Goal: Transaction & Acquisition: Book appointment/travel/reservation

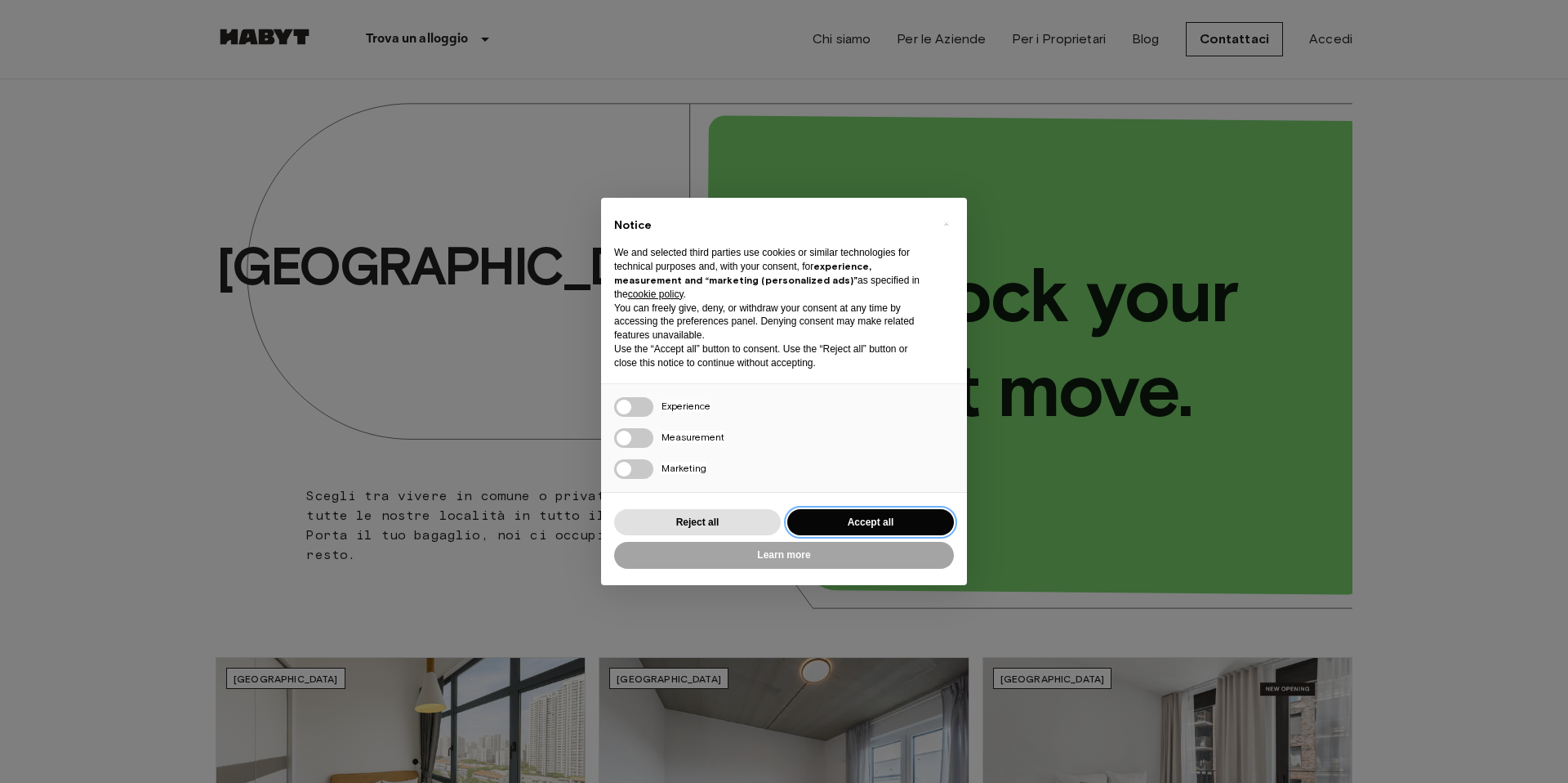
click at [869, 511] on button "Accept all" at bounding box center [870, 522] width 166 height 27
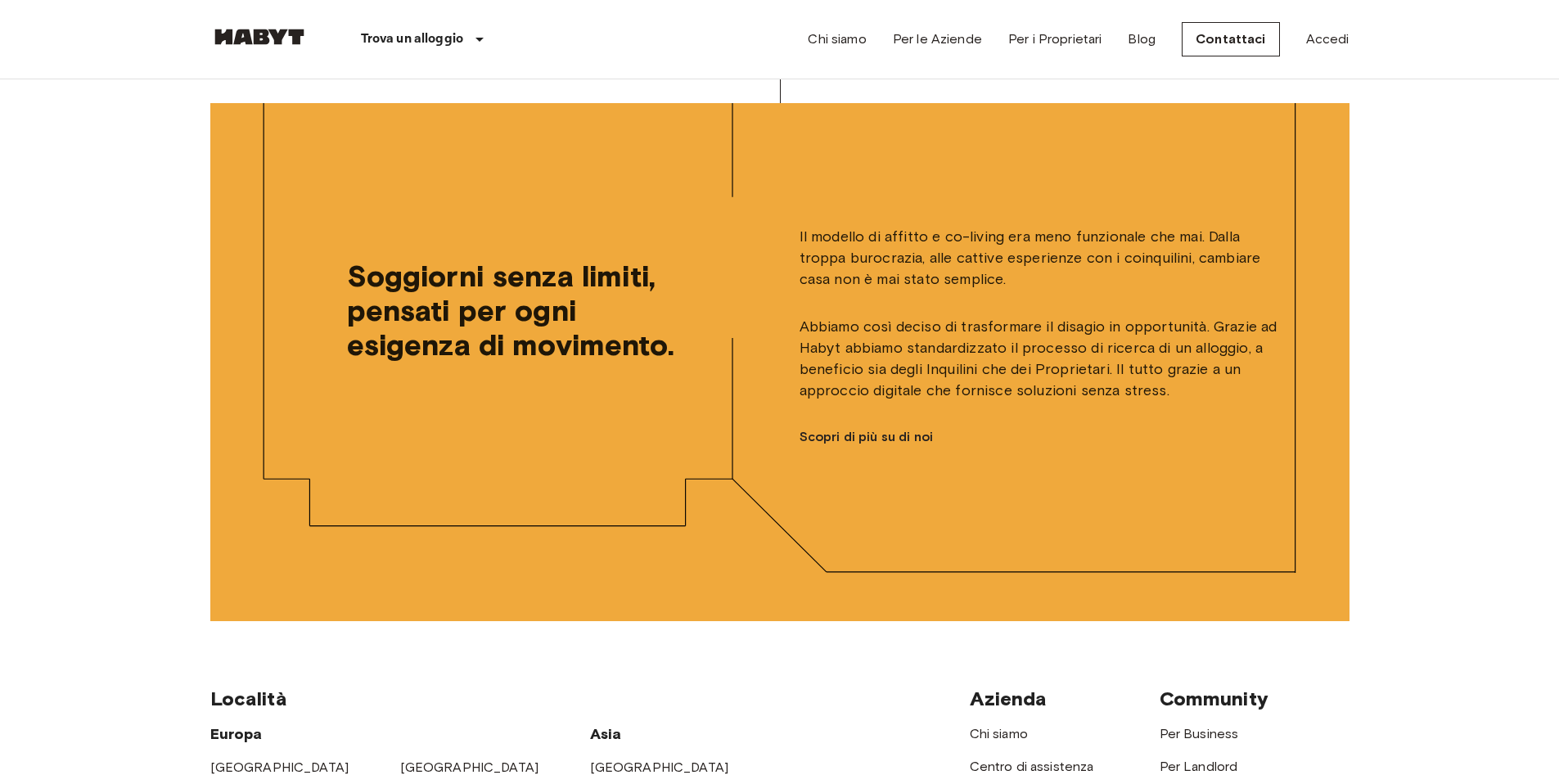
scroll to position [4194, 0]
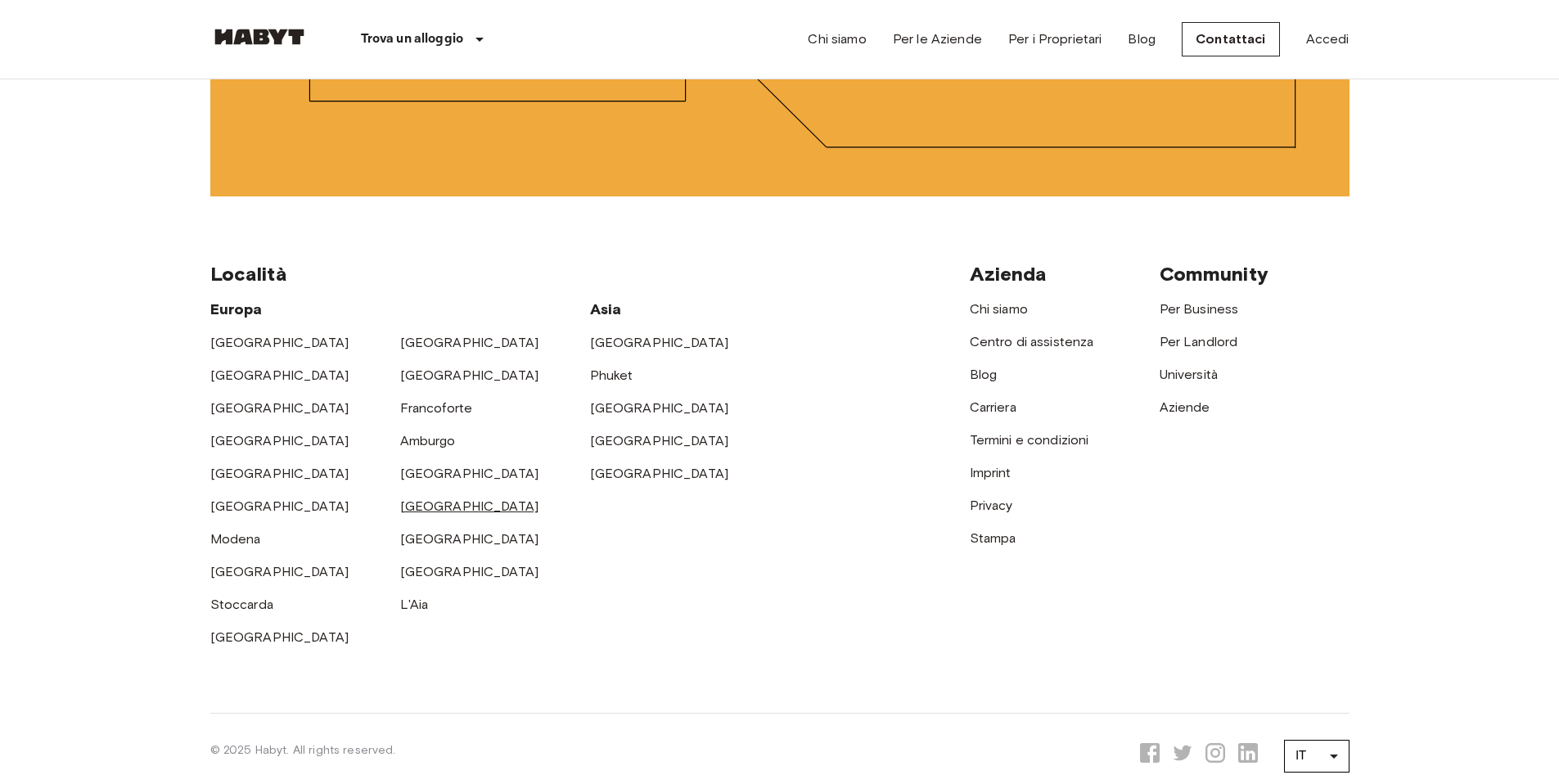
click at [428, 498] on link "[GEOGRAPHIC_DATA]" at bounding box center [469, 506] width 139 height 16
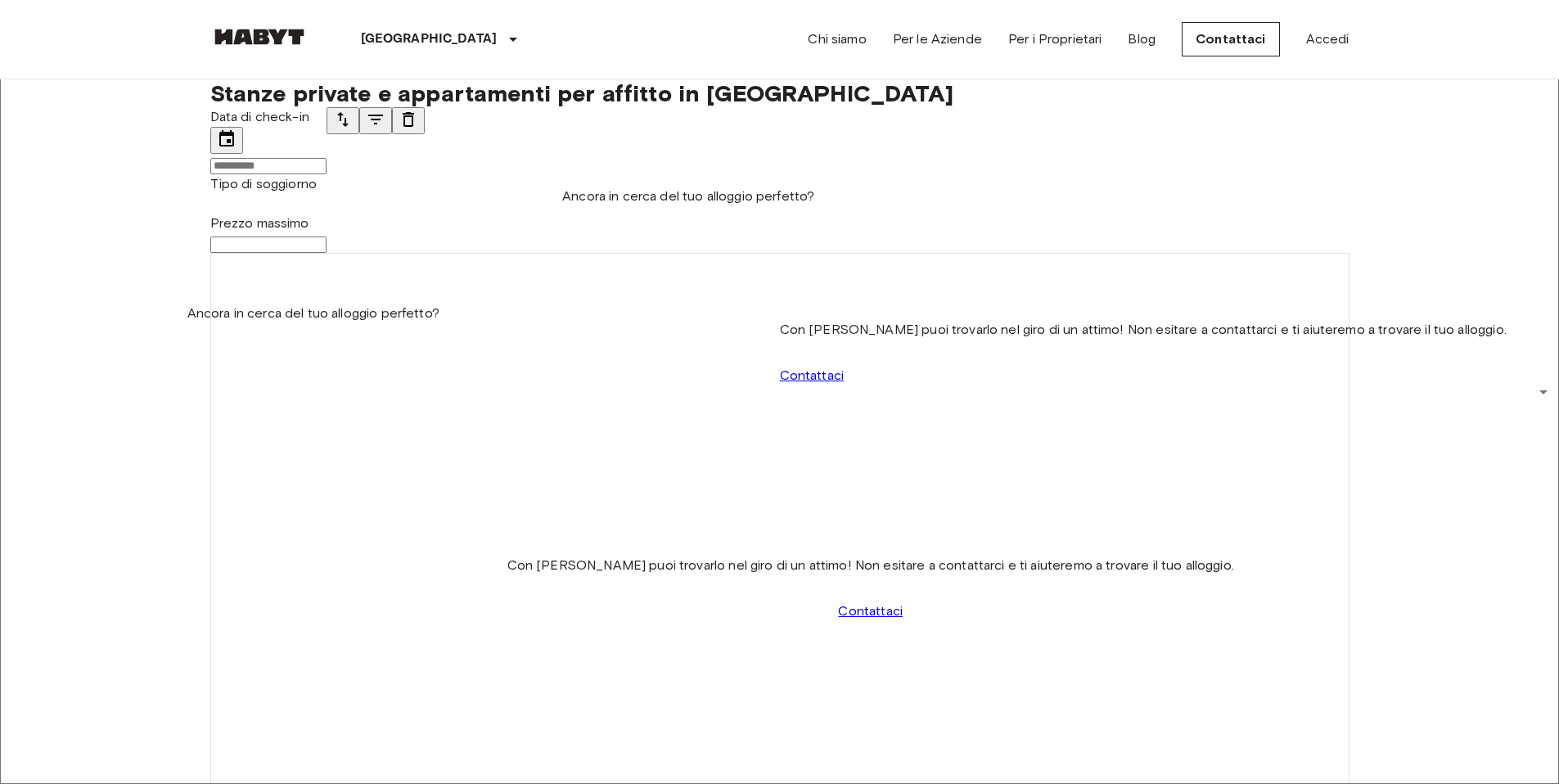
scroll to position [986, 0]
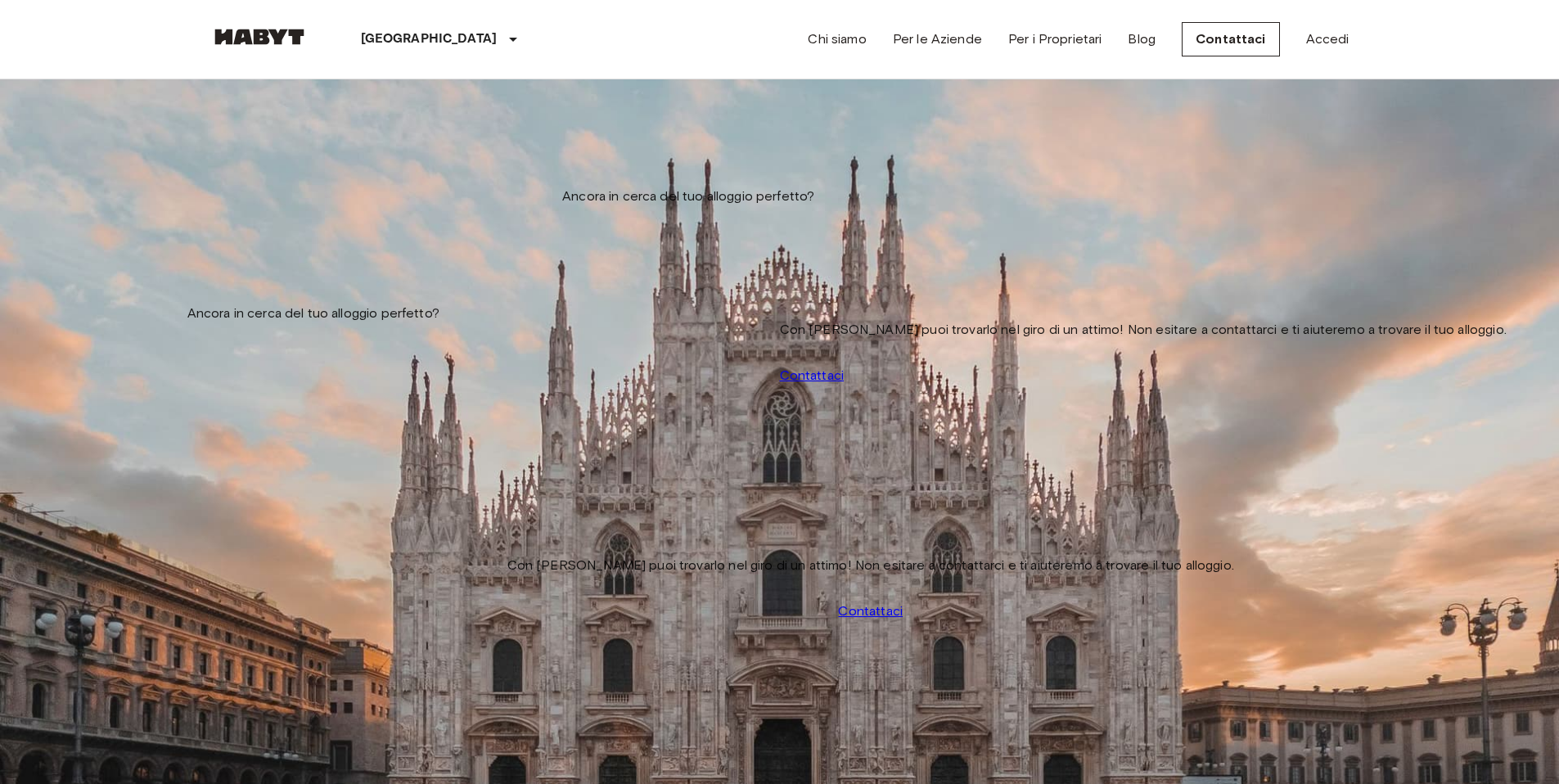
scroll to position [0, 0]
click at [326, 237] on input "Prezzo massimo" at bounding box center [269, 244] width 117 height 16
type input "**********"
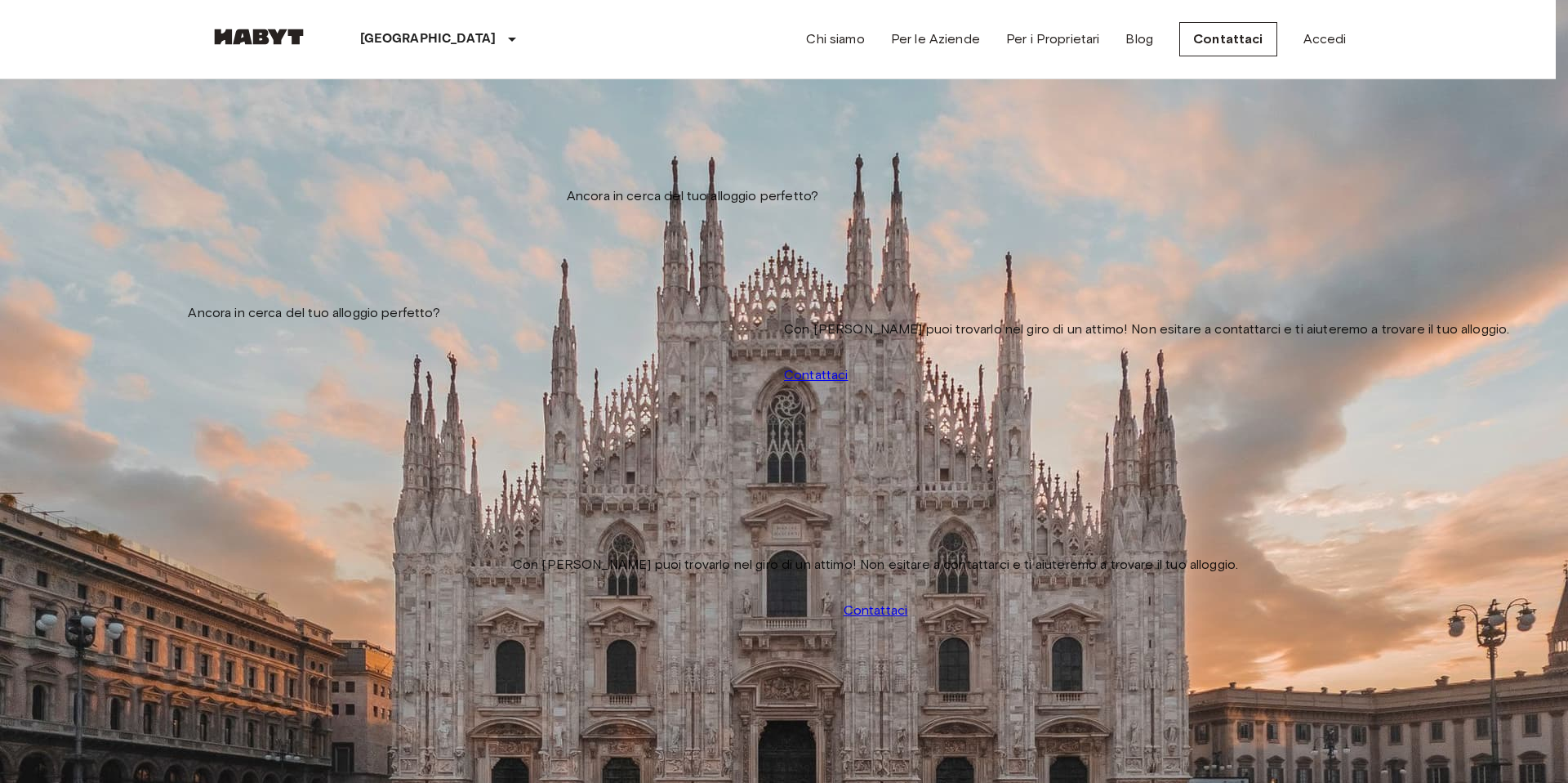
drag, startPoint x: 422, startPoint y: 675, endPoint x: 509, endPoint y: 544, distance: 157.3
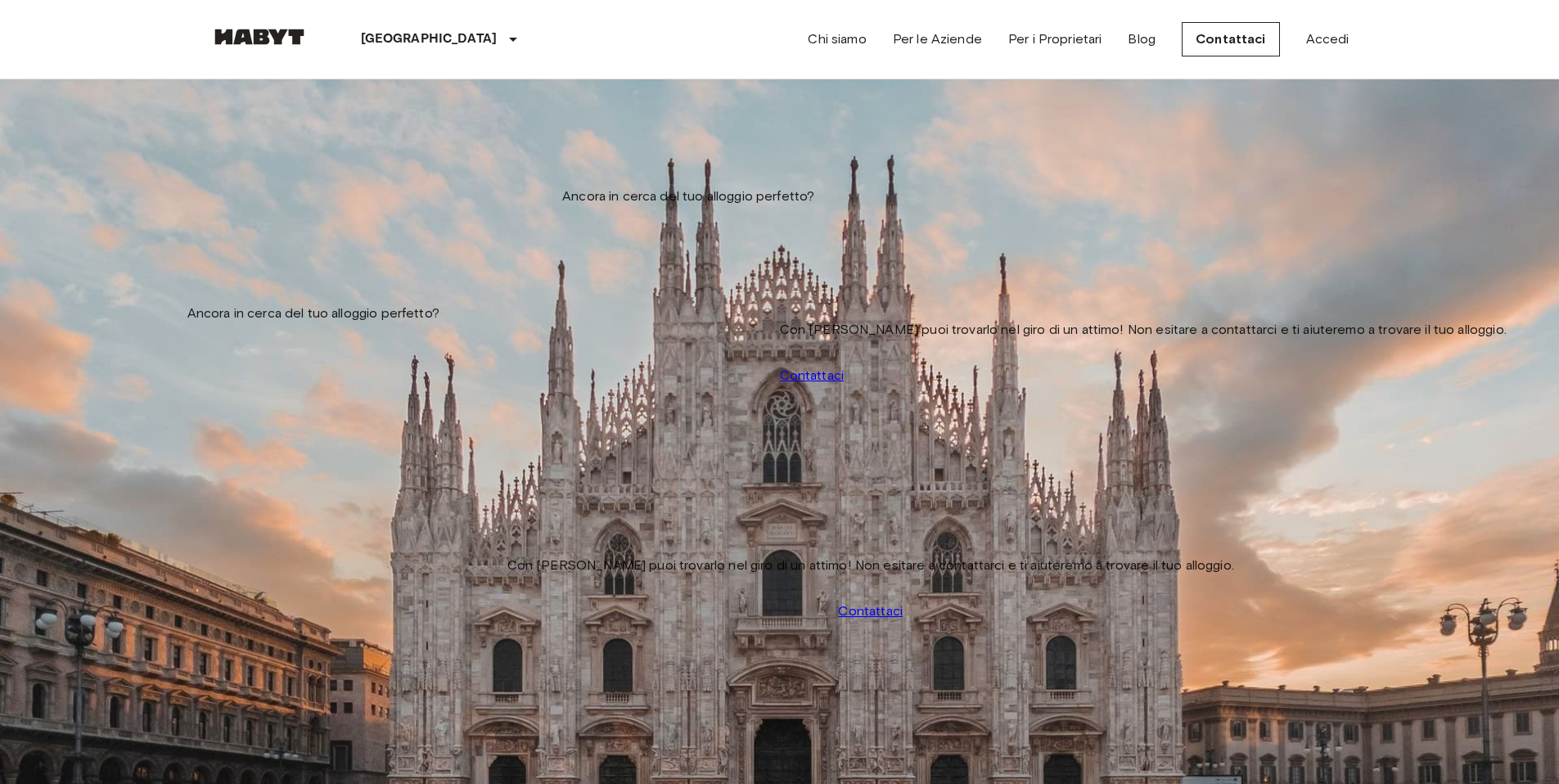
click at [323, 158] on input "Data di check-in" at bounding box center [269, 166] width 117 height 16
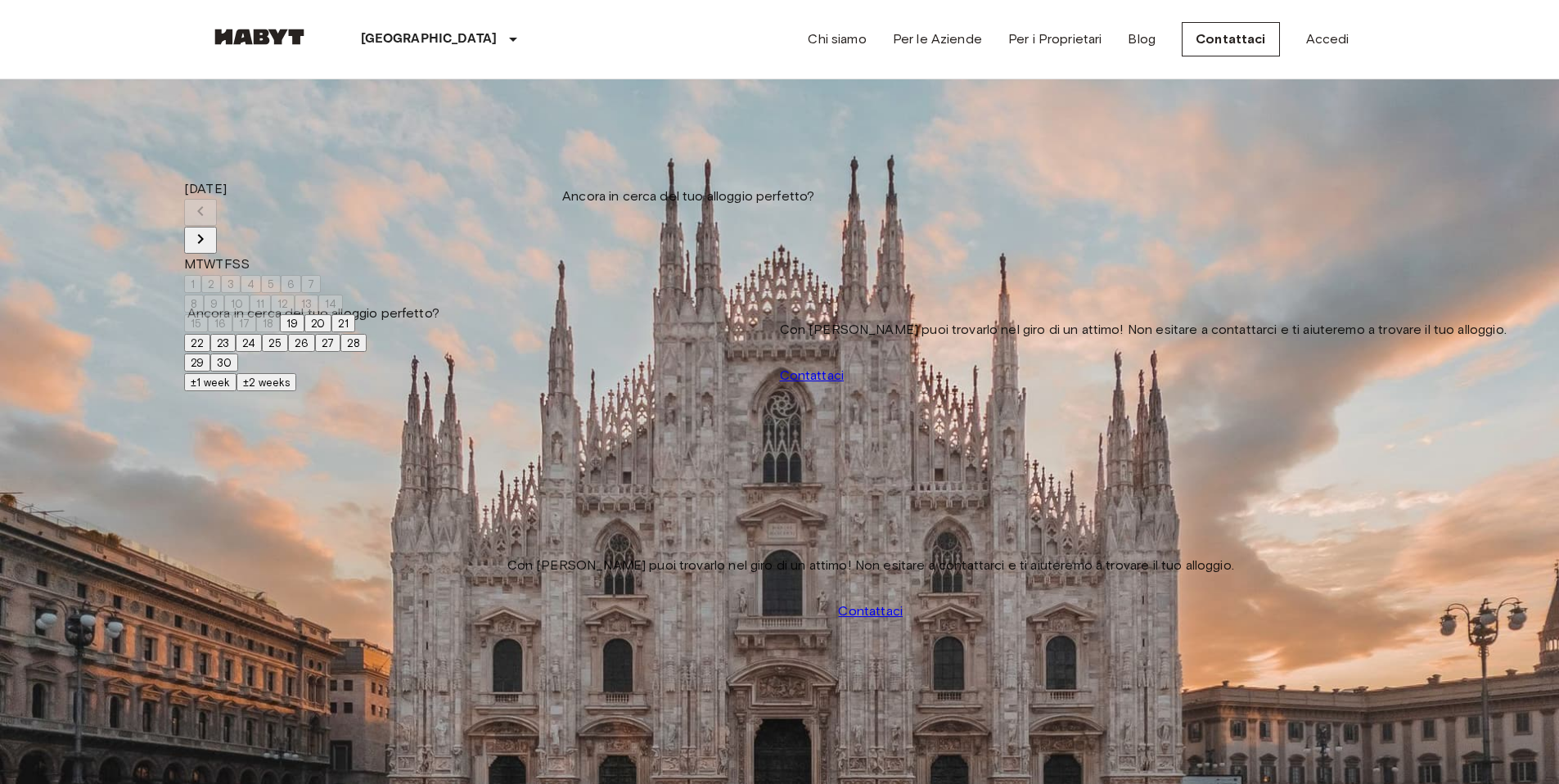
click at [315, 351] on button "26" at bounding box center [301, 343] width 27 height 18
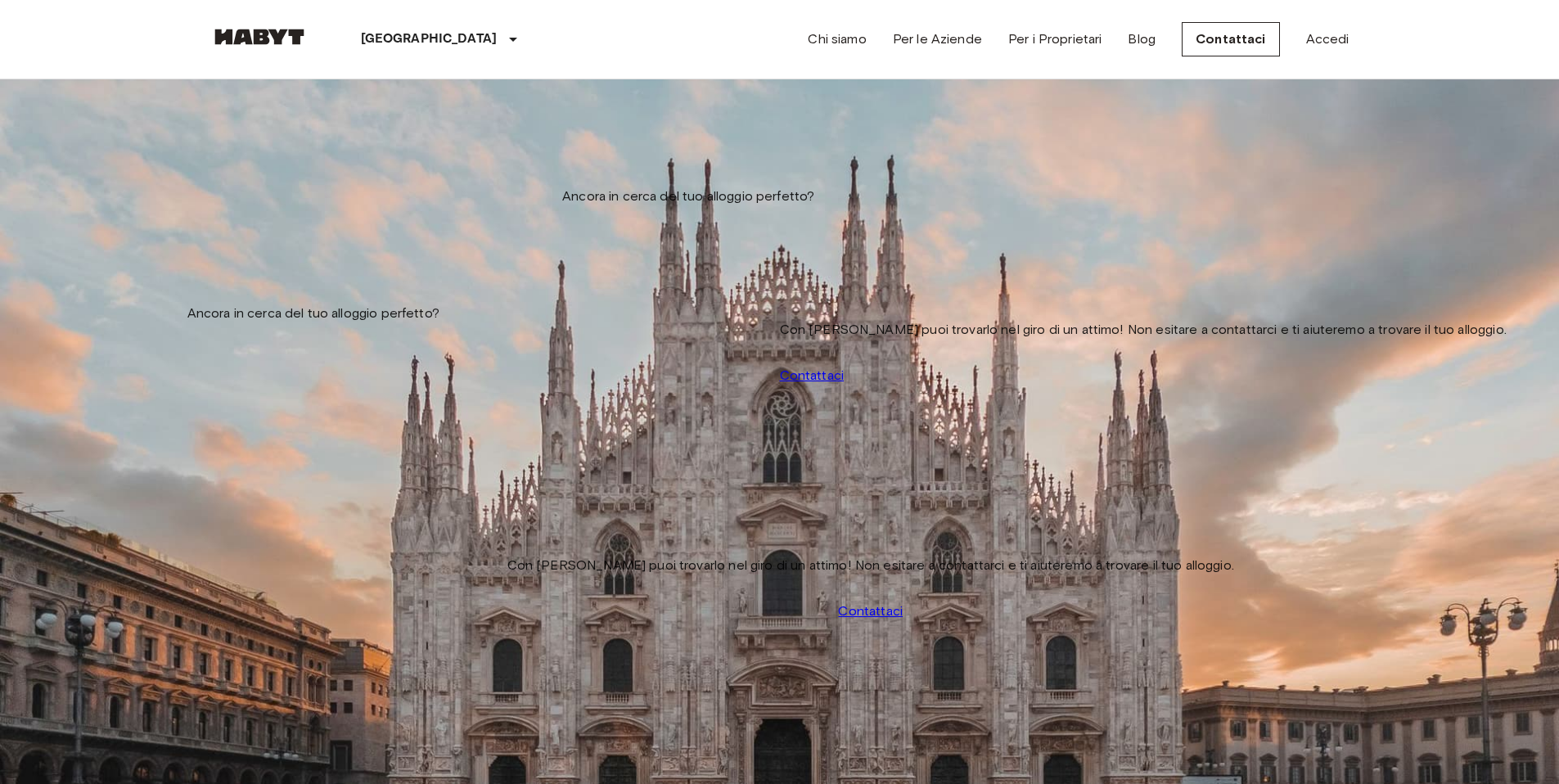
click at [411, 332] on img at bounding box center [779, 633] width 1138 height 758
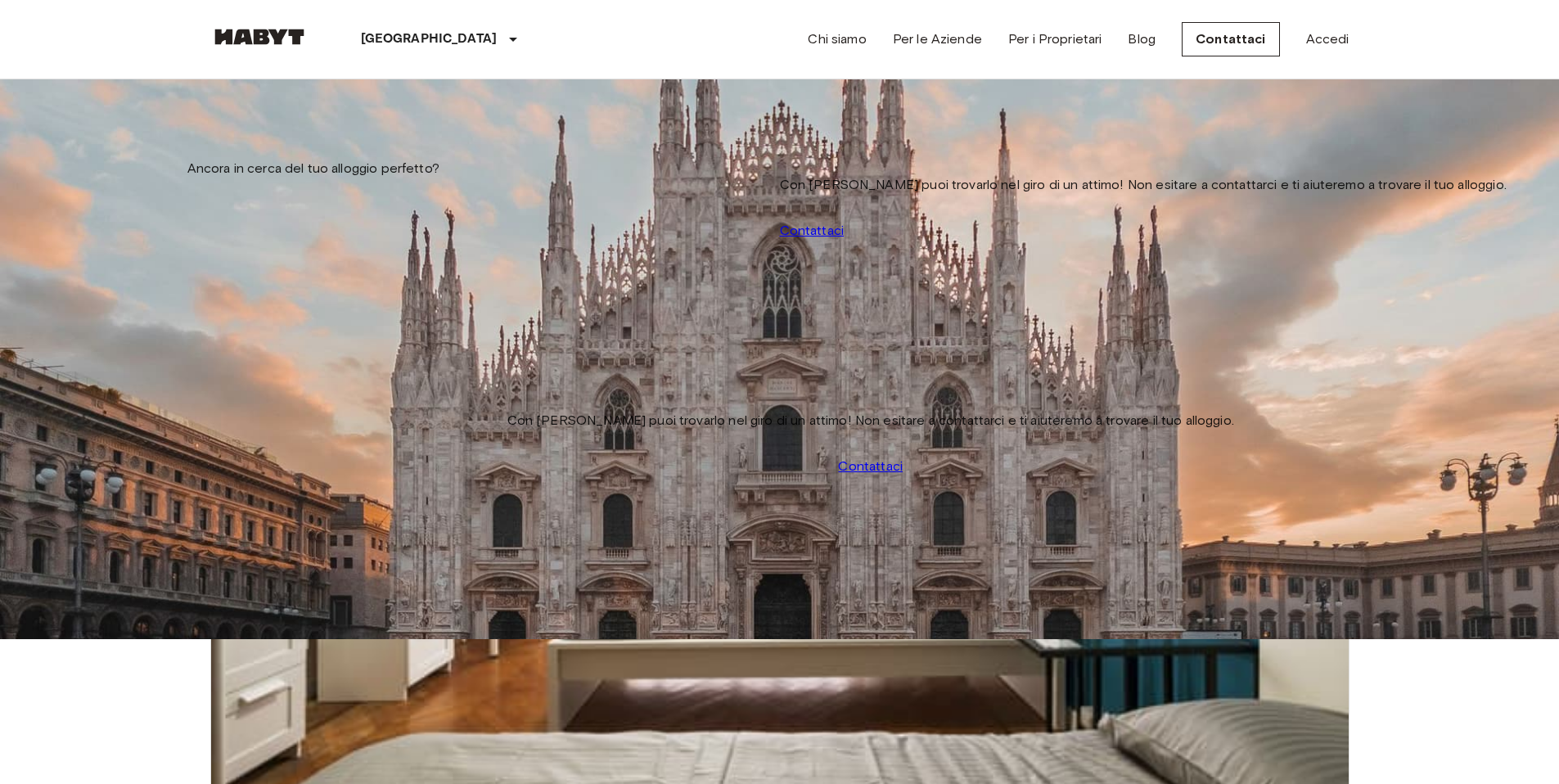
scroll to position [326, 0]
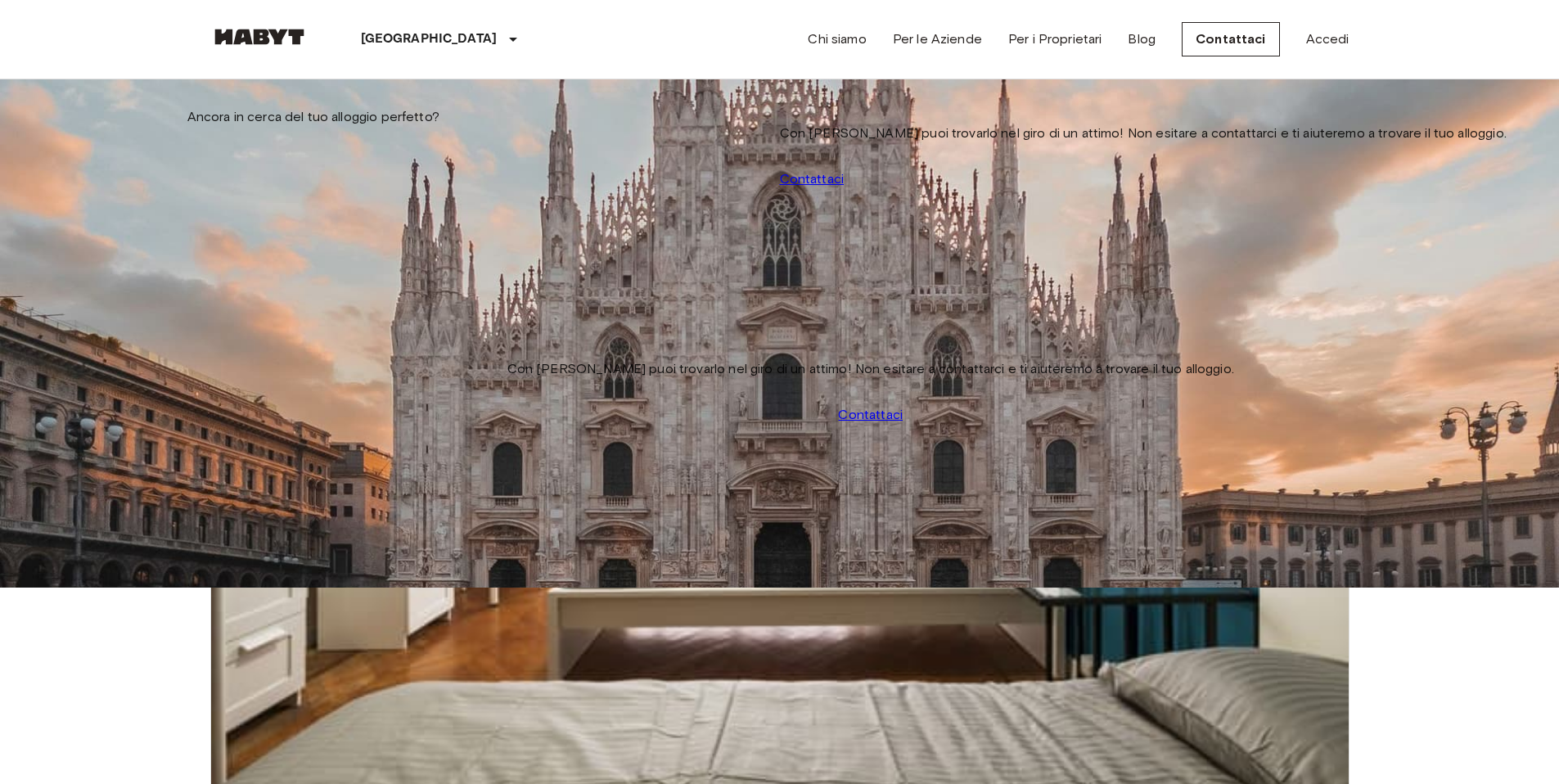
scroll to position [9, 0]
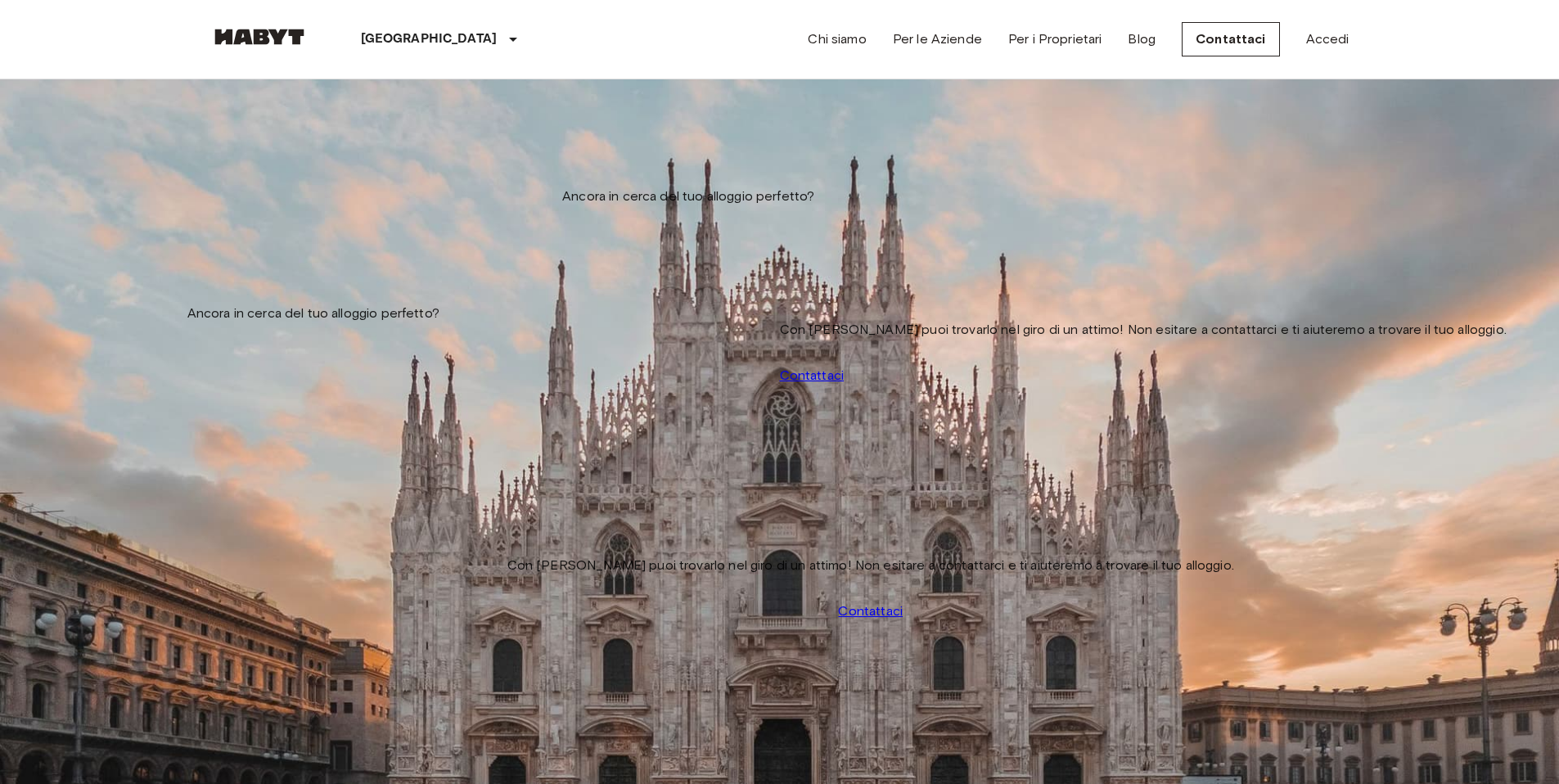
click at [326, 162] on input "**********" at bounding box center [269, 166] width 117 height 16
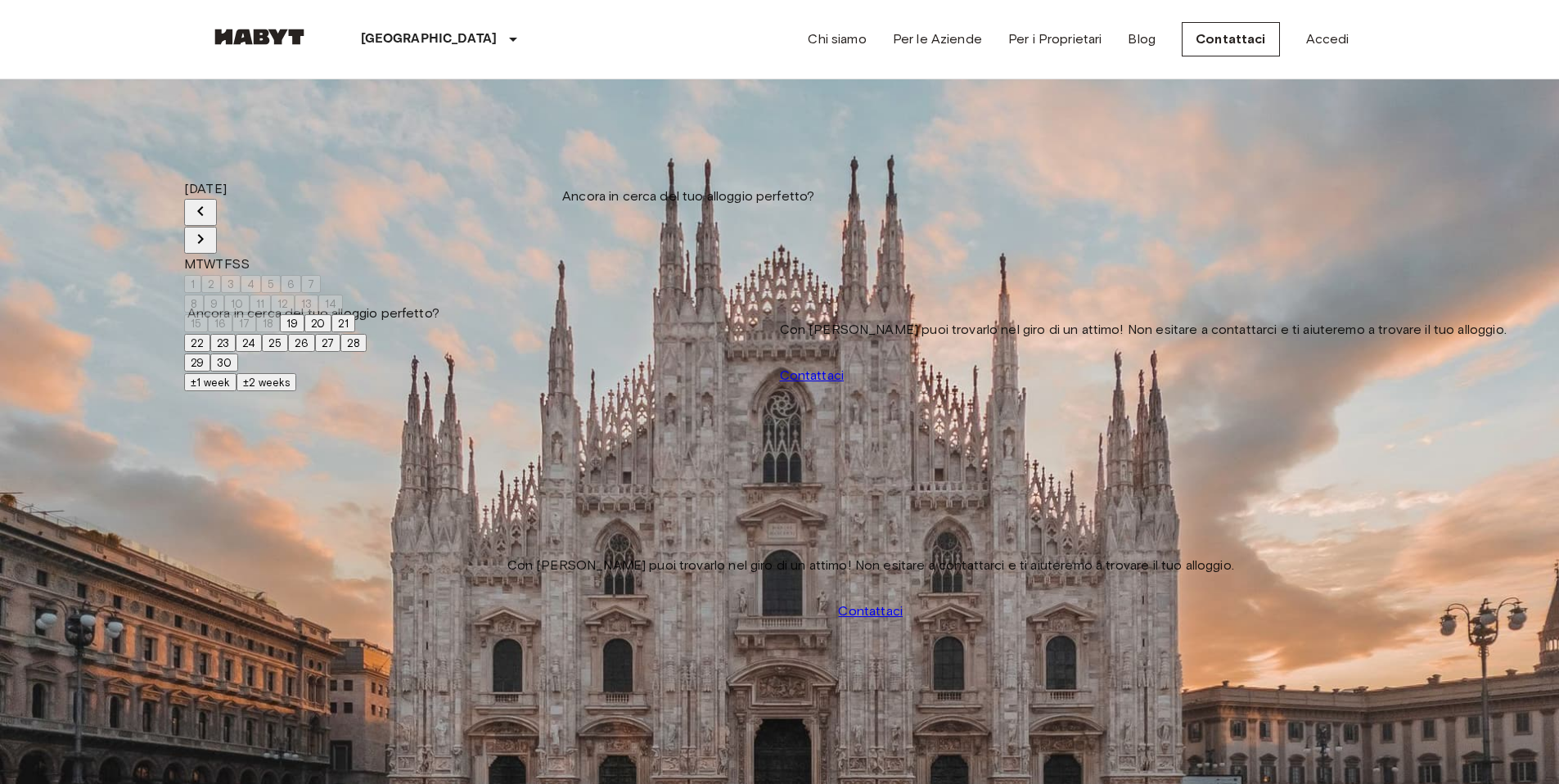
click at [340, 351] on button "27" at bounding box center [327, 343] width 25 height 18
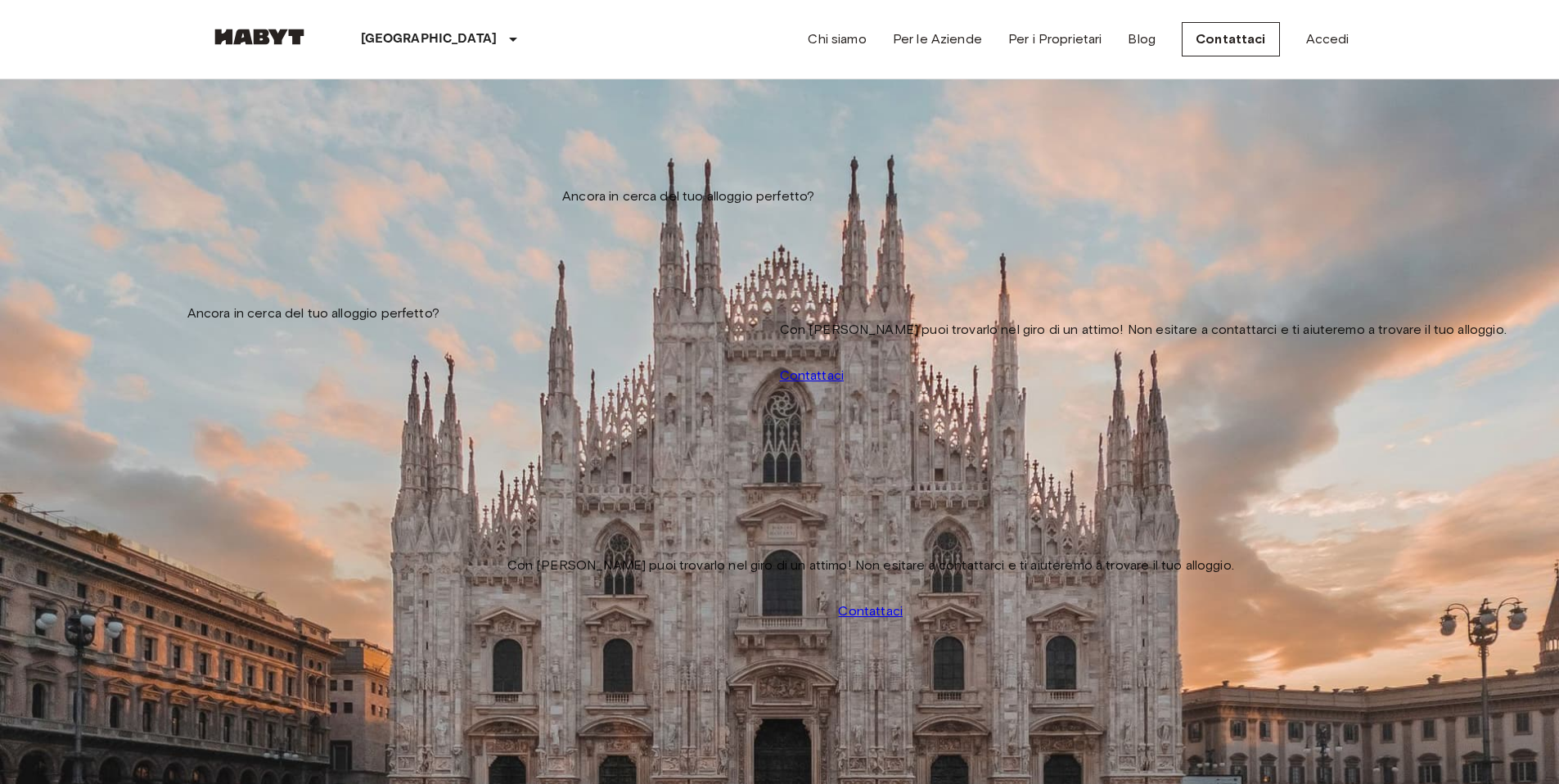
click at [315, 165] on input "**********" at bounding box center [269, 166] width 117 height 16
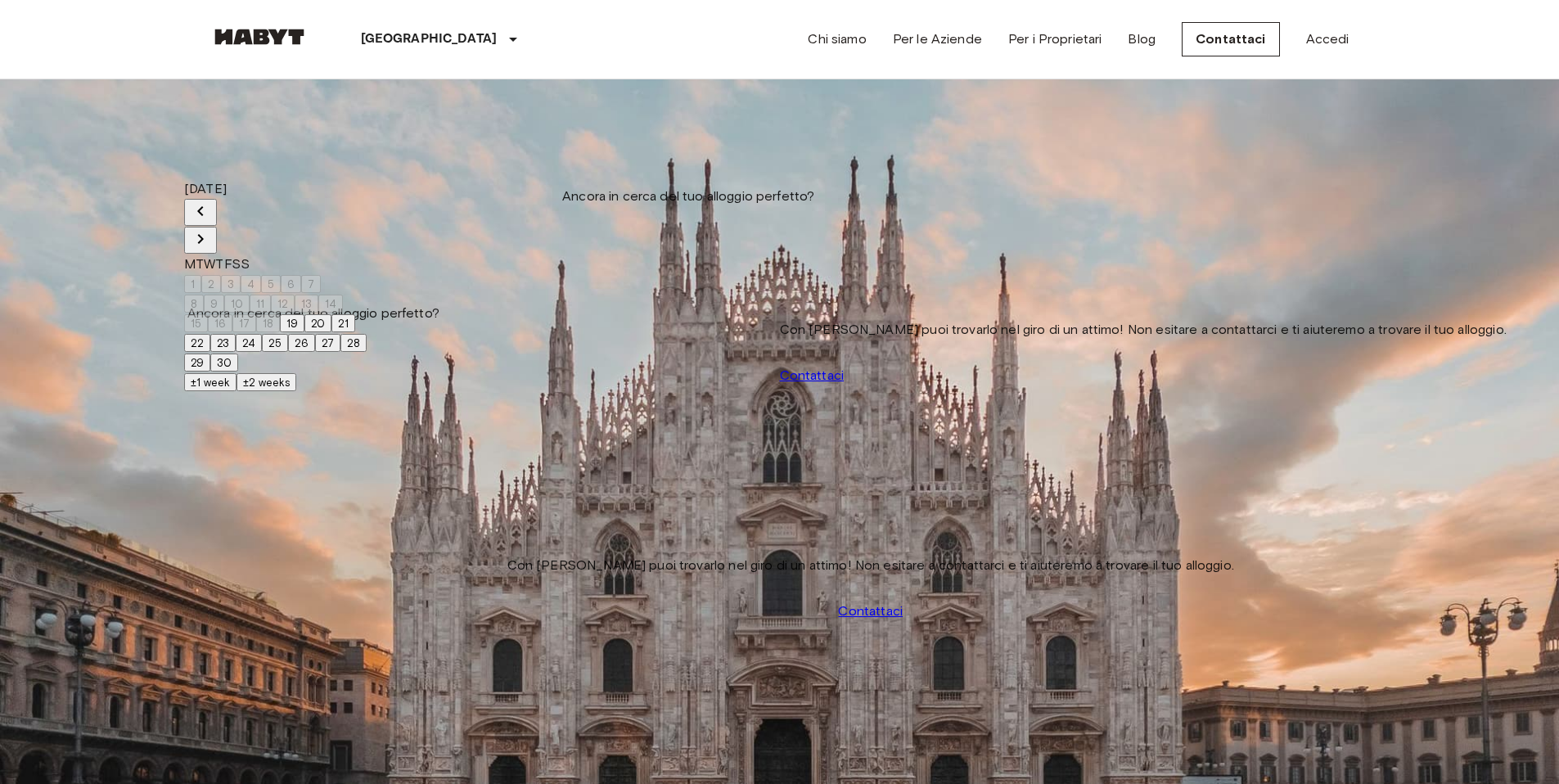
click at [211, 371] on button "29" at bounding box center [197, 362] width 26 height 18
type input "**********"
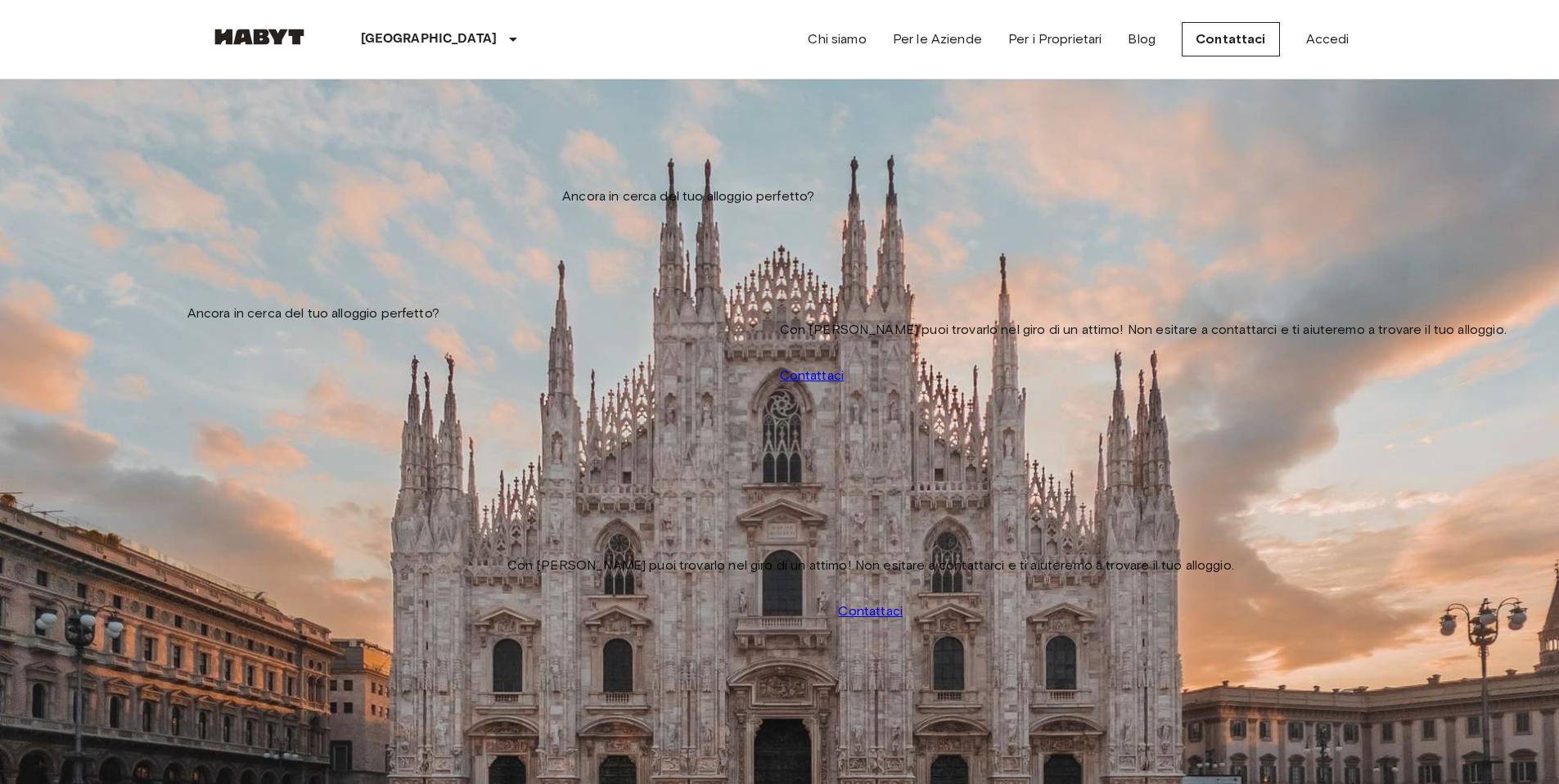
drag, startPoint x: 1400, startPoint y: 183, endPoint x: 1191, endPoint y: 182, distance: 209.0
click at [406, 300] on img at bounding box center [779, 633] width 1138 height 758
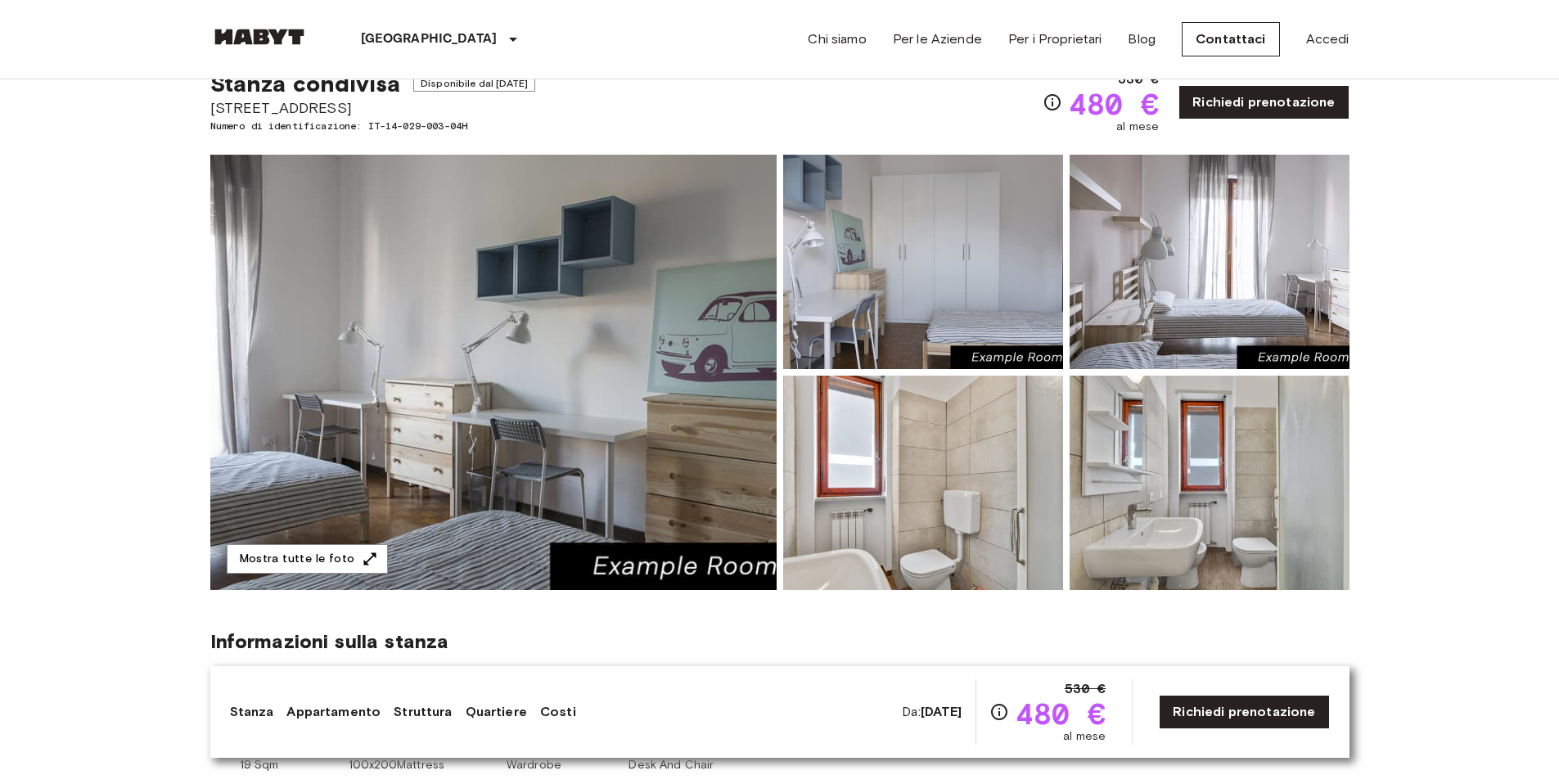
scroll to position [133, 0]
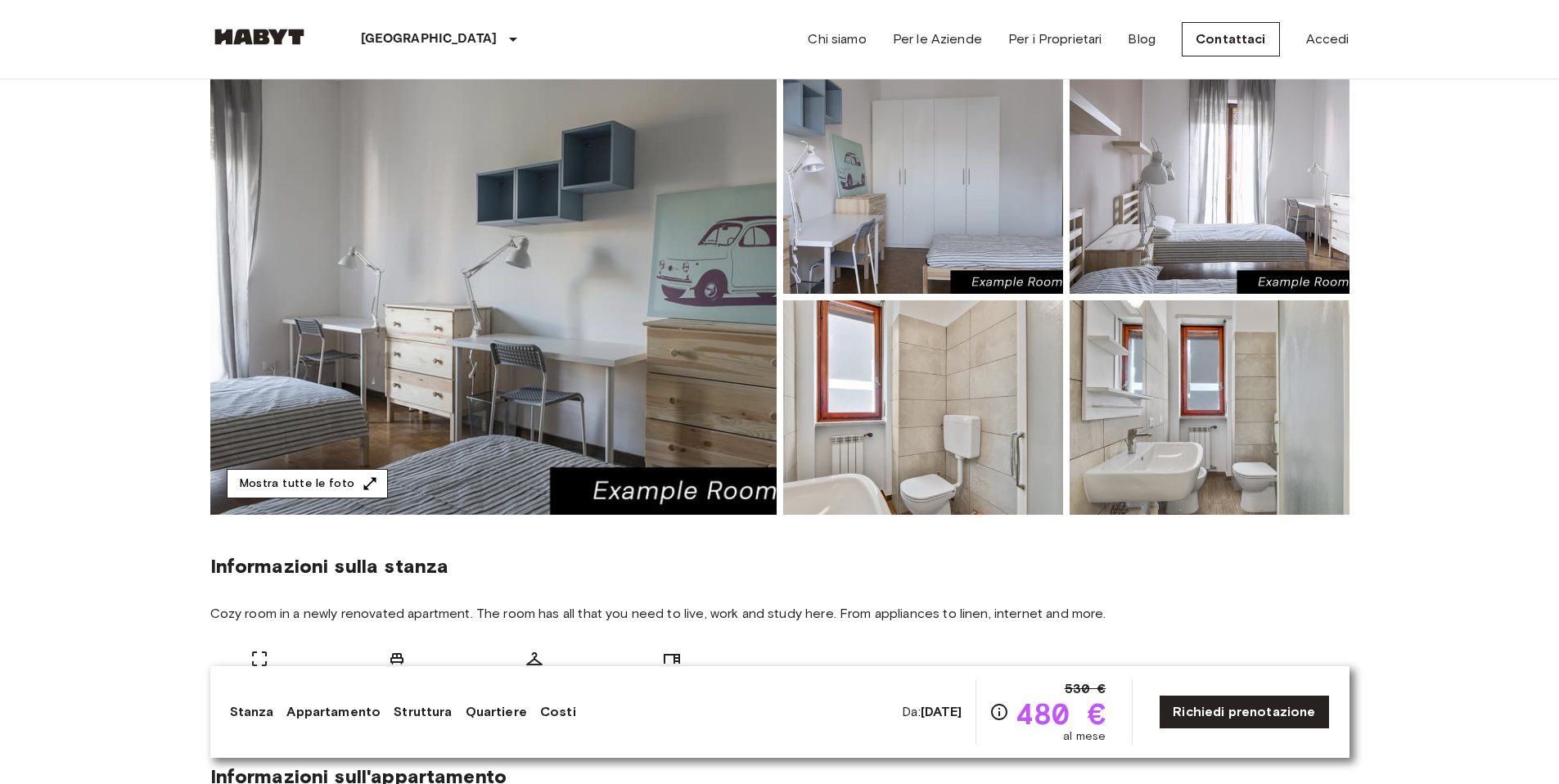
click at [363, 476] on icon "button" at bounding box center [370, 484] width 16 height 16
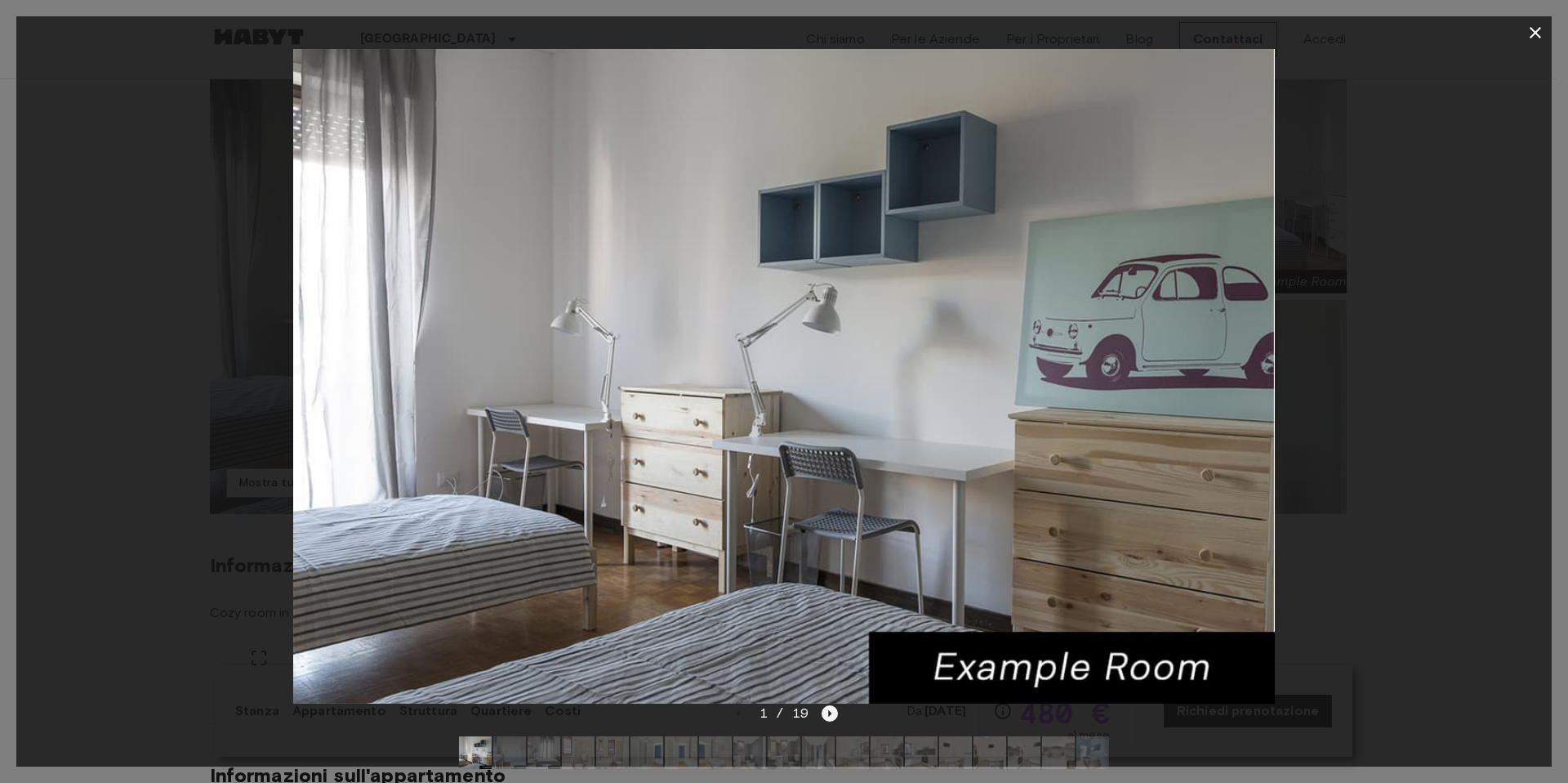
click at [824, 717] on icon "Next image" at bounding box center [829, 713] width 16 height 16
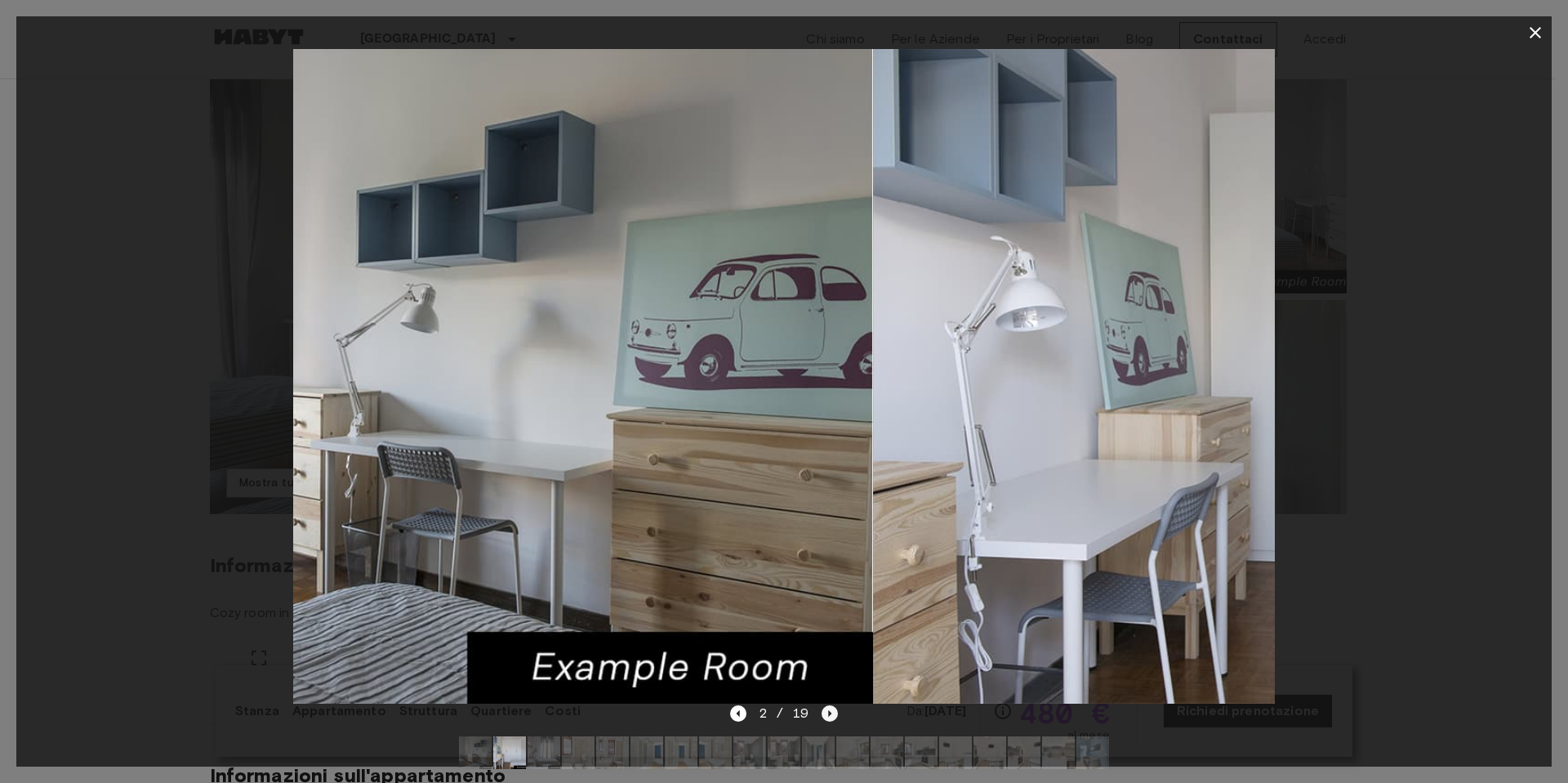
click at [824, 717] on icon "Next image" at bounding box center [829, 713] width 16 height 16
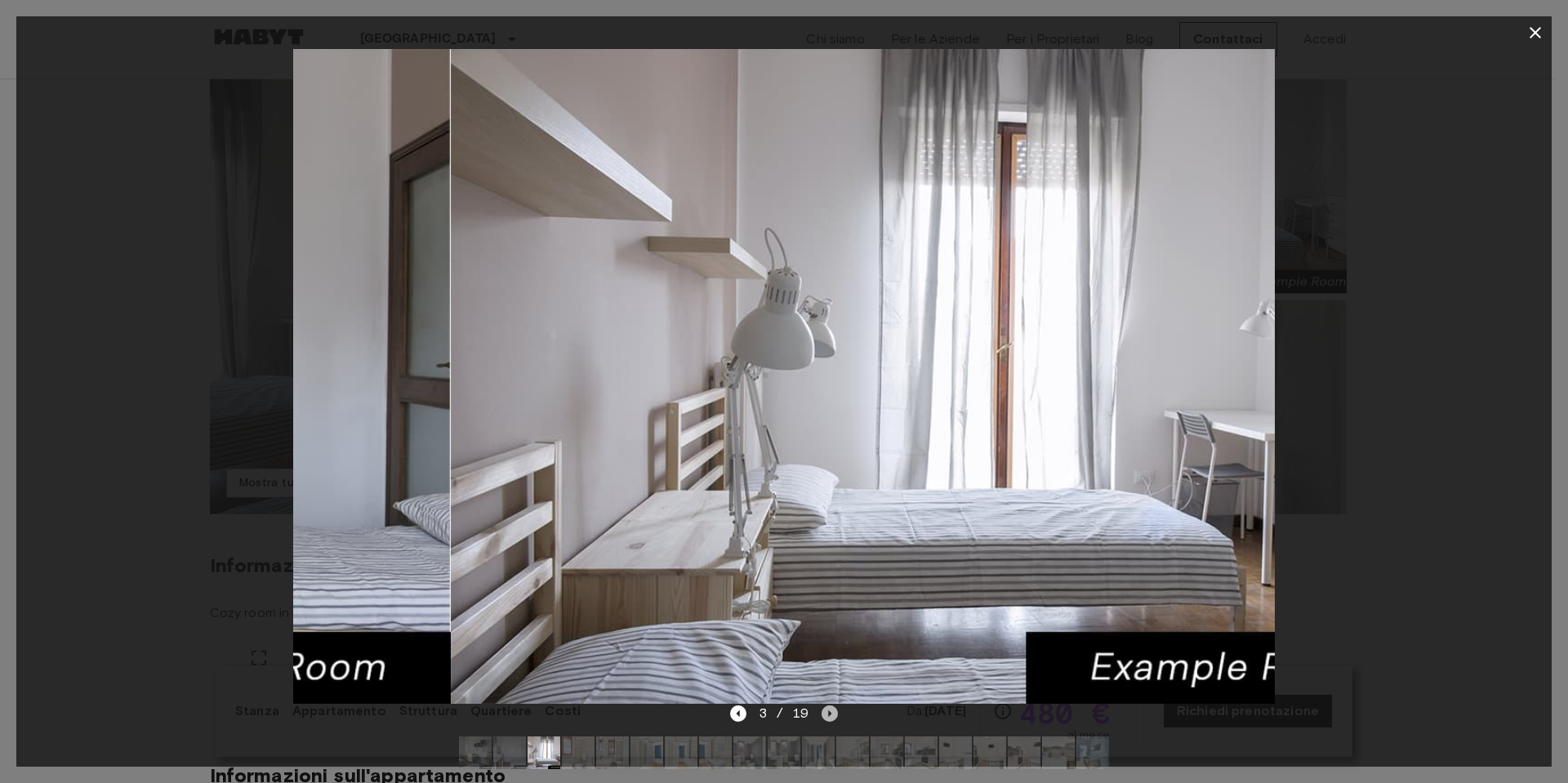
click at [824, 717] on icon "Next image" at bounding box center [829, 713] width 16 height 16
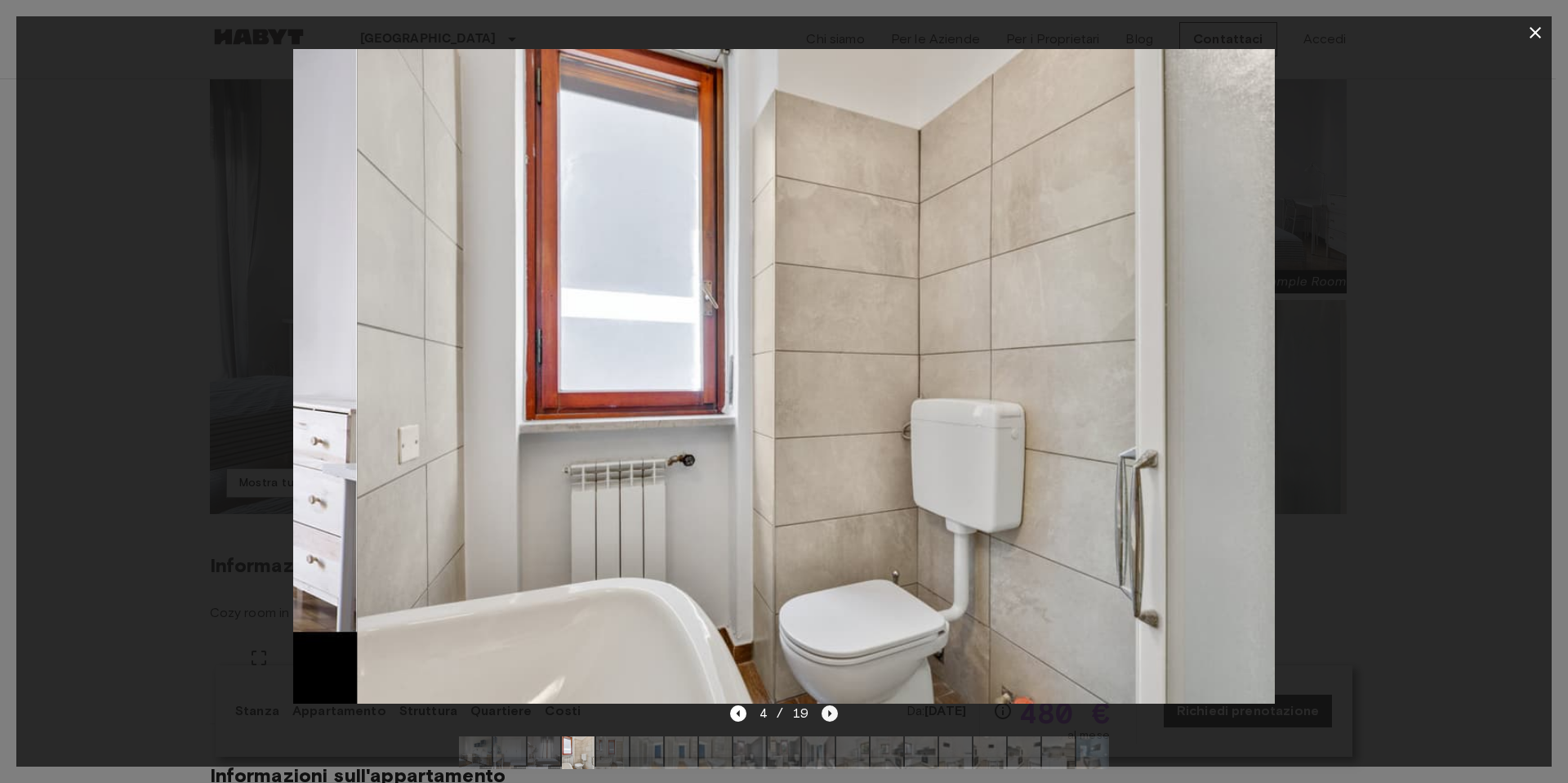
click at [824, 717] on icon "Next image" at bounding box center [829, 713] width 16 height 16
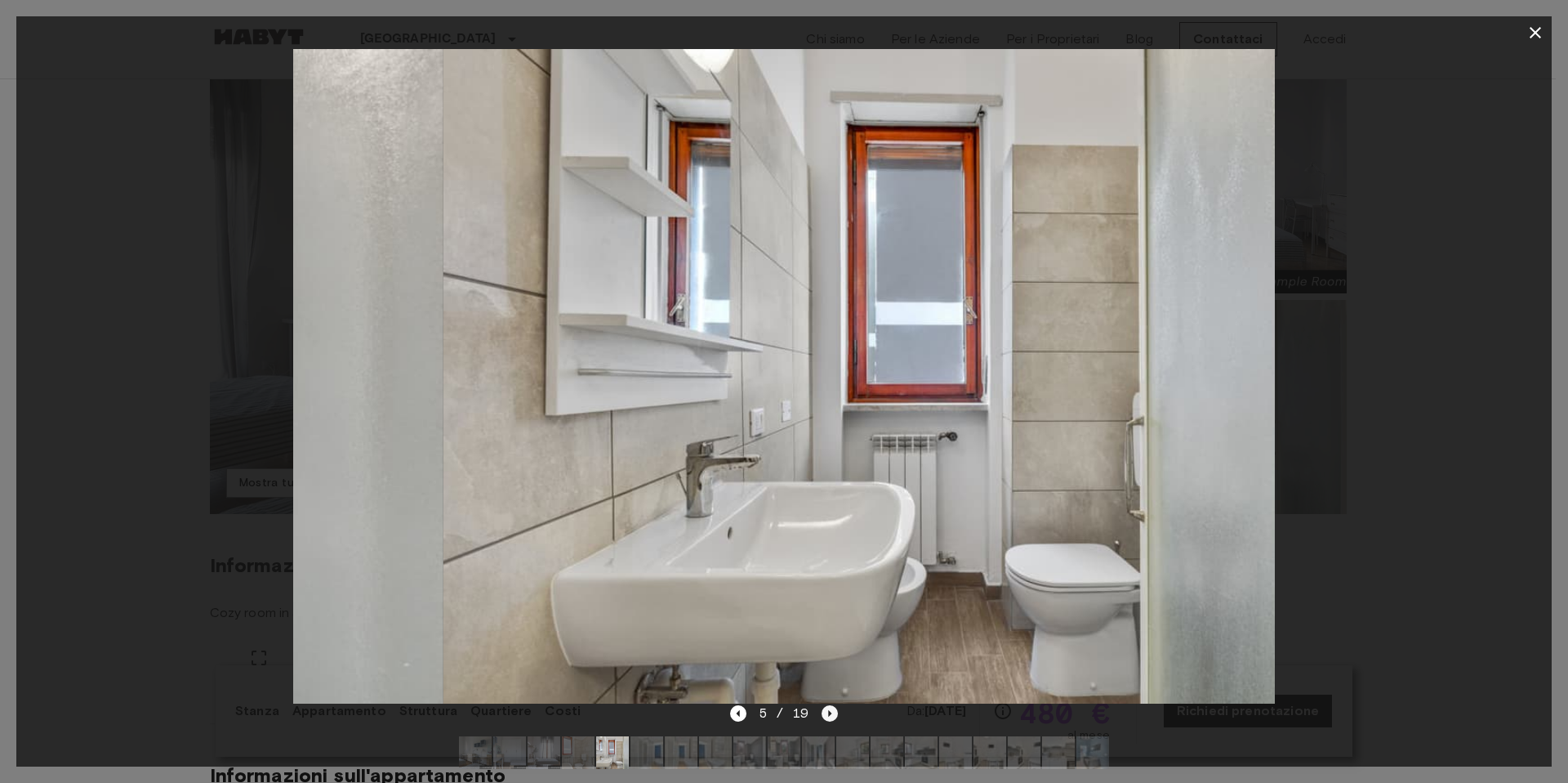
click at [824, 717] on icon "Next image" at bounding box center [829, 713] width 16 height 16
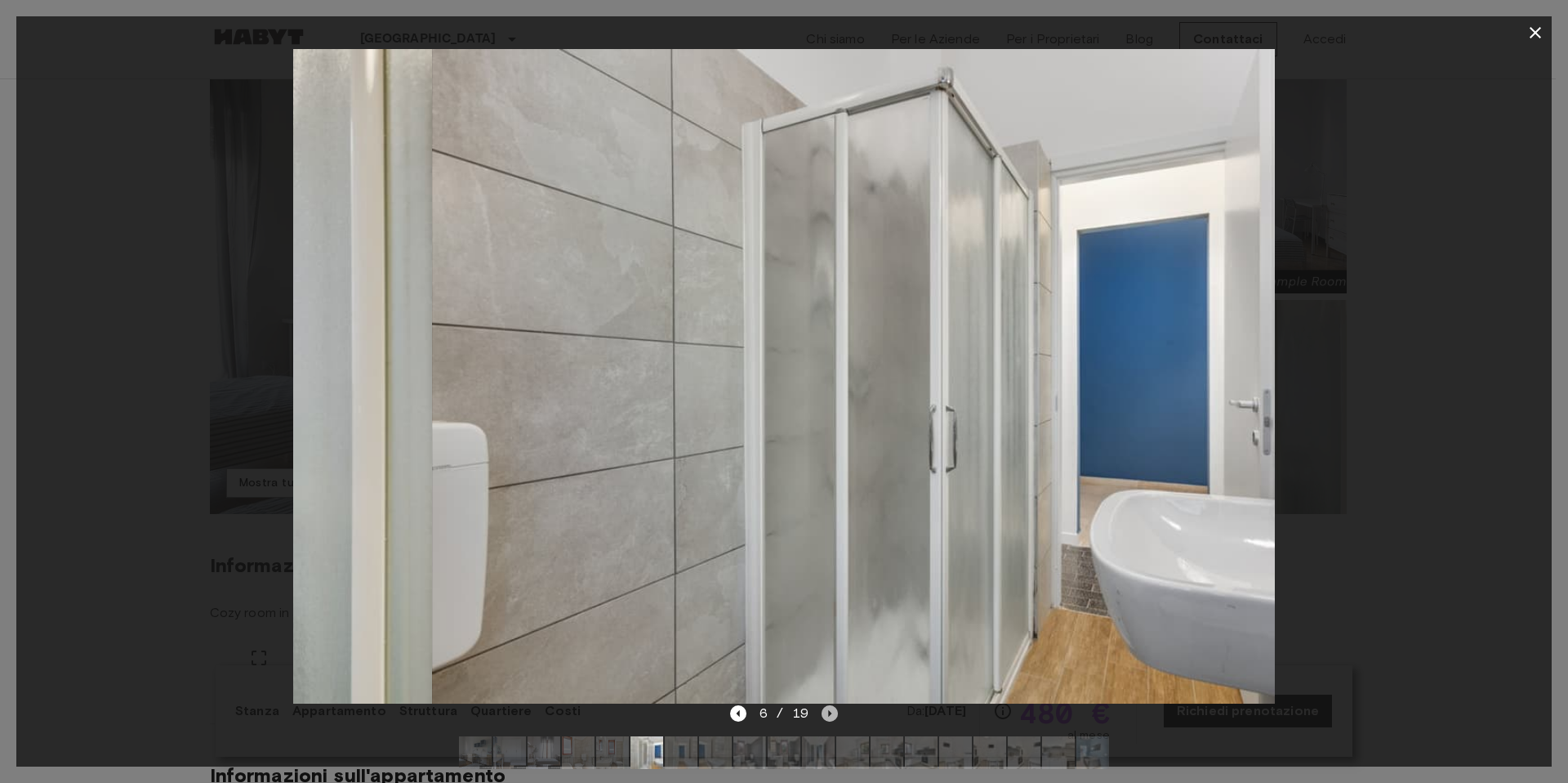
click at [824, 717] on icon "Next image" at bounding box center [829, 713] width 16 height 16
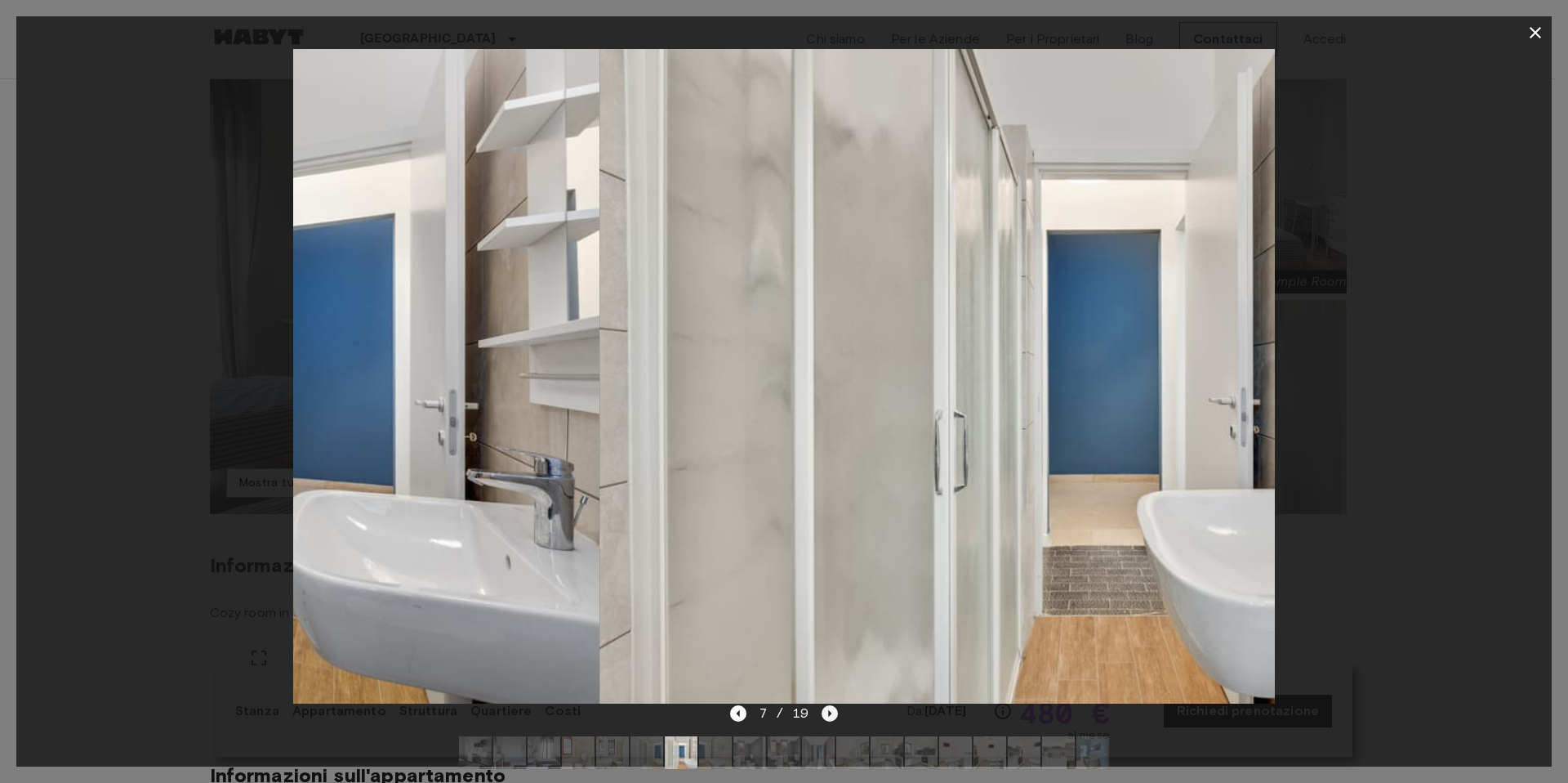
click at [824, 717] on icon "Next image" at bounding box center [829, 713] width 16 height 16
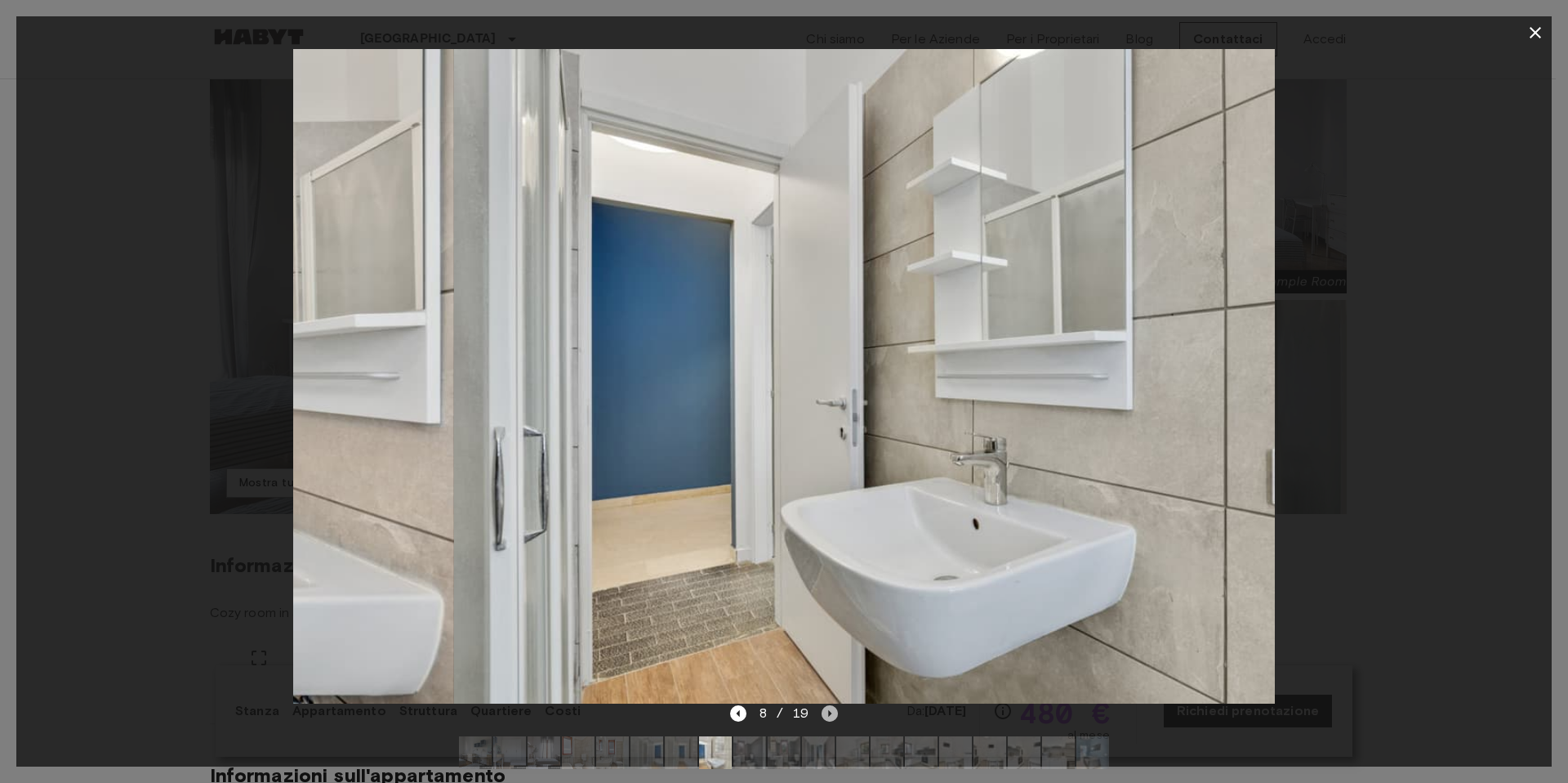
click at [824, 717] on icon "Next image" at bounding box center [829, 713] width 16 height 16
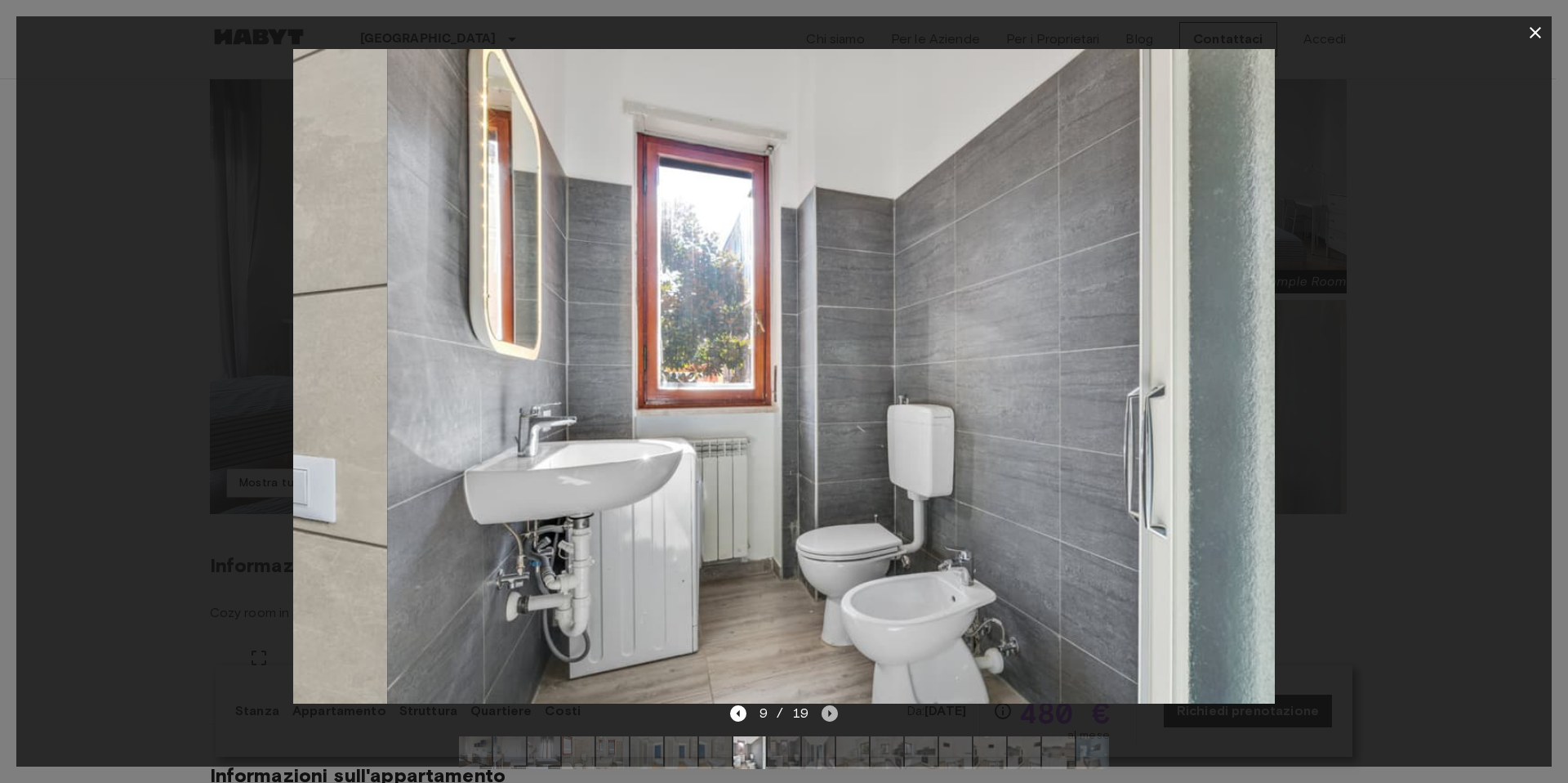
click at [824, 717] on icon "Next image" at bounding box center [829, 713] width 16 height 16
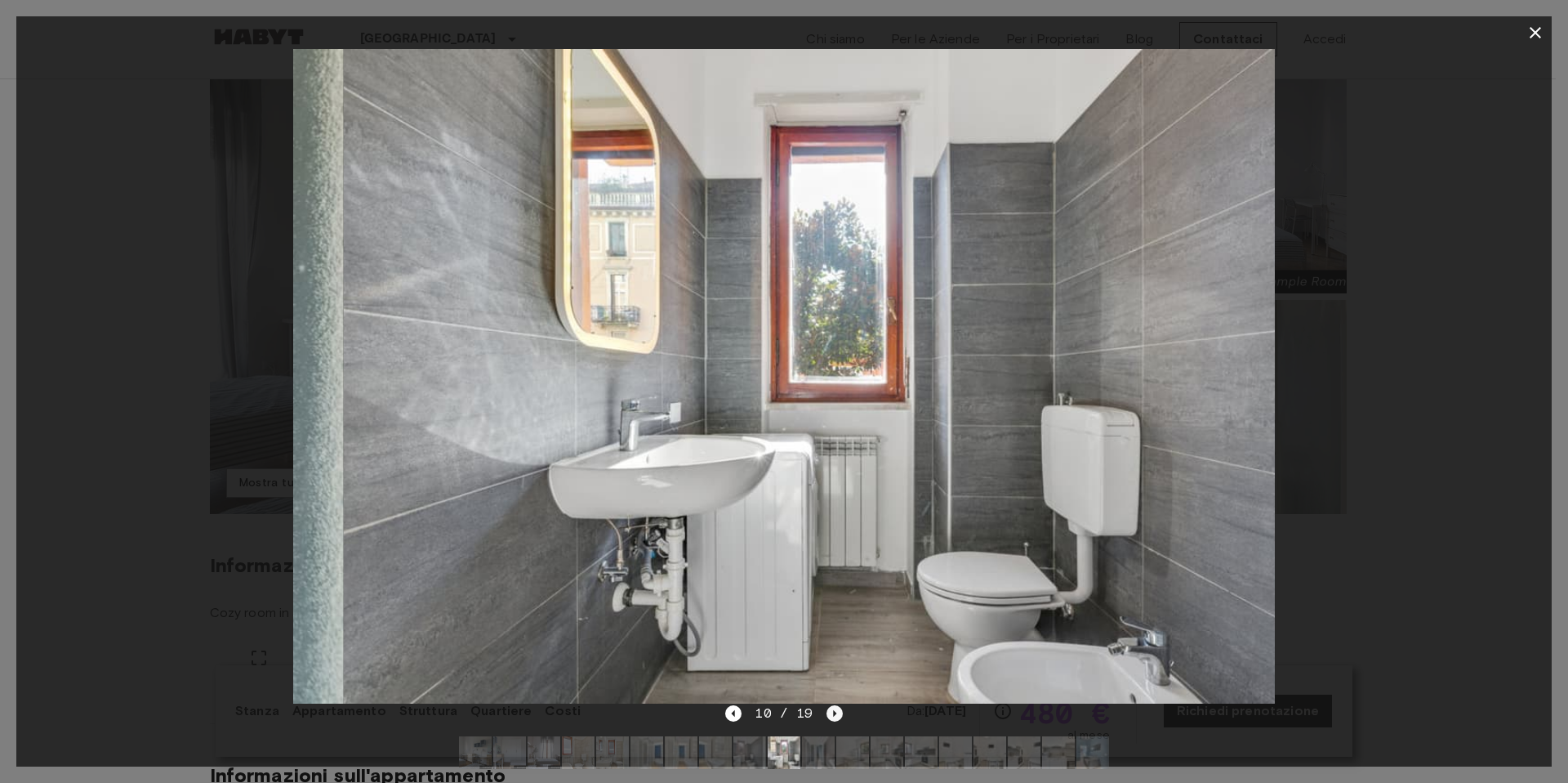
click at [827, 717] on icon "Next image" at bounding box center [834, 713] width 16 height 16
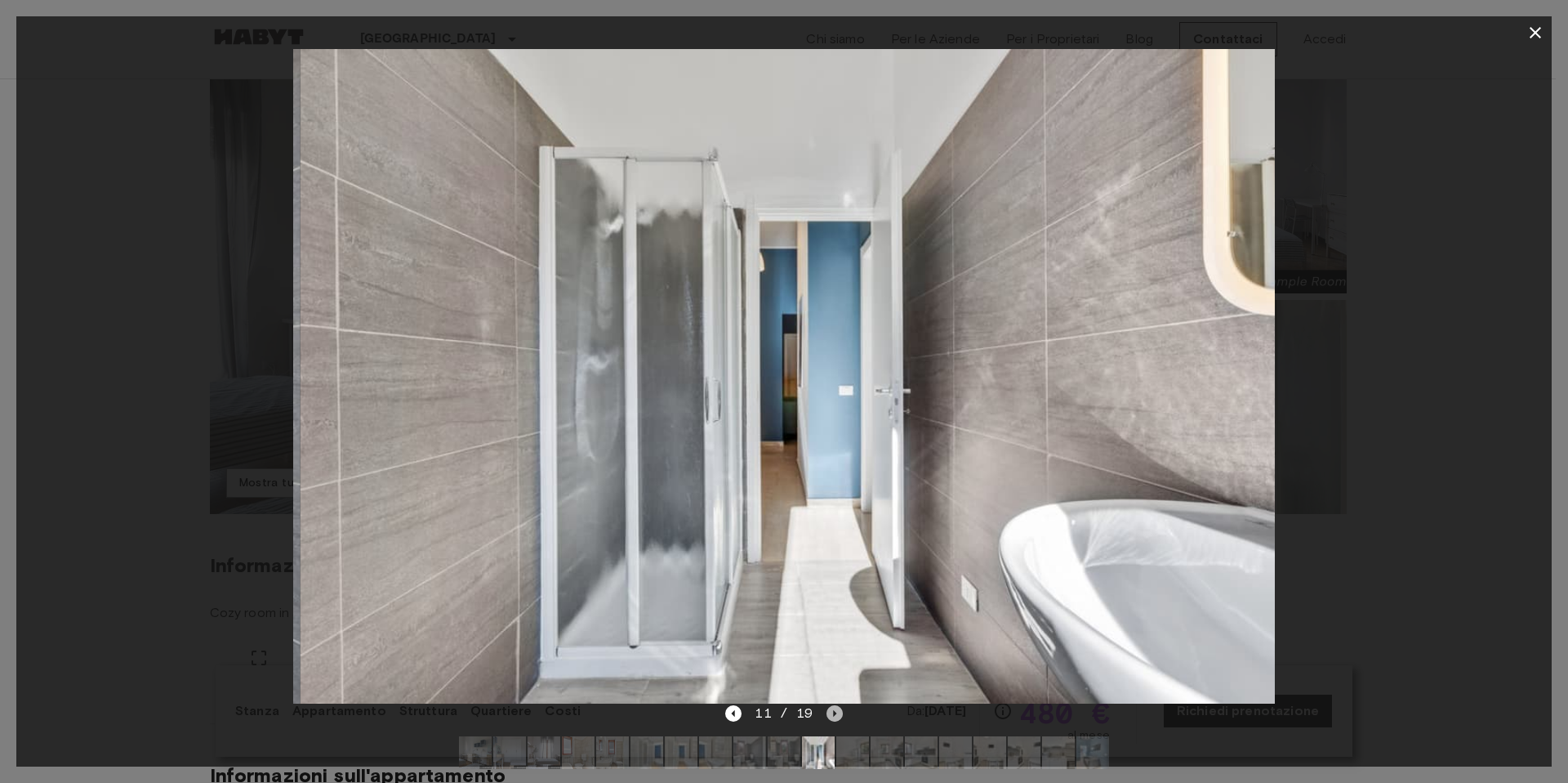
click at [827, 717] on icon "Next image" at bounding box center [834, 713] width 16 height 16
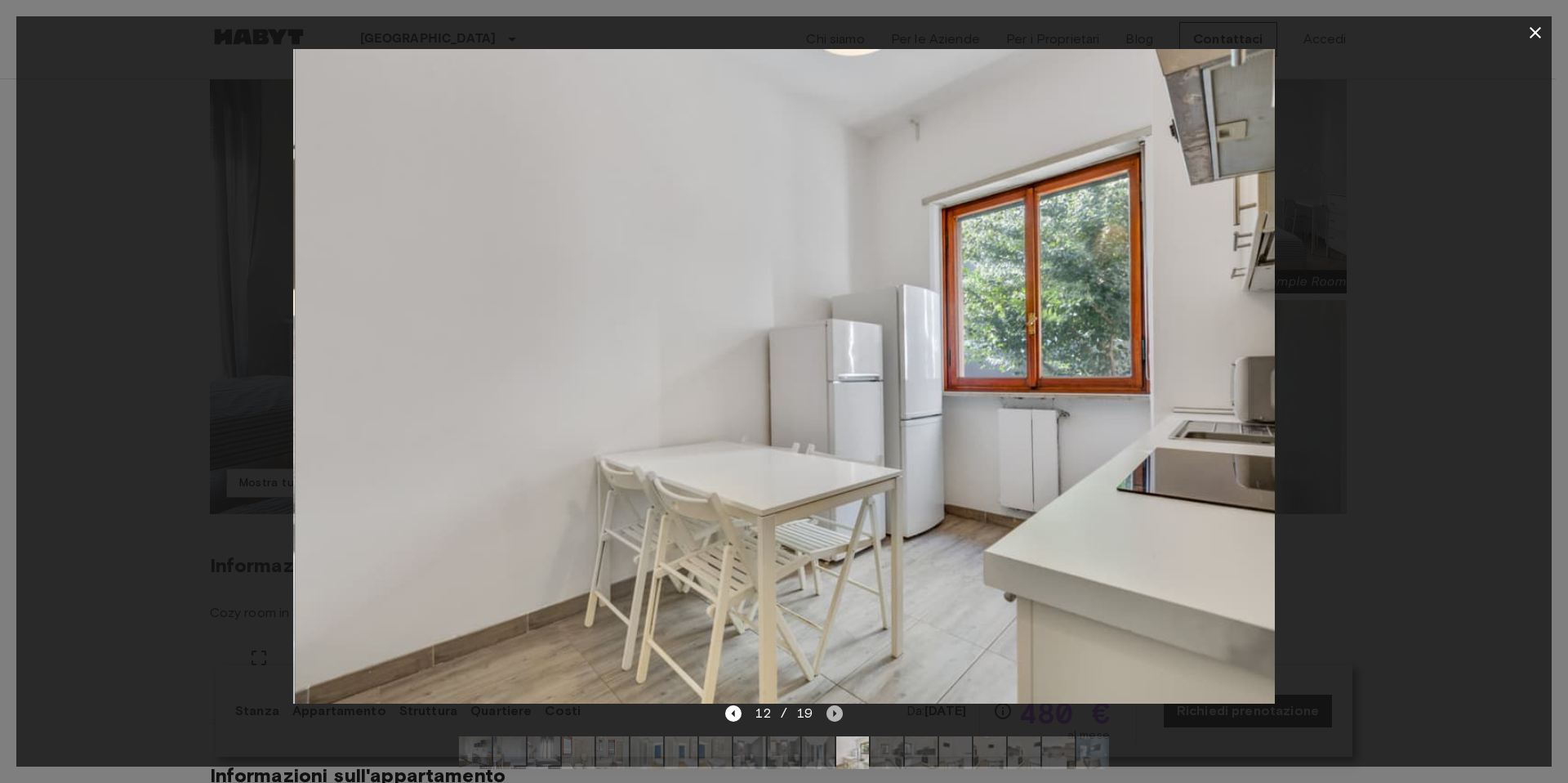
click at [827, 717] on icon "Next image" at bounding box center [834, 713] width 16 height 16
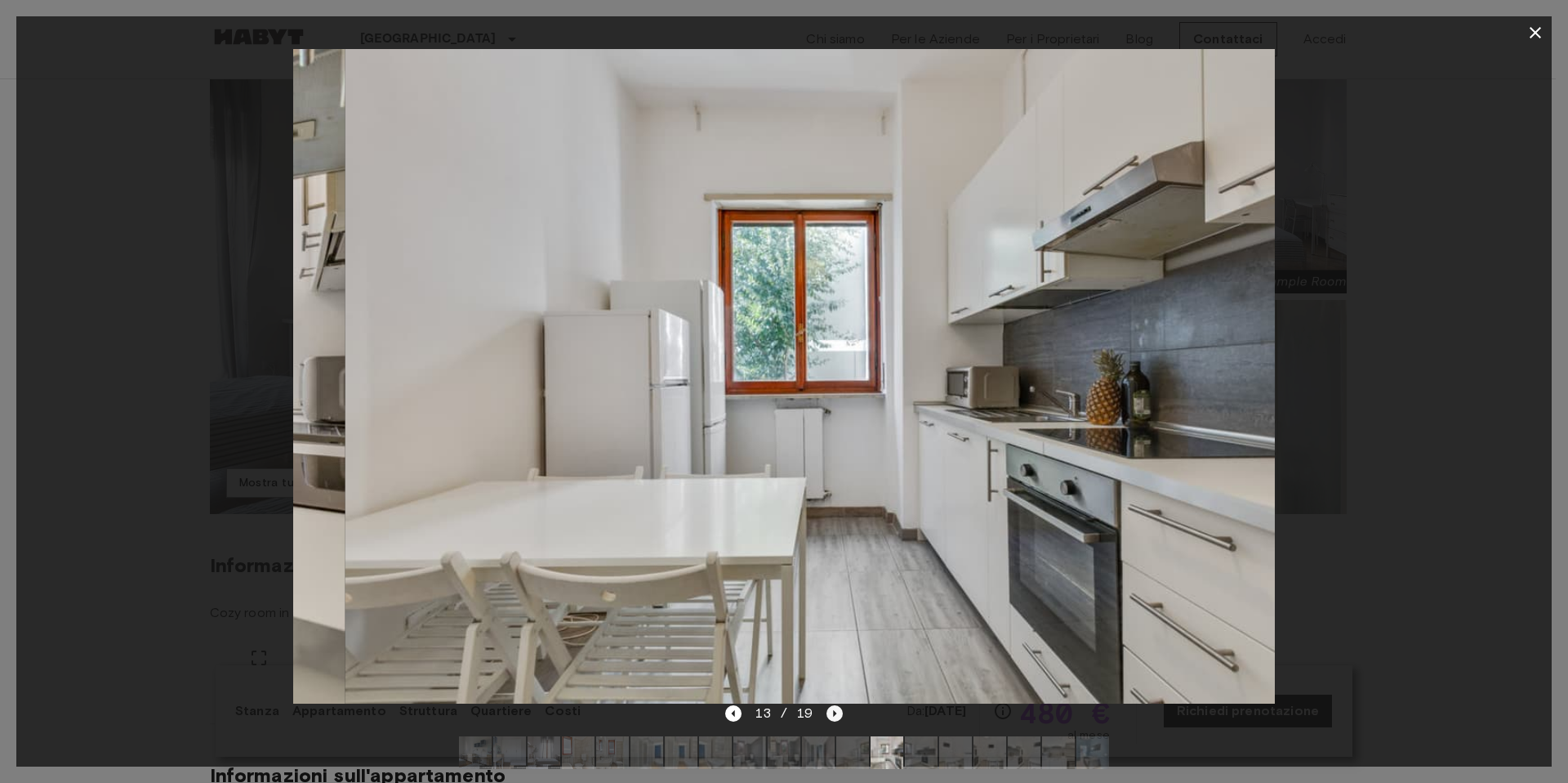
click at [827, 717] on icon "Next image" at bounding box center [834, 713] width 16 height 16
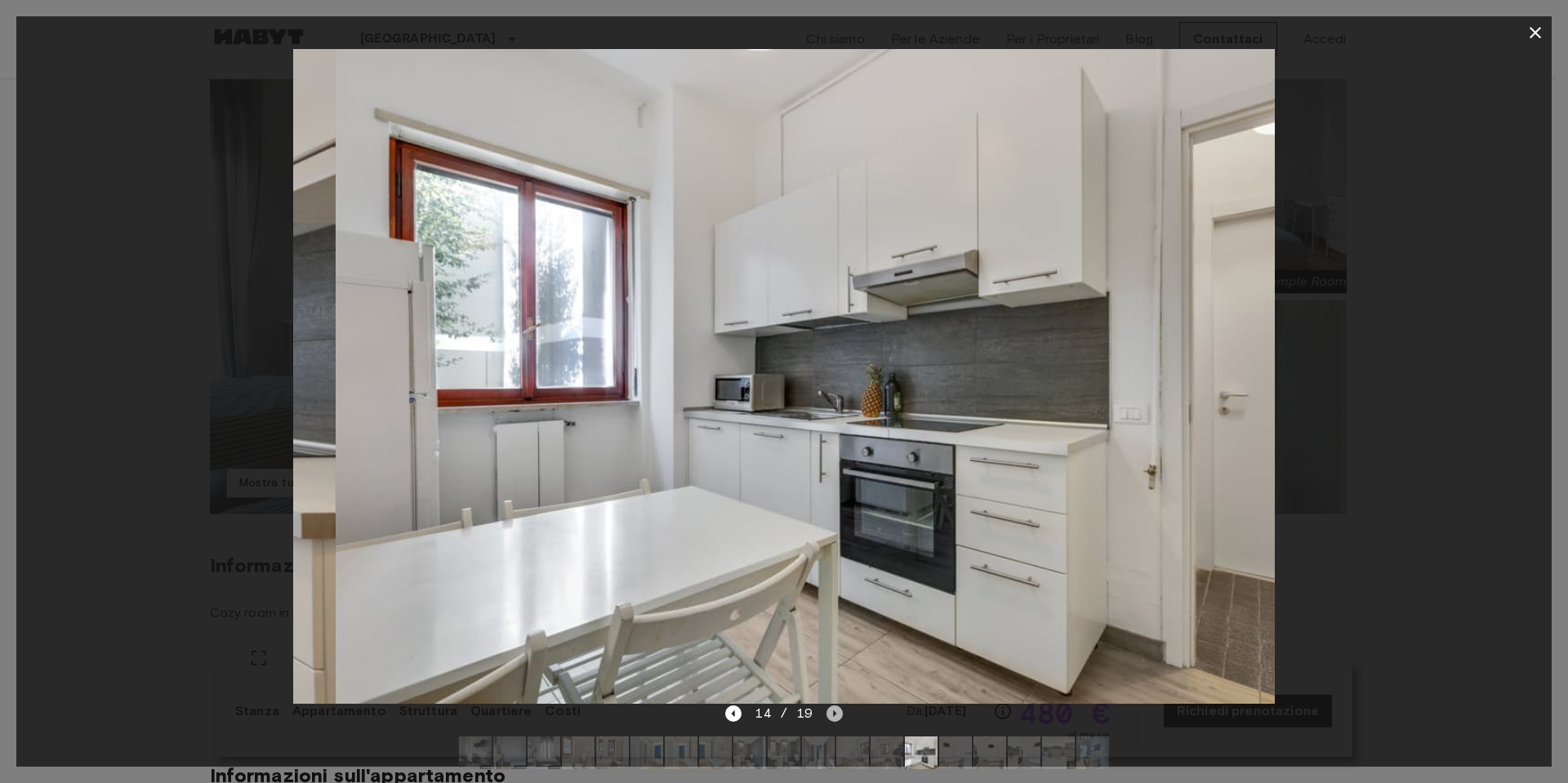
click at [827, 717] on icon "Next image" at bounding box center [834, 713] width 16 height 16
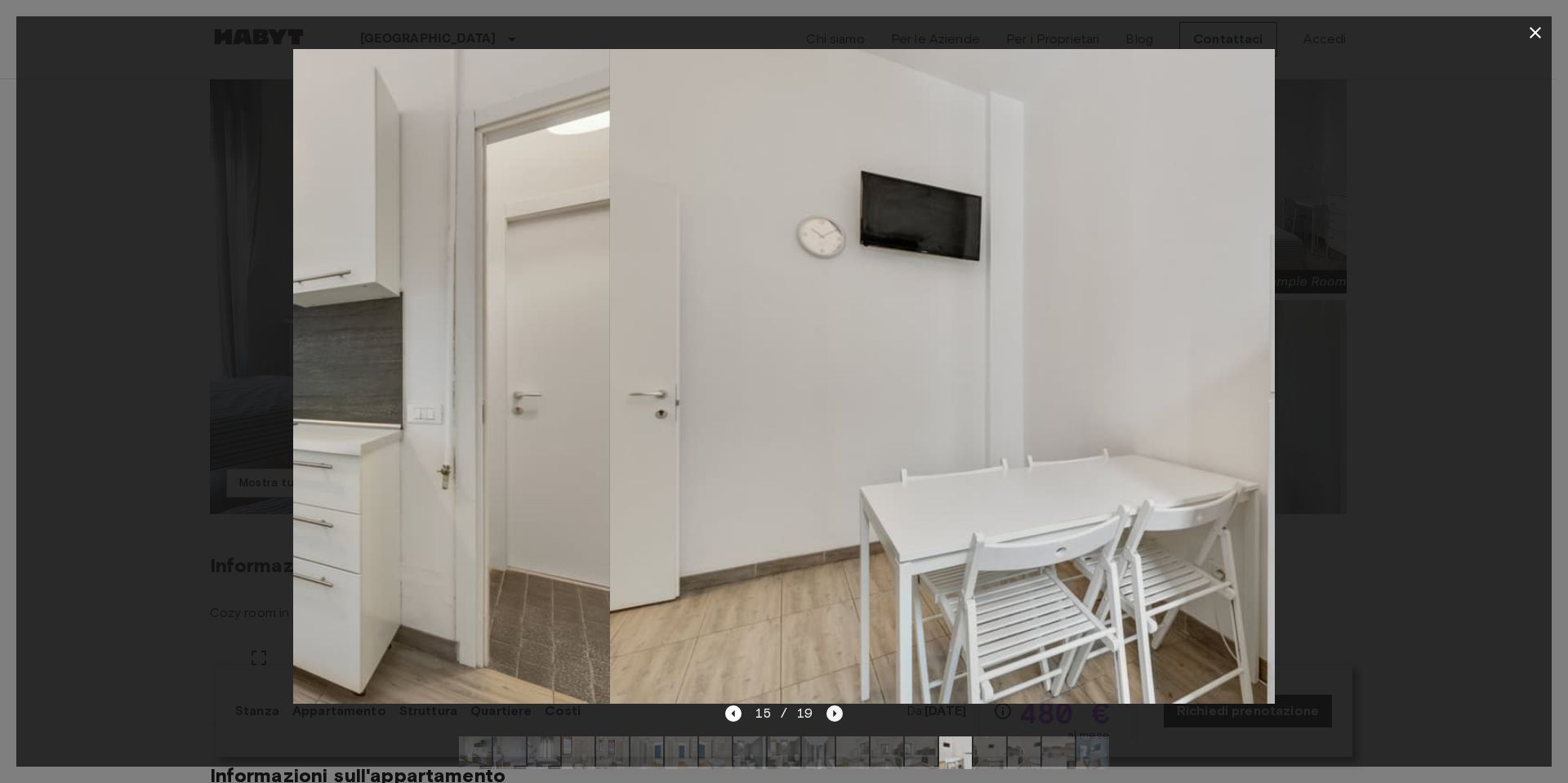
click at [827, 717] on icon "Next image" at bounding box center [834, 713] width 16 height 16
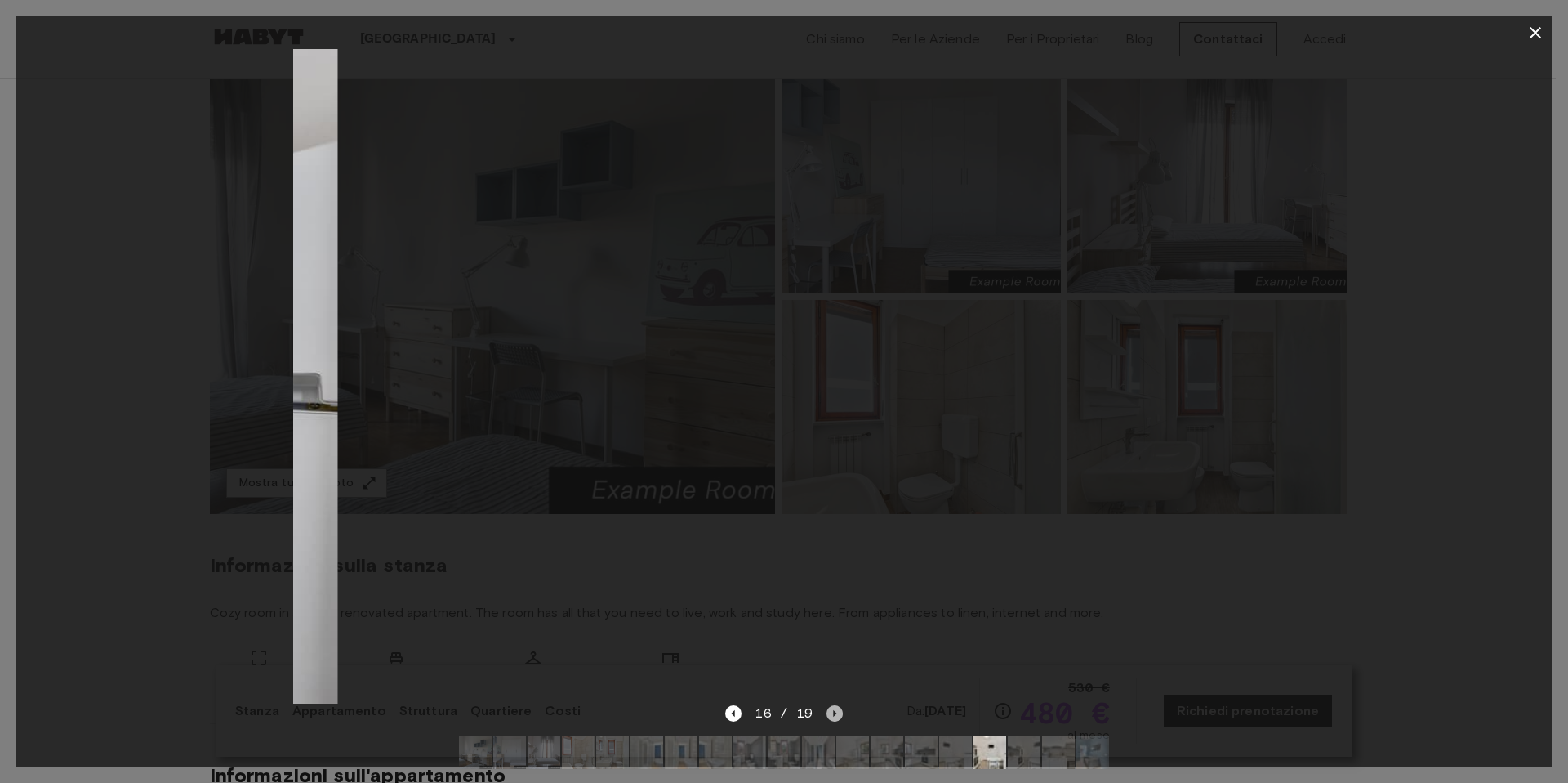
click at [827, 717] on icon "Next image" at bounding box center [834, 713] width 16 height 16
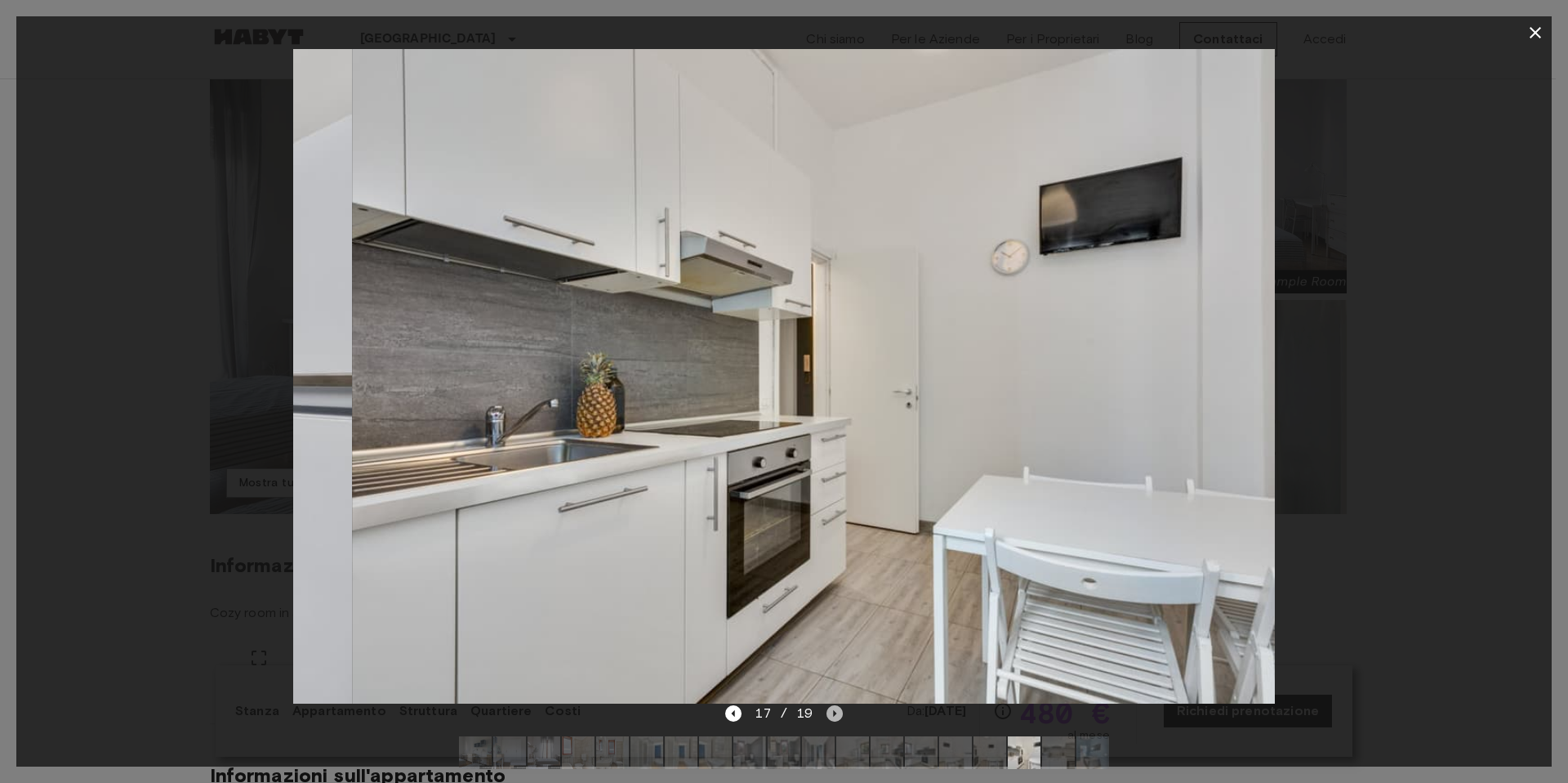
click at [827, 717] on icon "Next image" at bounding box center [834, 713] width 16 height 16
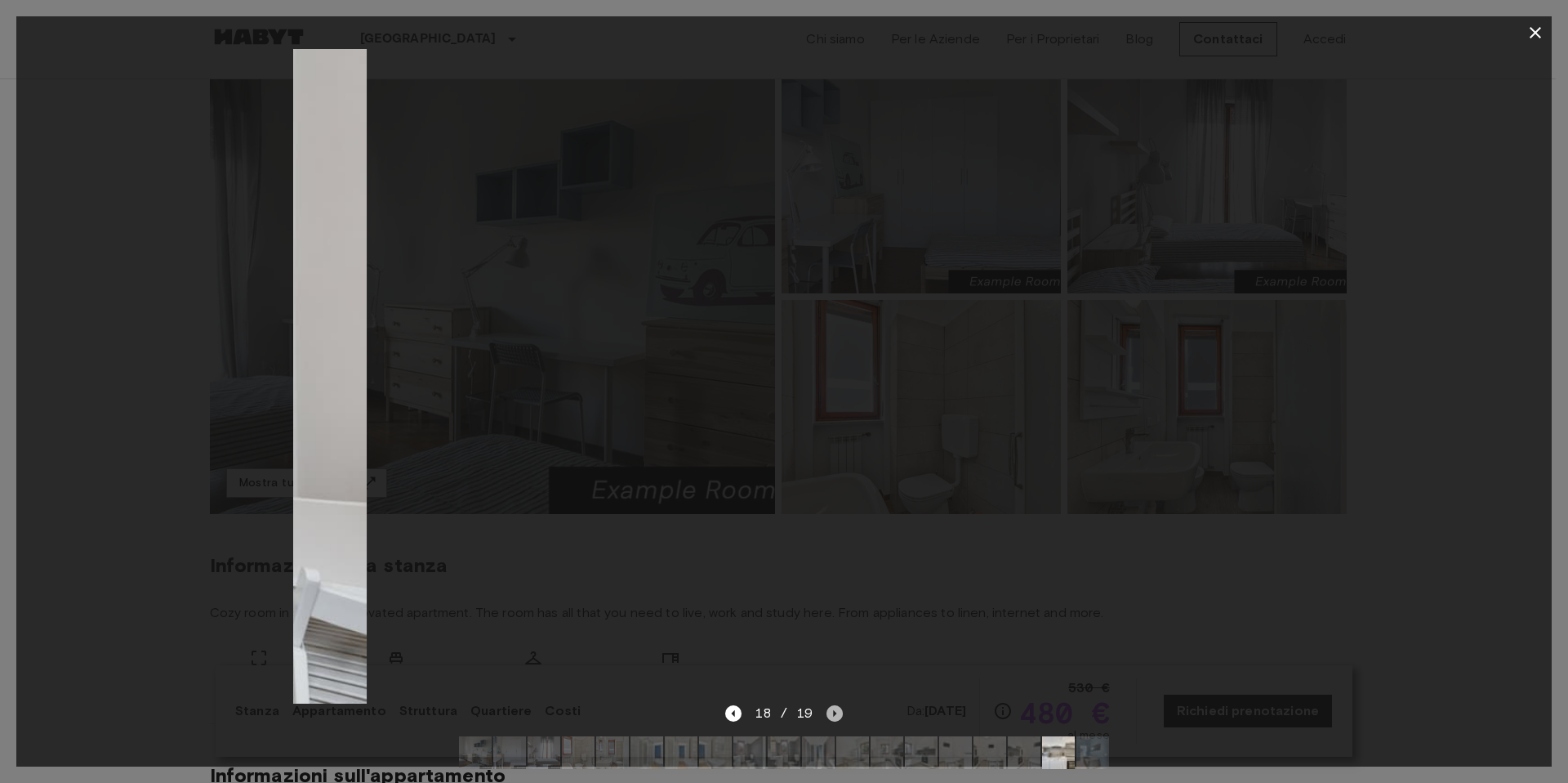
click at [827, 717] on icon "Next image" at bounding box center [834, 713] width 16 height 16
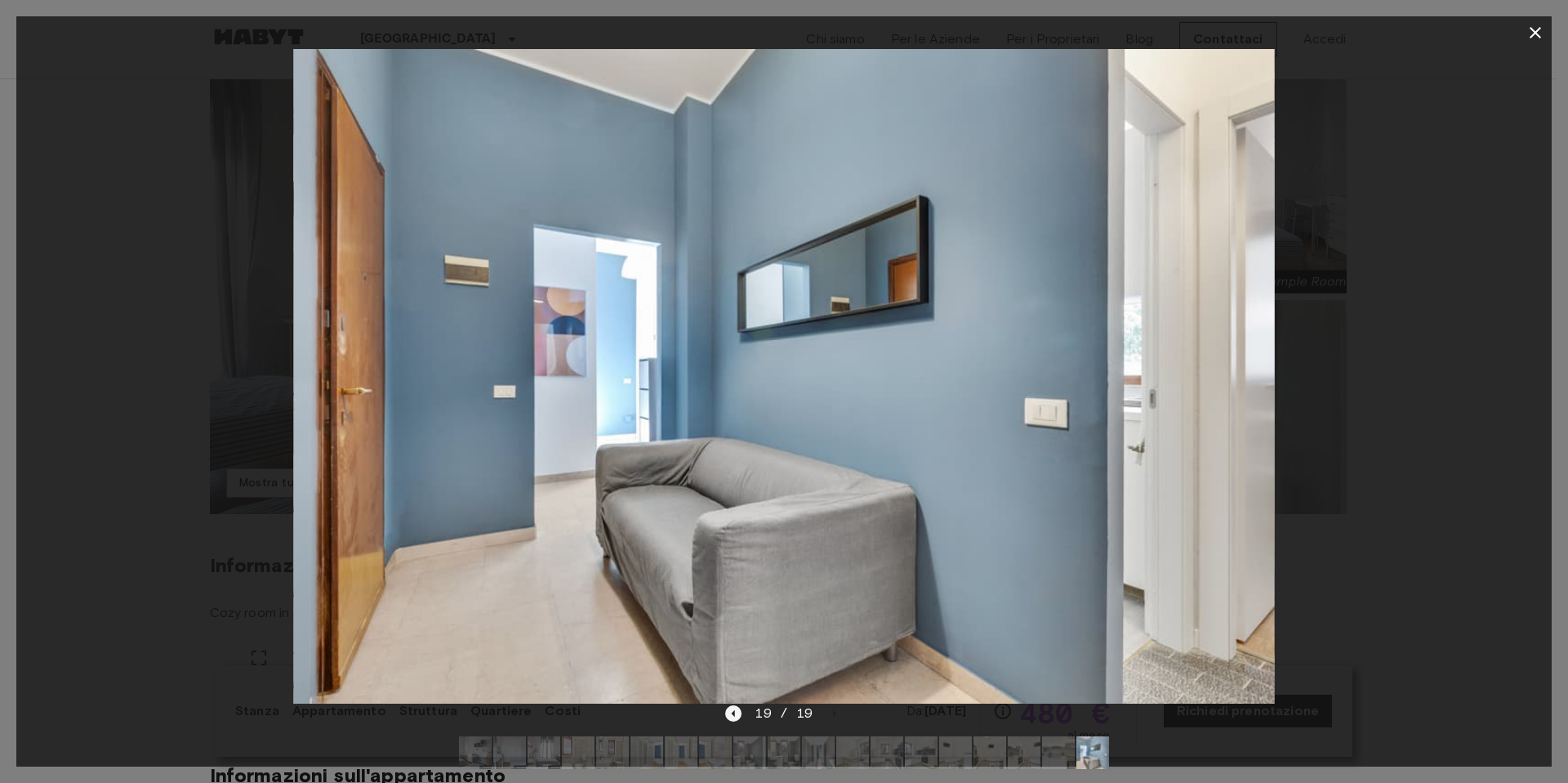
click at [733, 720] on icon "Previous image" at bounding box center [733, 713] width 16 height 16
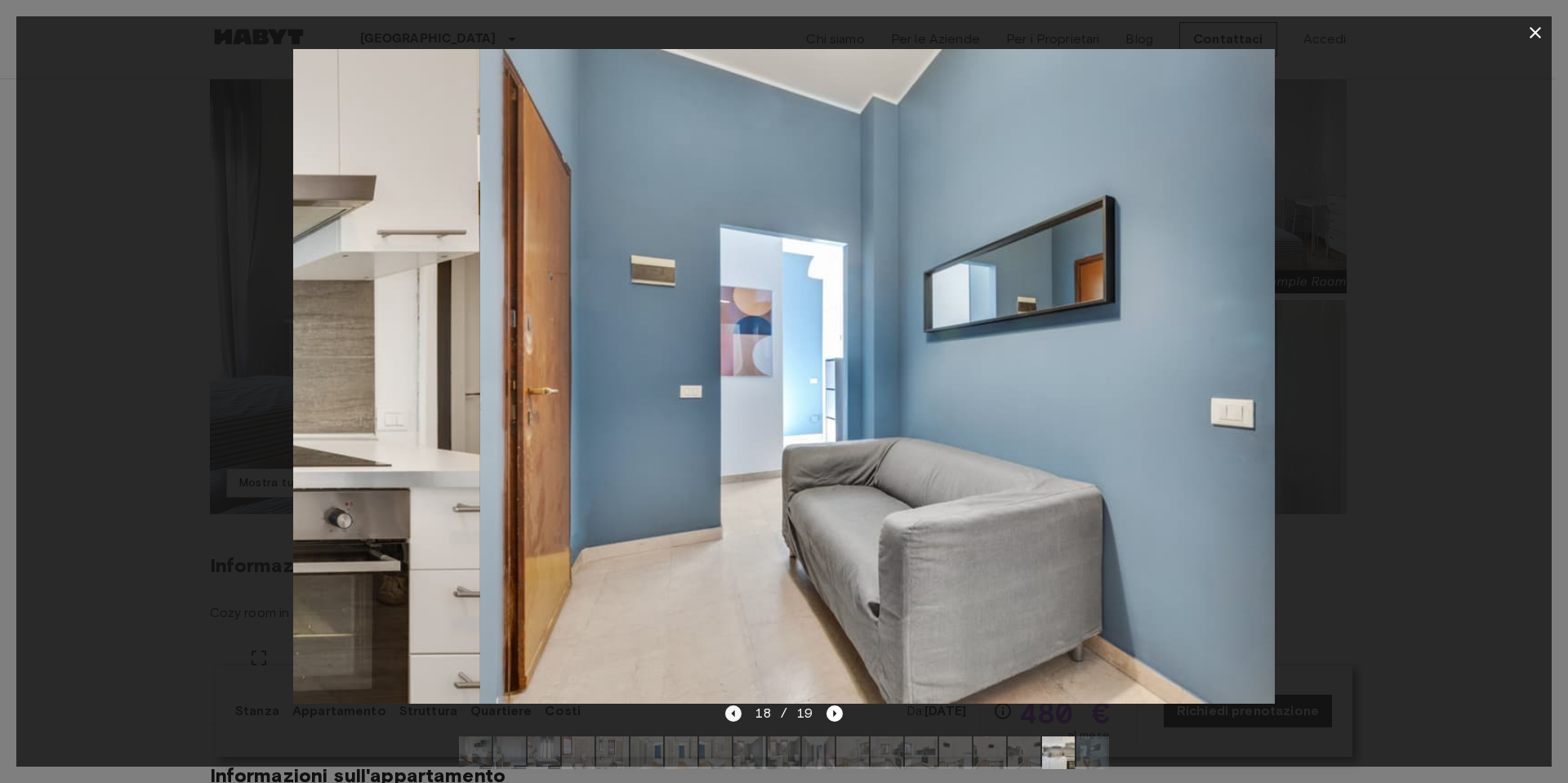
click at [733, 720] on icon "Previous image" at bounding box center [733, 713] width 16 height 16
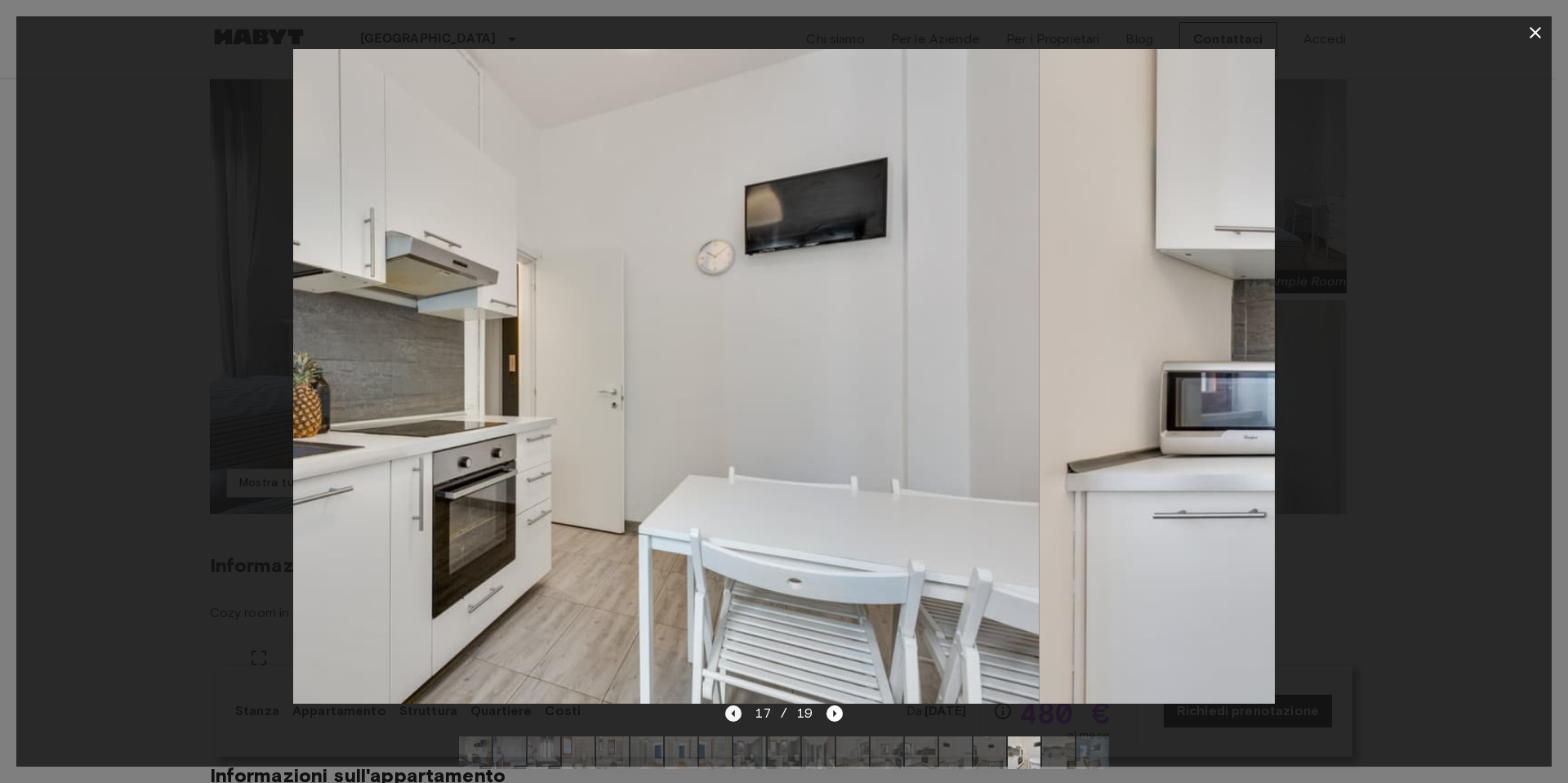
click at [733, 720] on icon "Previous image" at bounding box center [733, 713] width 16 height 16
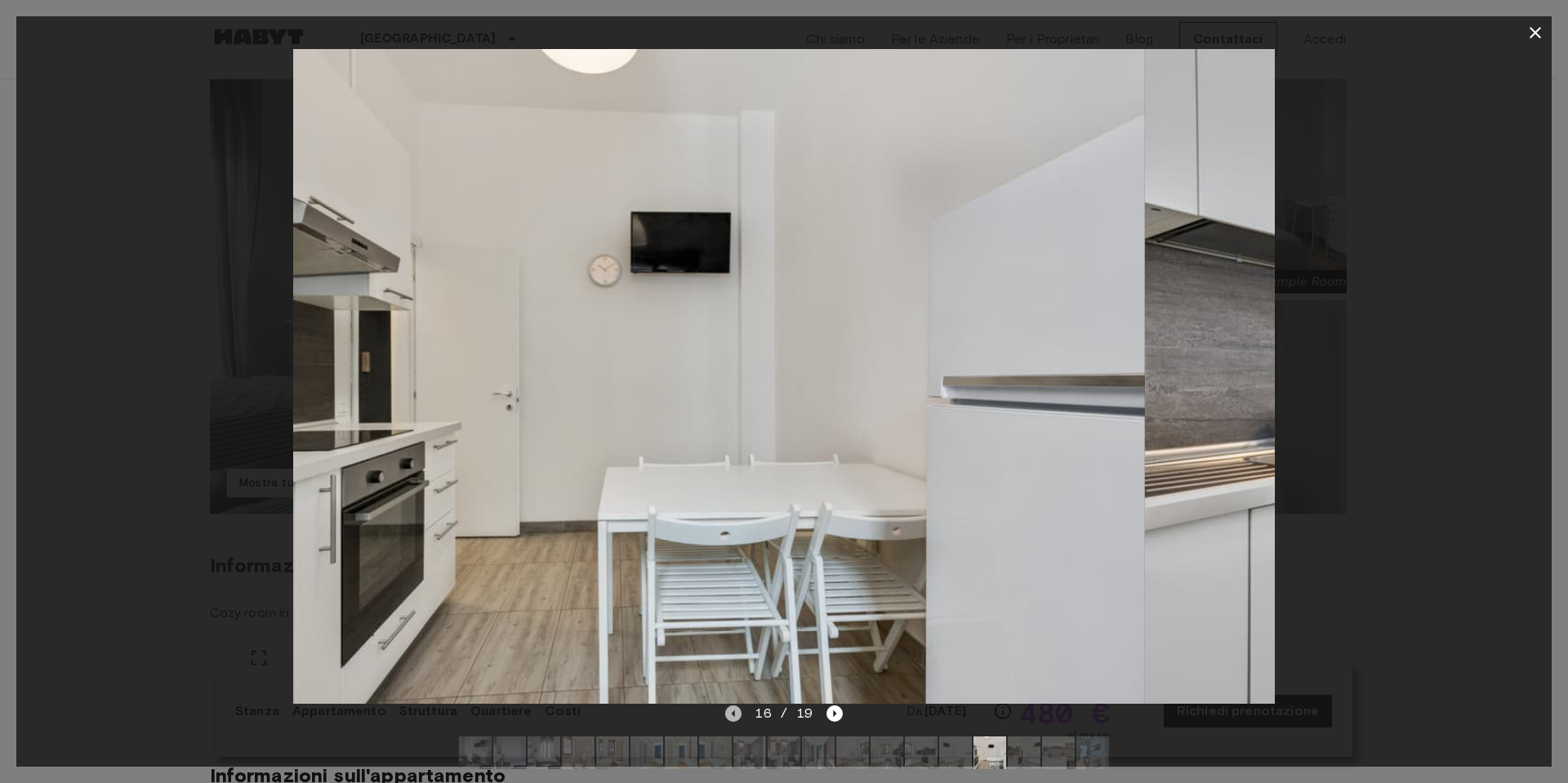
click at [733, 720] on icon "Previous image" at bounding box center [733, 713] width 16 height 16
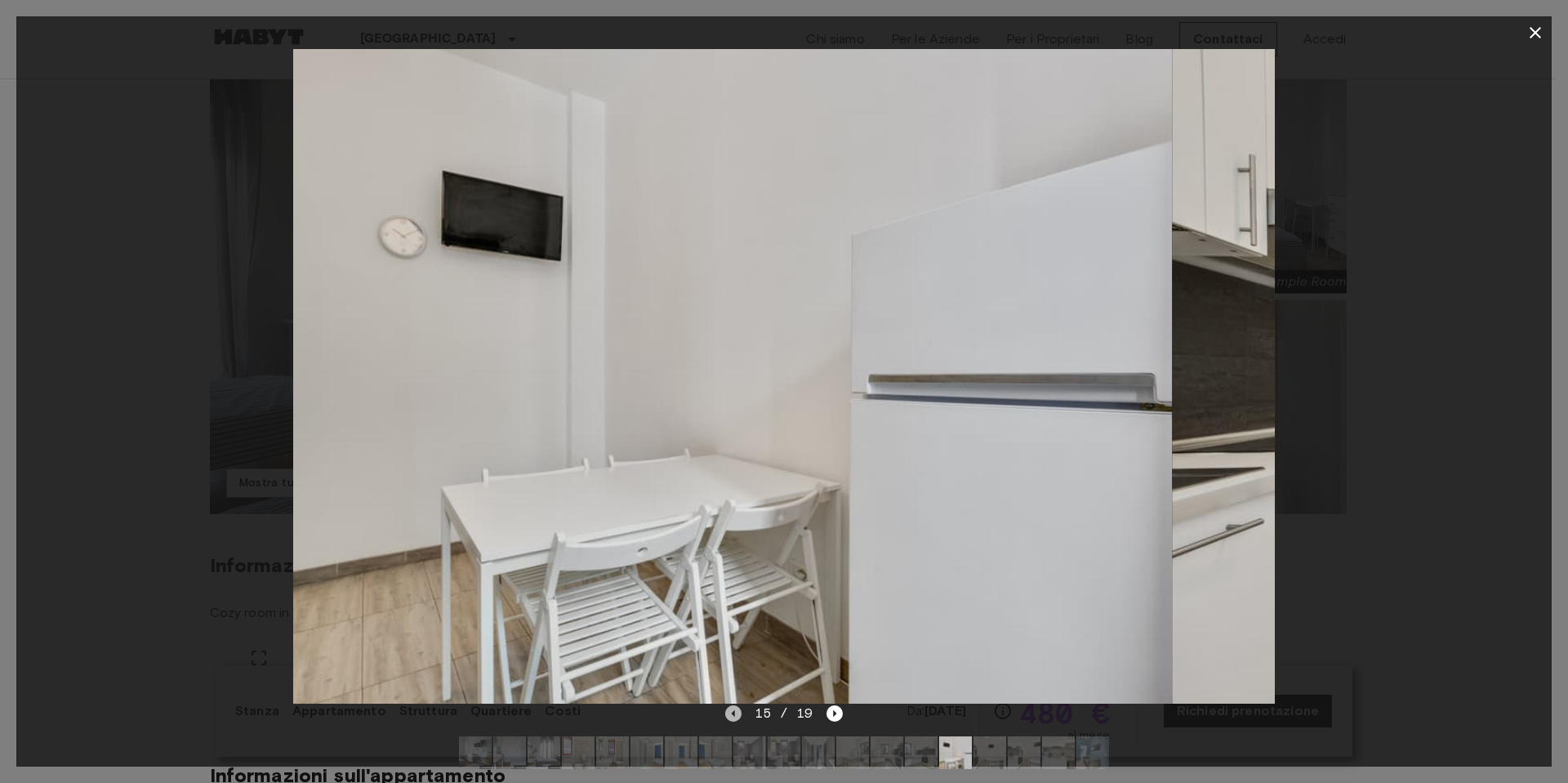
click at [733, 720] on icon "Previous image" at bounding box center [733, 713] width 16 height 16
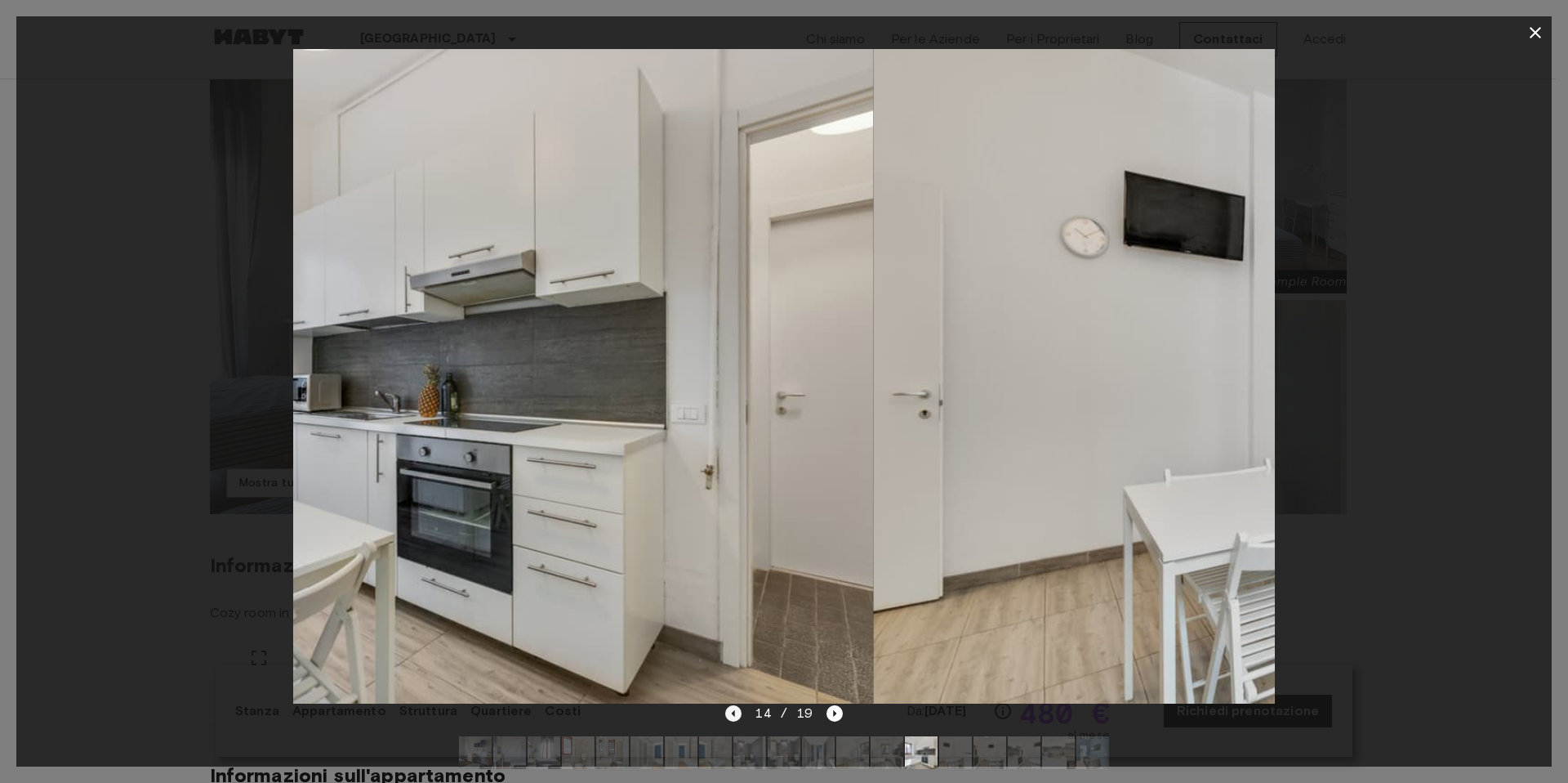
click at [733, 720] on icon "Previous image" at bounding box center [733, 713] width 16 height 16
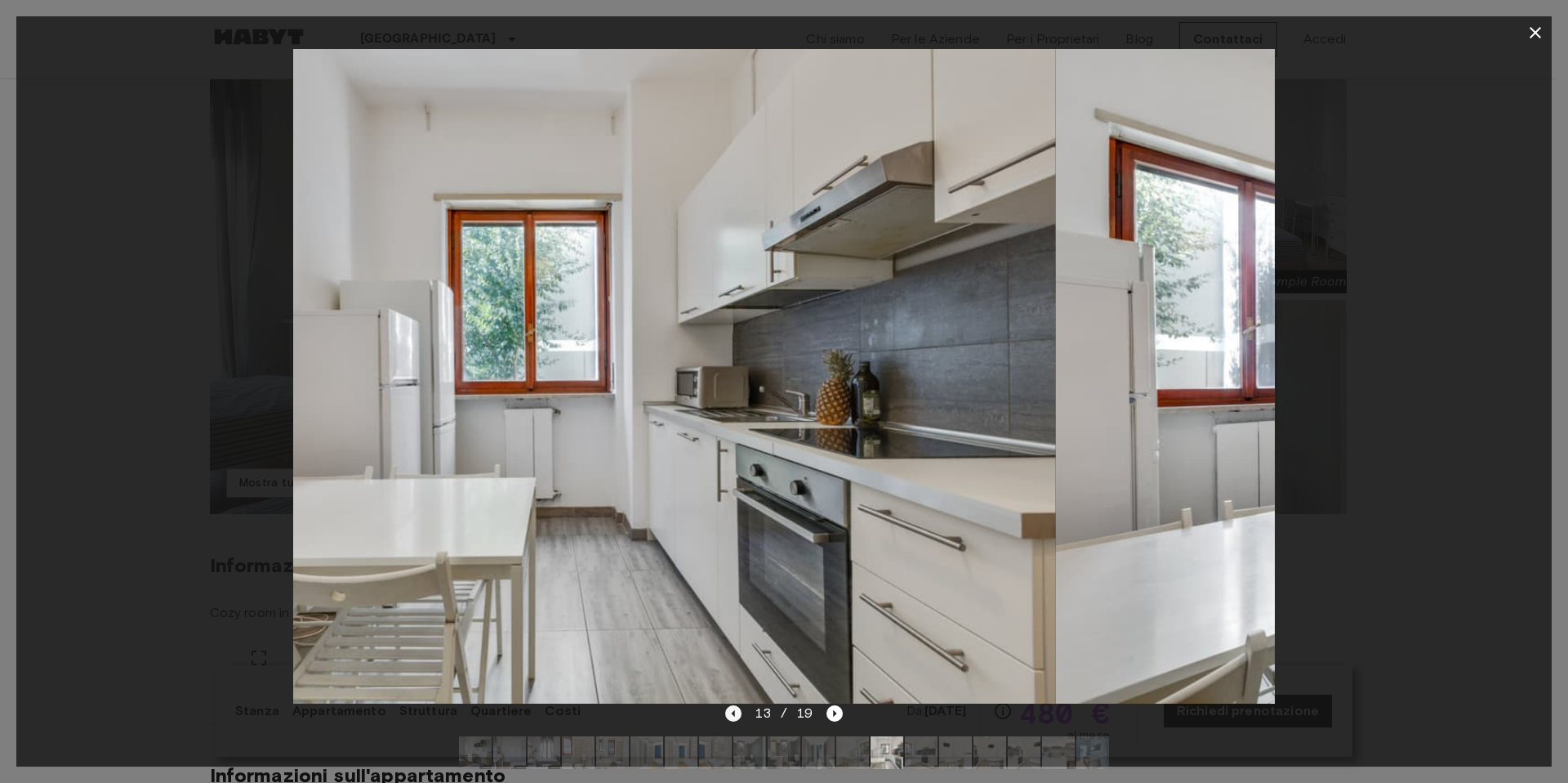
click at [733, 720] on icon "Previous image" at bounding box center [733, 713] width 16 height 16
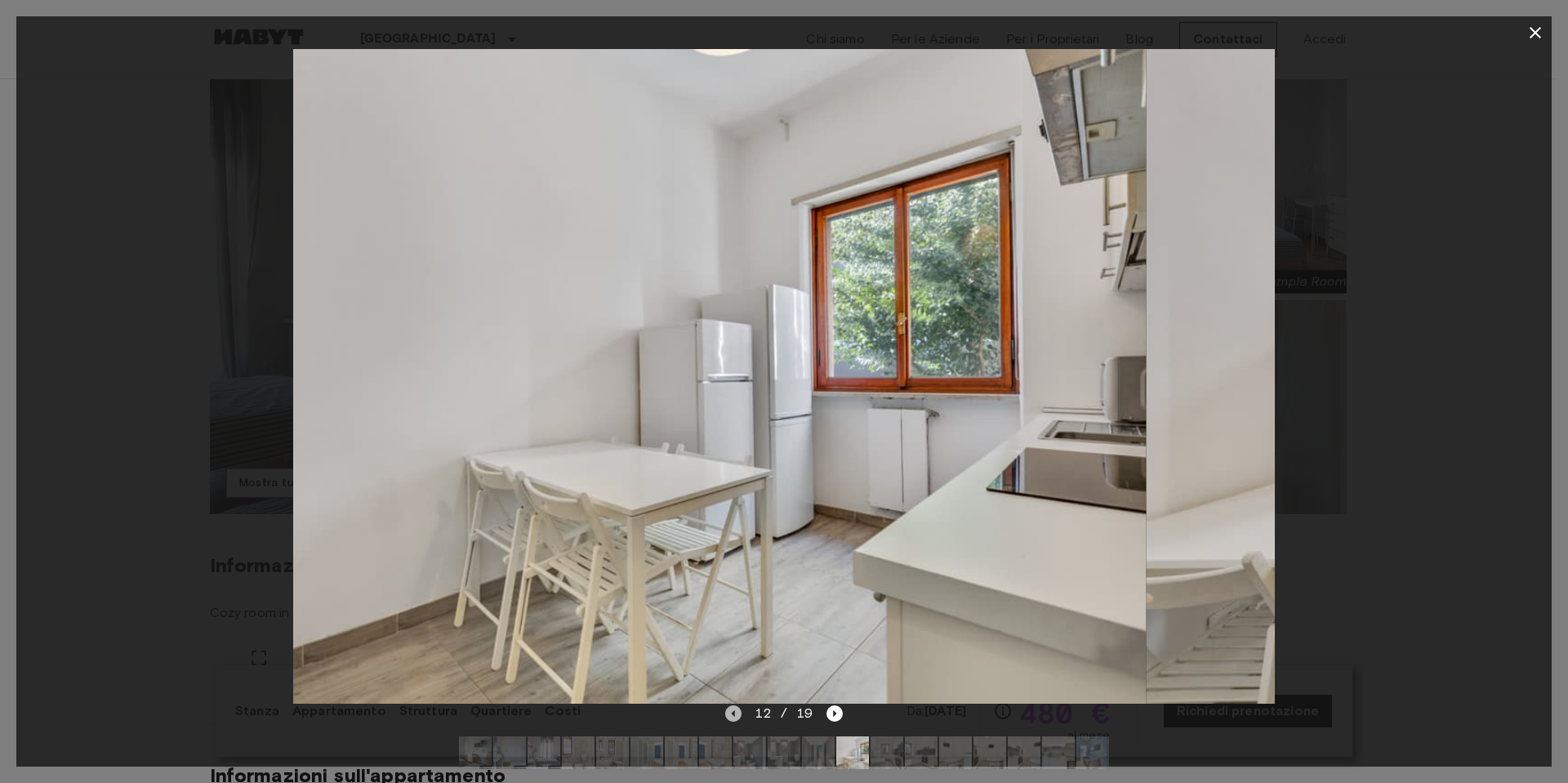
click at [733, 720] on icon "Previous image" at bounding box center [733, 713] width 16 height 16
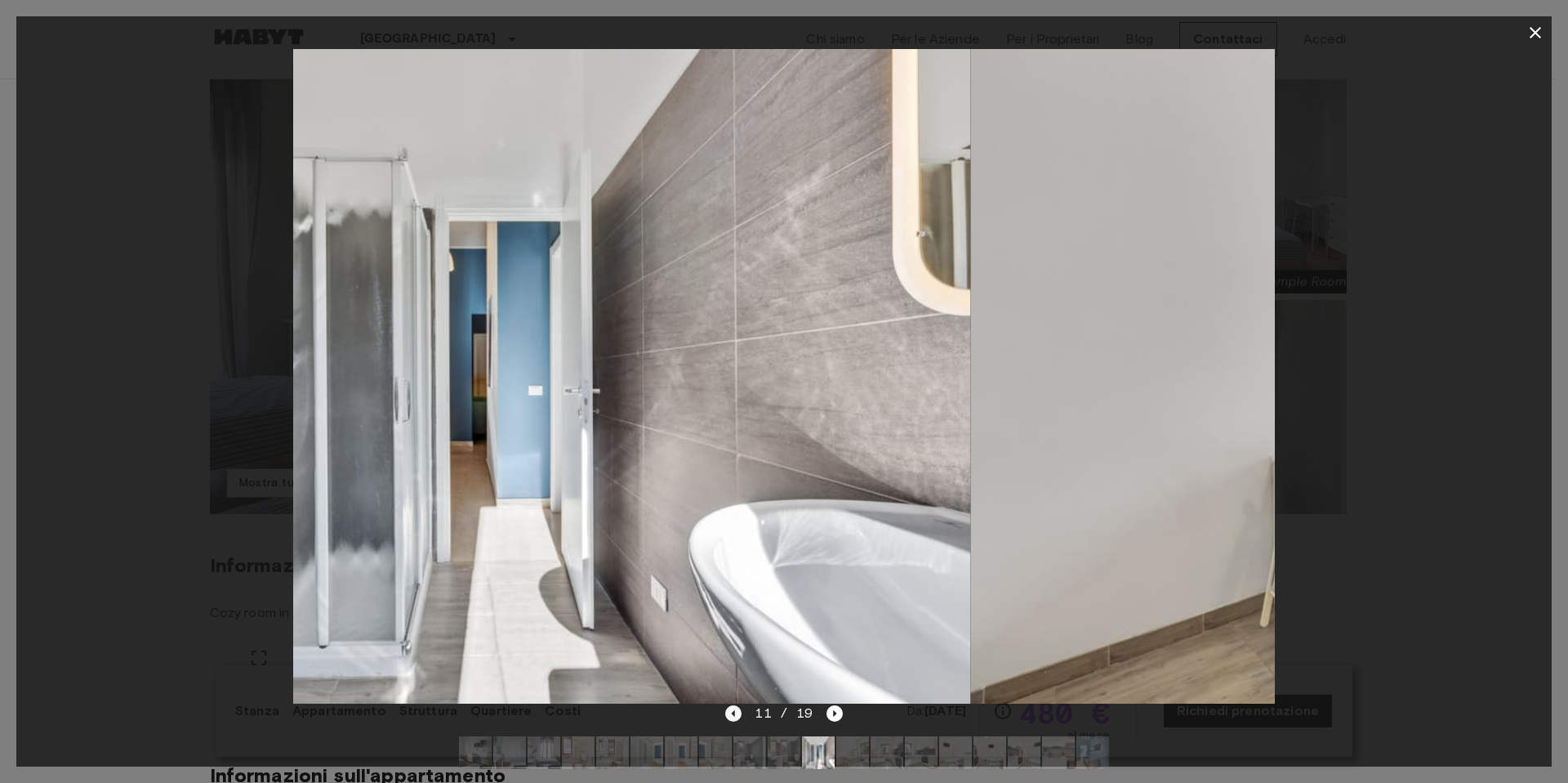
click at [733, 720] on icon "Previous image" at bounding box center [733, 713] width 16 height 16
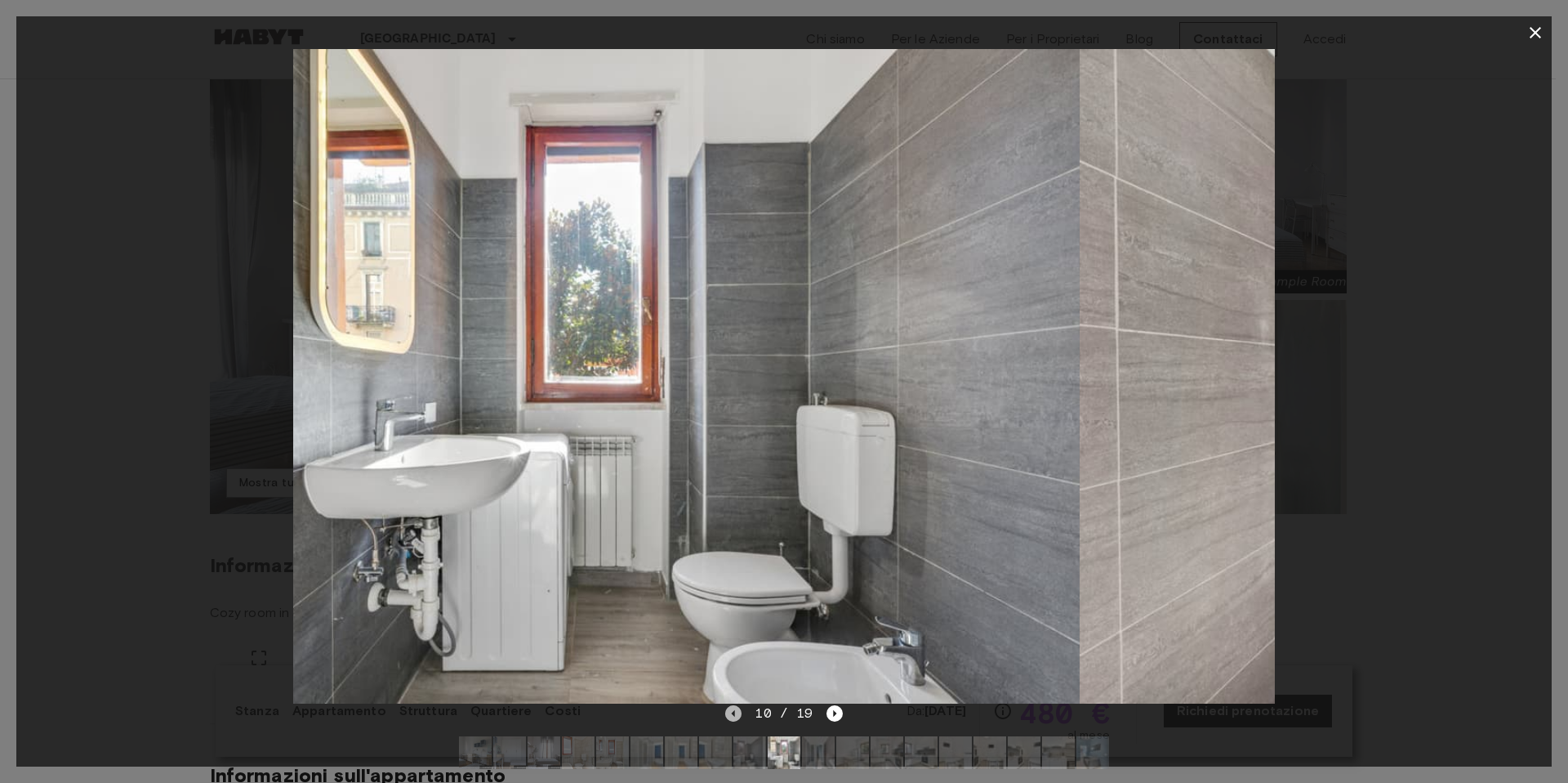
click at [733, 720] on icon "Previous image" at bounding box center [733, 713] width 16 height 16
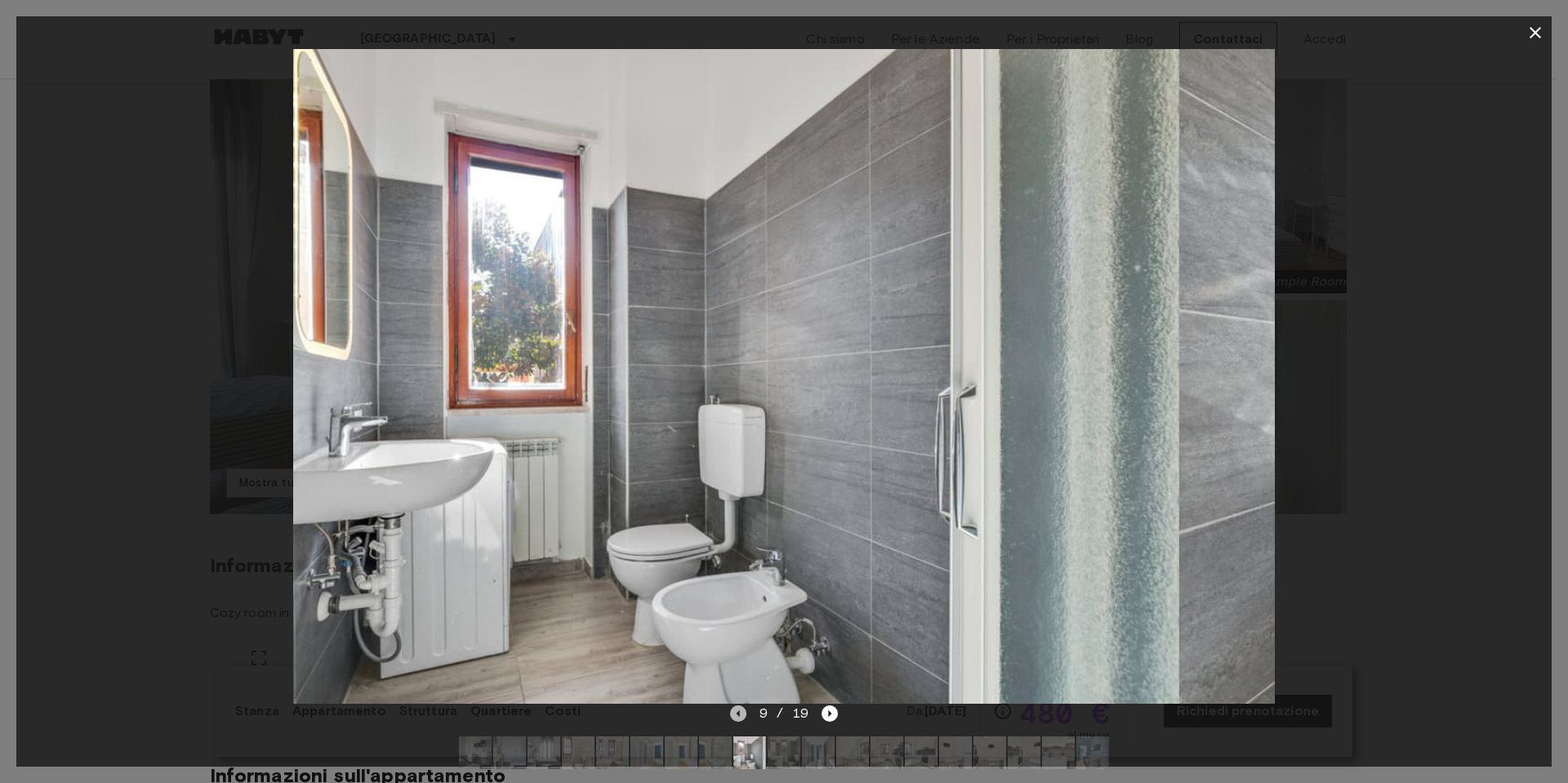
click at [733, 720] on icon "Previous image" at bounding box center [738, 713] width 16 height 16
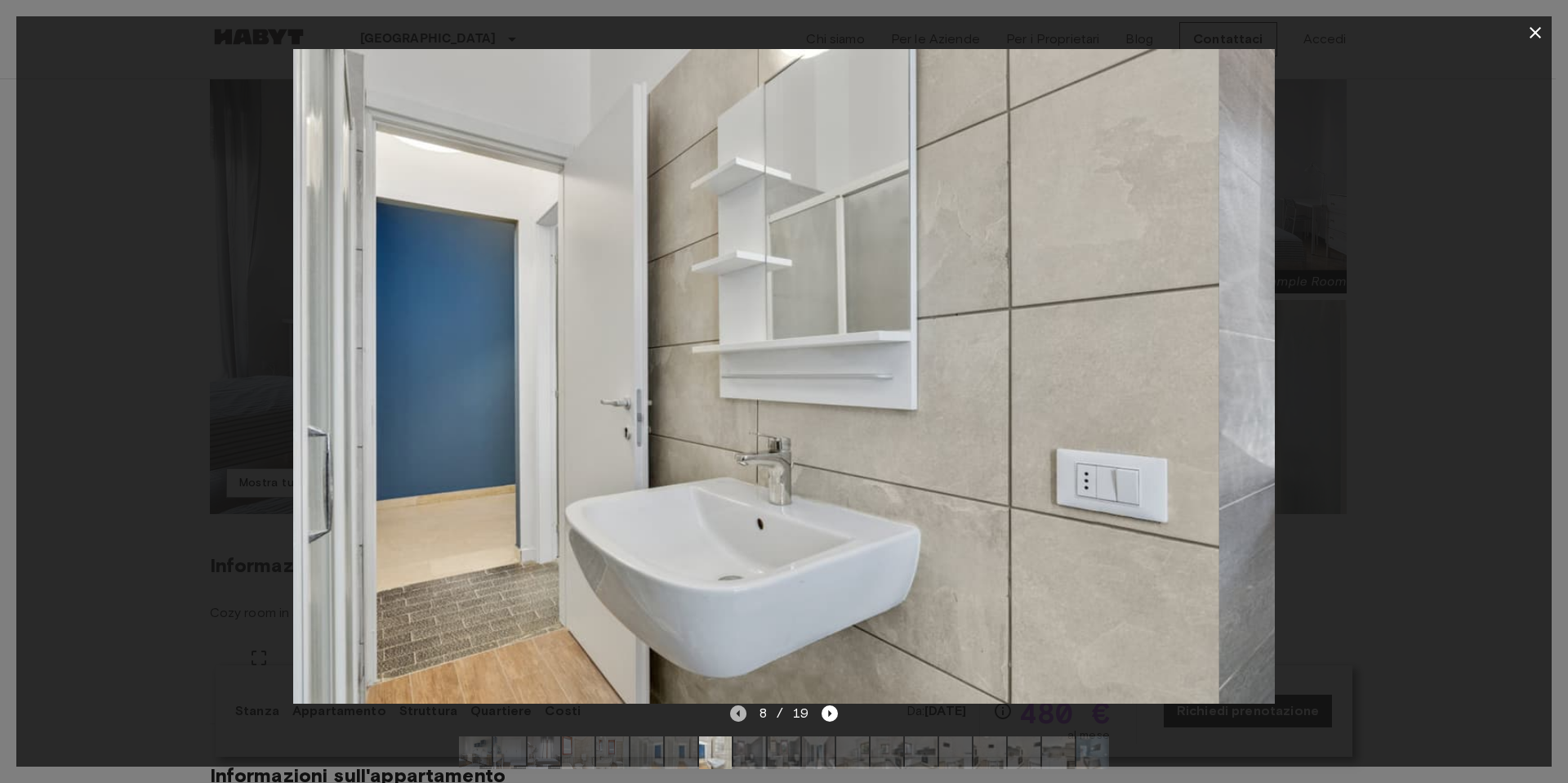
click at [733, 720] on icon "Previous image" at bounding box center [738, 713] width 16 height 16
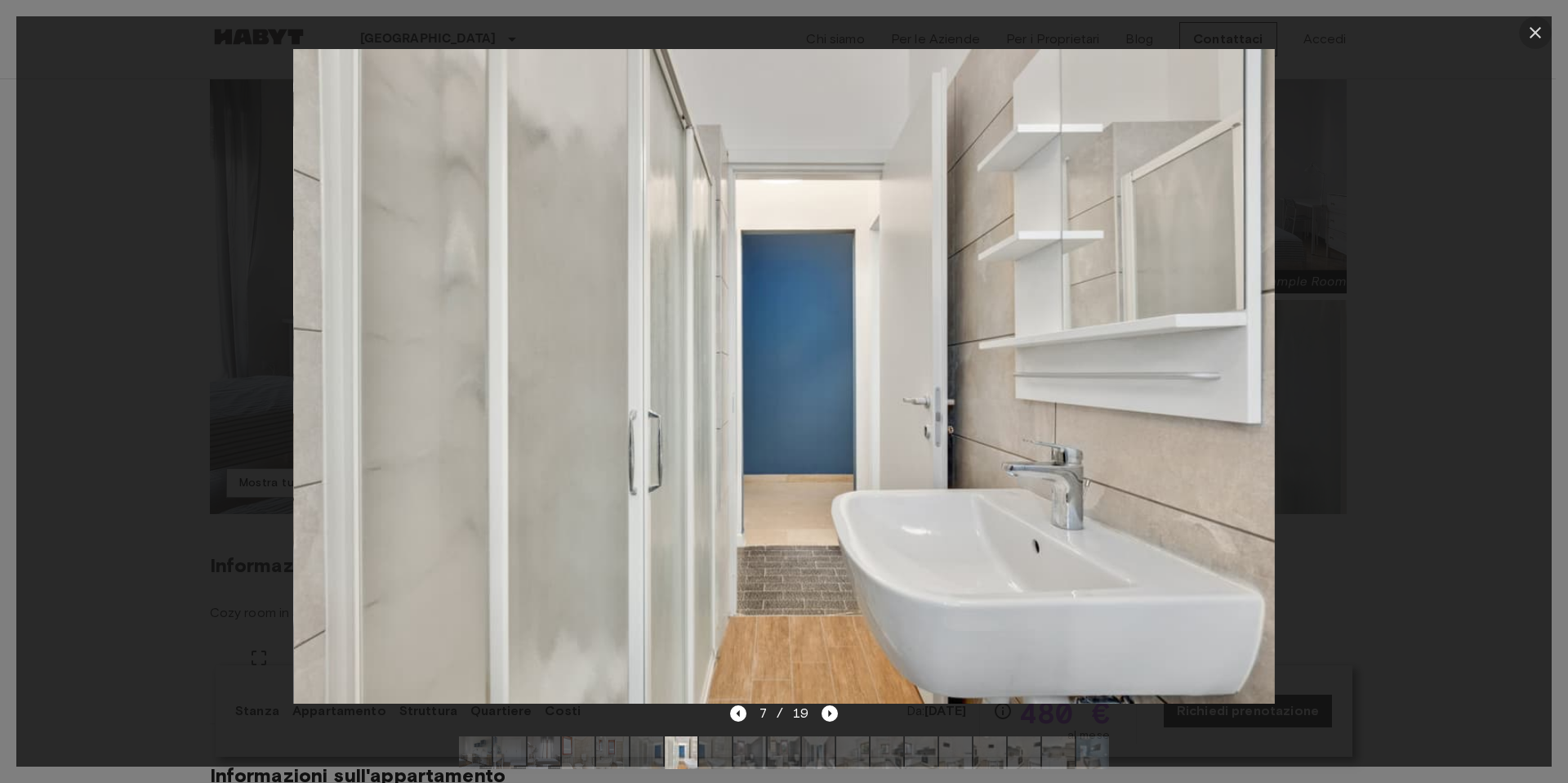
click at [1539, 37] on icon "button" at bounding box center [1535, 32] width 11 height 11
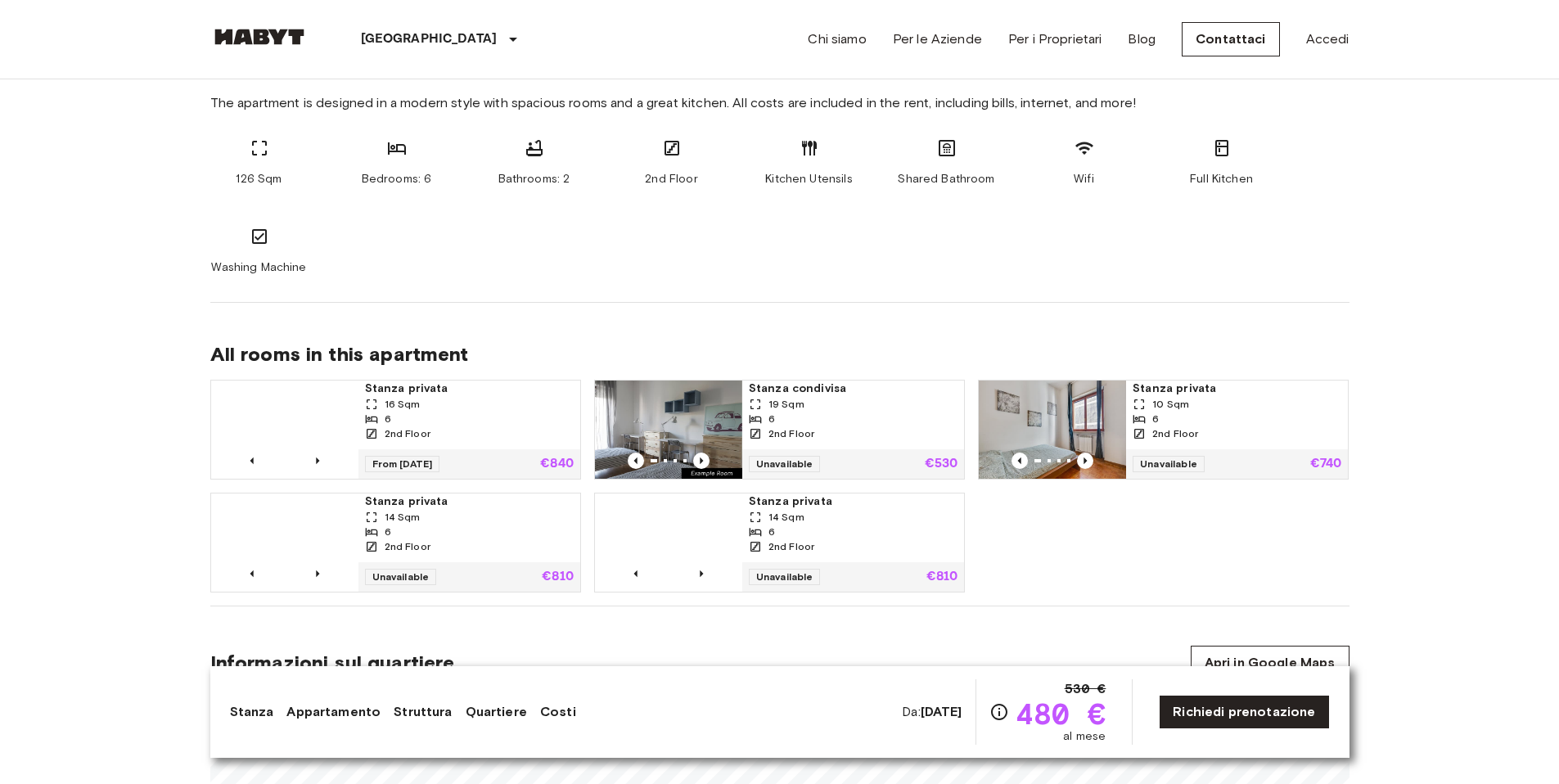
scroll to position [922, 0]
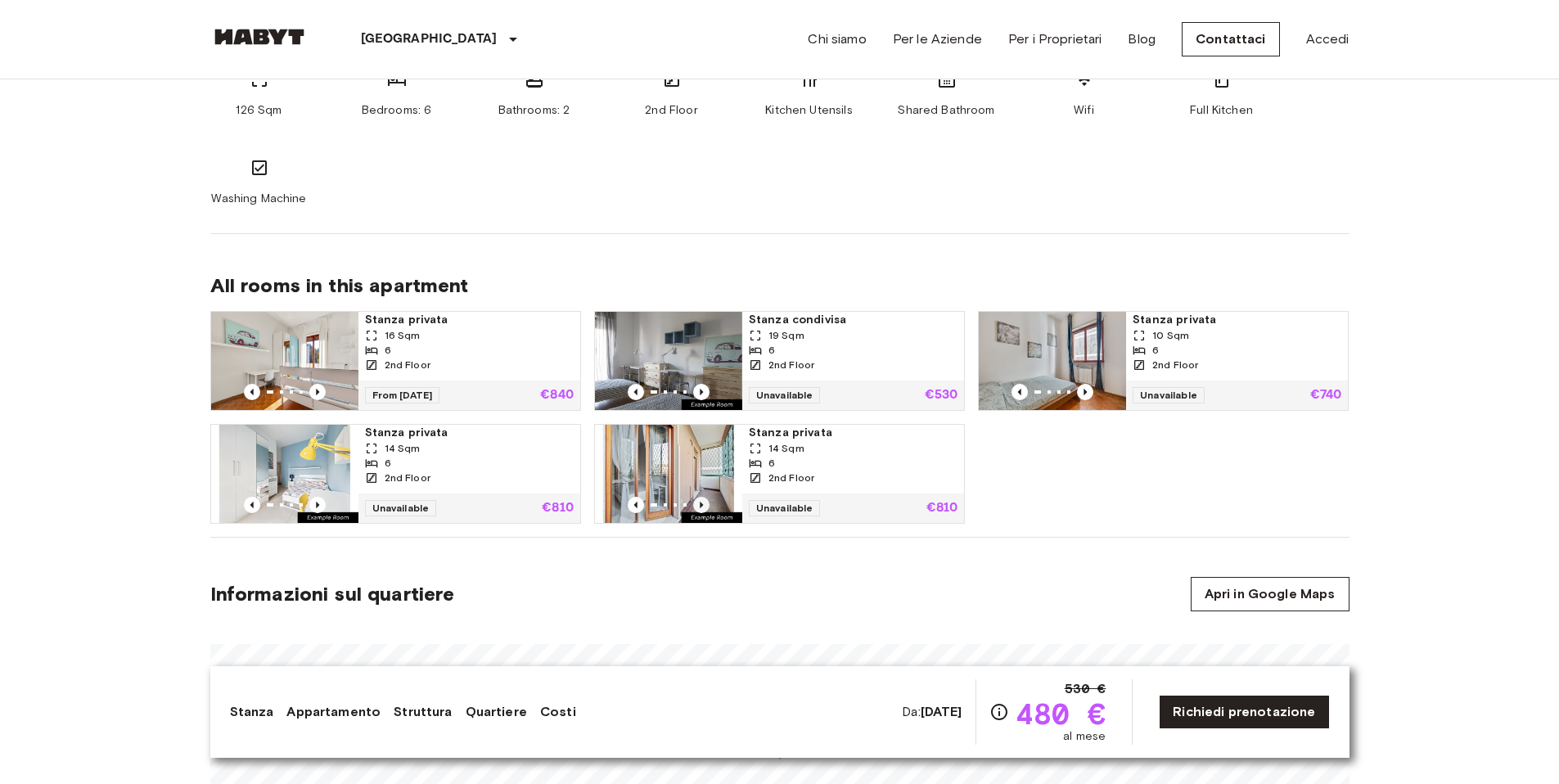
click at [704, 505] on icon "Previous image" at bounding box center [701, 504] width 16 height 16
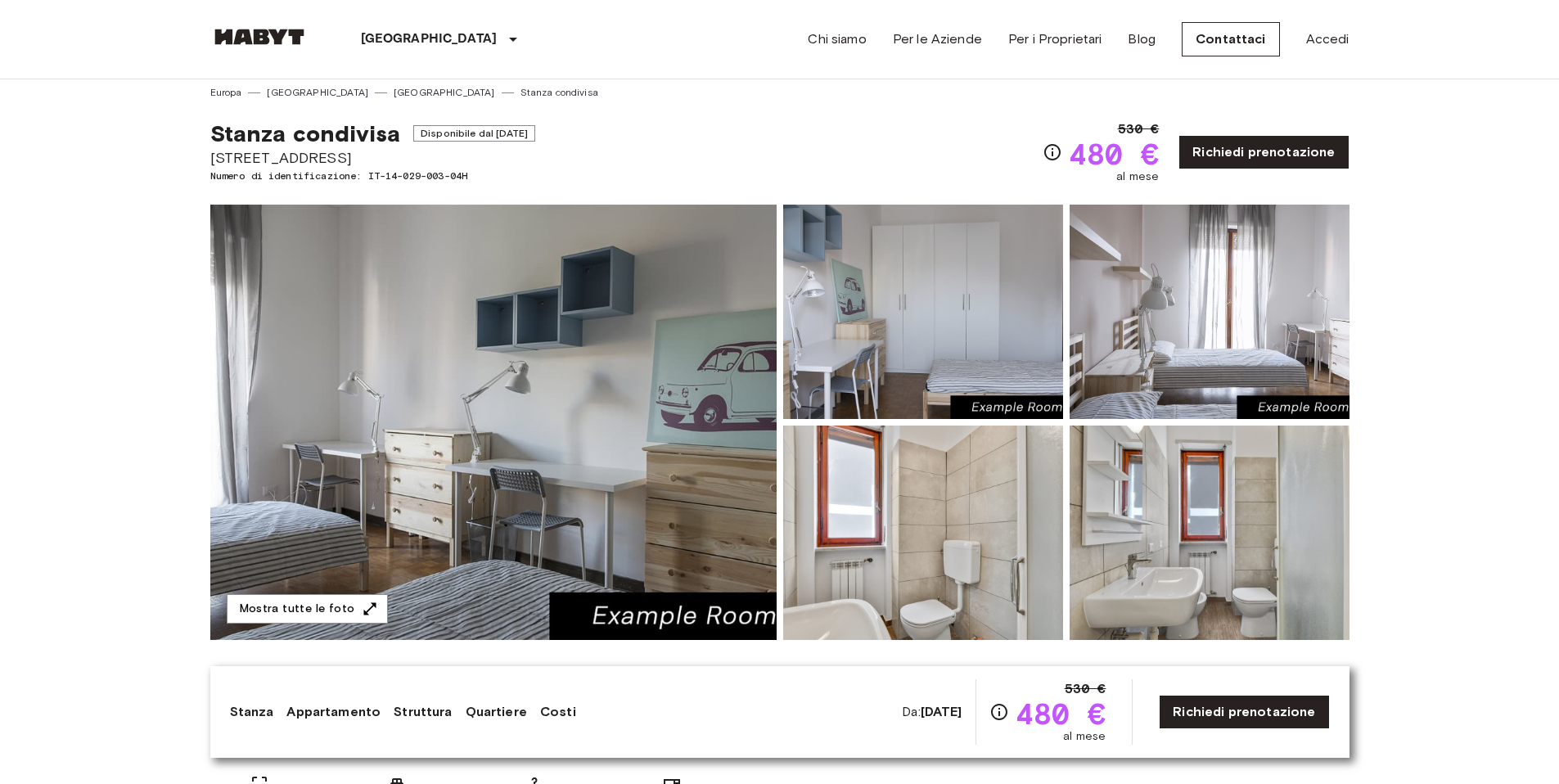
scroll to position [0, 0]
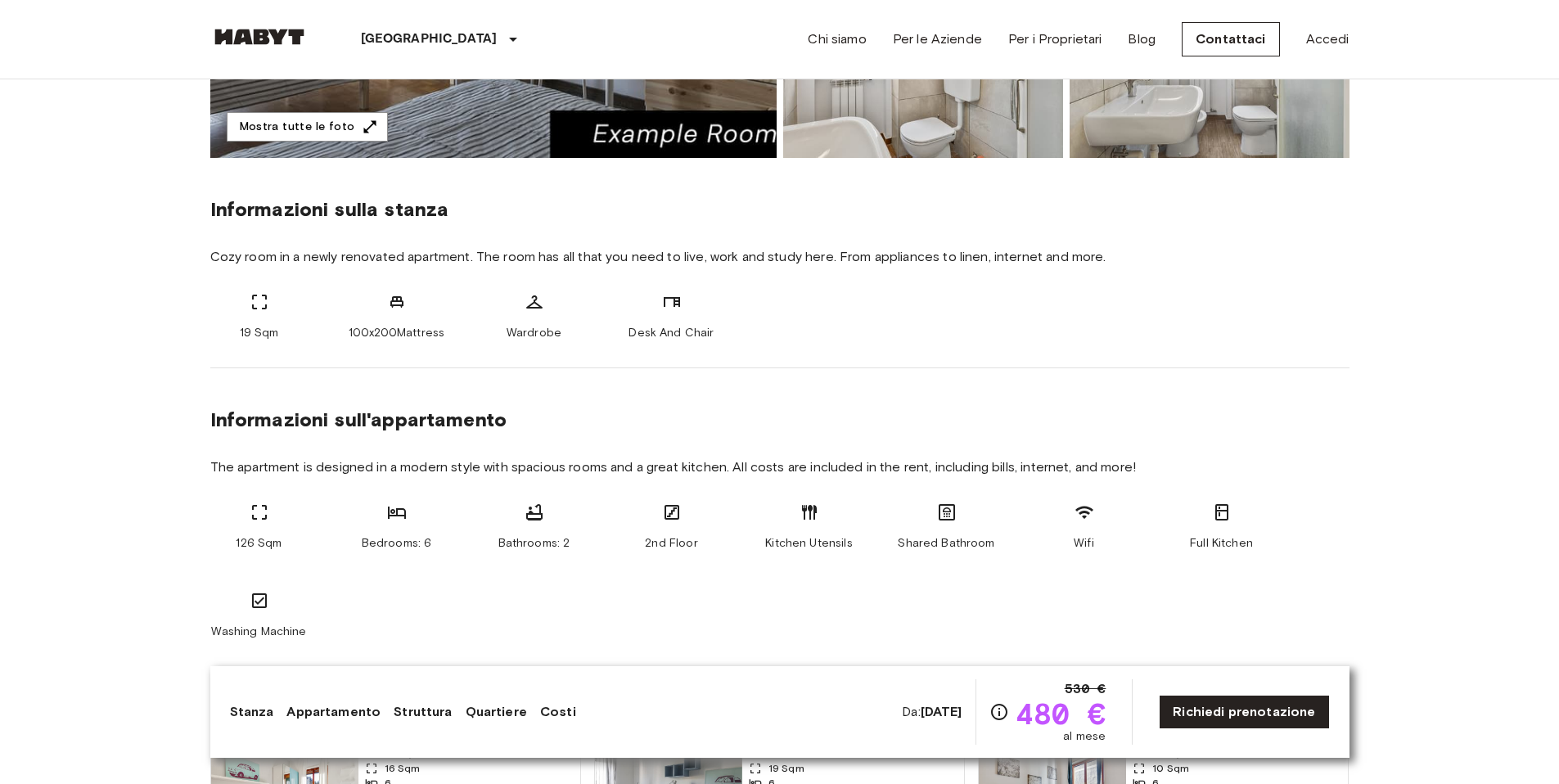
scroll to position [806, 0]
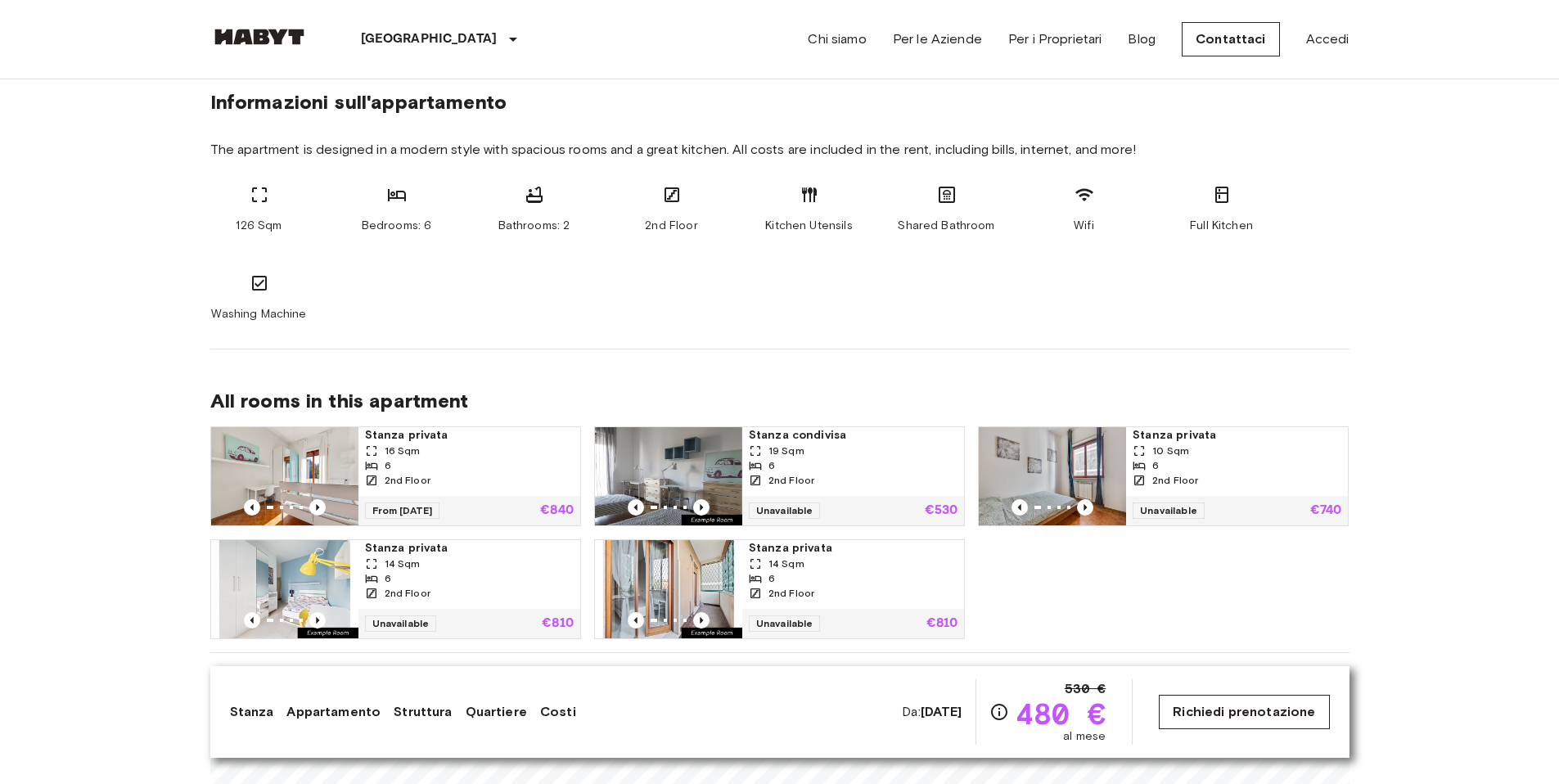
click at [1238, 707] on link "Richiedi prenotazione" at bounding box center [1244, 711] width 170 height 35
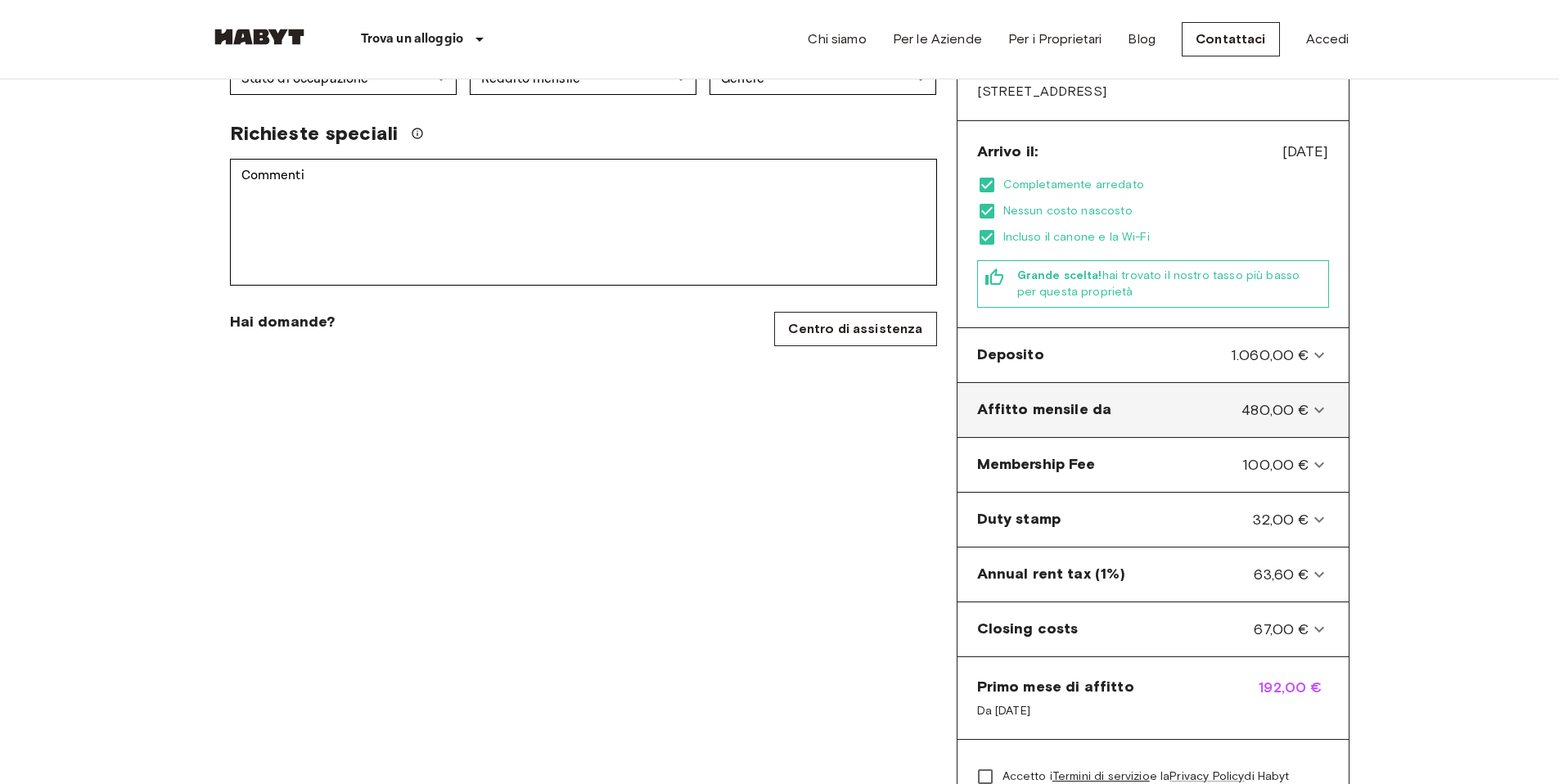
scroll to position [525, 0]
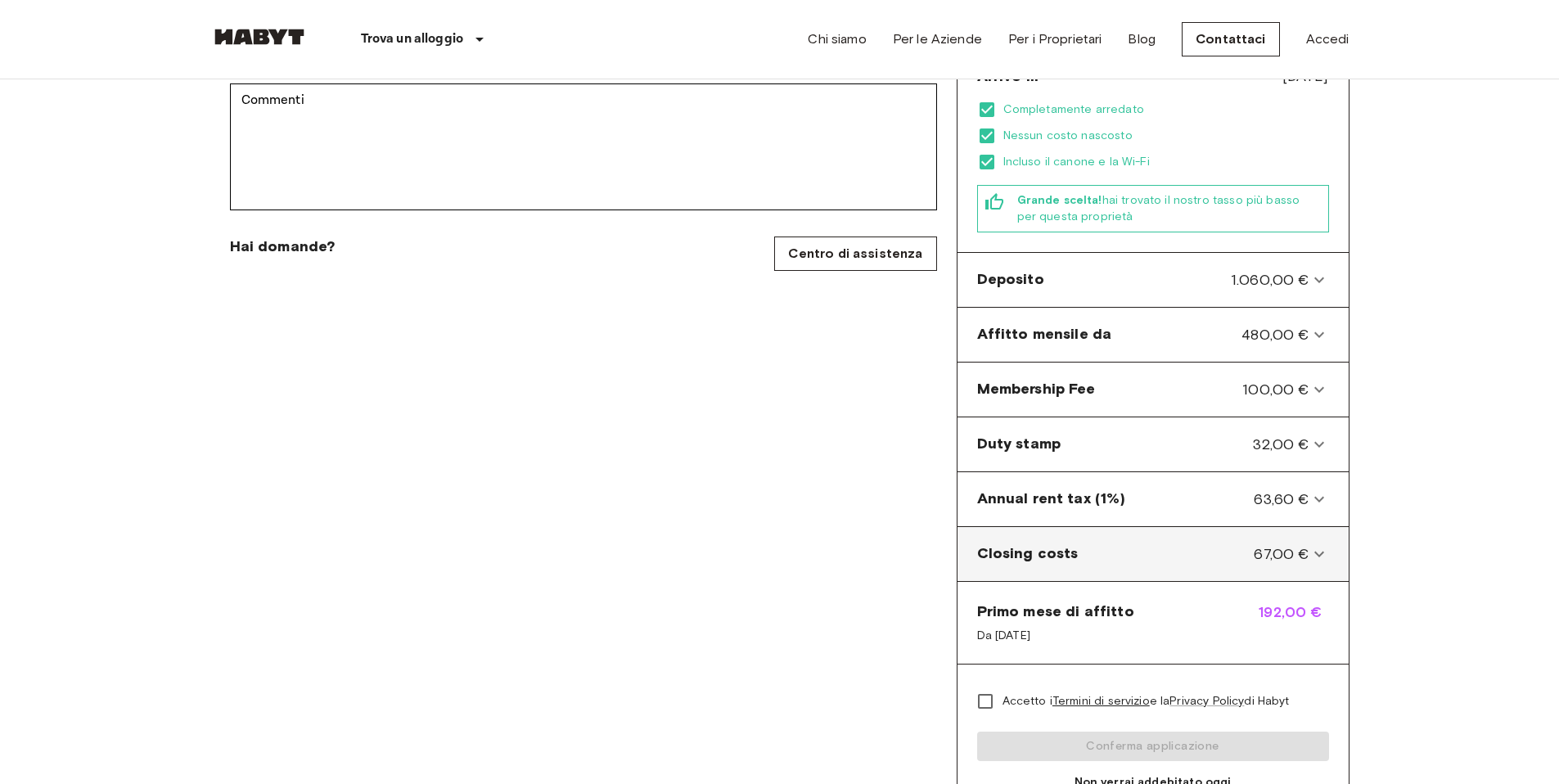
click at [1309, 544] on icon at bounding box center [1319, 553] width 20 height 20
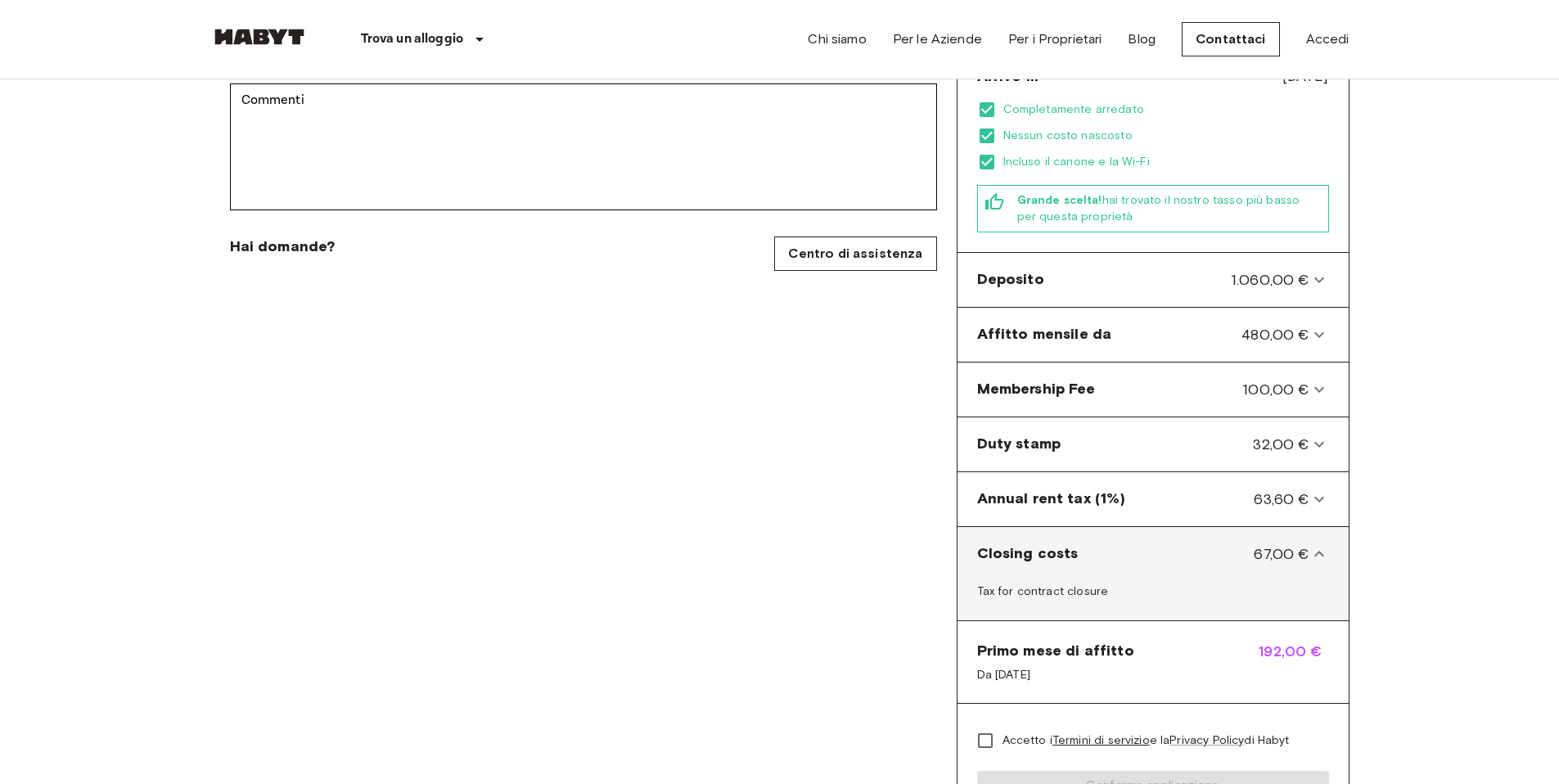
click at [1309, 544] on icon at bounding box center [1319, 553] width 20 height 20
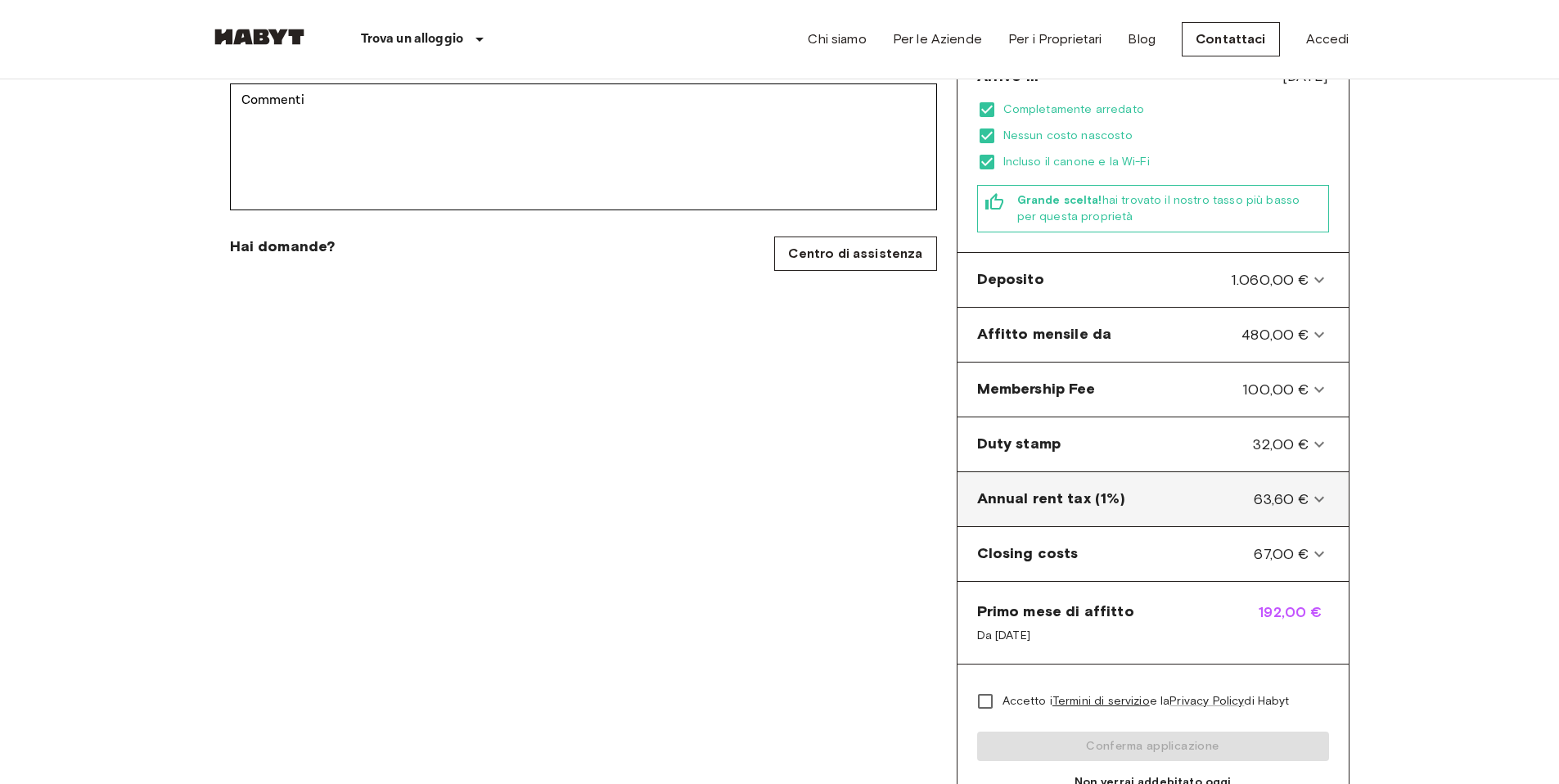
click at [1304, 490] on \(1\%\)-panel "Annual rent tax (1%) 63,60 €" at bounding box center [1153, 498] width 378 height 41
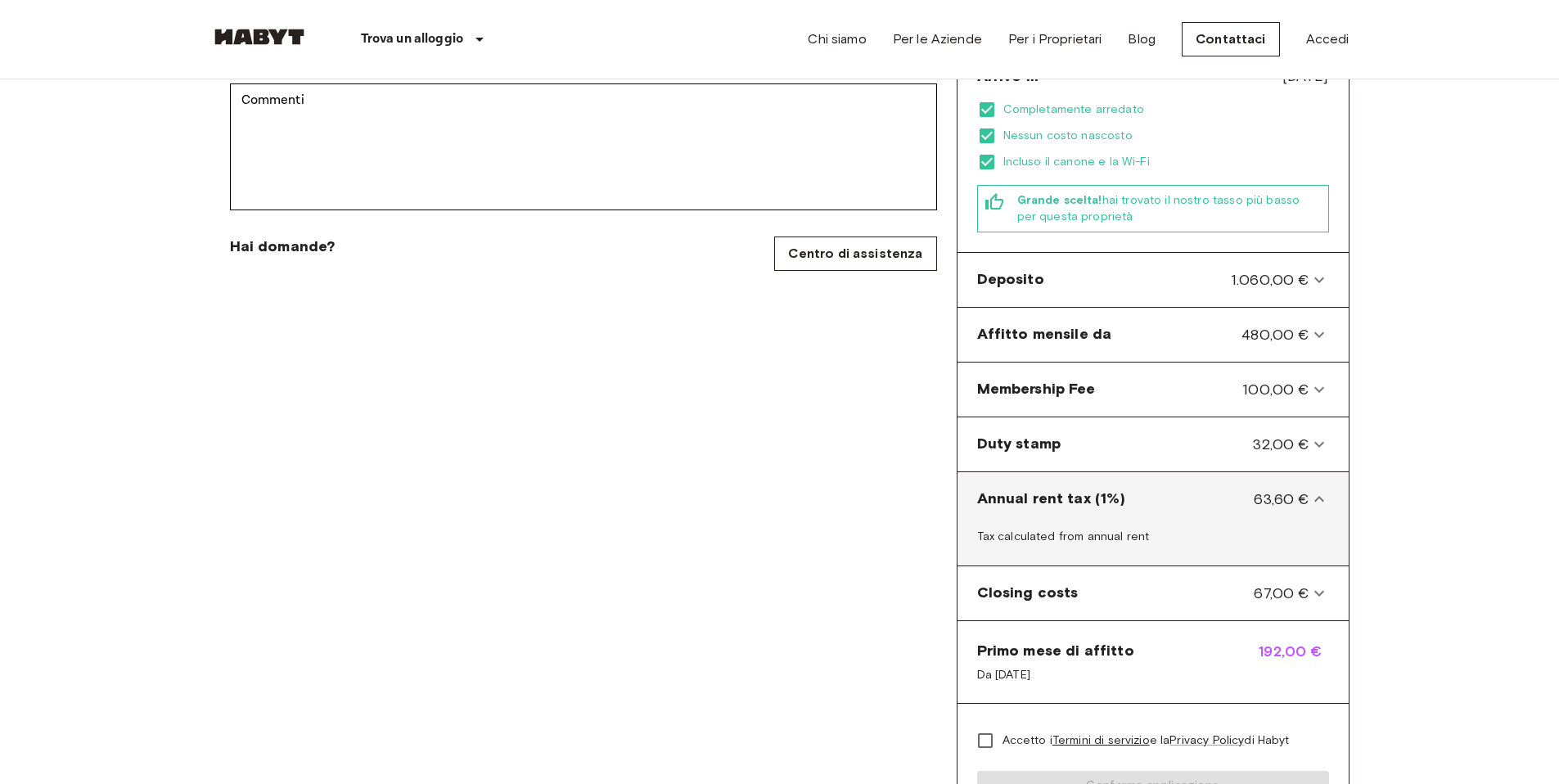
click at [1304, 490] on \(1\%\)-panel "Annual rent tax (1%) 63,60 €" at bounding box center [1153, 498] width 378 height 41
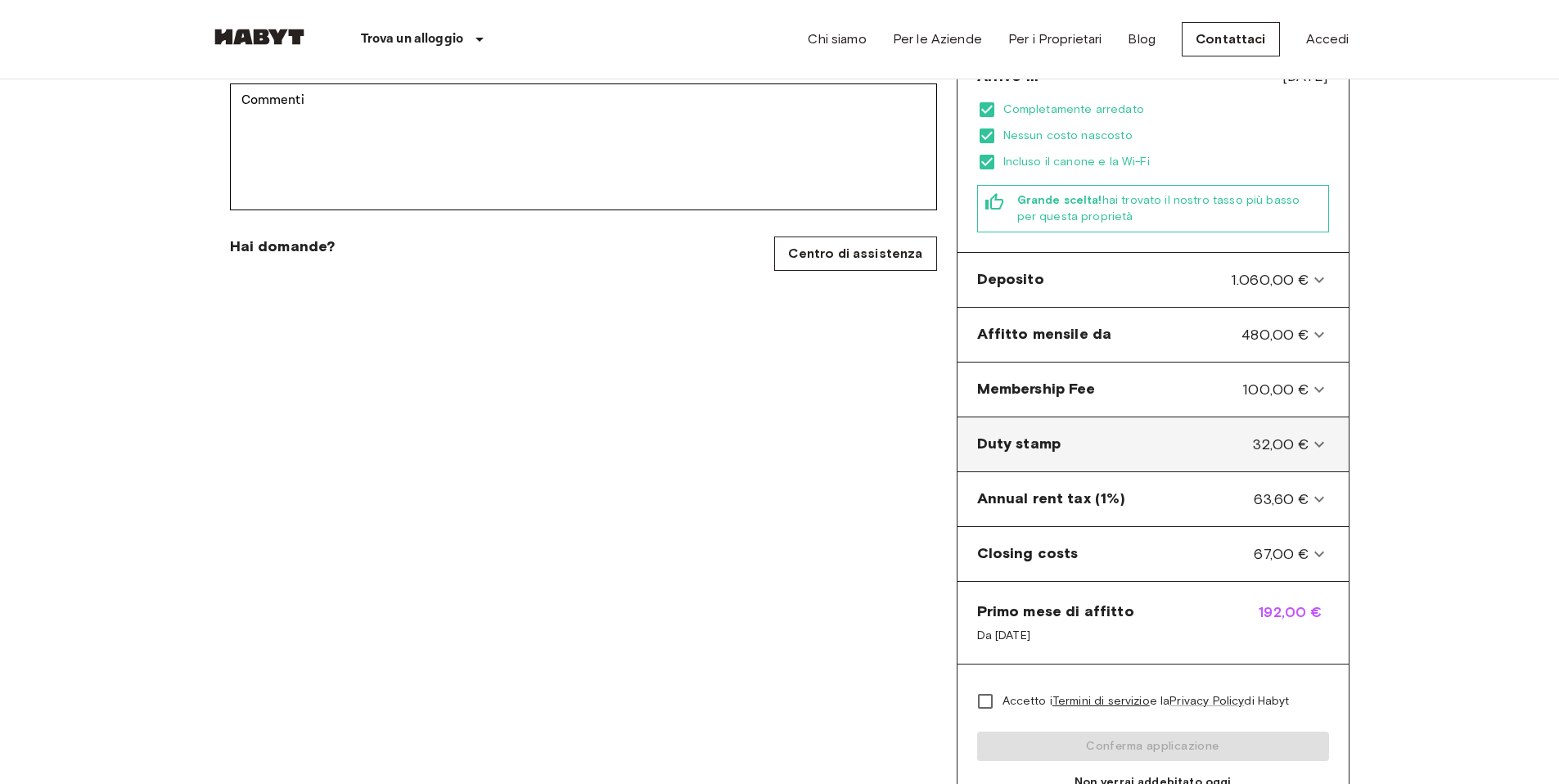
click at [1315, 436] on stamp-panel "Duty stamp 32,00 €" at bounding box center [1153, 444] width 378 height 41
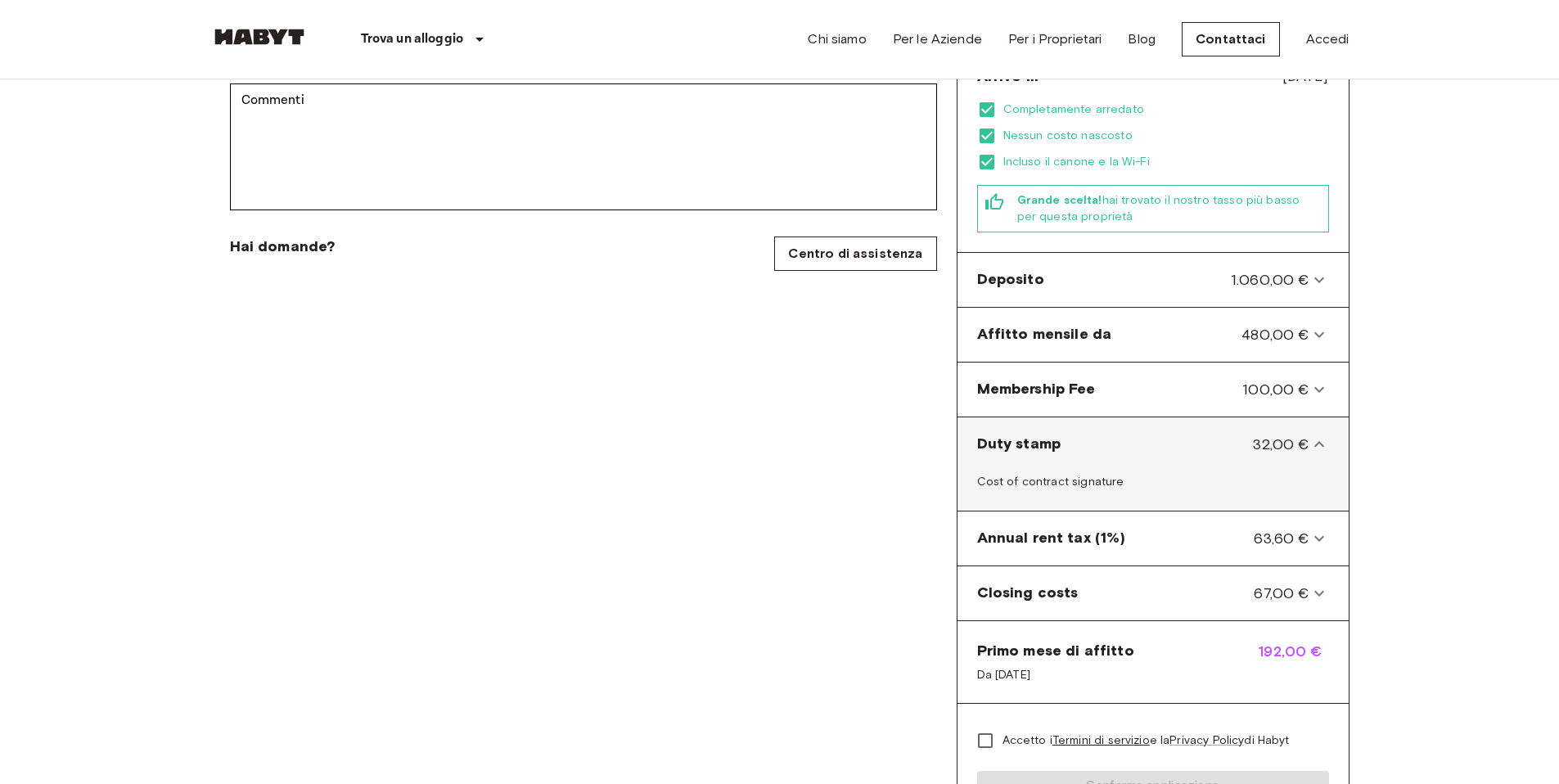
click at [1315, 436] on stamp-panel "Duty stamp 32,00 €" at bounding box center [1153, 444] width 378 height 41
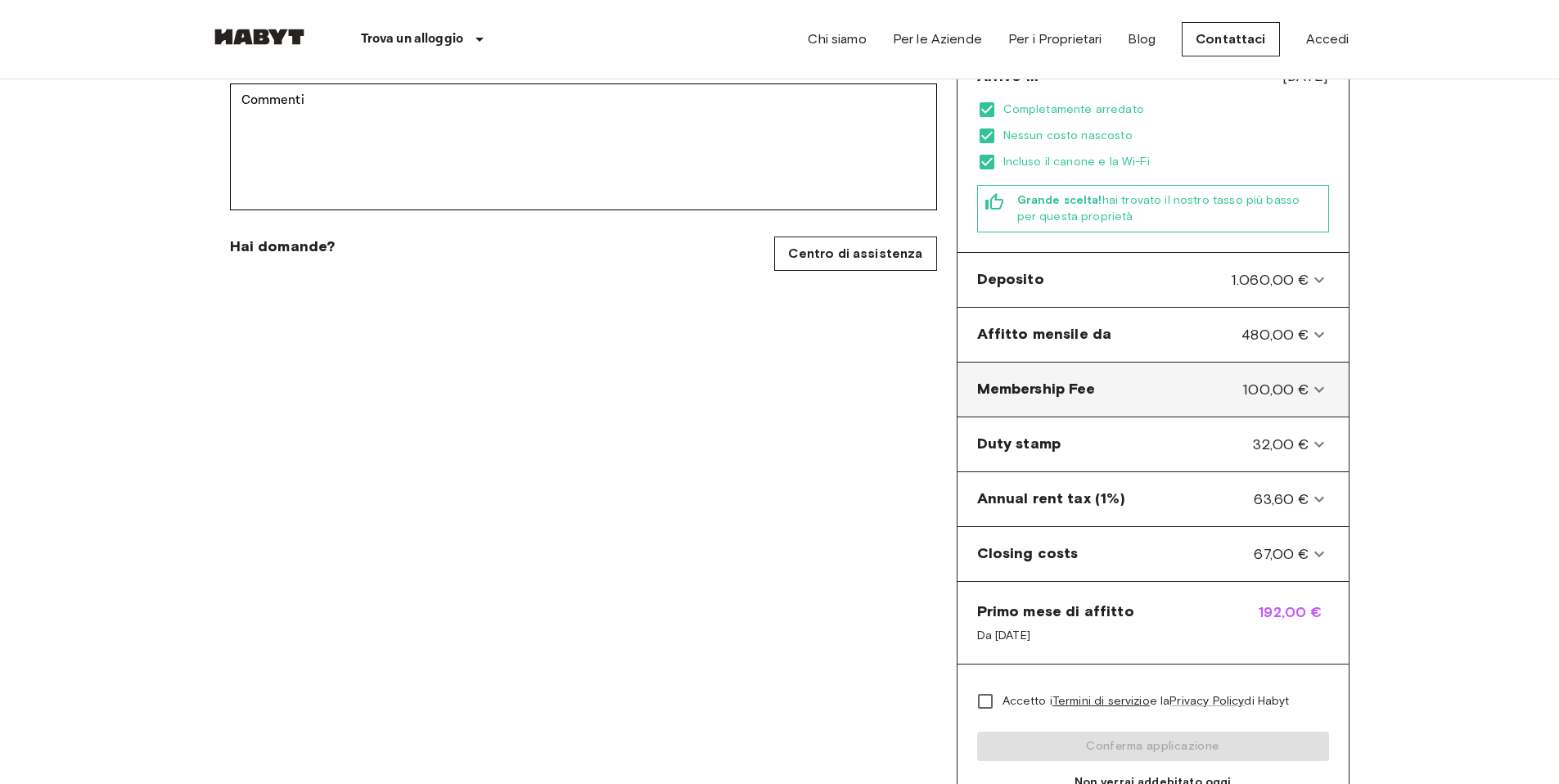
click at [1326, 380] on icon at bounding box center [1319, 389] width 20 height 20
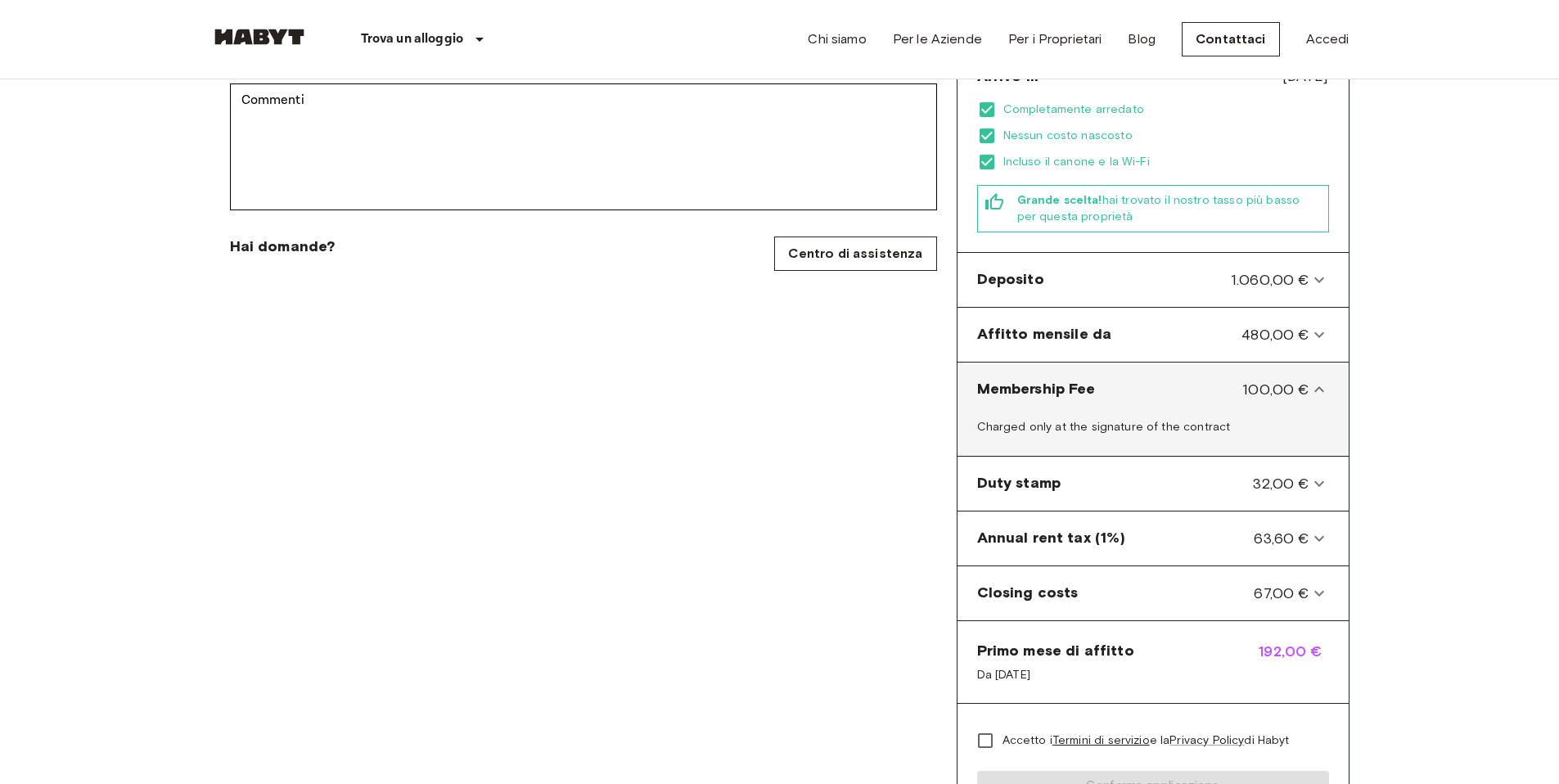
click at [1326, 380] on icon at bounding box center [1319, 389] width 20 height 20
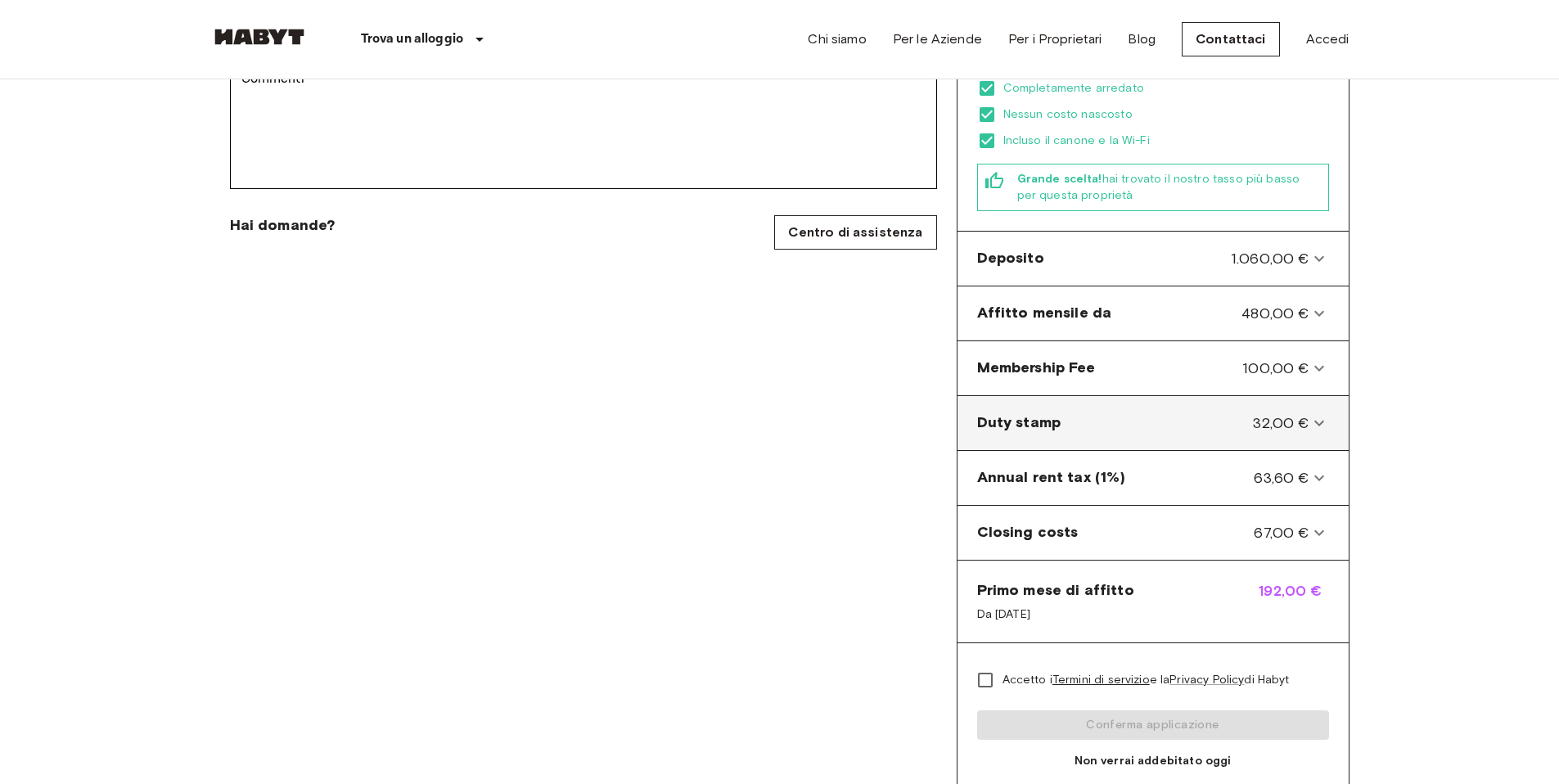
scroll to position [570, 0]
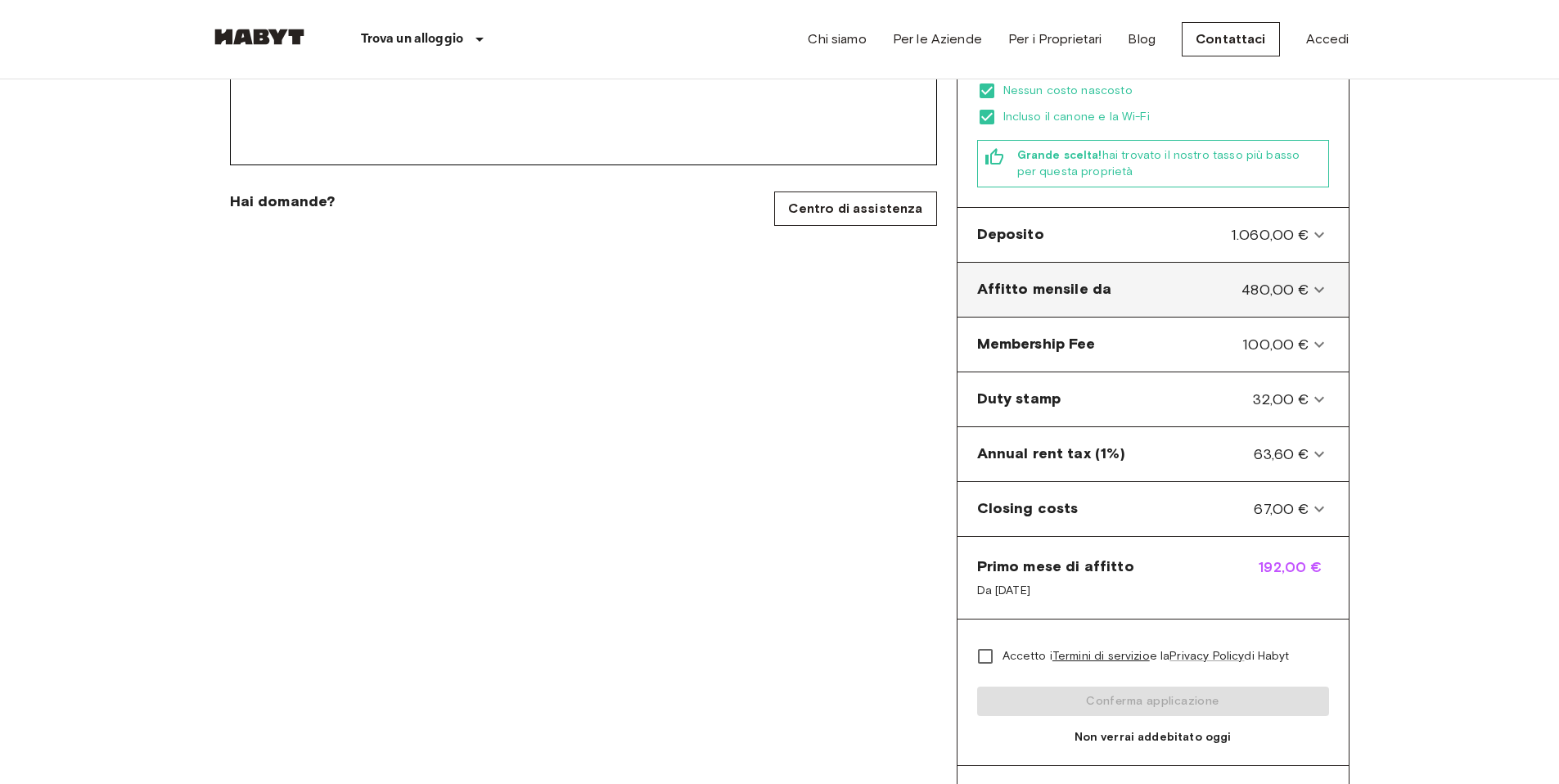
click at [1292, 262] on div "Affitto mensile da 480,00 € Incluso lo sconto, l'arredamento, le utenze e la Wi…" at bounding box center [1153, 289] width 391 height 54
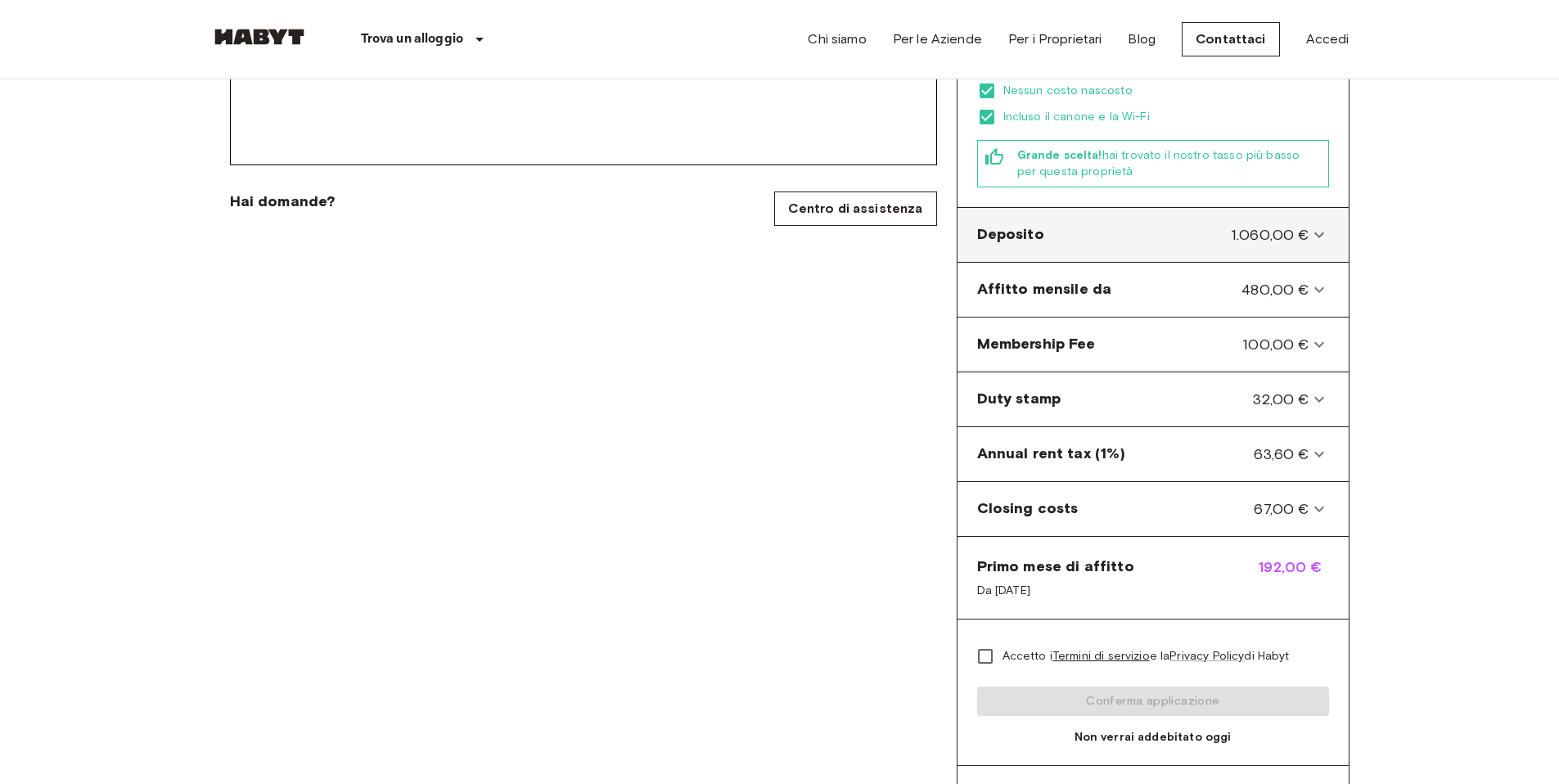
click at [1293, 224] on span "1.060,00 €" at bounding box center [1270, 235] width 79 height 22
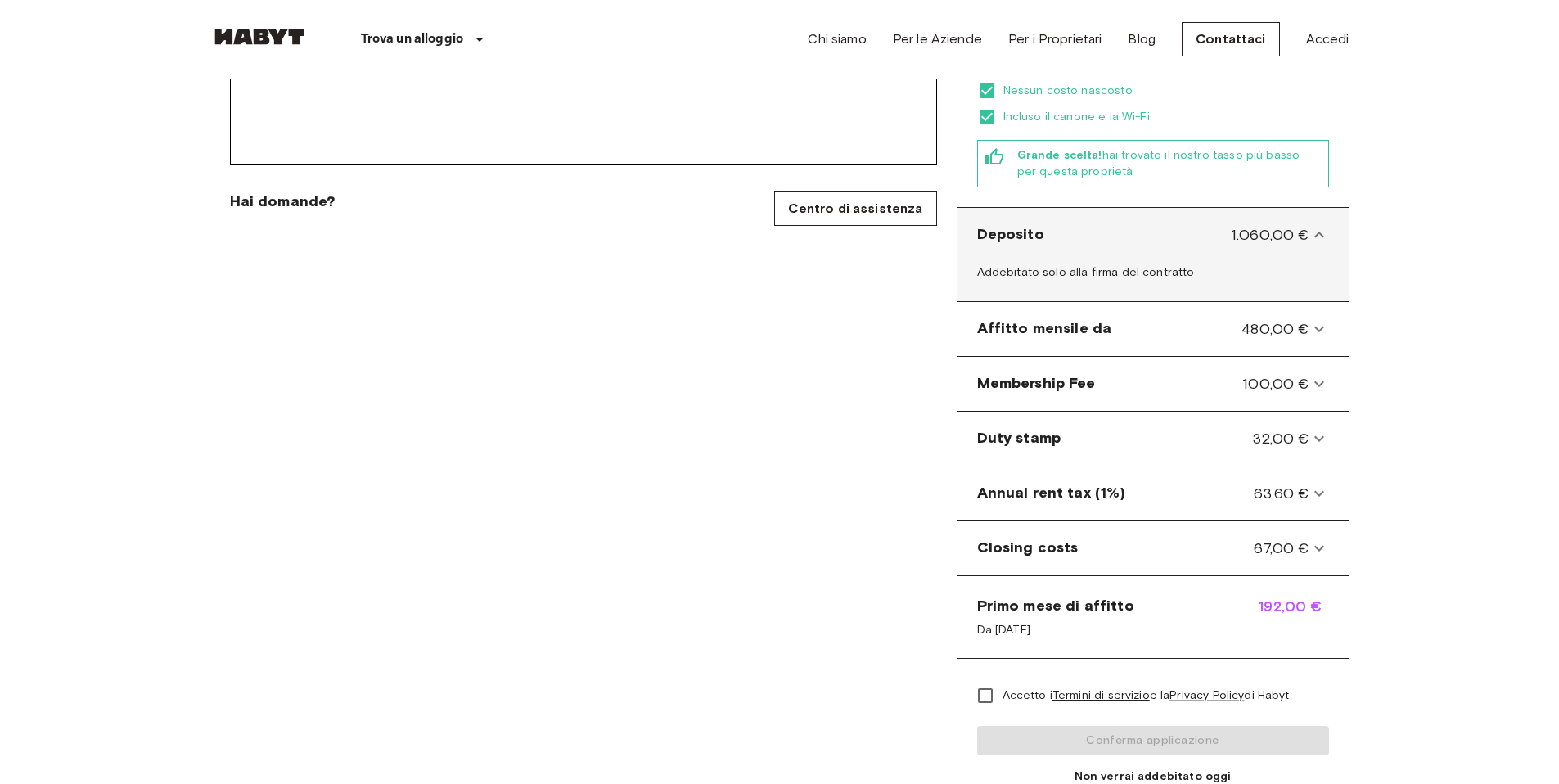
click at [1291, 224] on span "1.060,00 €" at bounding box center [1270, 235] width 79 height 22
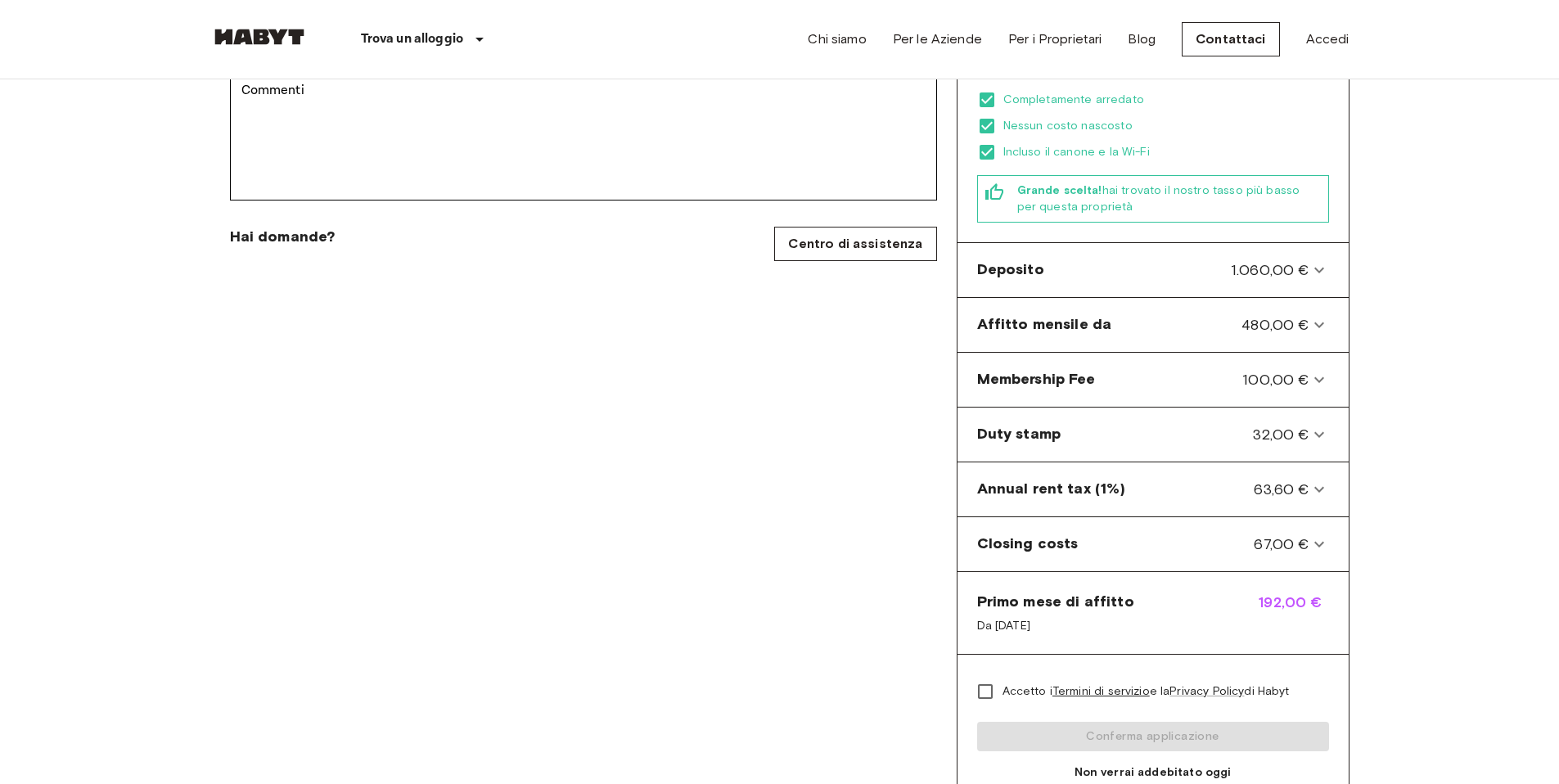
scroll to position [0, 0]
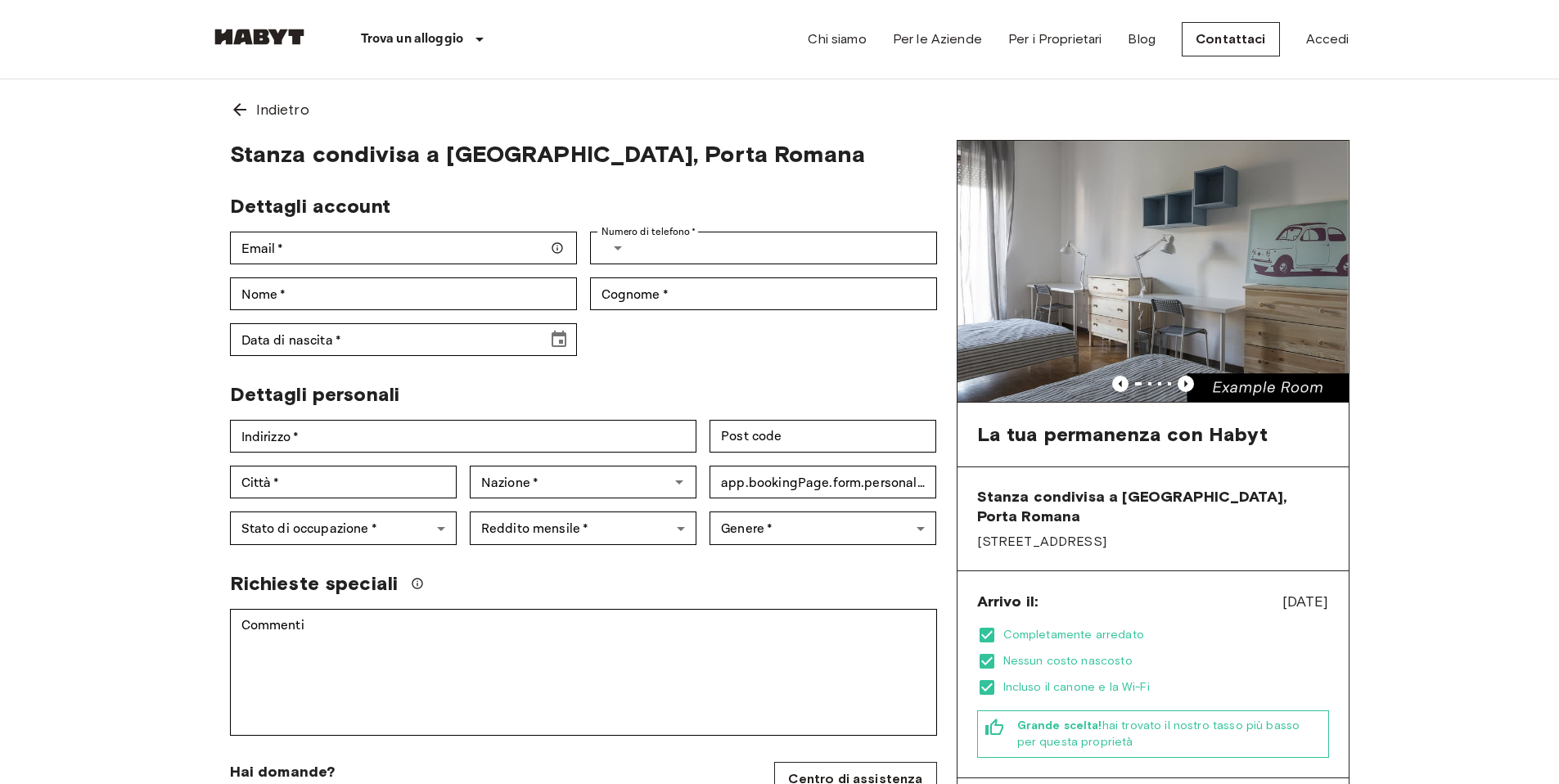
scroll to position [806, 0]
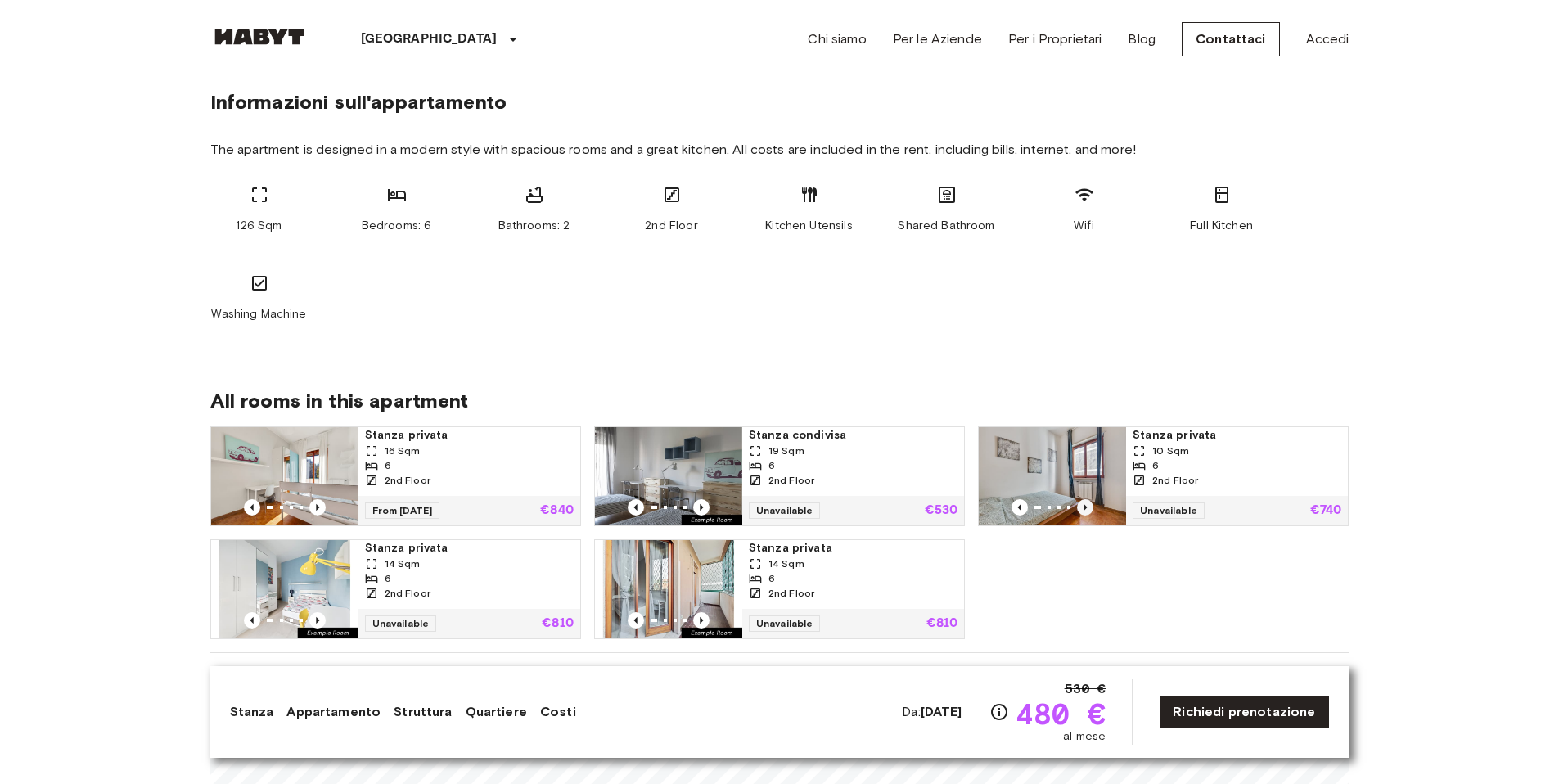
click at [1085, 506] on icon "Previous image" at bounding box center [1086, 508] width 3 height 7
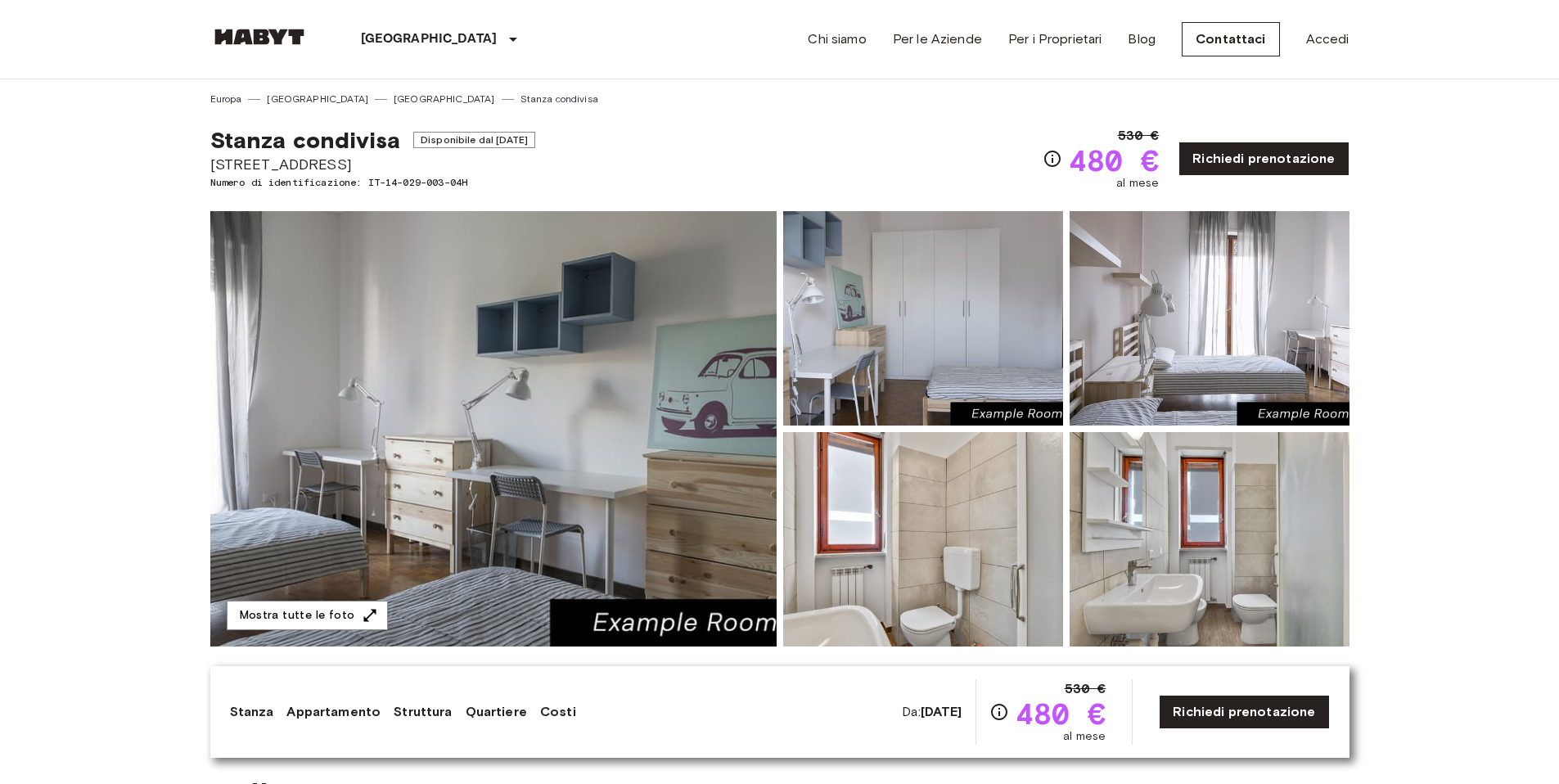
scroll to position [0, 0]
click at [863, 45] on link "Chi siamo" at bounding box center [836, 39] width 58 height 20
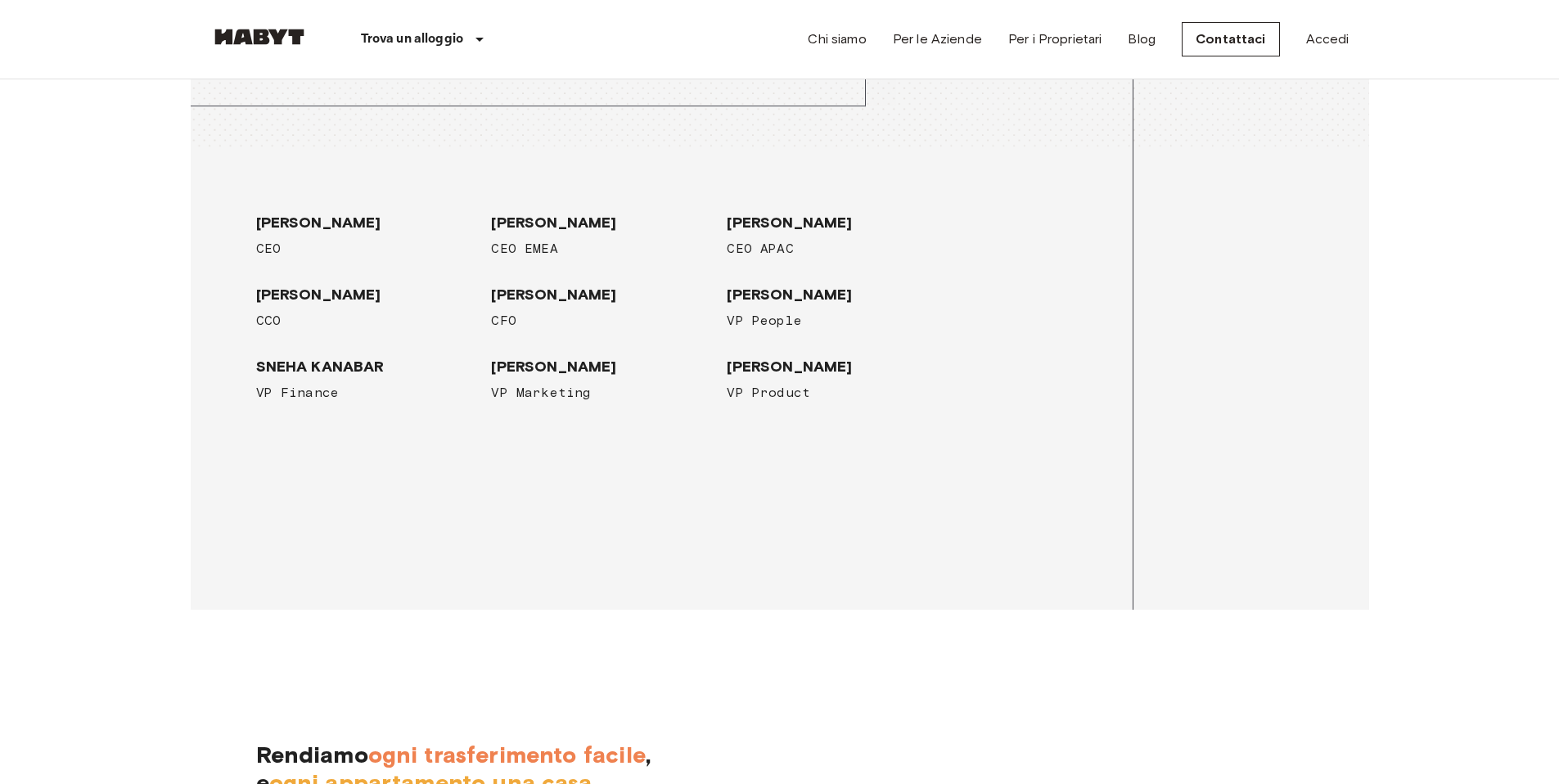
scroll to position [2023, 0]
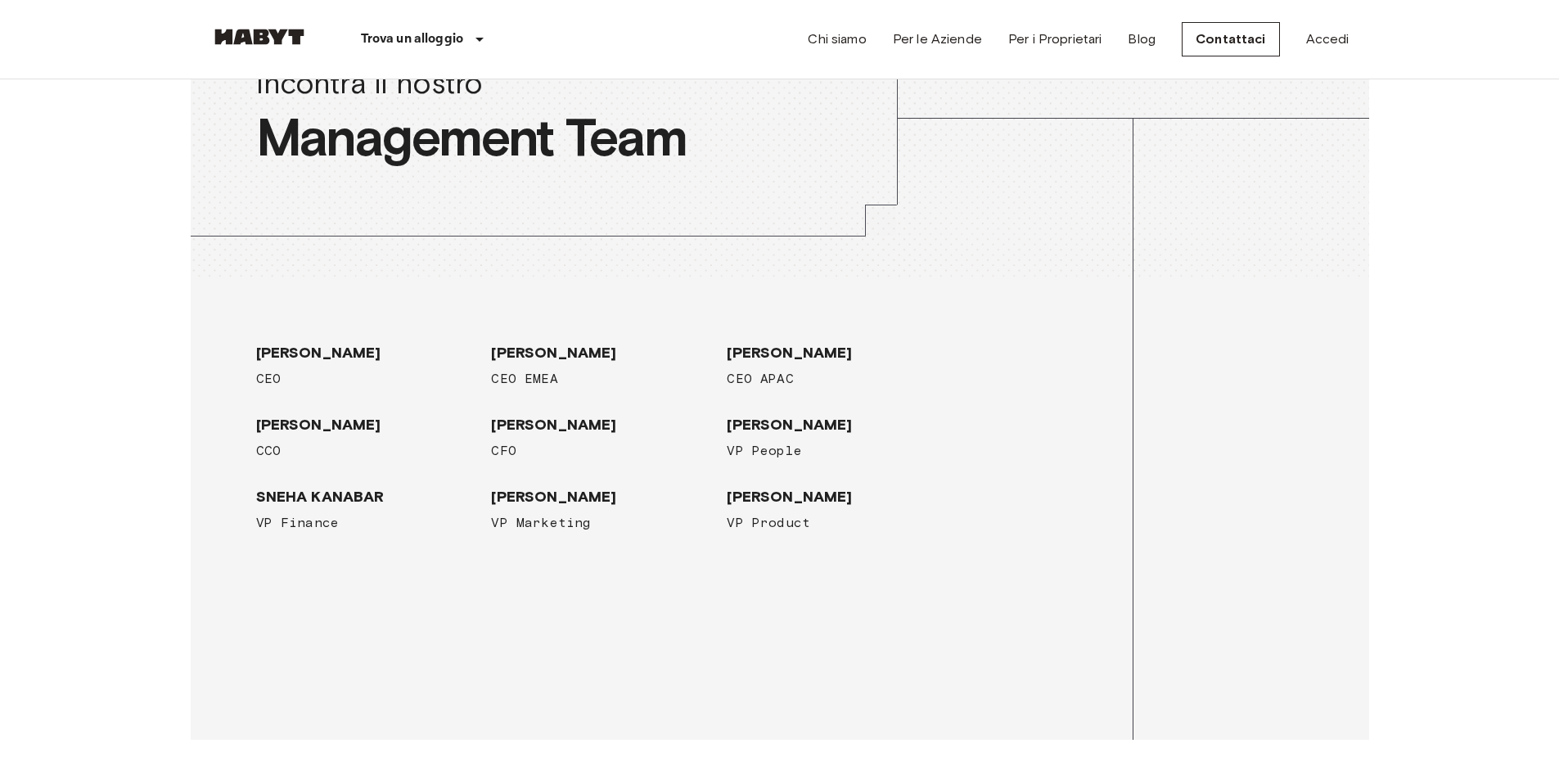
scroll to position [1672, 0]
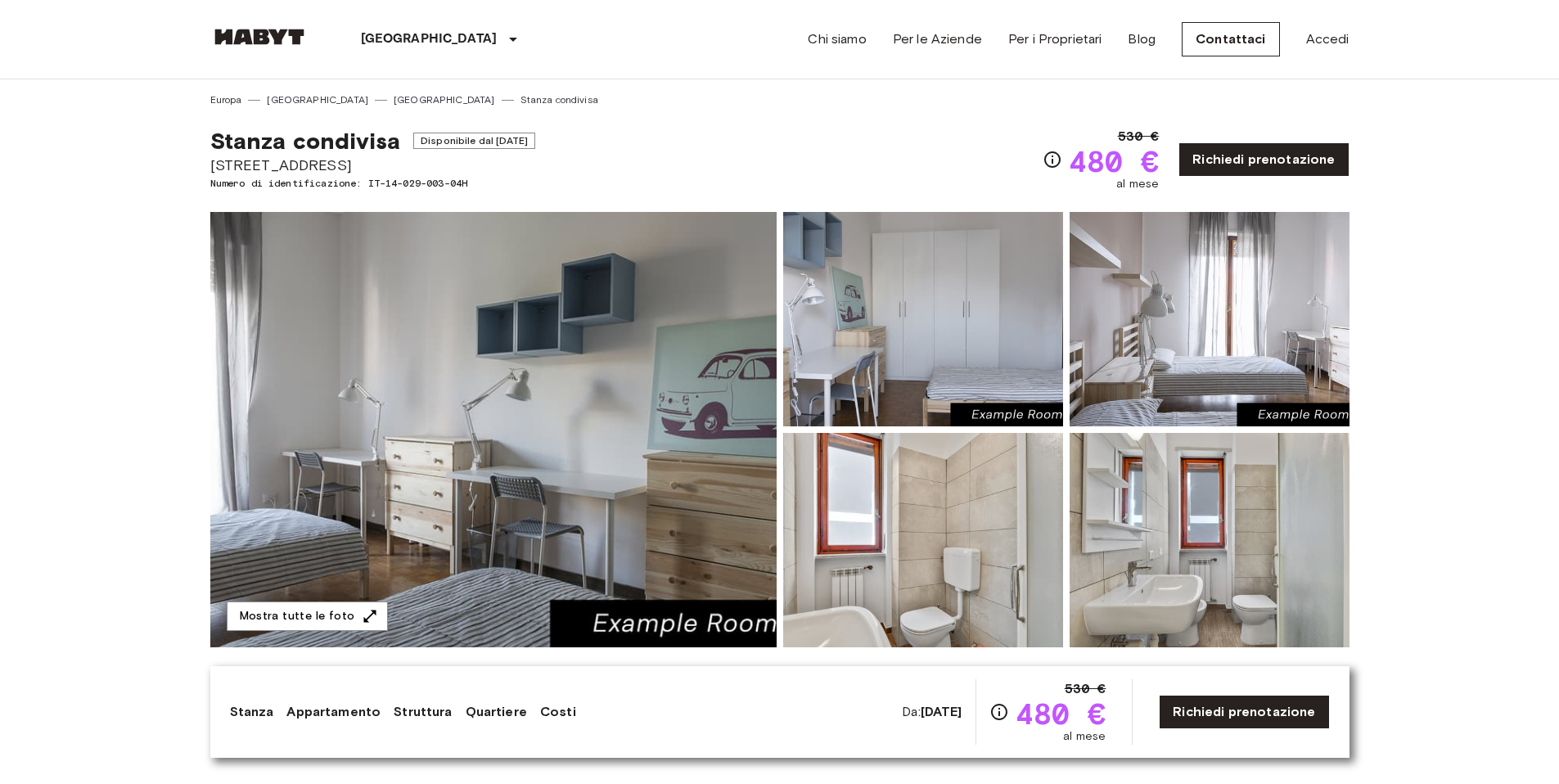
drag, startPoint x: 92, startPoint y: 402, endPoint x: 163, endPoint y: 334, distance: 98.3
click at [394, 100] on link "[GEOGRAPHIC_DATA]" at bounding box center [444, 99] width 101 height 15
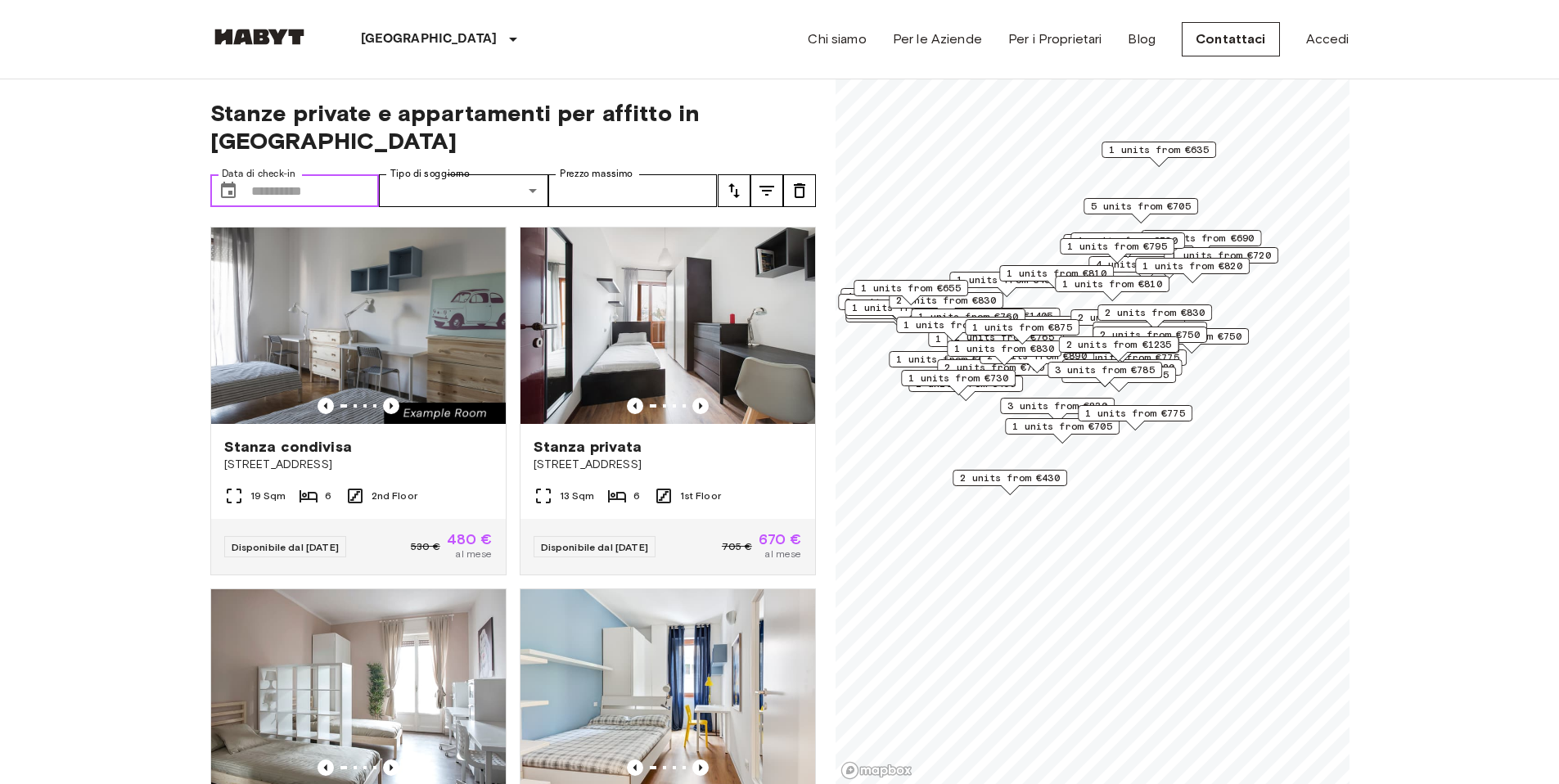
click at [351, 174] on input "Data di check-in" at bounding box center [315, 191] width 129 height 33
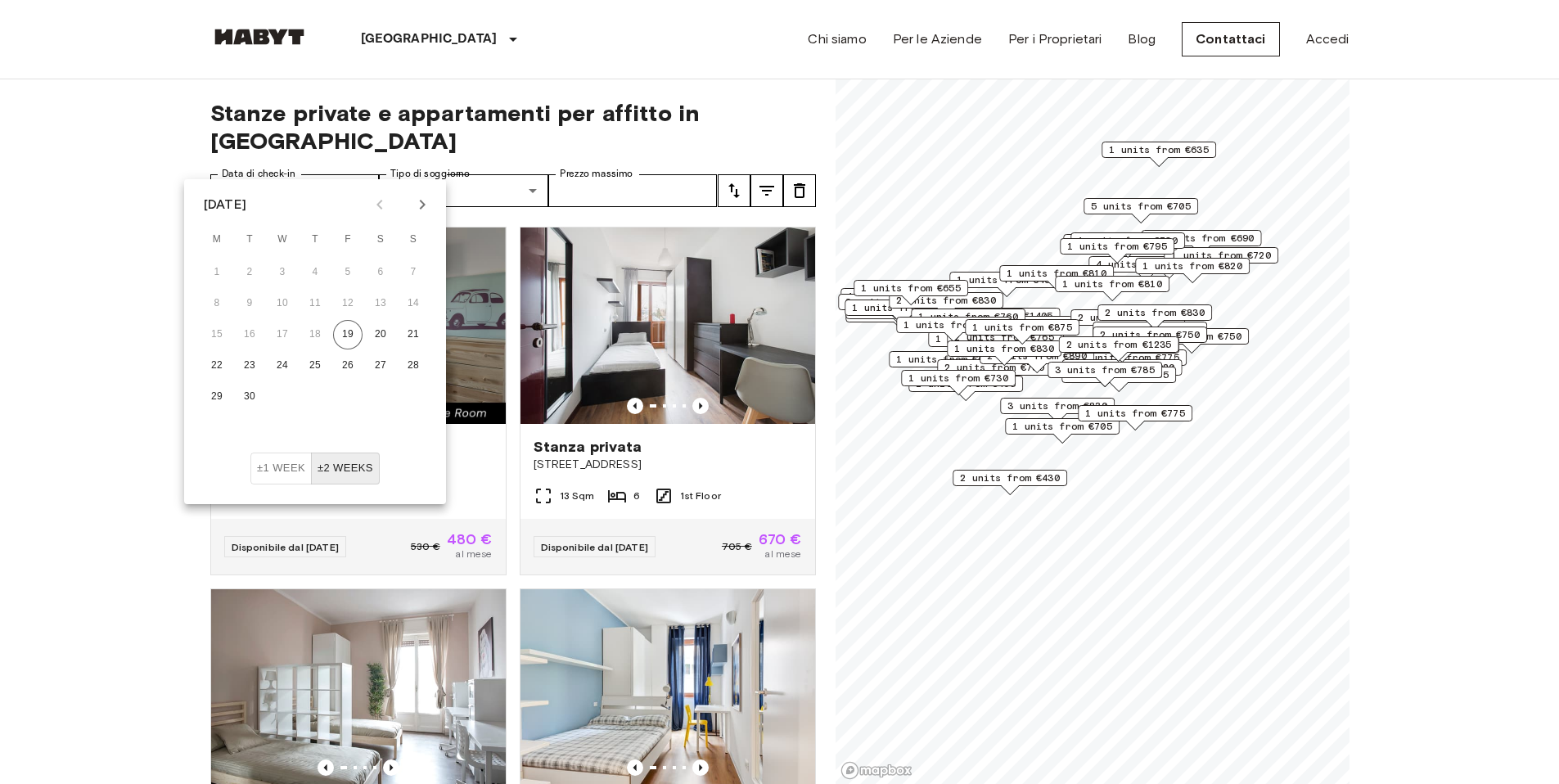
click at [425, 206] on icon "Next month" at bounding box center [422, 205] width 20 height 20
click at [425, 205] on icon "Next month" at bounding box center [422, 205] width 20 height 20
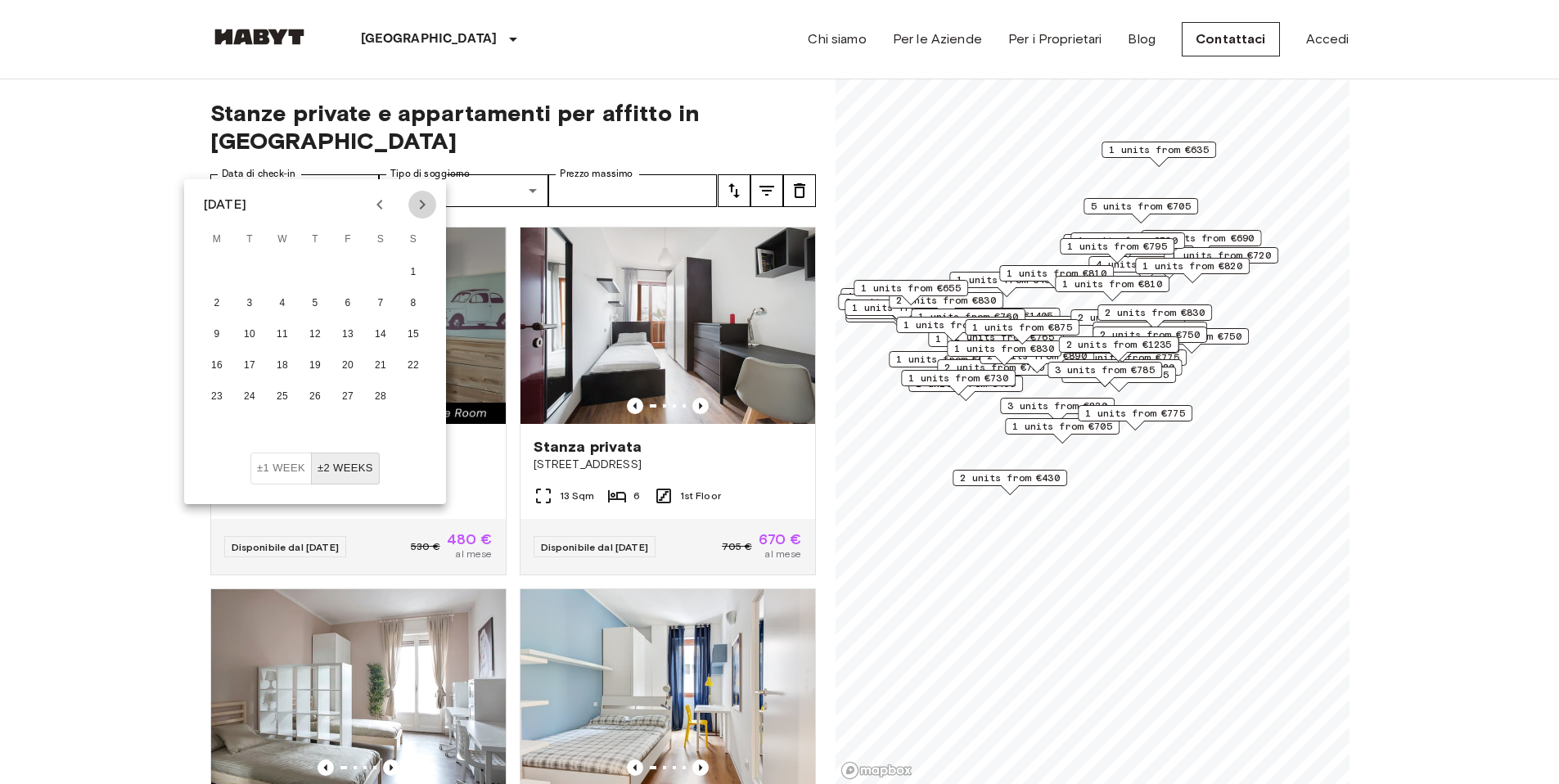
click at [425, 205] on icon "Next month" at bounding box center [422, 205] width 20 height 20
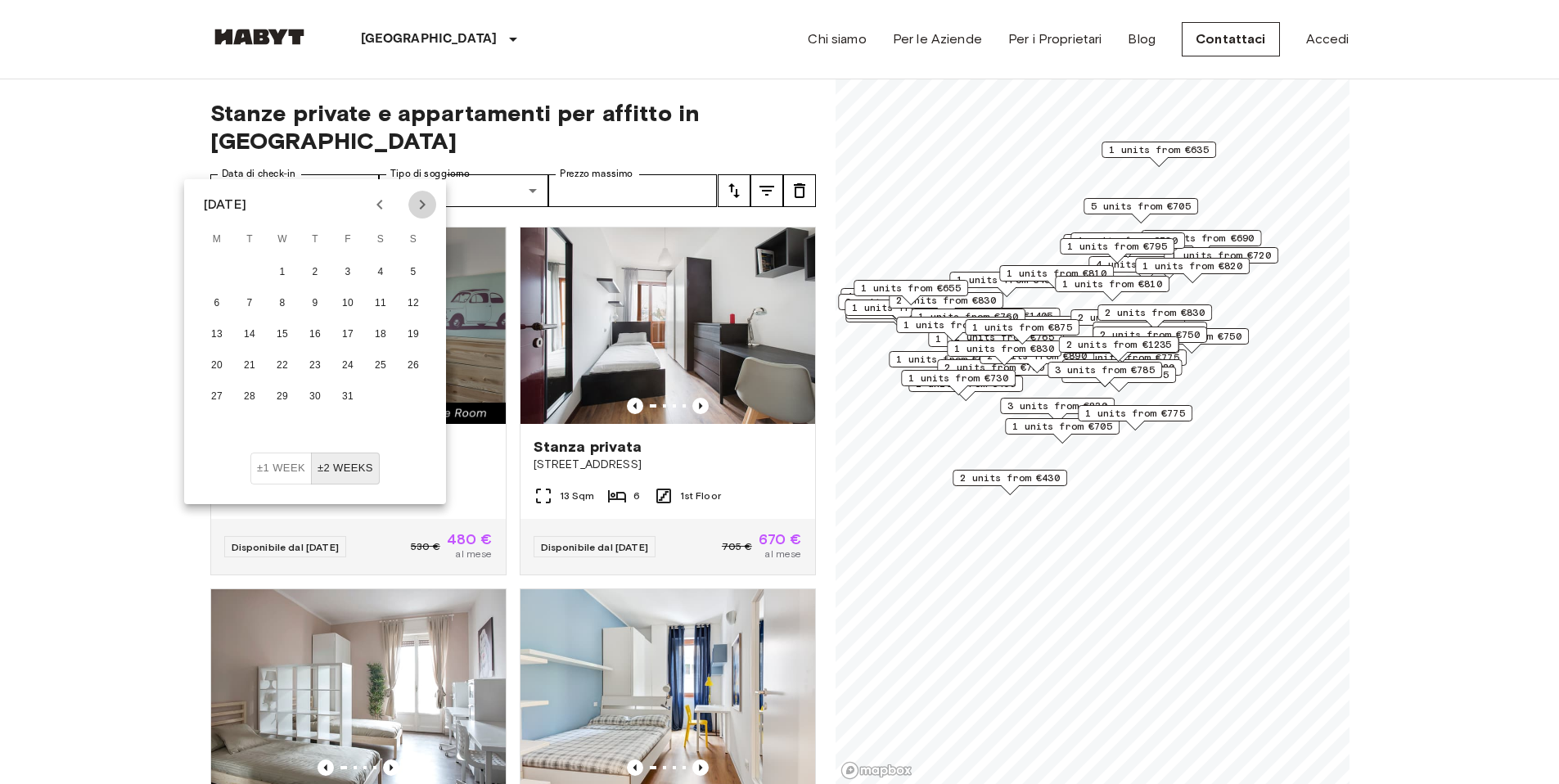
click at [425, 206] on icon "Next month" at bounding box center [422, 205] width 20 height 20
click at [377, 271] on button "1" at bounding box center [381, 272] width 29 height 29
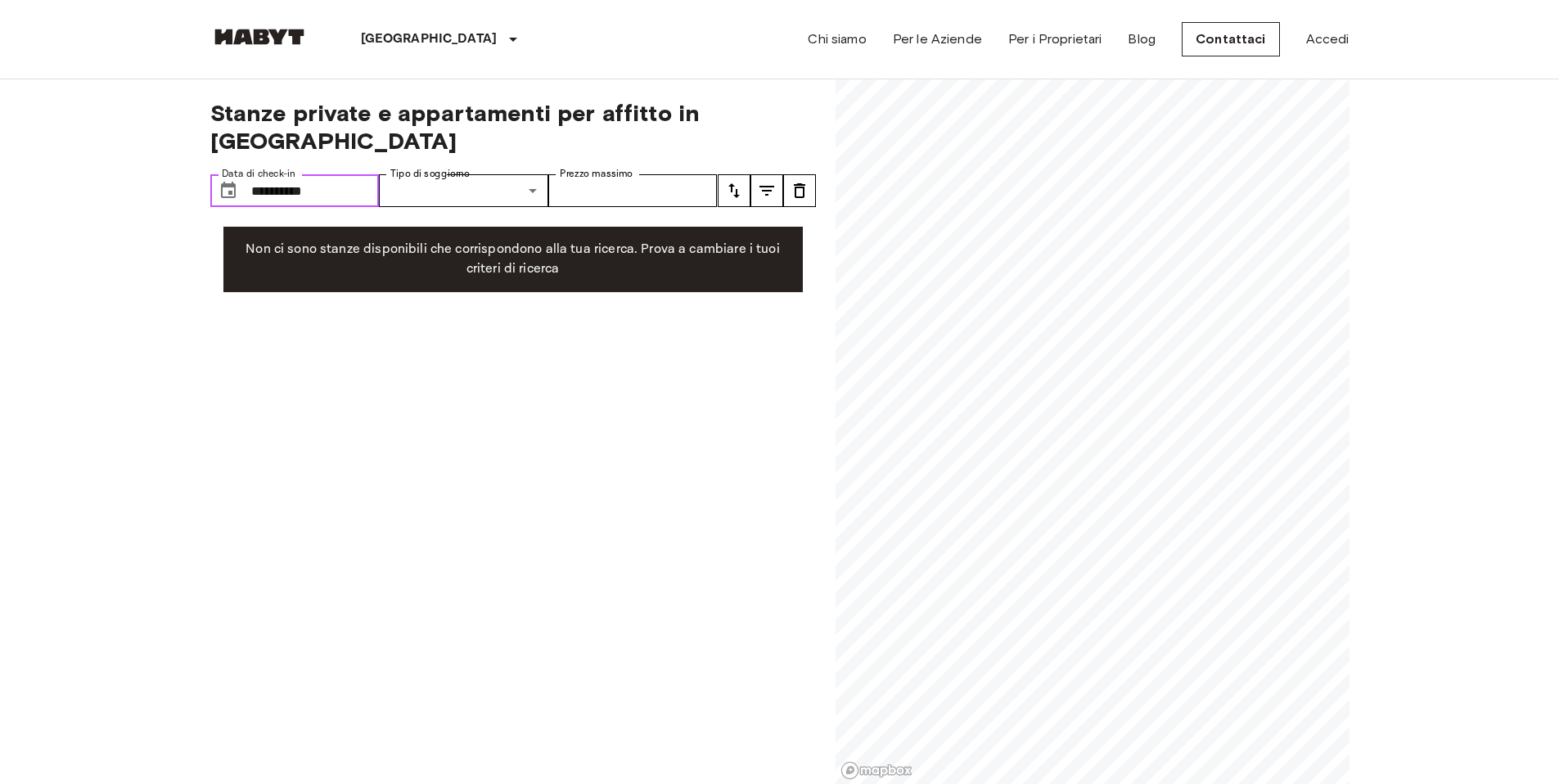
click at [367, 174] on input "**********" at bounding box center [315, 191] width 129 height 33
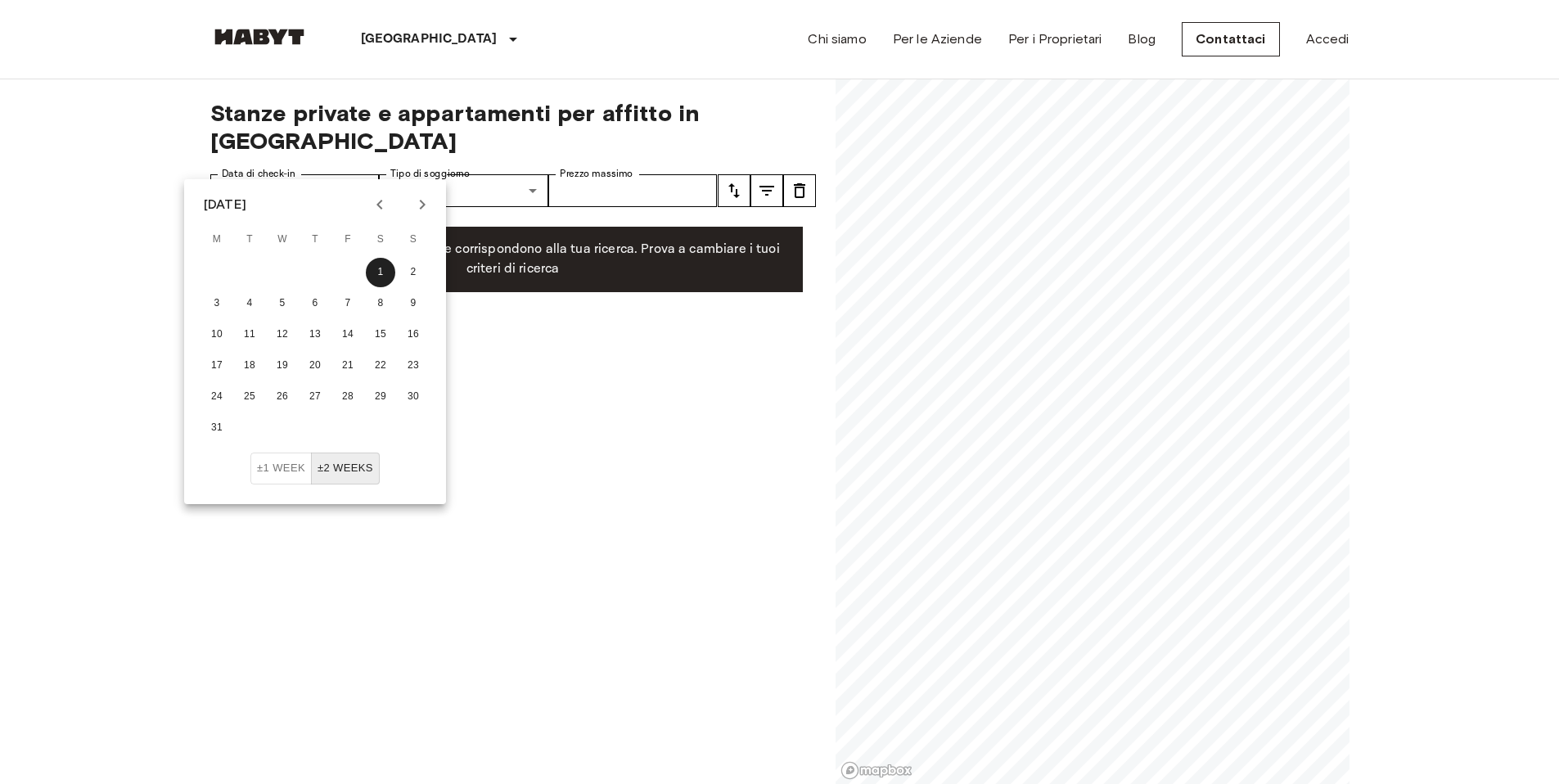
click at [385, 199] on icon "Previous month" at bounding box center [379, 205] width 20 height 20
click at [282, 275] on button "1" at bounding box center [282, 272] width 29 height 29
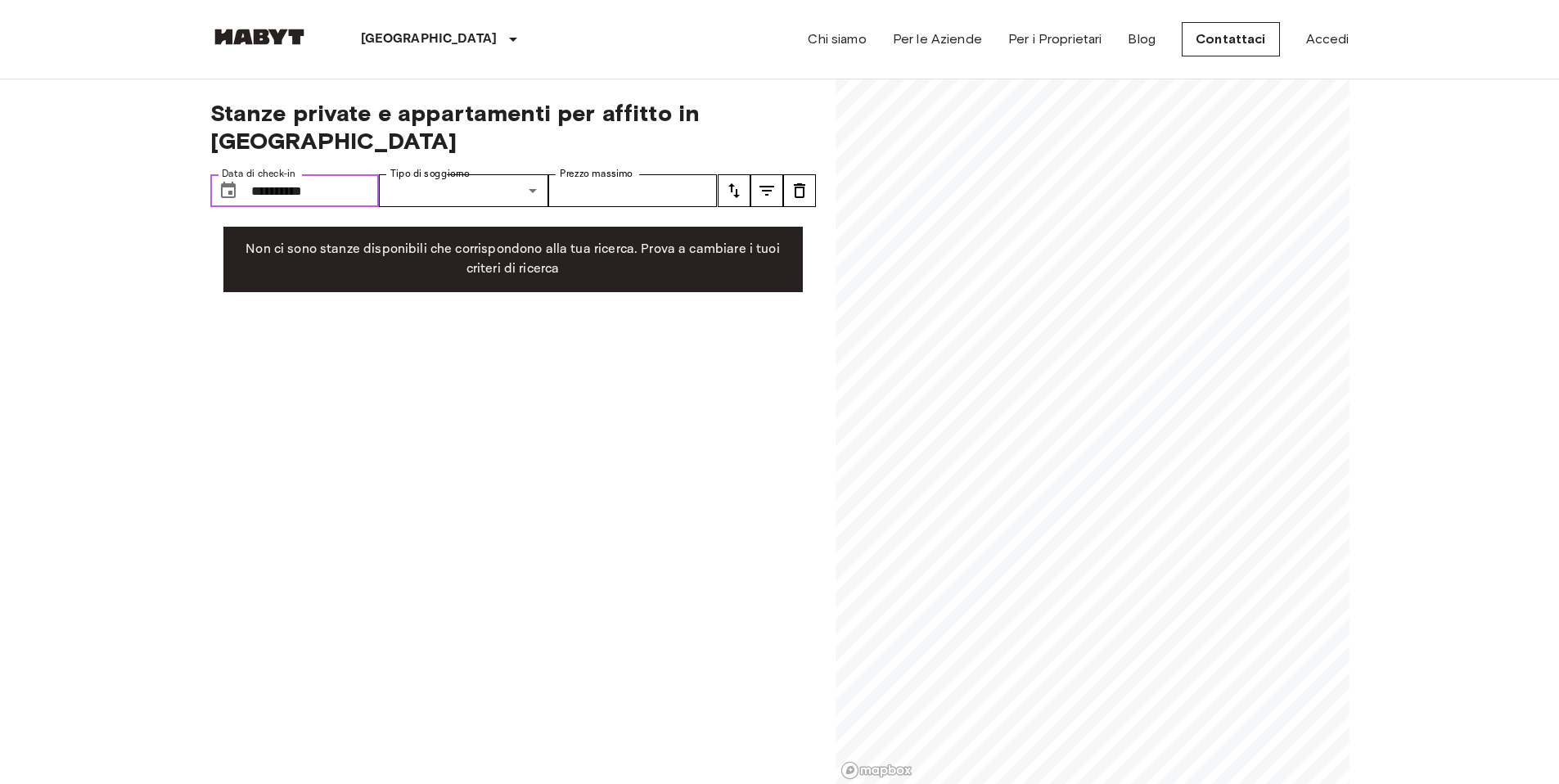
click at [365, 174] on input "**********" at bounding box center [315, 191] width 129 height 33
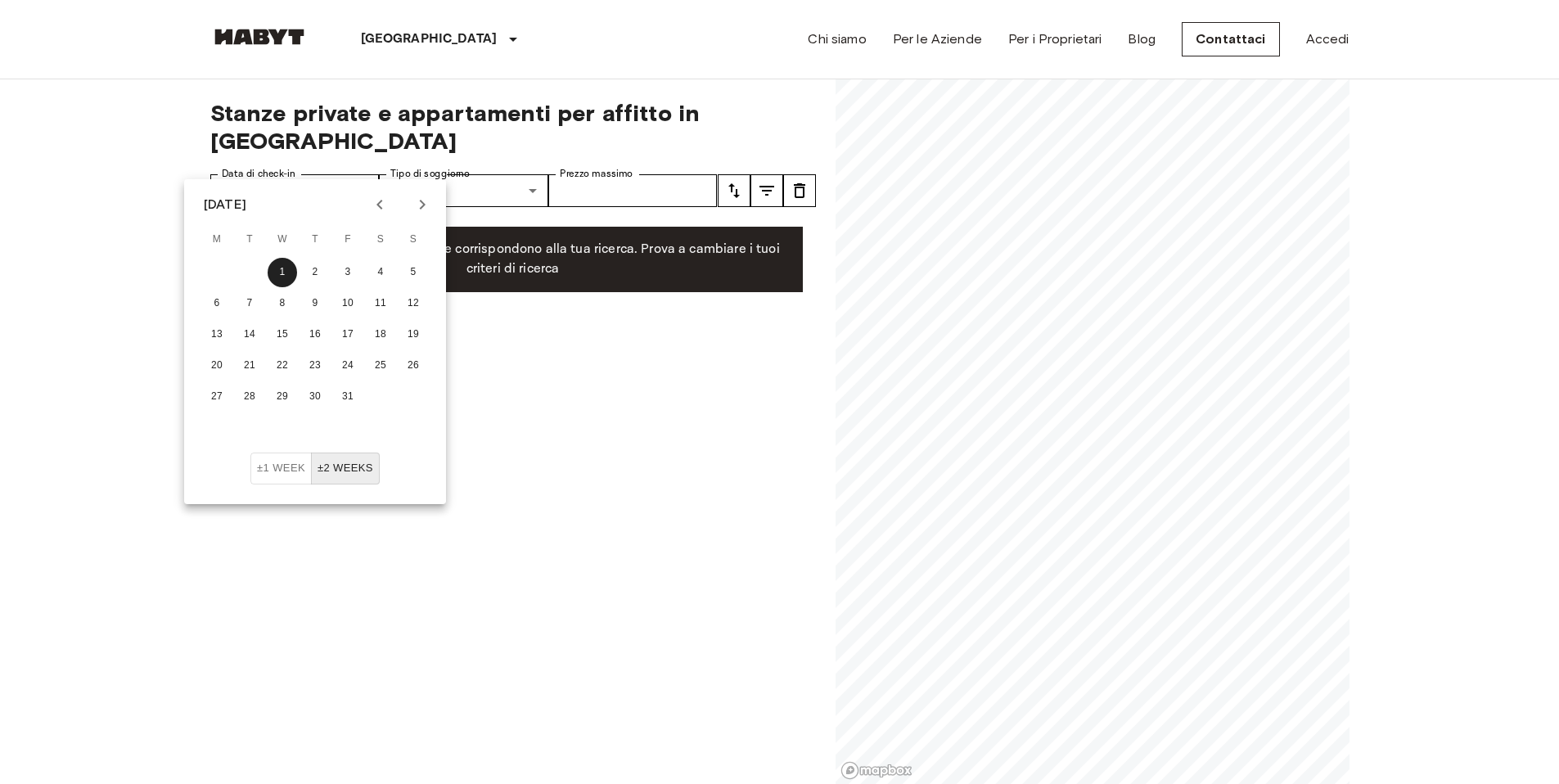
click at [387, 199] on icon "Previous month" at bounding box center [379, 205] width 20 height 20
click at [225, 262] on button "1" at bounding box center [217, 272] width 29 height 29
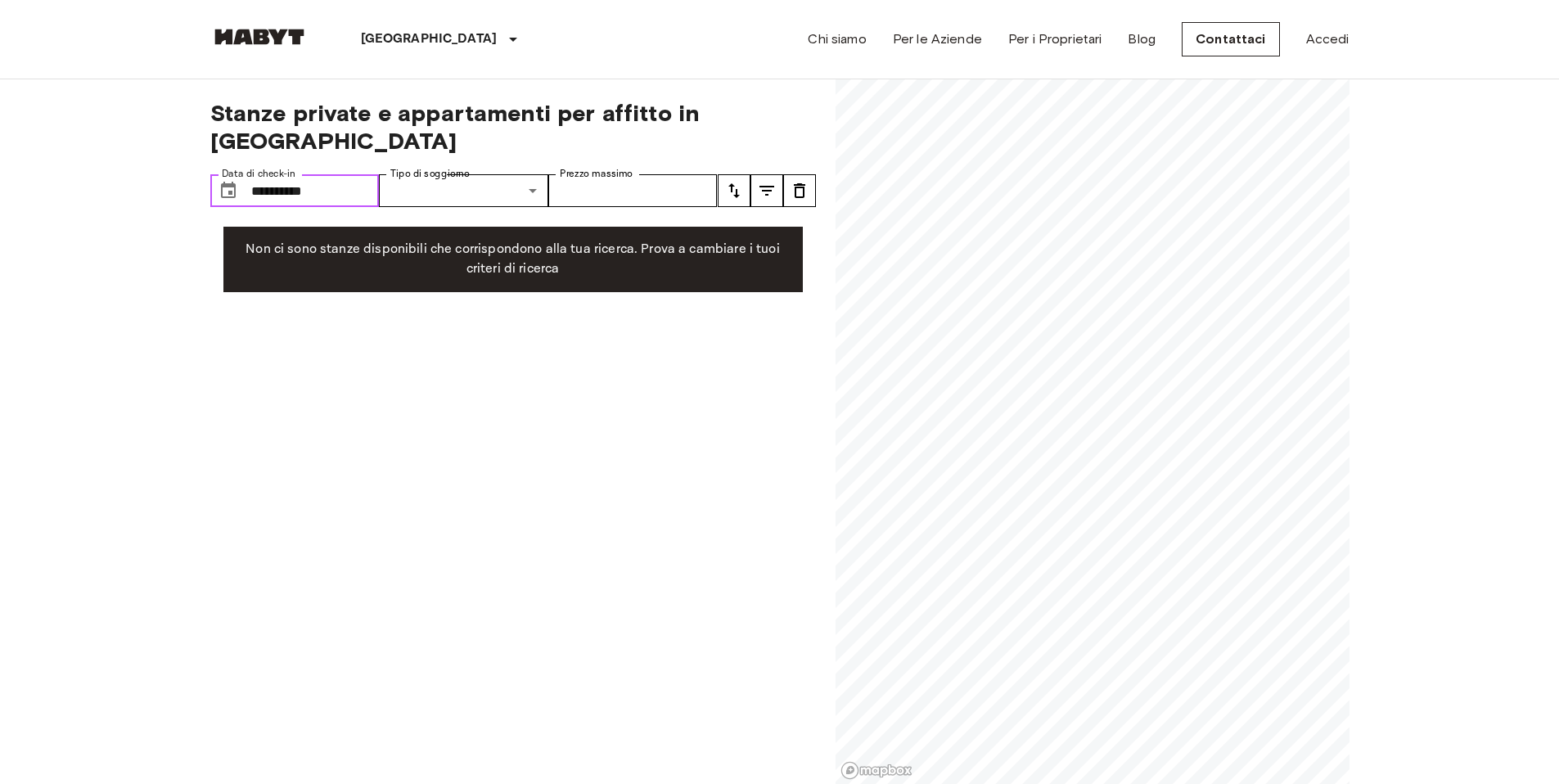
click at [357, 174] on input "**********" at bounding box center [315, 191] width 129 height 33
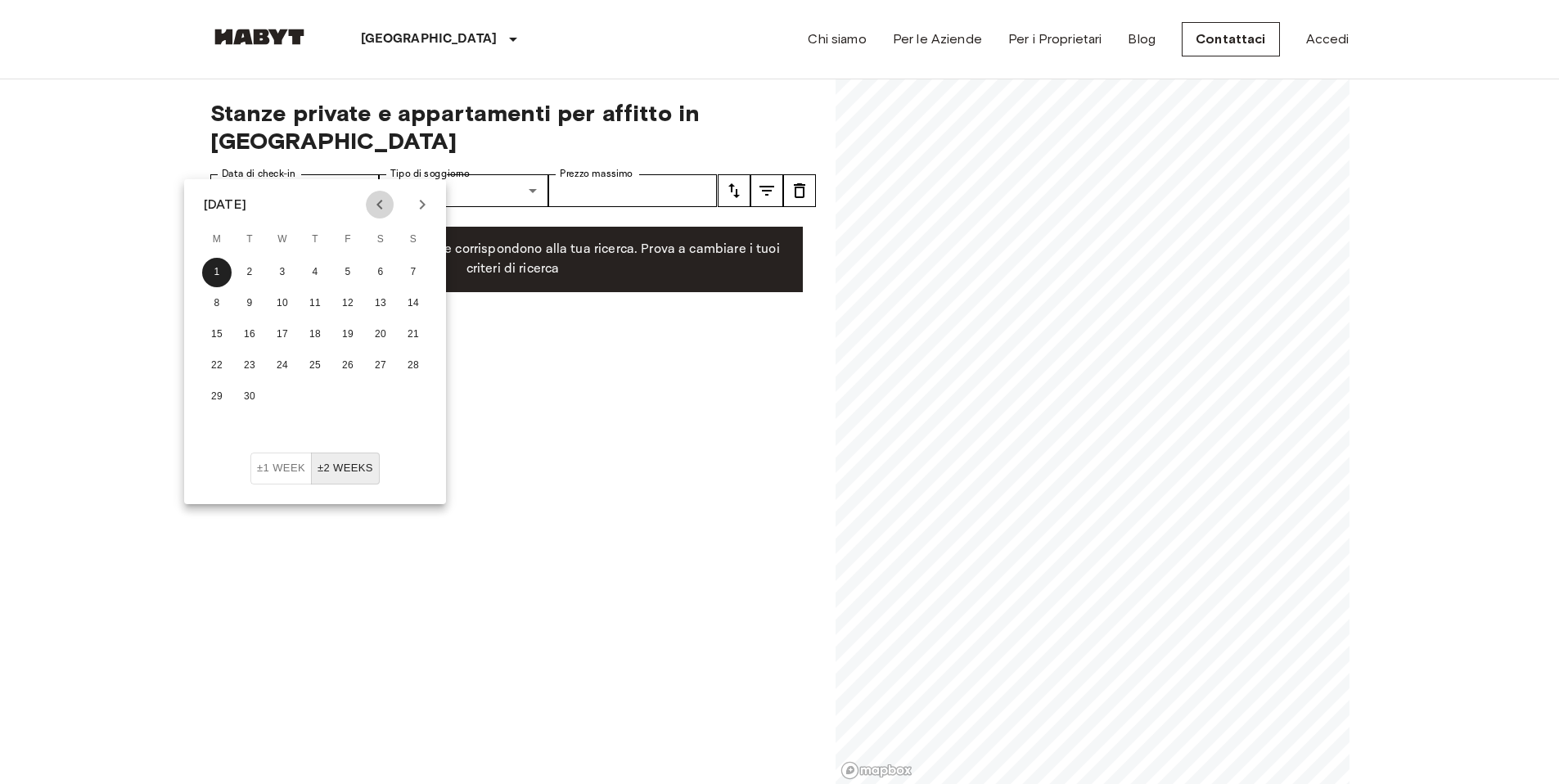
click at [373, 199] on icon "Previous month" at bounding box center [379, 205] width 20 height 20
click at [352, 262] on button "1" at bounding box center [348, 272] width 29 height 29
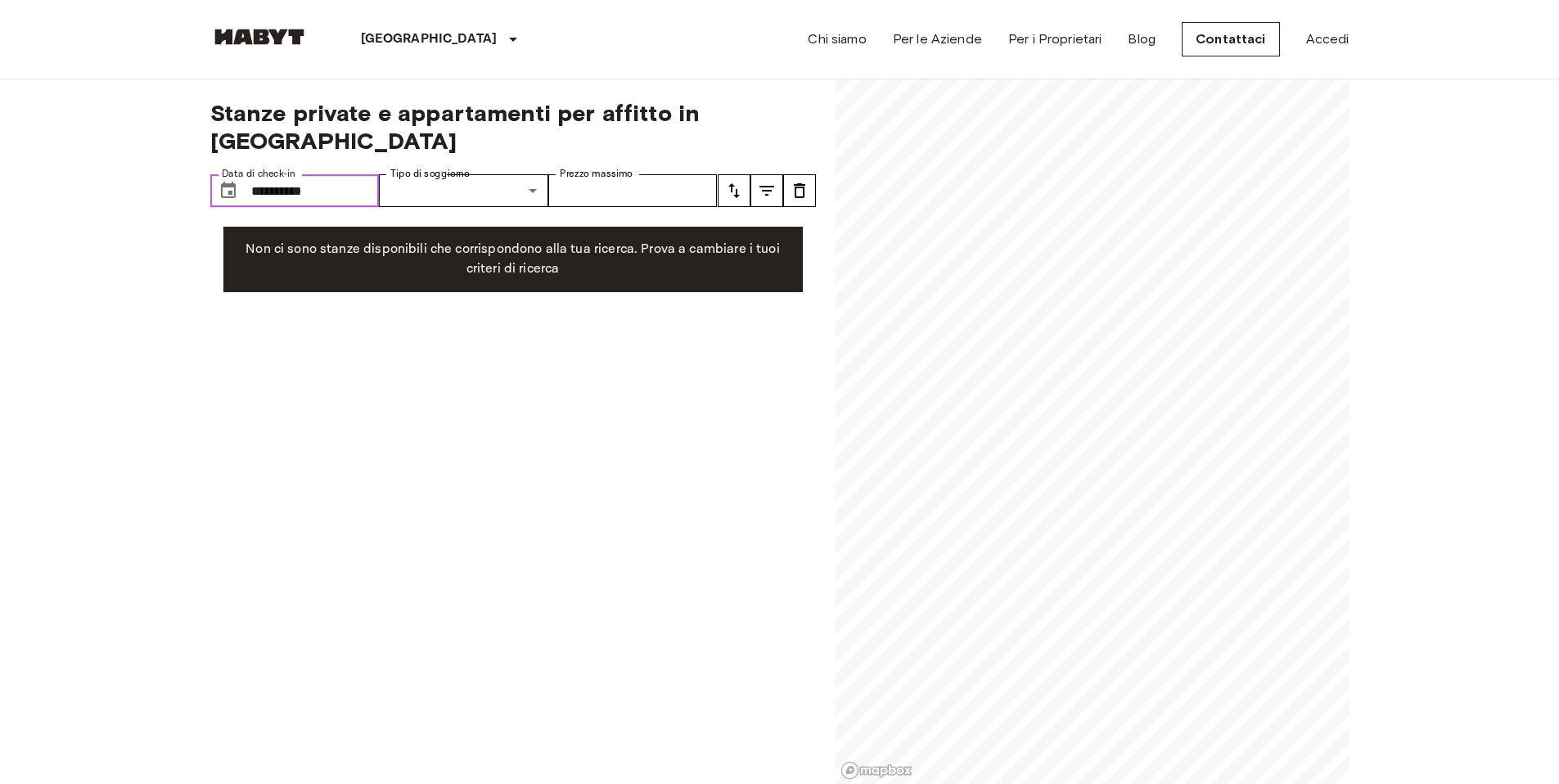
click at [344, 174] on input "**********" at bounding box center [315, 191] width 129 height 33
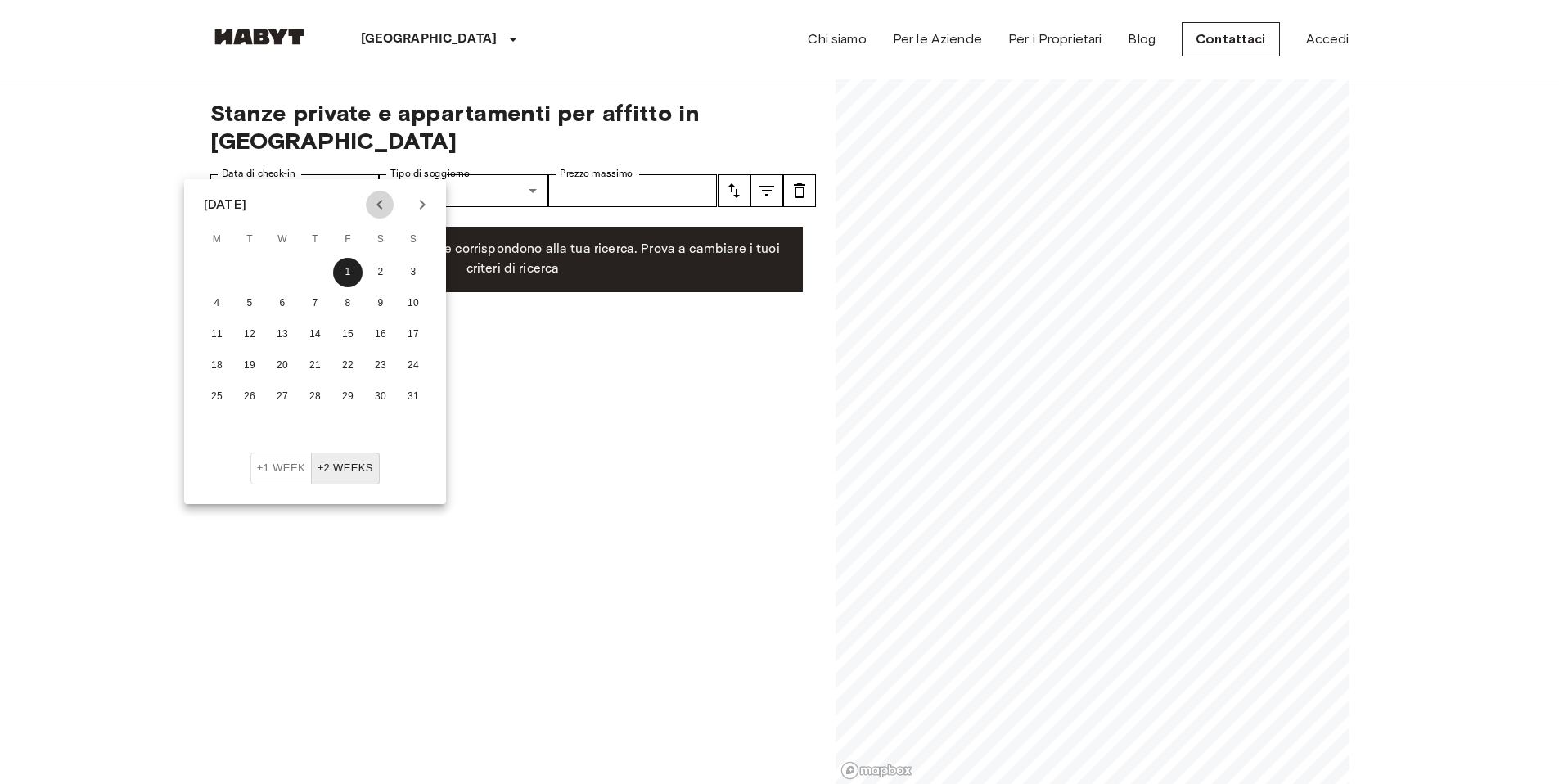
click at [371, 199] on icon "Previous month" at bounding box center [379, 205] width 20 height 20
click at [419, 266] on button "1" at bounding box center [413, 272] width 29 height 29
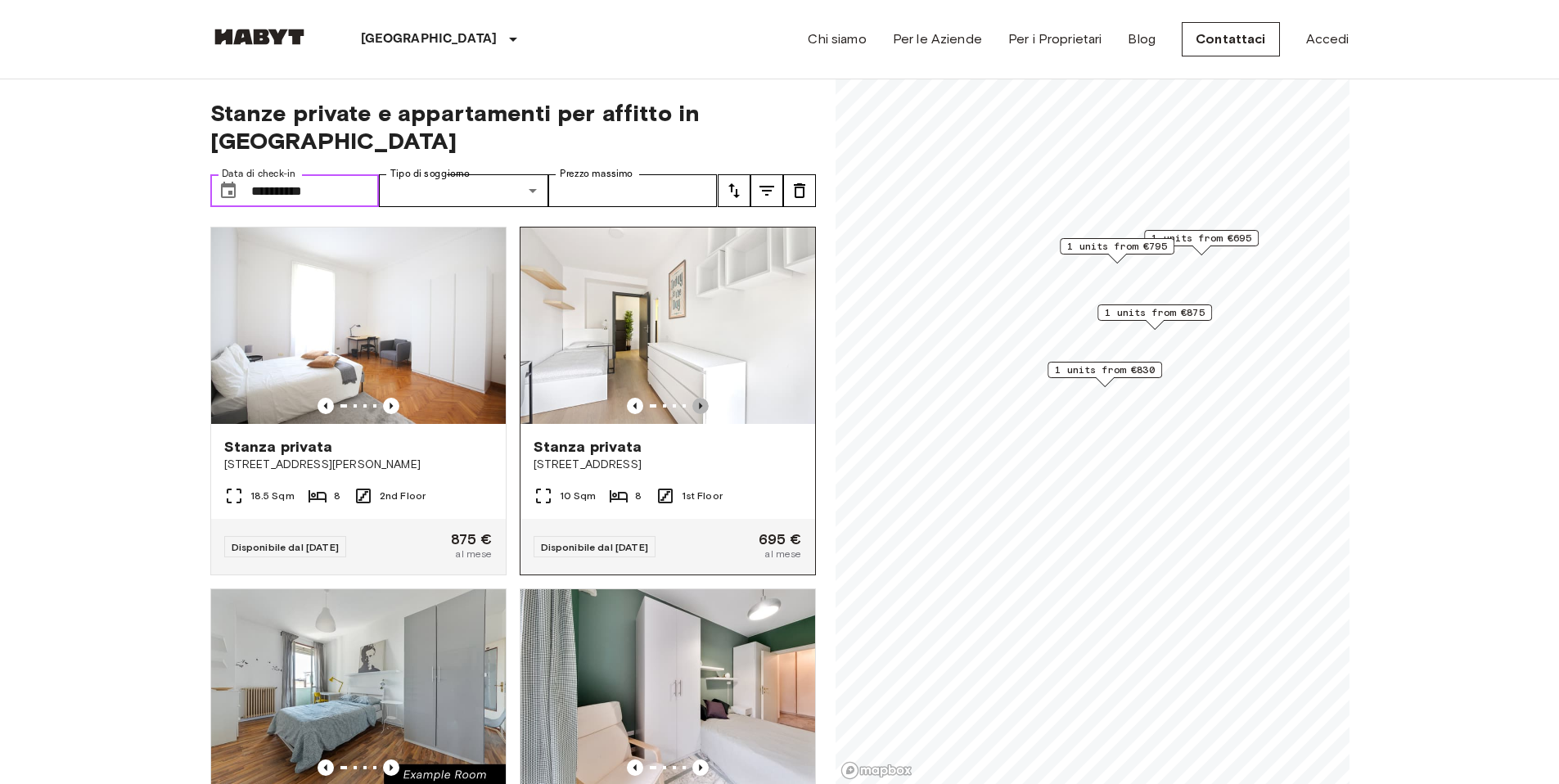
click at [694, 398] on icon "Previous image" at bounding box center [700, 406] width 16 height 16
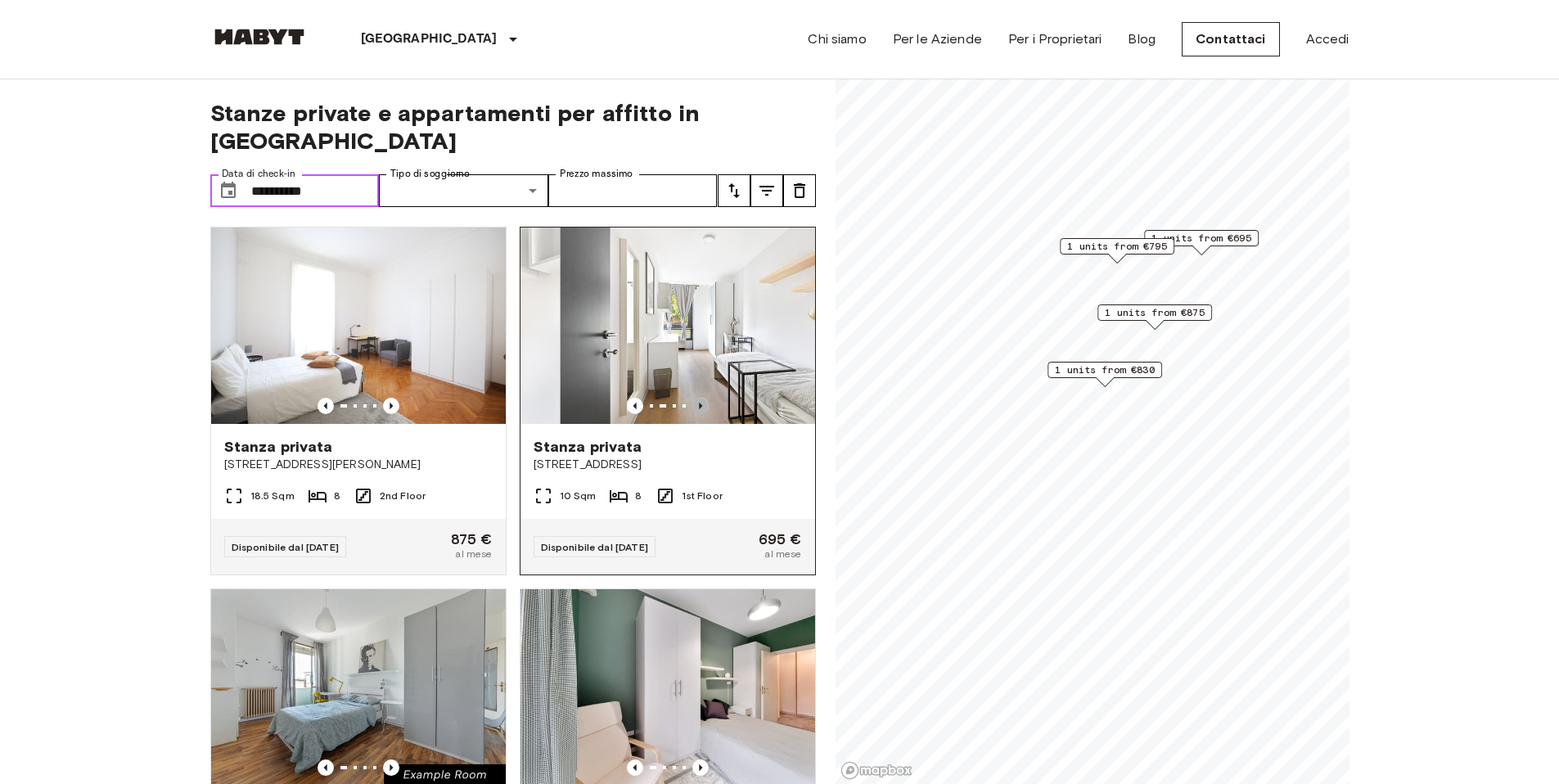
click at [694, 398] on icon "Previous image" at bounding box center [700, 406] width 16 height 16
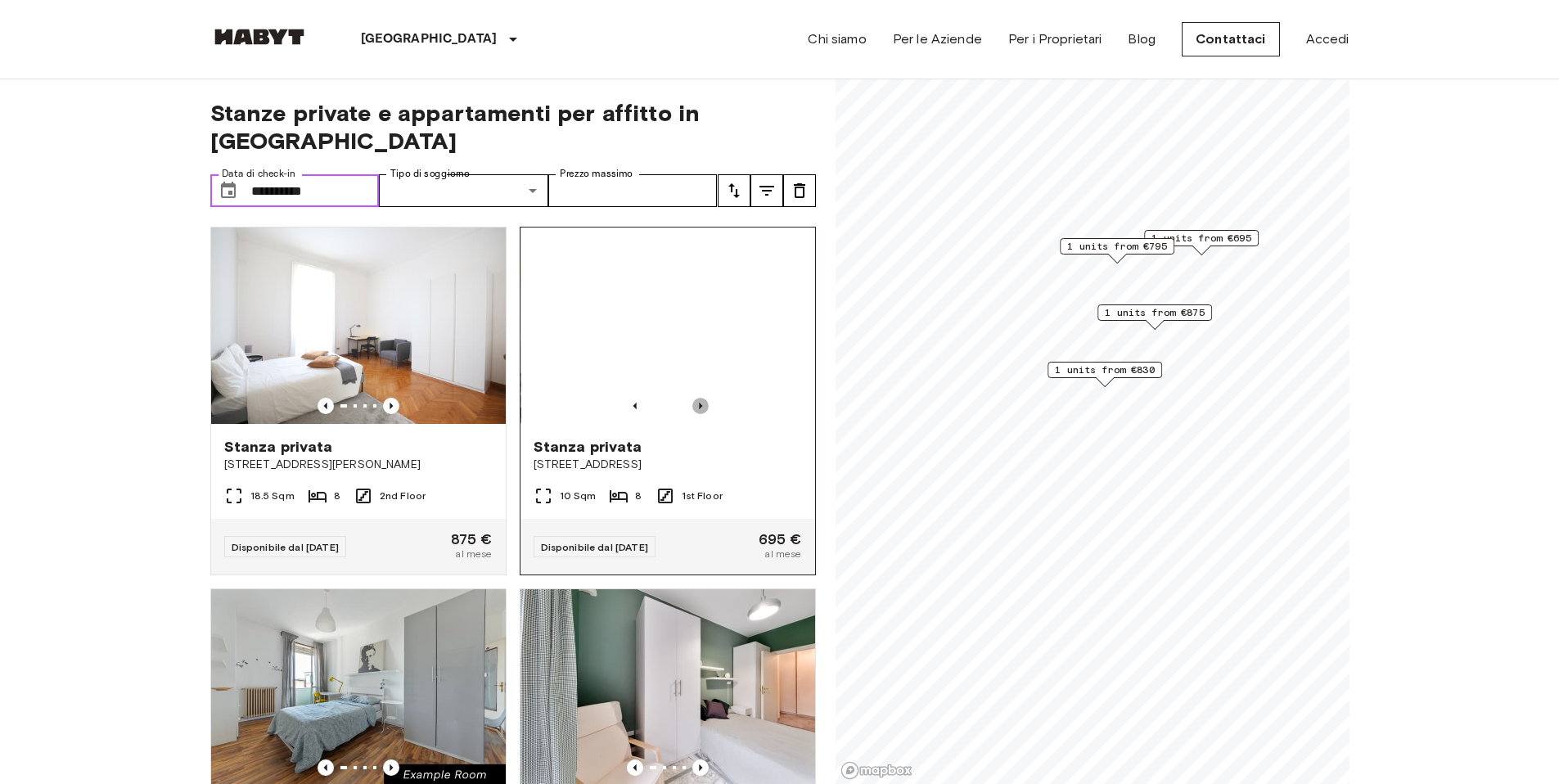
click at [694, 398] on icon "Previous image" at bounding box center [700, 406] width 16 height 16
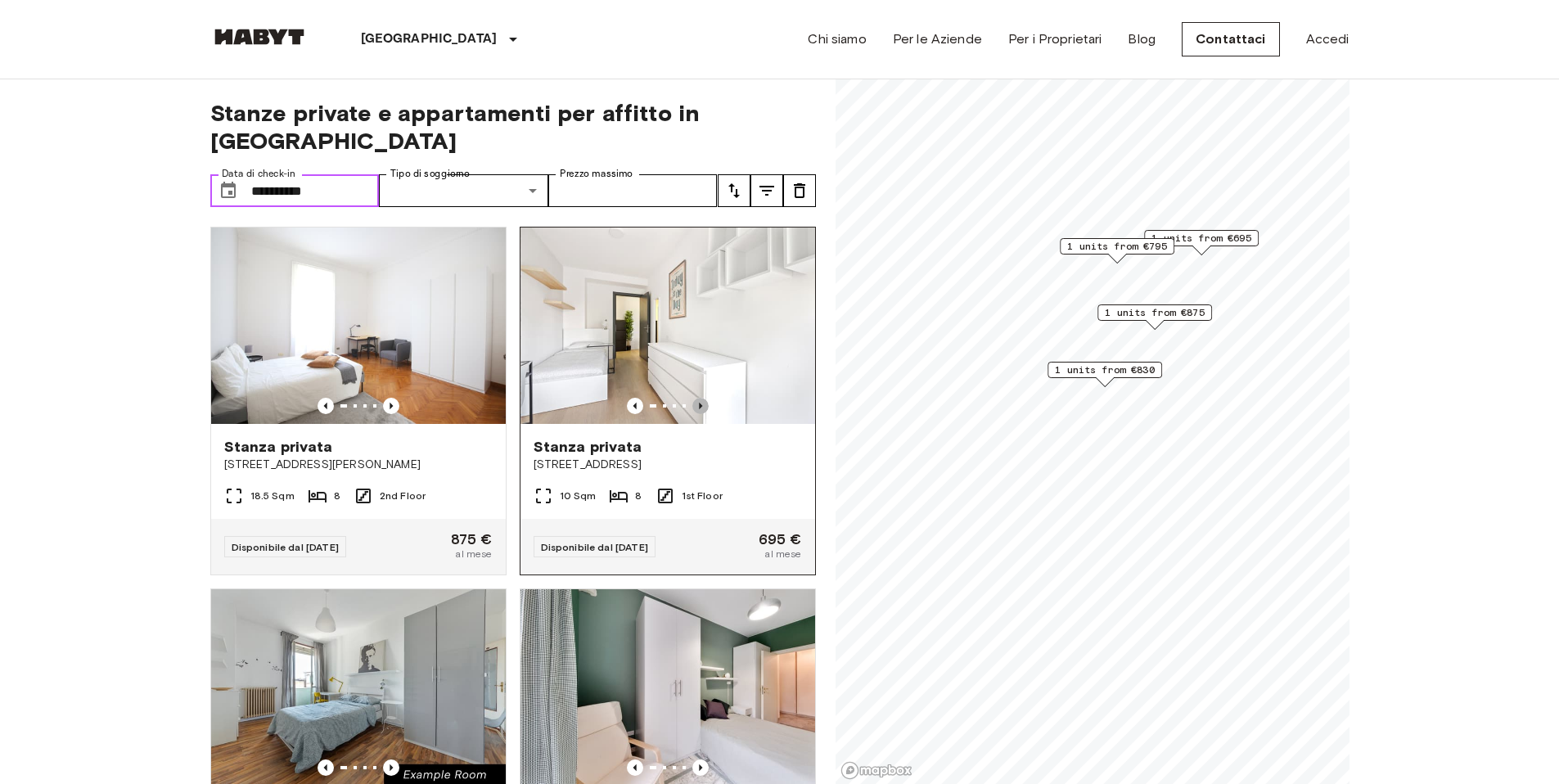
click at [694, 398] on icon "Previous image" at bounding box center [700, 406] width 16 height 16
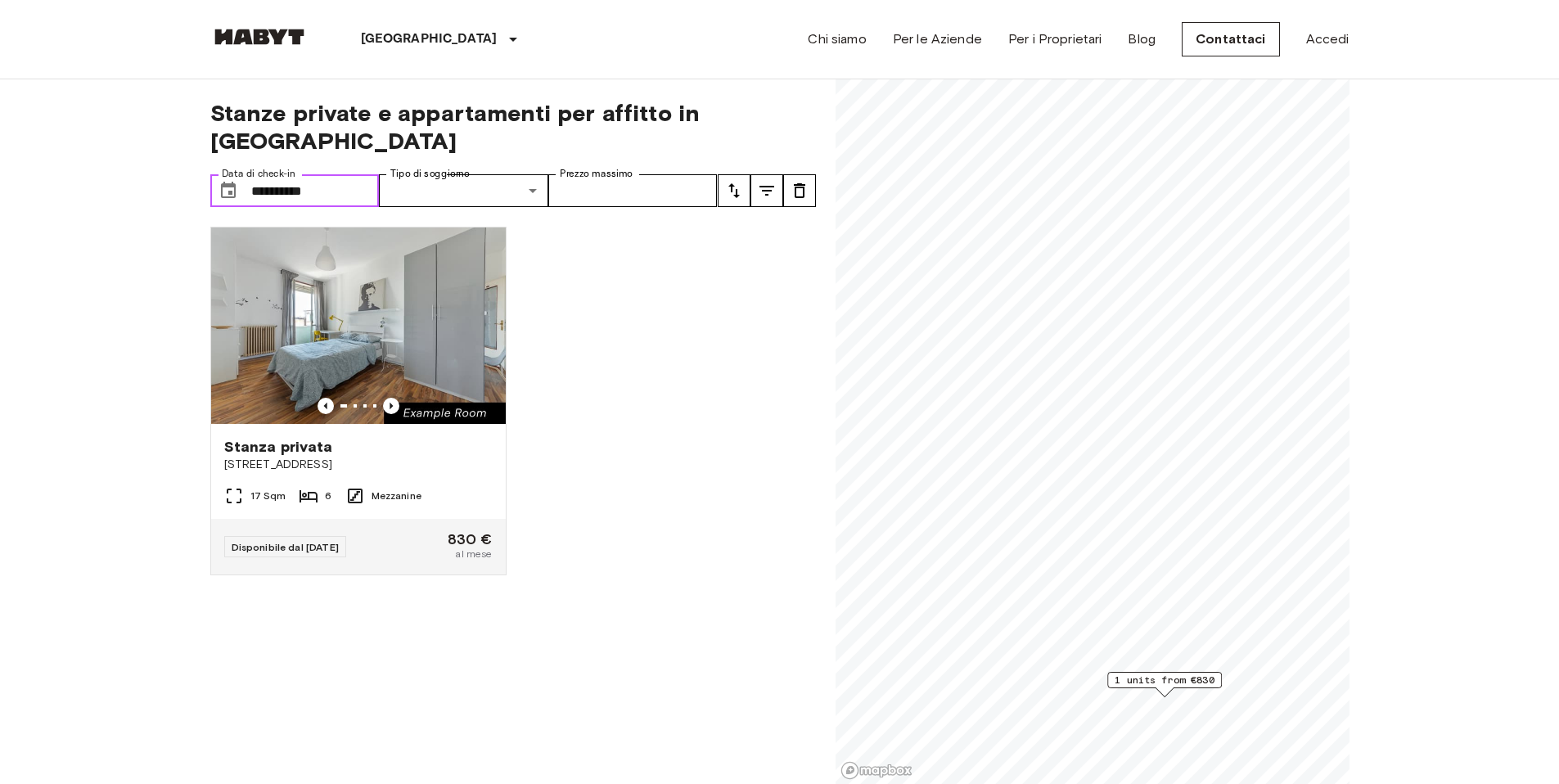
click at [1149, 678] on span "1 units from €830" at bounding box center [1165, 680] width 100 height 15
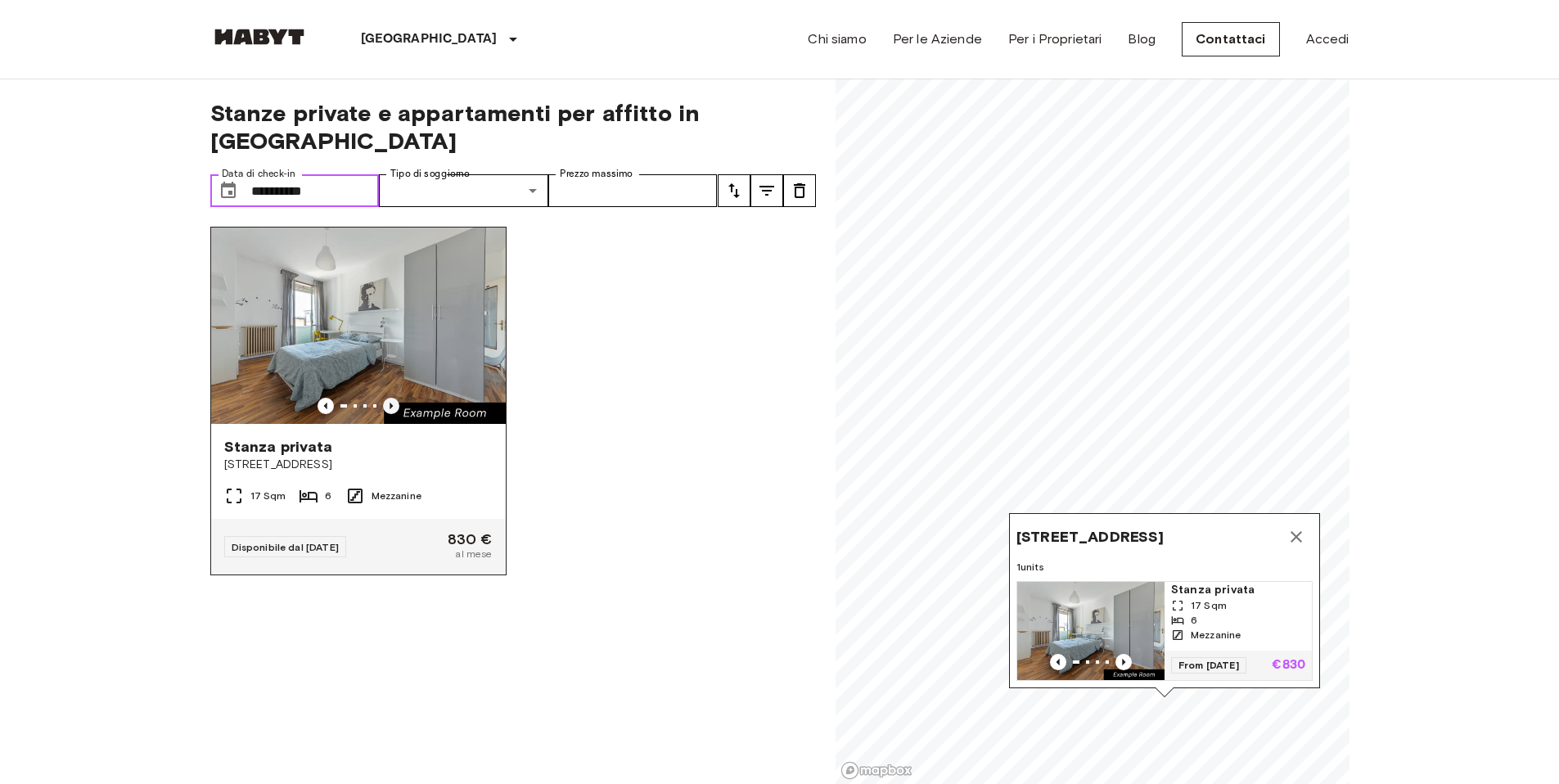
click at [390, 398] on icon "Previous image" at bounding box center [390, 406] width 16 height 16
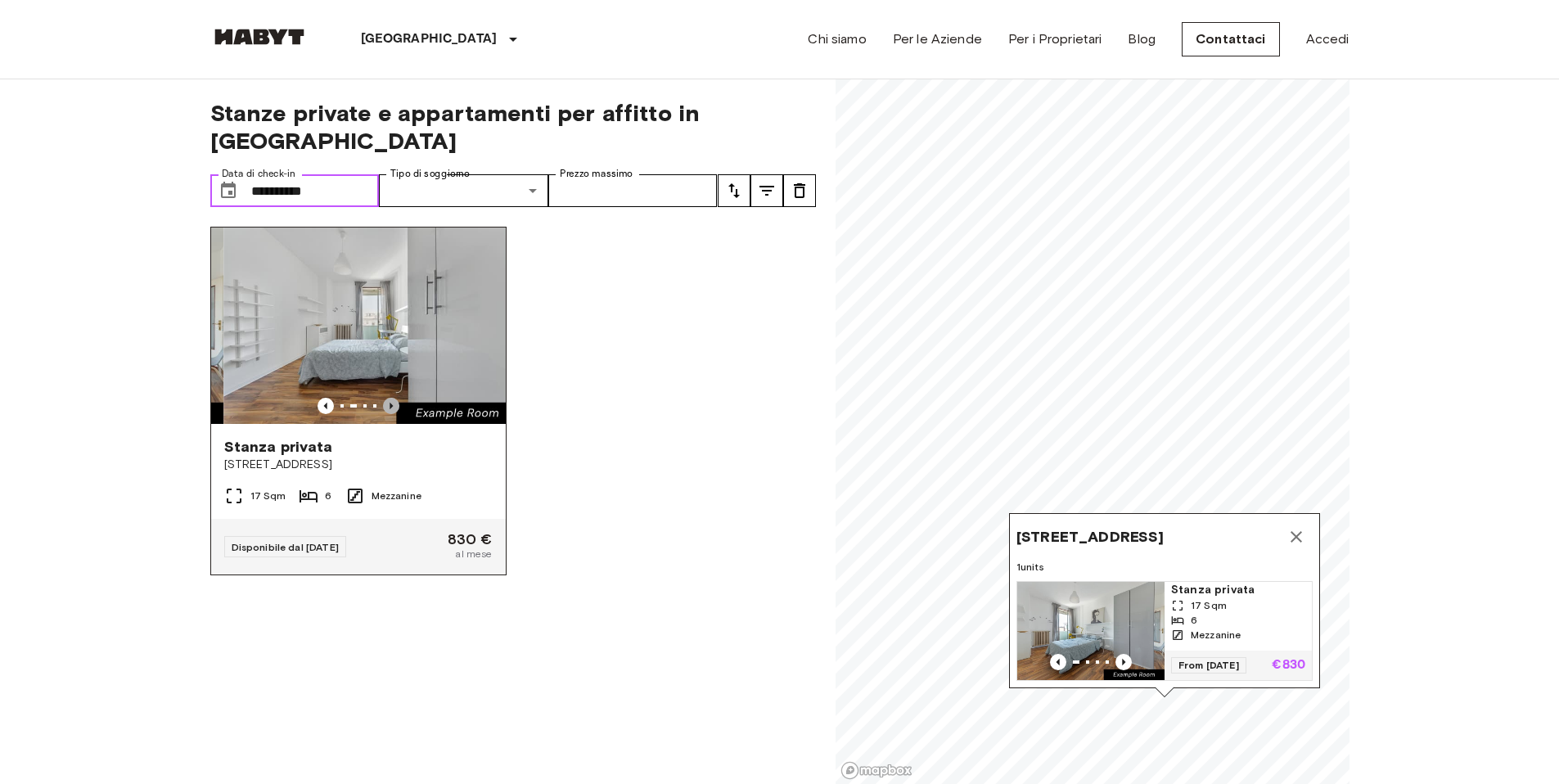
click at [390, 398] on icon "Previous image" at bounding box center [390, 406] width 16 height 16
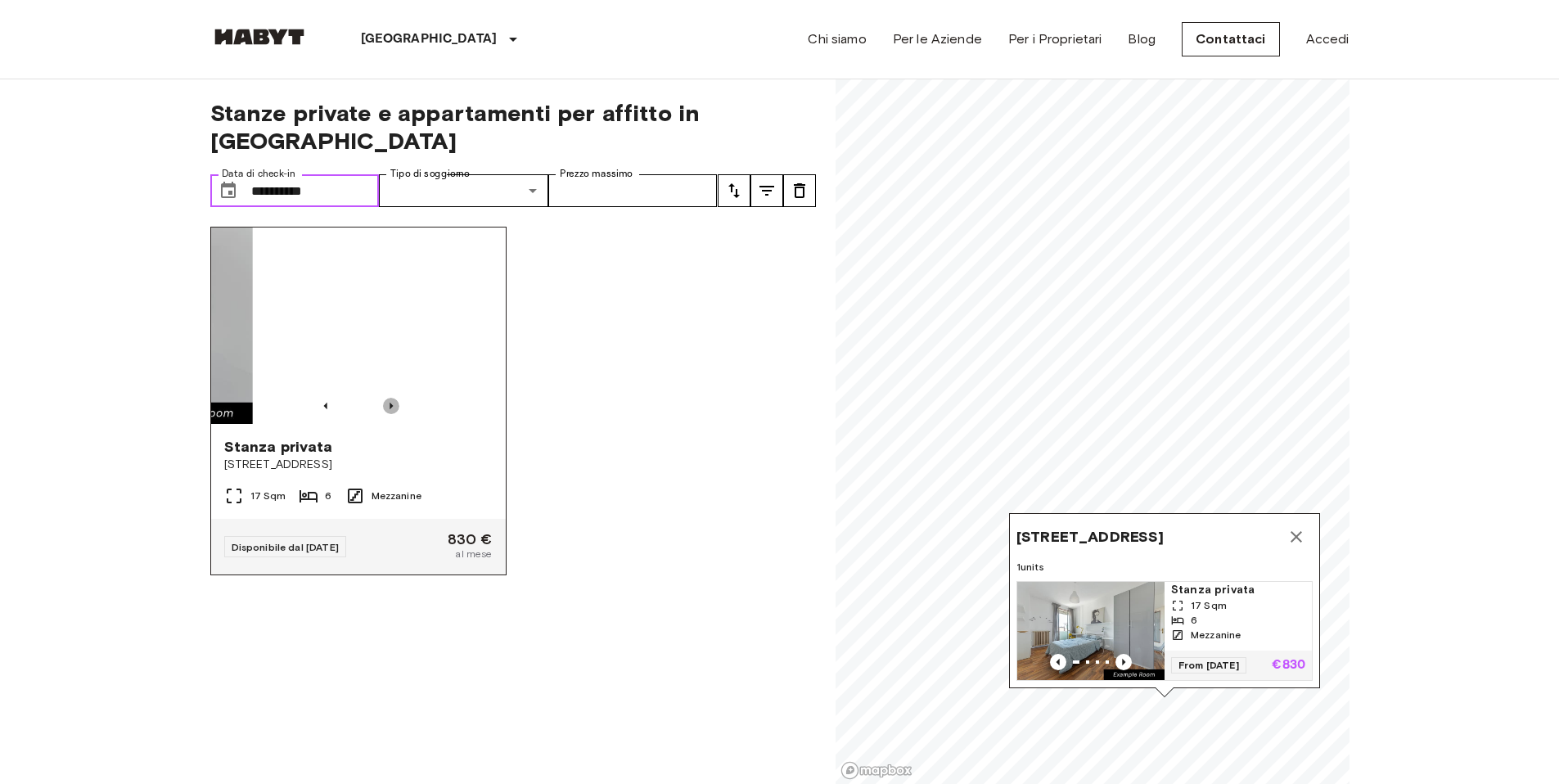
click at [390, 398] on icon "Previous image" at bounding box center [390, 406] width 16 height 16
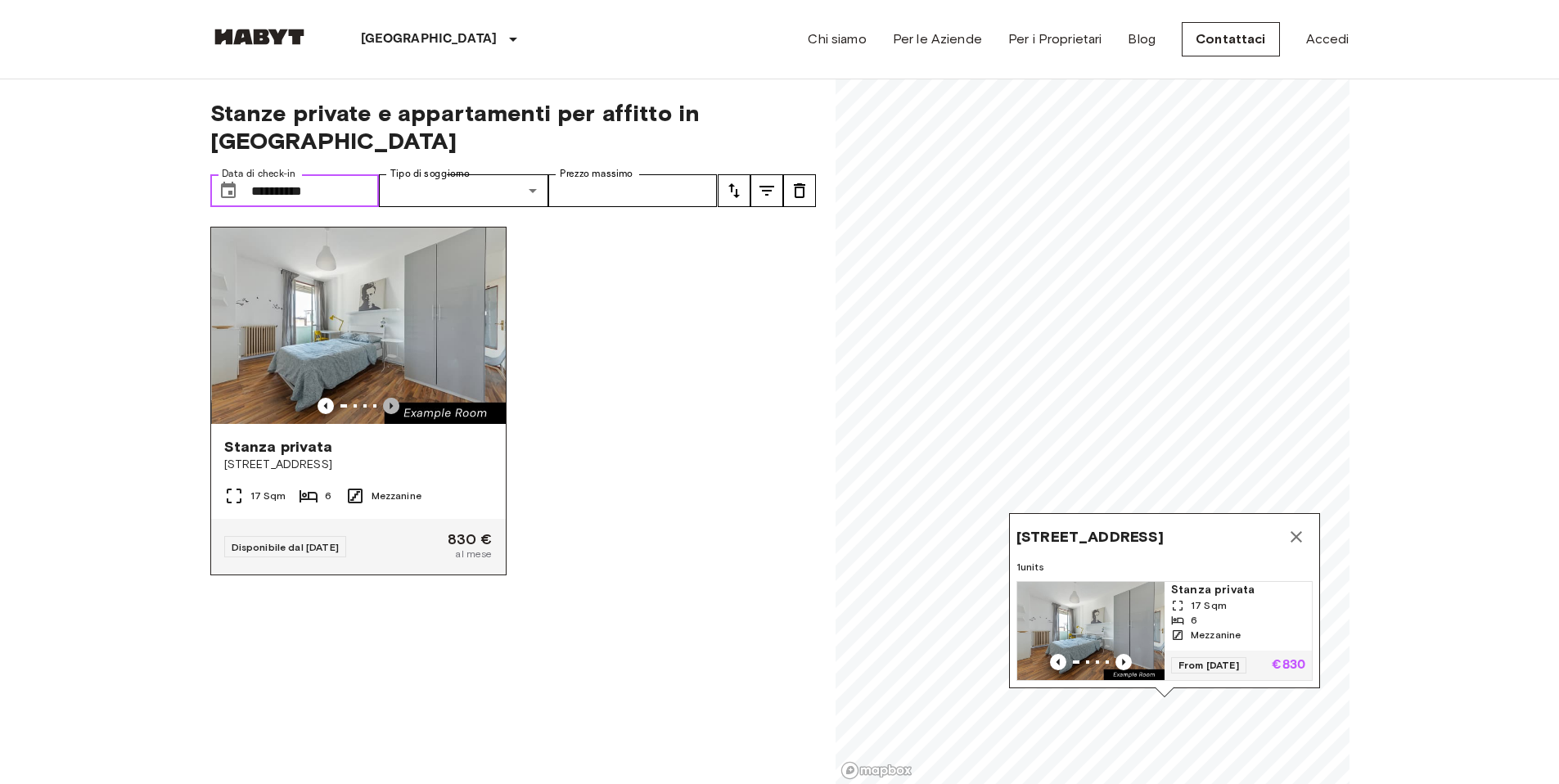
click at [389, 398] on icon "Previous image" at bounding box center [390, 406] width 16 height 16
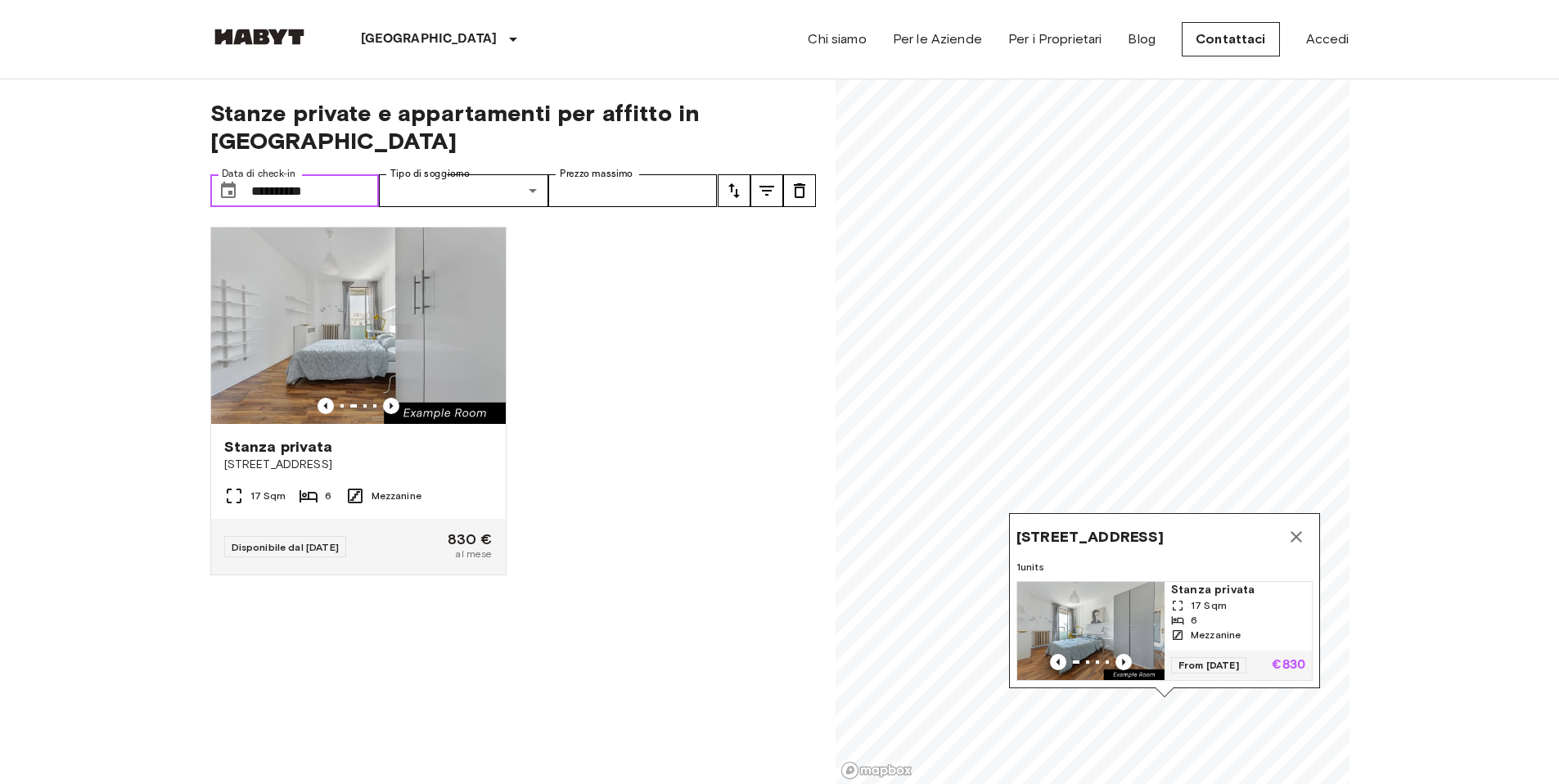
click at [1309, 521] on div "[STREET_ADDRESS]" at bounding box center [1164, 537] width 296 height 33
click at [385, 398] on icon "Previous image" at bounding box center [390, 406] width 16 height 16
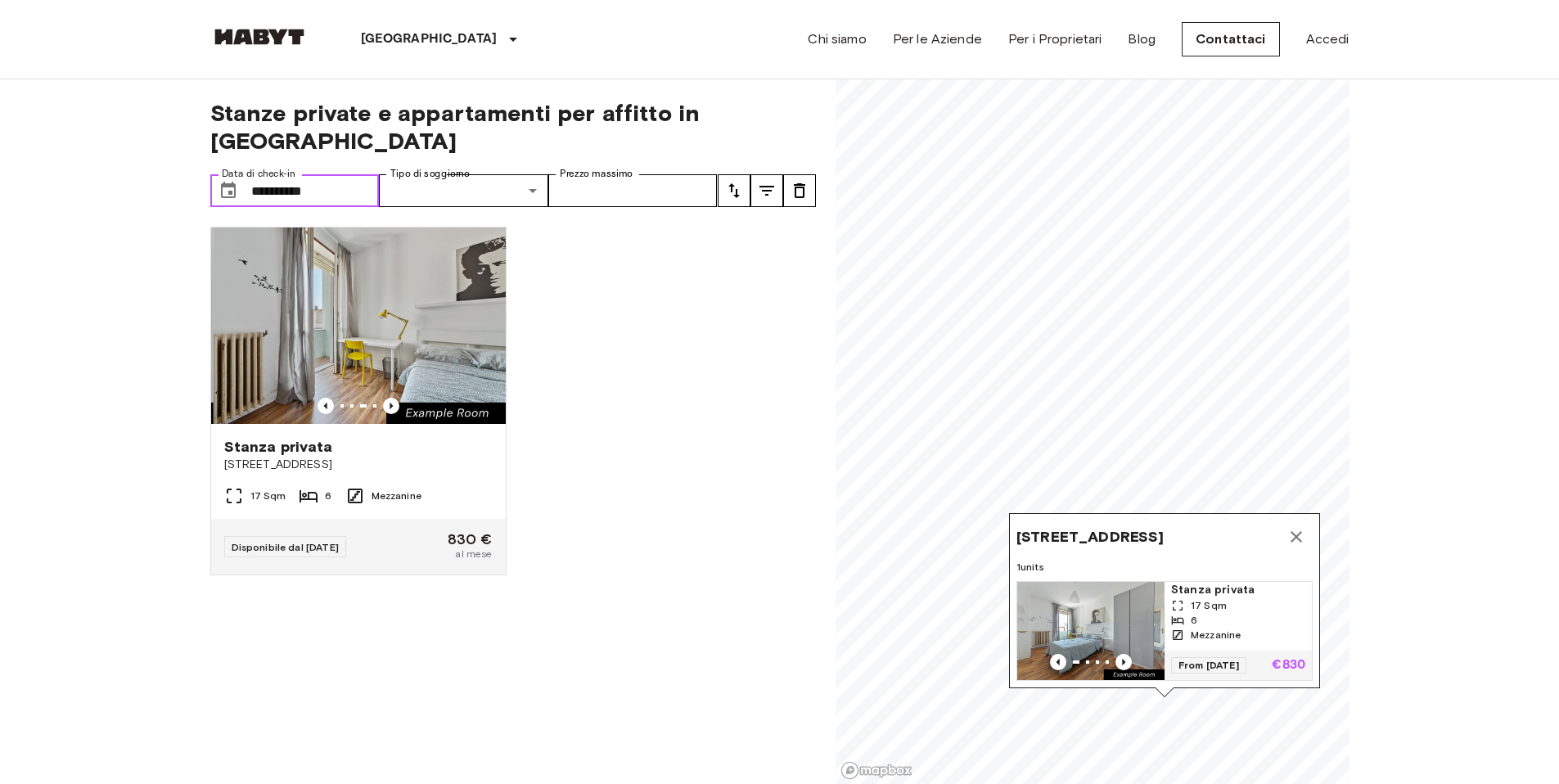
click at [335, 174] on input "**********" at bounding box center [315, 191] width 129 height 33
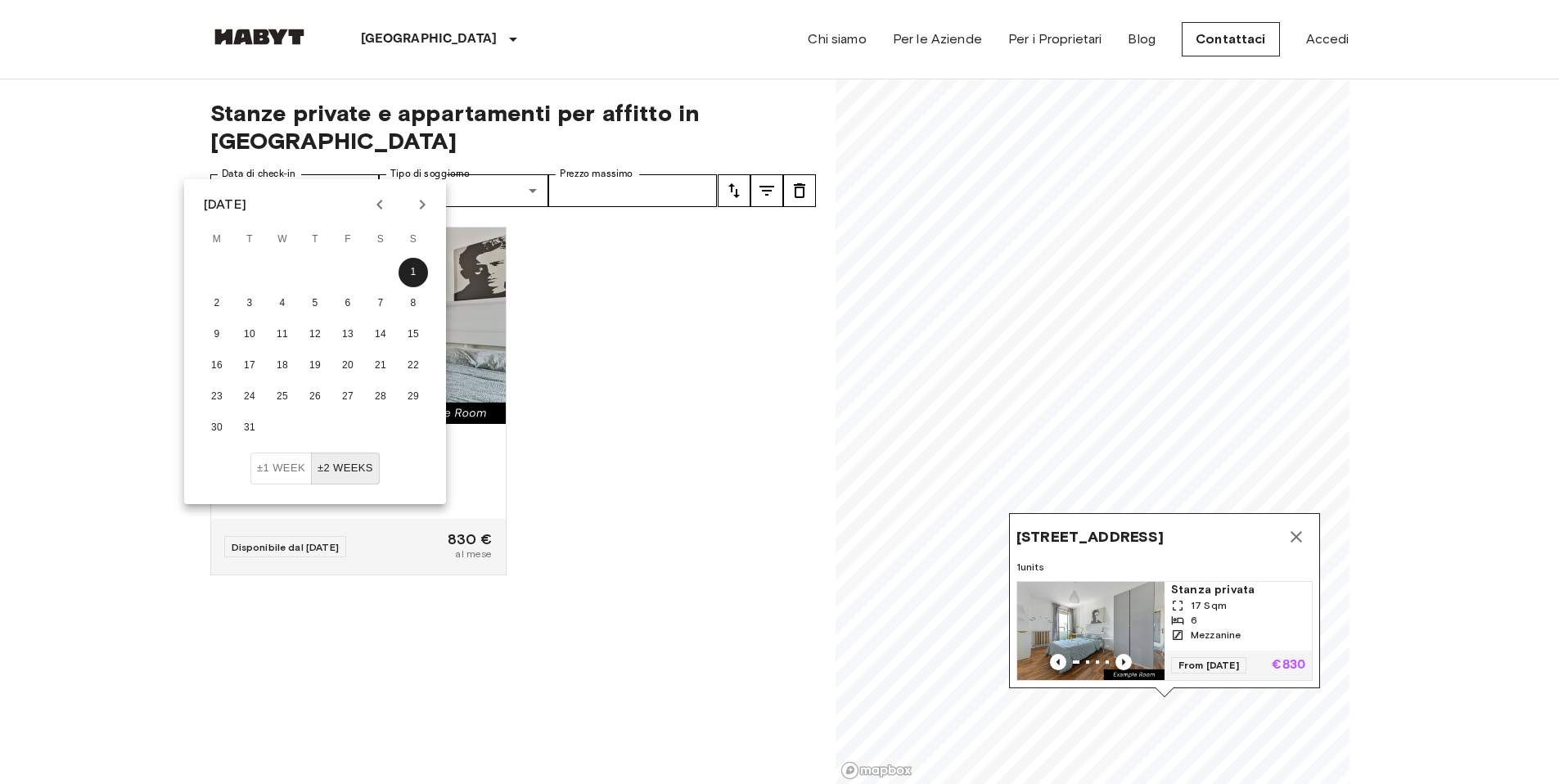
click at [389, 207] on icon "Previous month" at bounding box center [379, 205] width 20 height 20
click at [422, 205] on icon "Next month" at bounding box center [422, 204] width 6 height 9
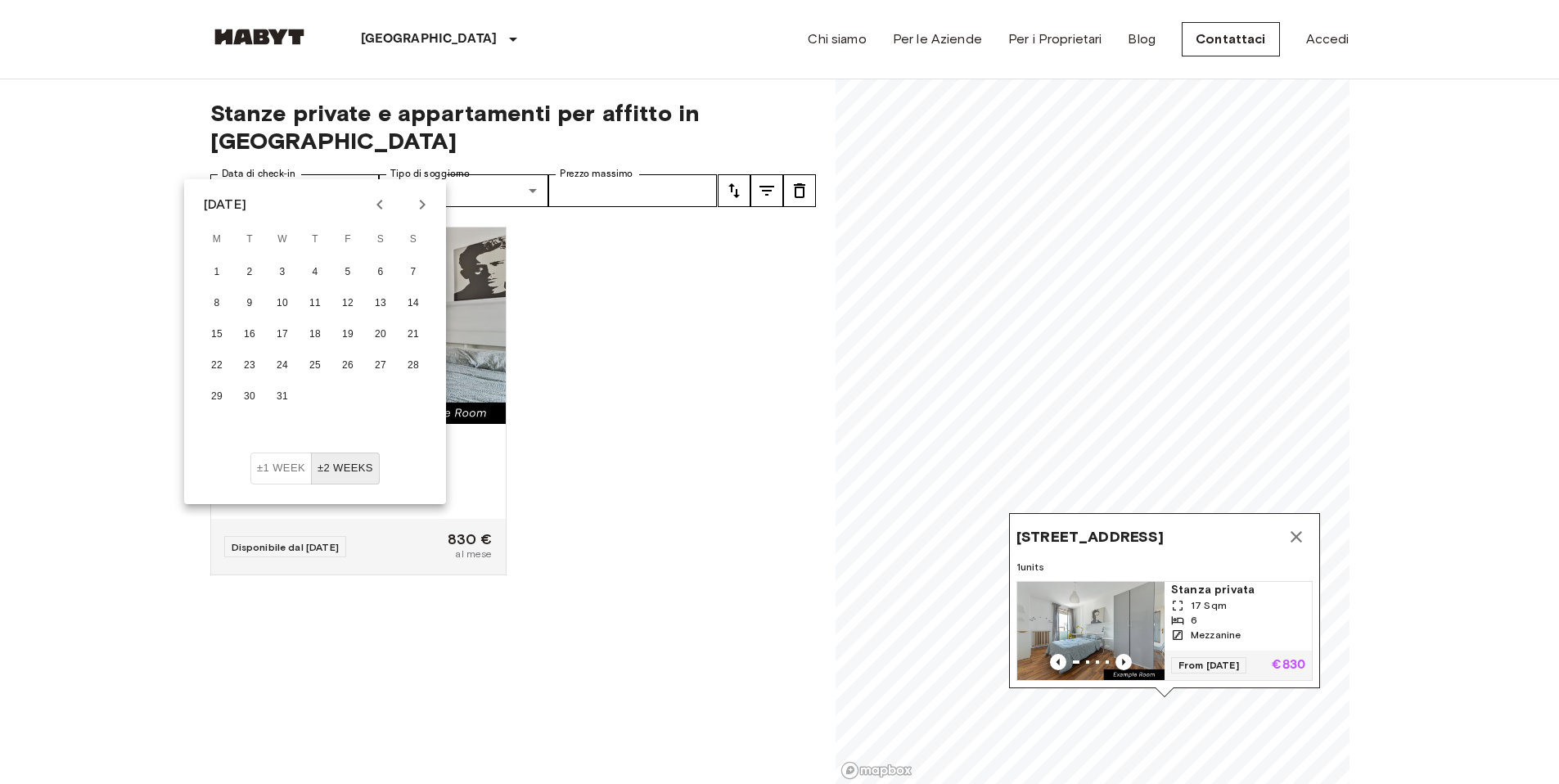
click at [374, 201] on icon "Previous month" at bounding box center [379, 205] width 20 height 20
click at [414, 203] on icon "Next month" at bounding box center [422, 205] width 20 height 20
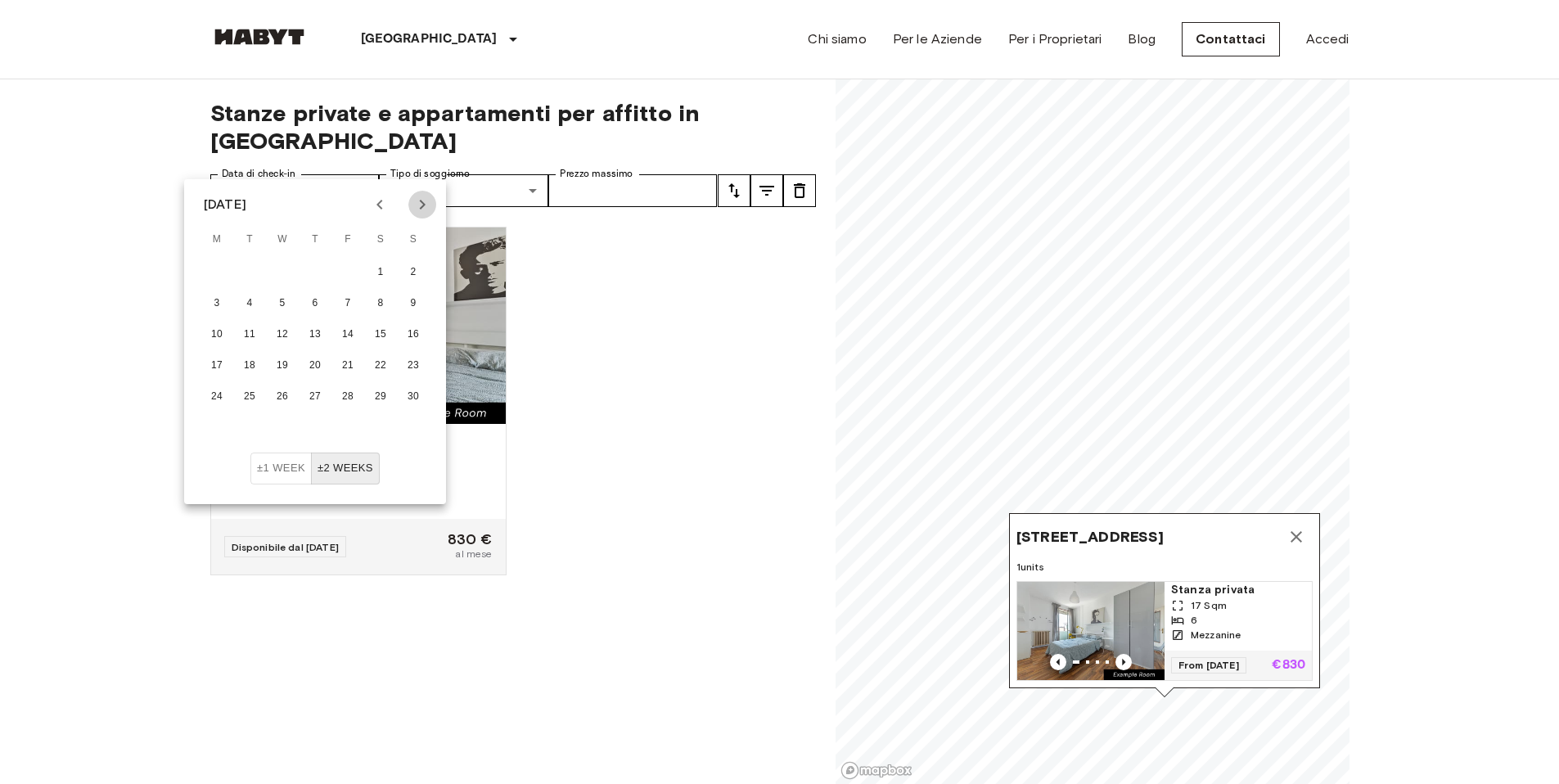
click at [414, 203] on icon "Next month" at bounding box center [422, 205] width 20 height 20
click at [288, 389] on button "31" at bounding box center [282, 397] width 29 height 29
type input "**********"
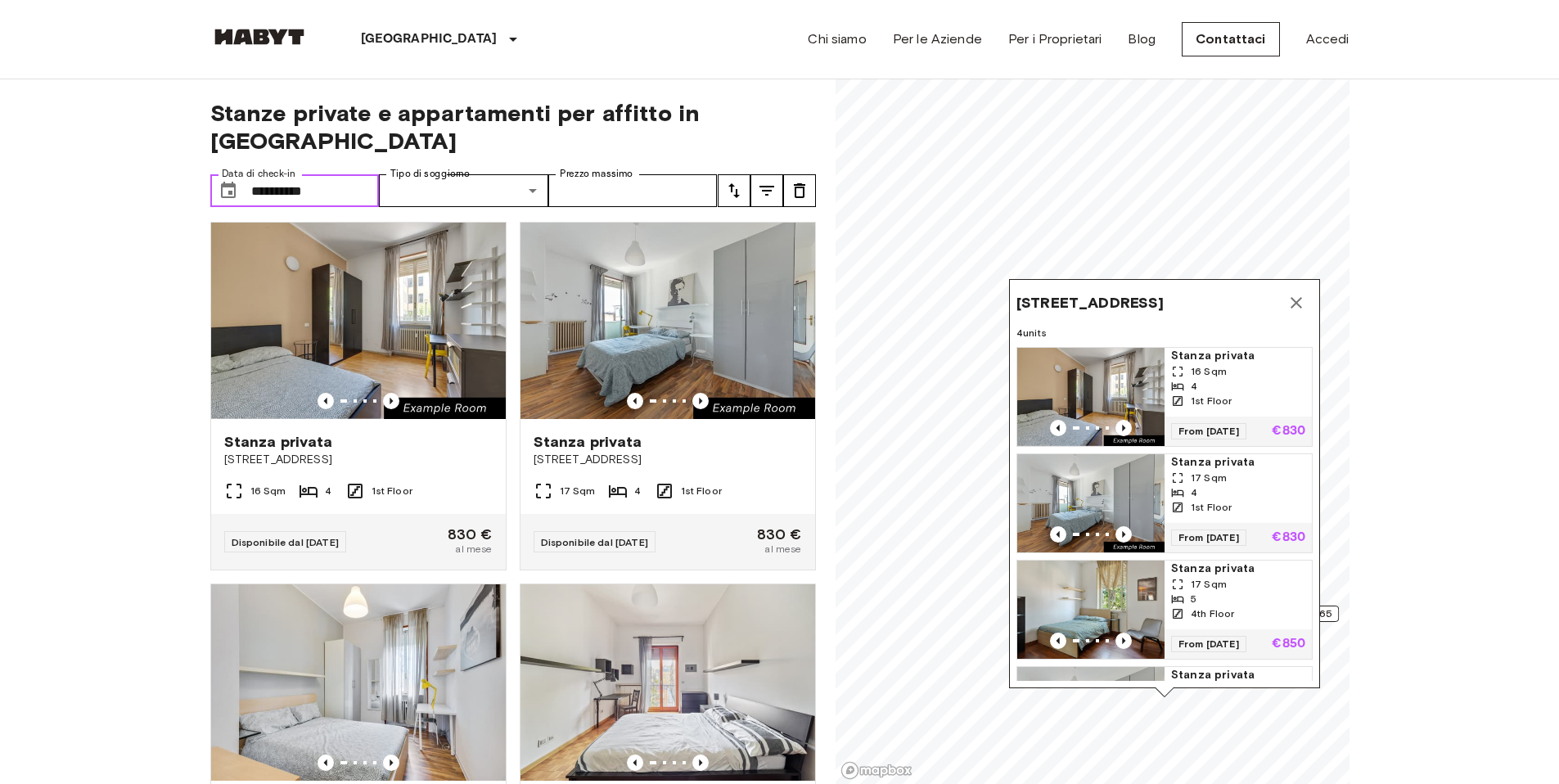
scroll to position [6, 0]
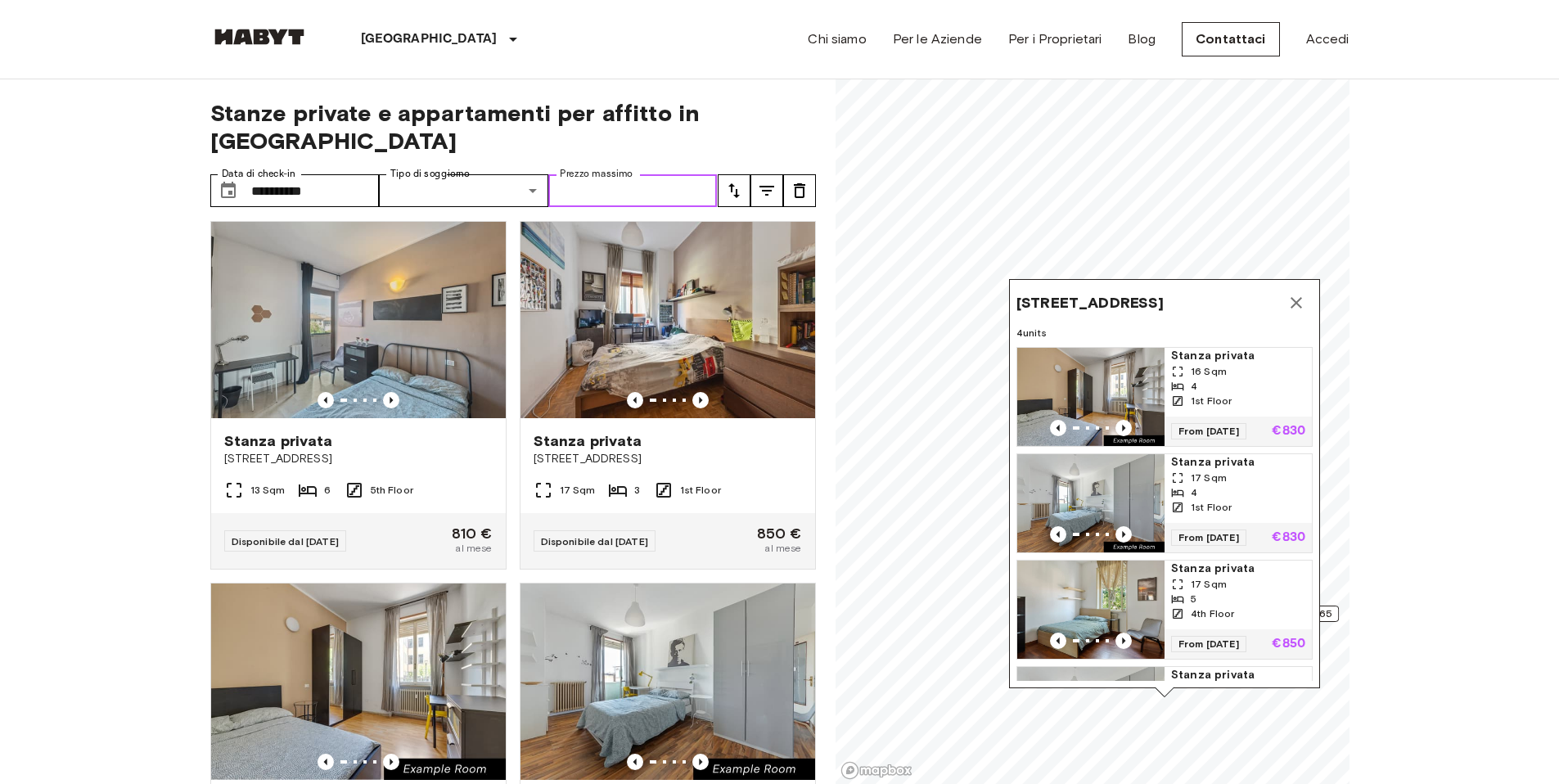
click at [663, 174] on input "Prezzo massimo" at bounding box center [633, 191] width 169 height 33
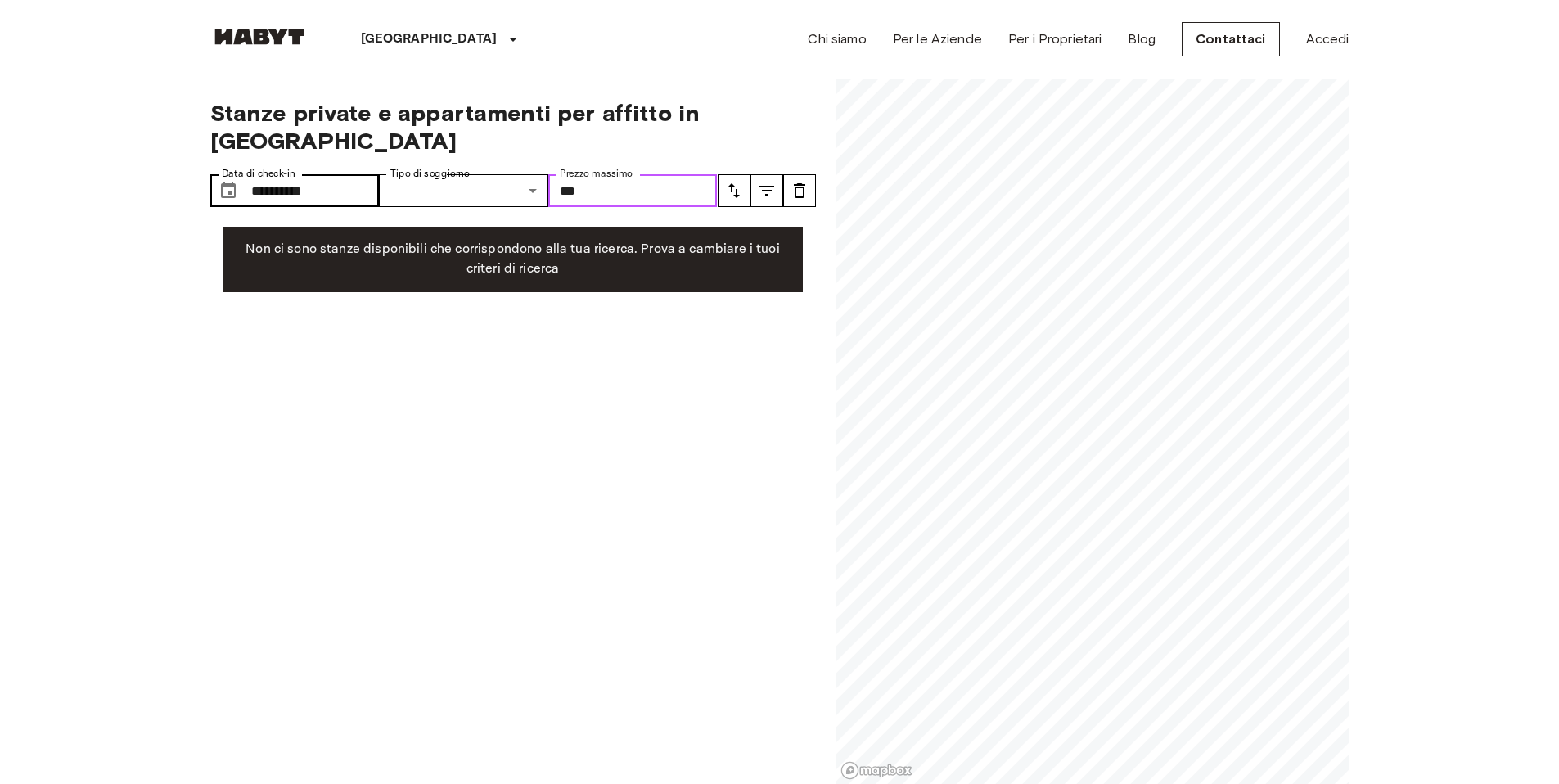
type input "***"
click at [301, 174] on input "**********" at bounding box center [315, 191] width 129 height 33
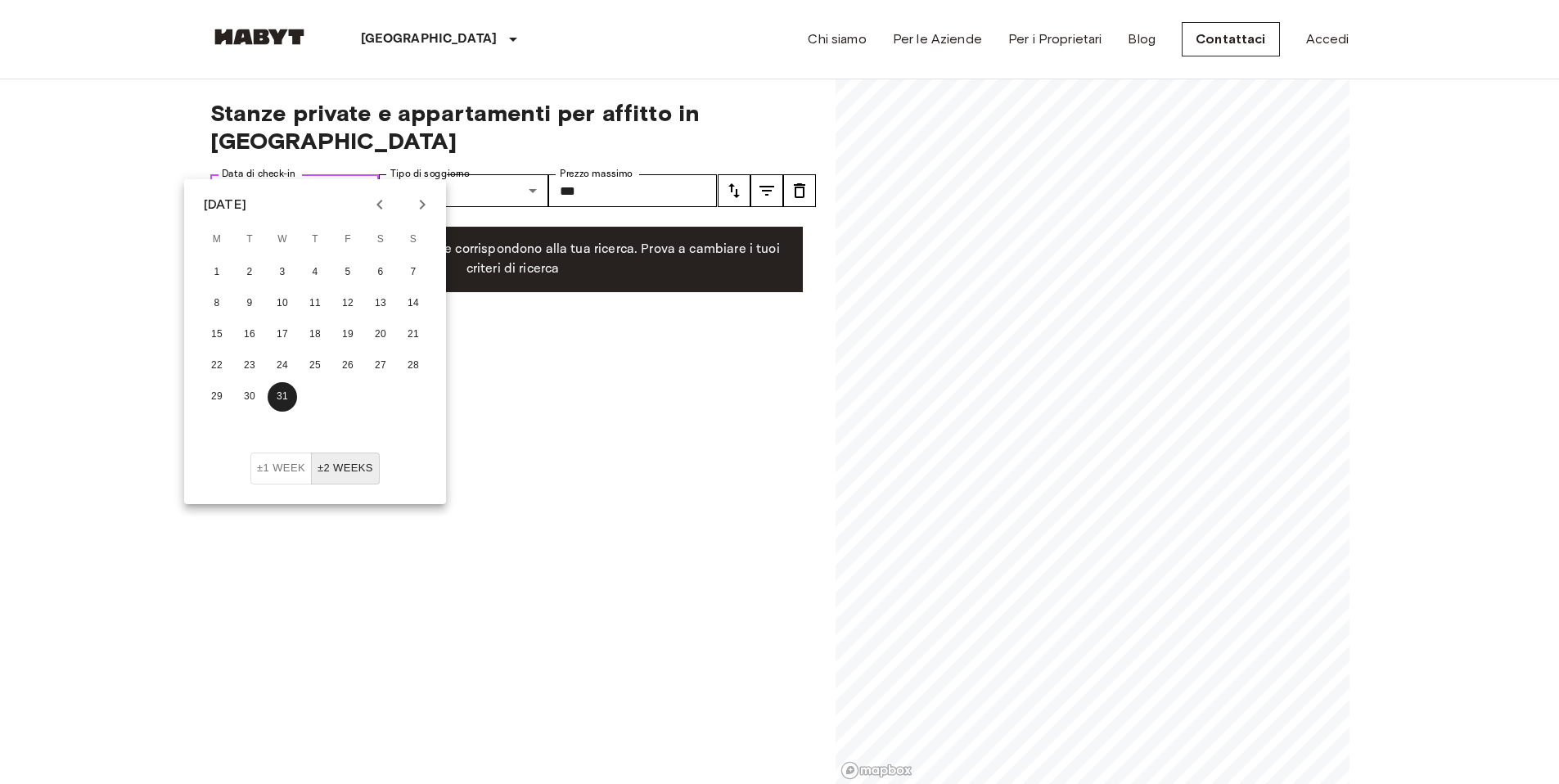
click at [320, 174] on input "**********" at bounding box center [315, 191] width 129 height 33
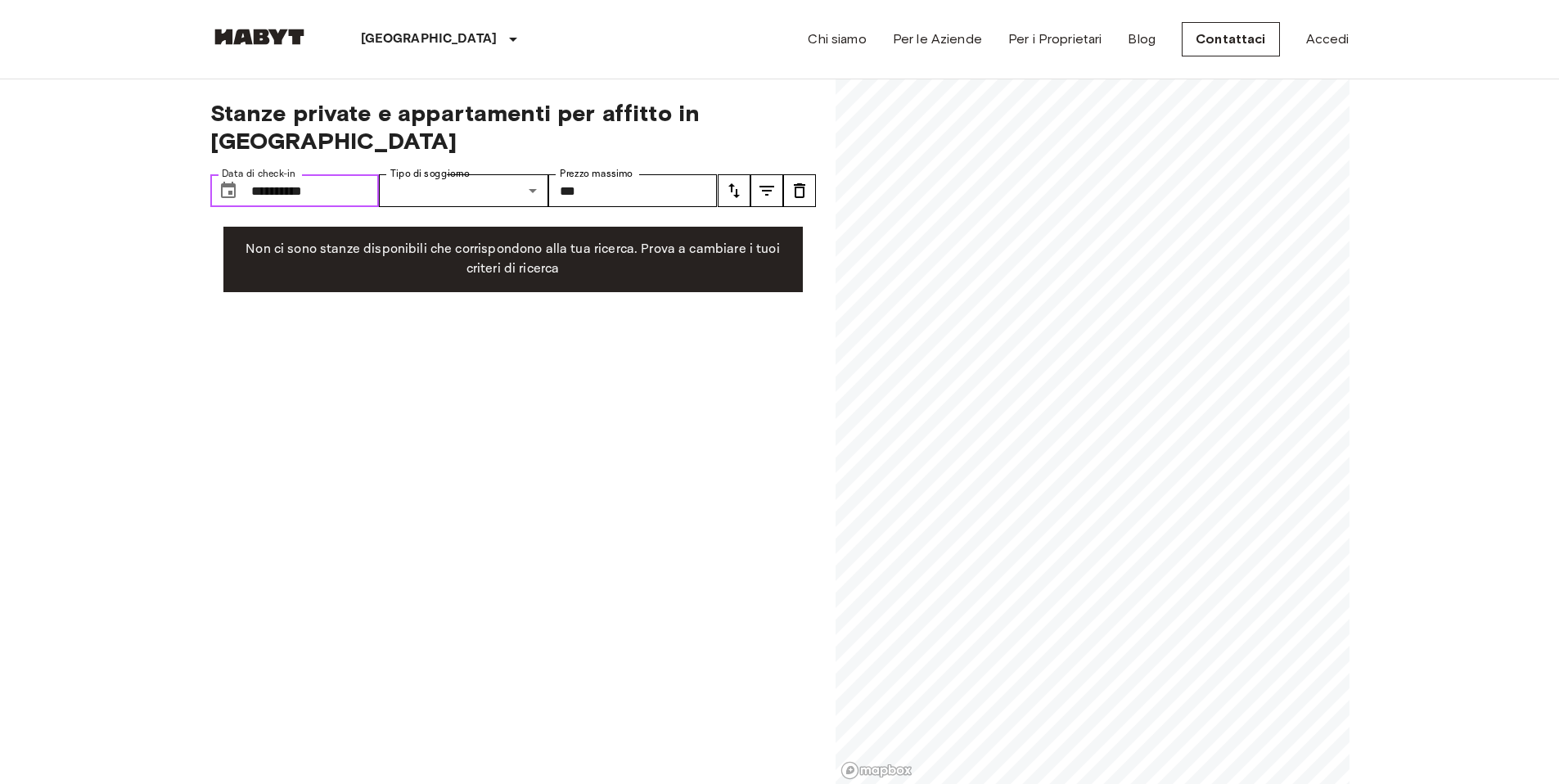
drag, startPoint x: 338, startPoint y: 164, endPoint x: 350, endPoint y: 169, distance: 13.0
click at [337, 174] on input "**********" at bounding box center [315, 191] width 129 height 33
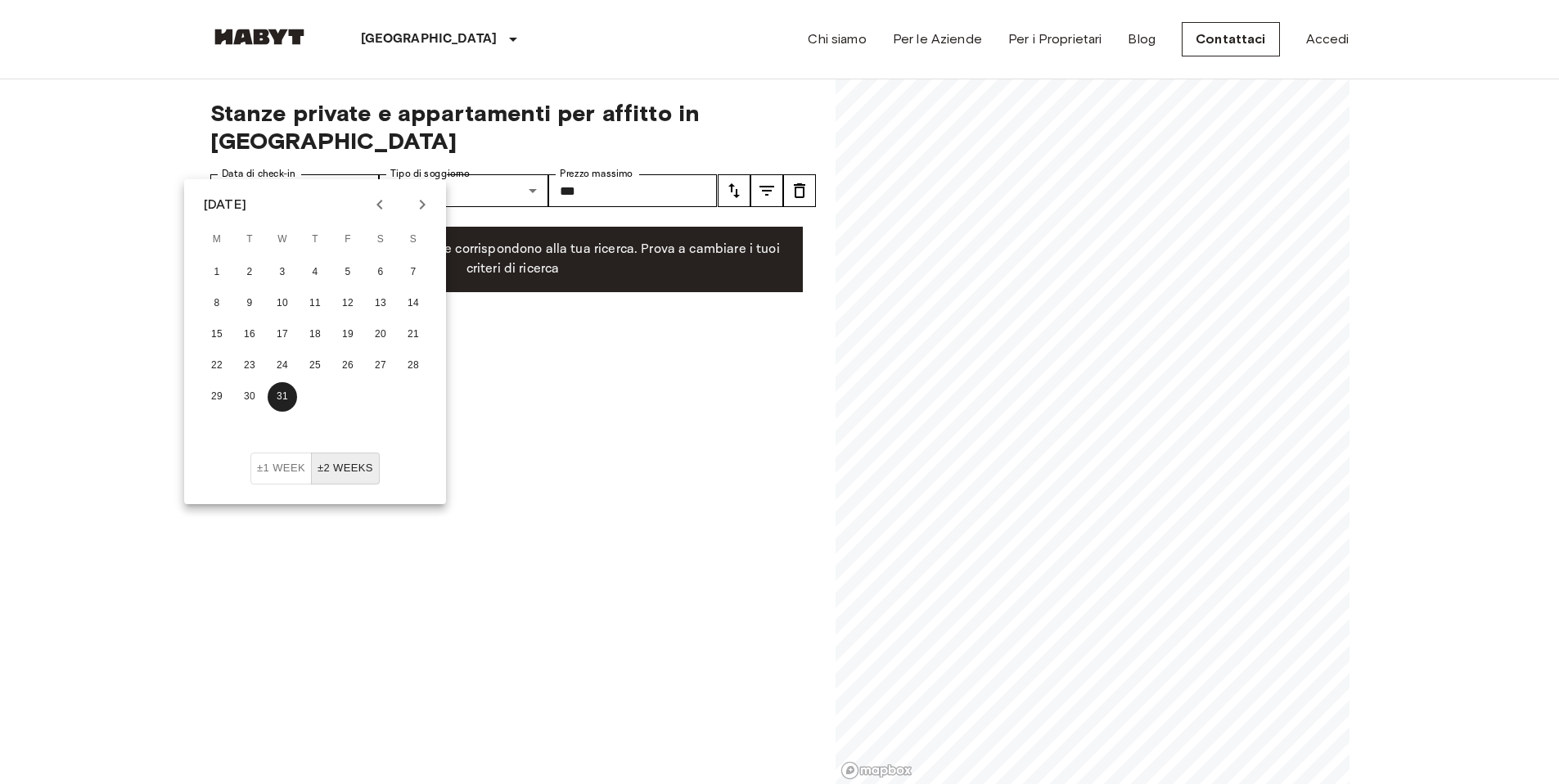
click at [416, 195] on icon "Next month" at bounding box center [422, 205] width 20 height 20
click at [323, 264] on button "1" at bounding box center [315, 272] width 29 height 29
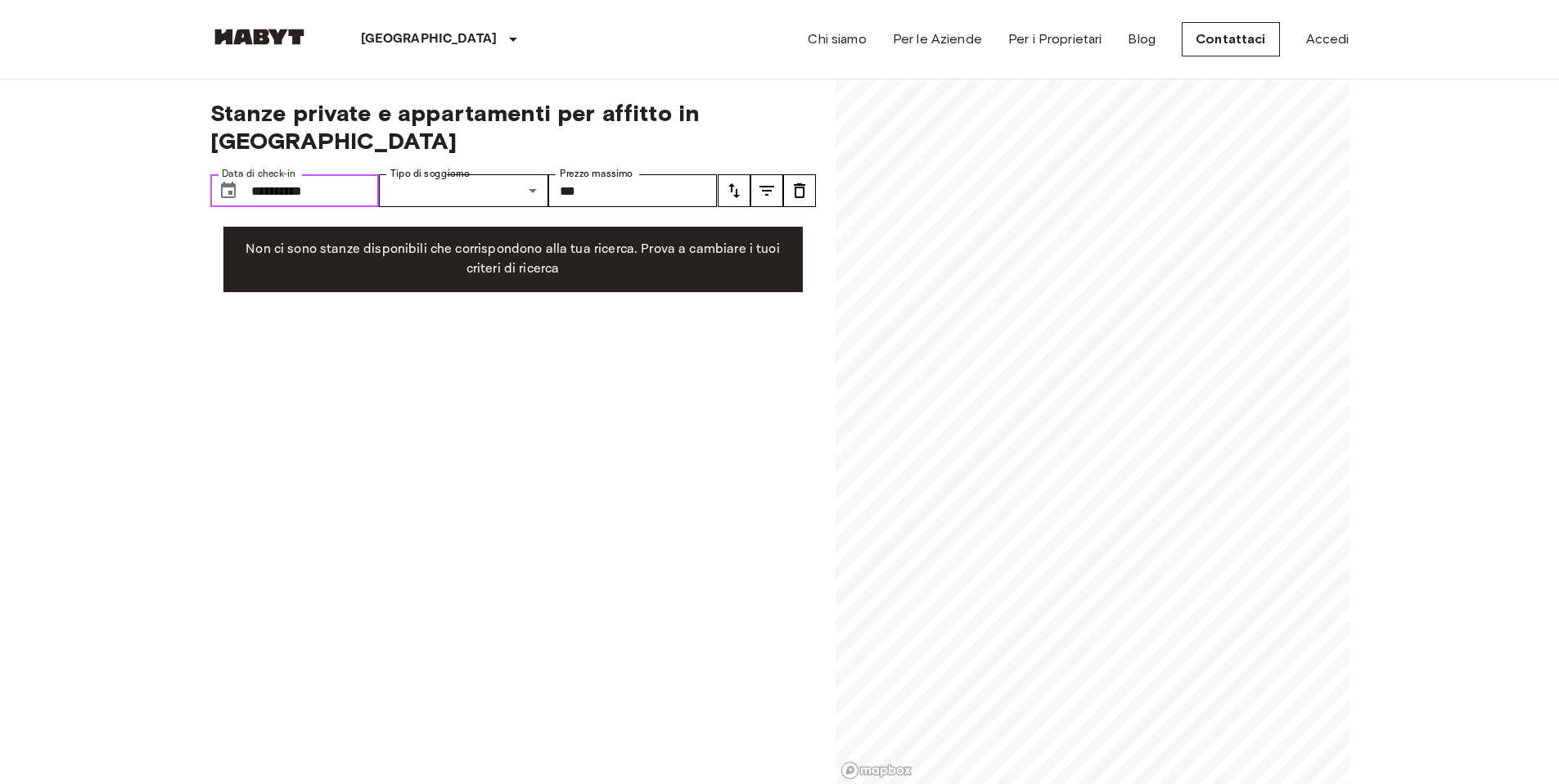
click at [336, 174] on input "**********" at bounding box center [315, 191] width 129 height 33
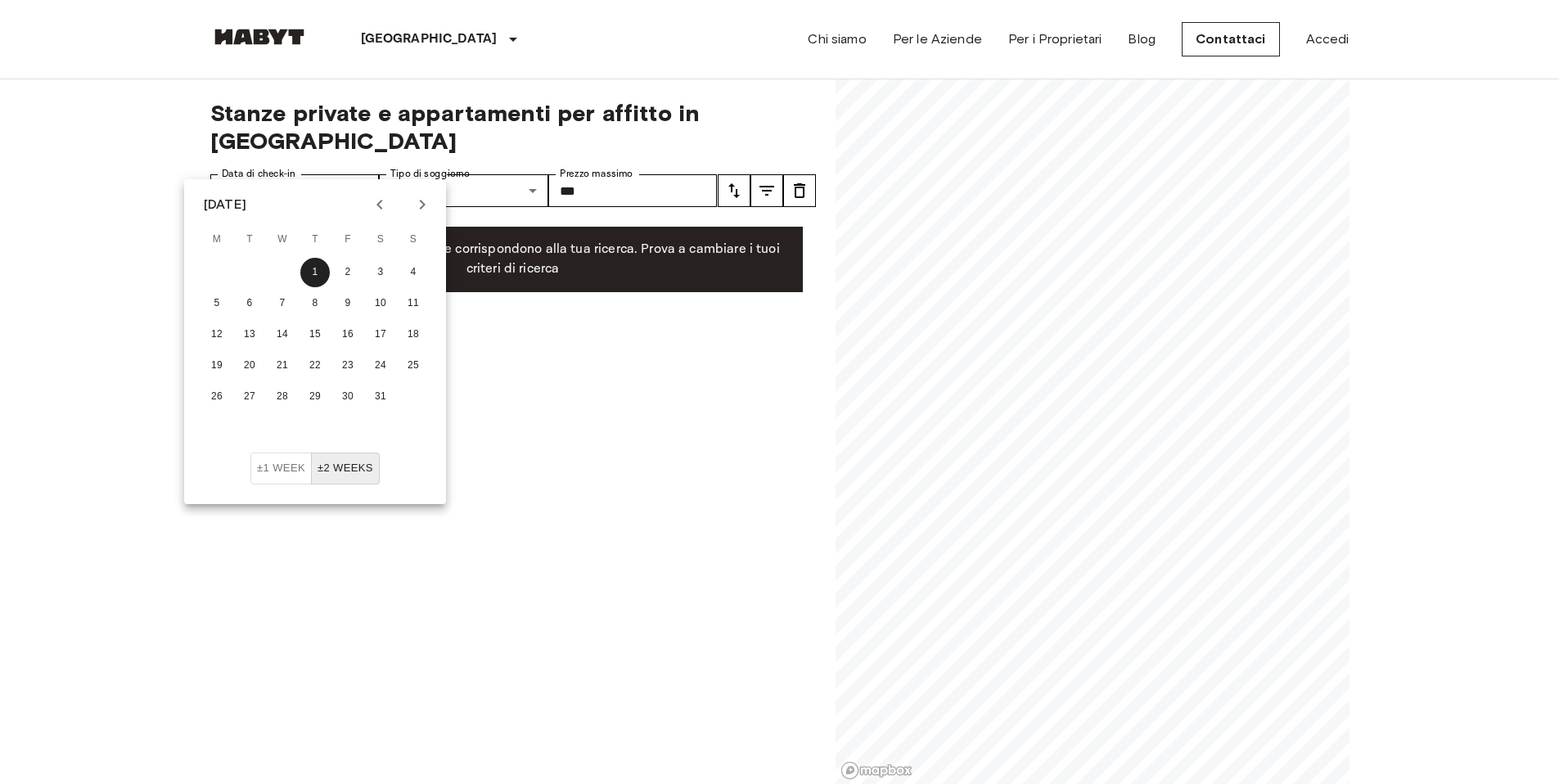
click at [417, 204] on icon "Next month" at bounding box center [422, 205] width 20 height 20
click at [408, 264] on button "1" at bounding box center [413, 272] width 29 height 29
type input "**********"
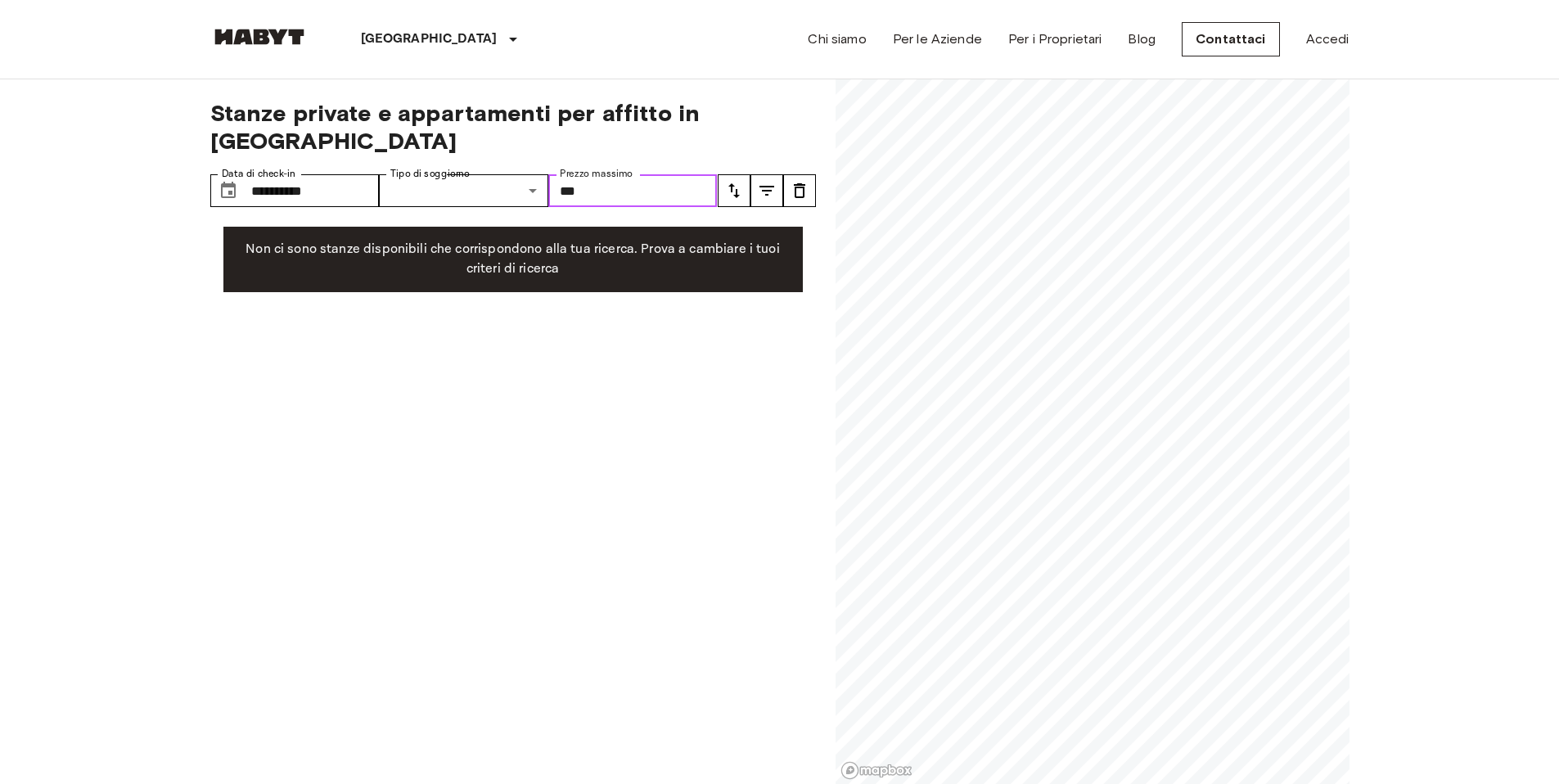
click at [664, 175] on input "***" at bounding box center [633, 191] width 169 height 33
type input "*"
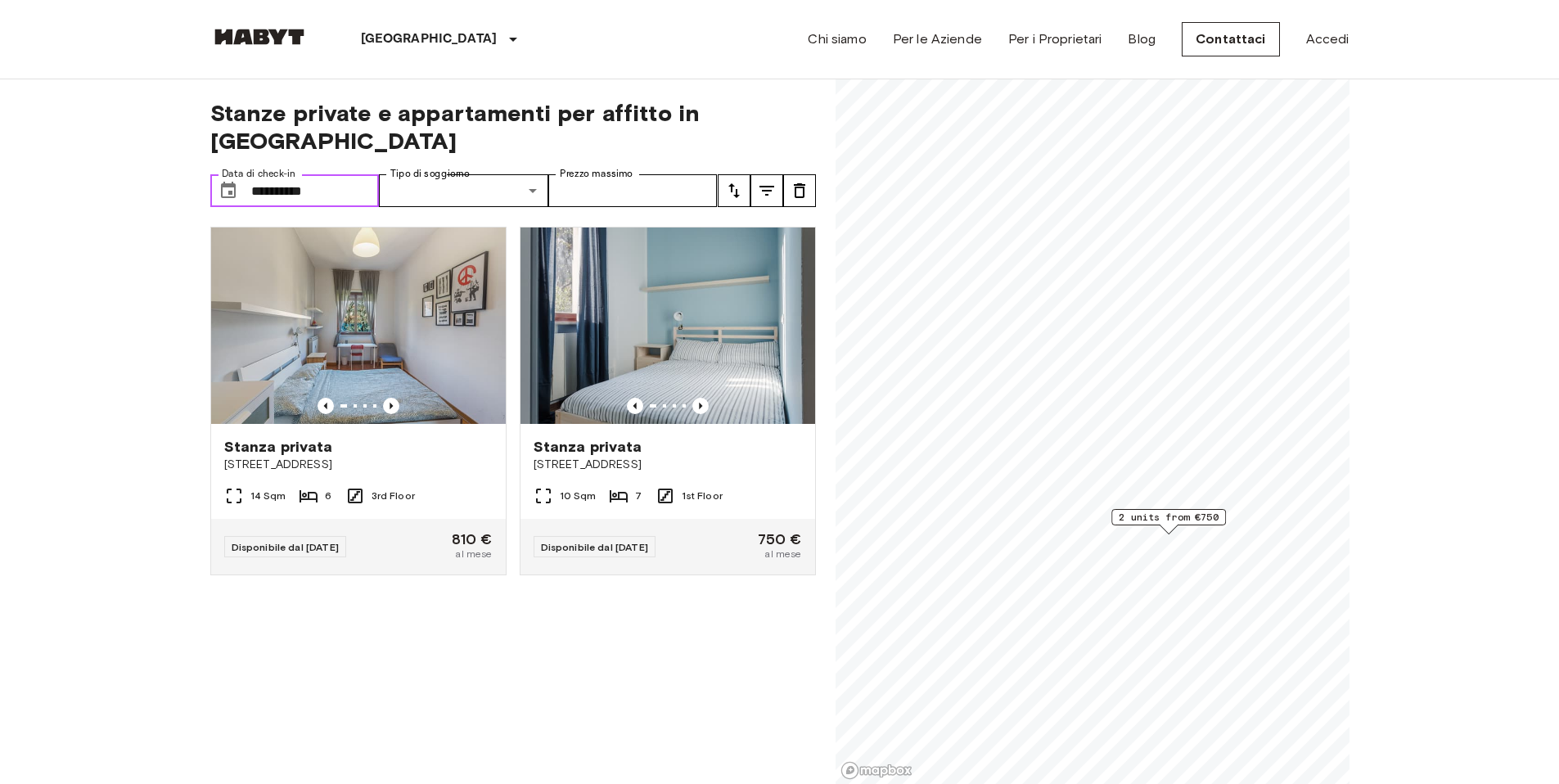
drag, startPoint x: 371, startPoint y: 164, endPoint x: 245, endPoint y: 153, distance: 126.5
click at [245, 174] on div "**********" at bounding box center [295, 191] width 169 height 33
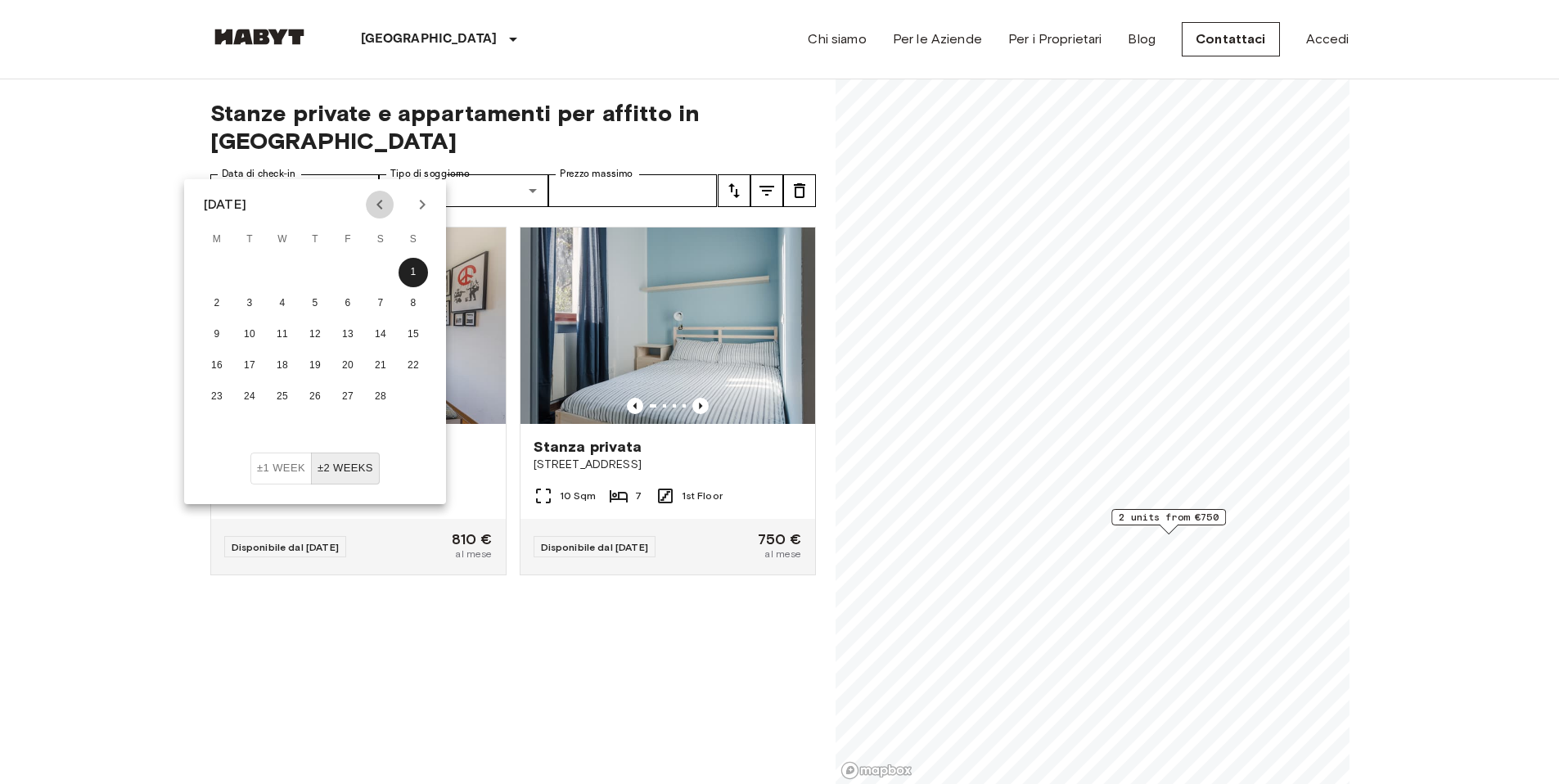
click at [393, 203] on button "Previous month" at bounding box center [380, 205] width 28 height 28
click at [415, 205] on icon "Next month" at bounding box center [422, 205] width 20 height 20
click at [210, 272] on button "1" at bounding box center [217, 272] width 29 height 29
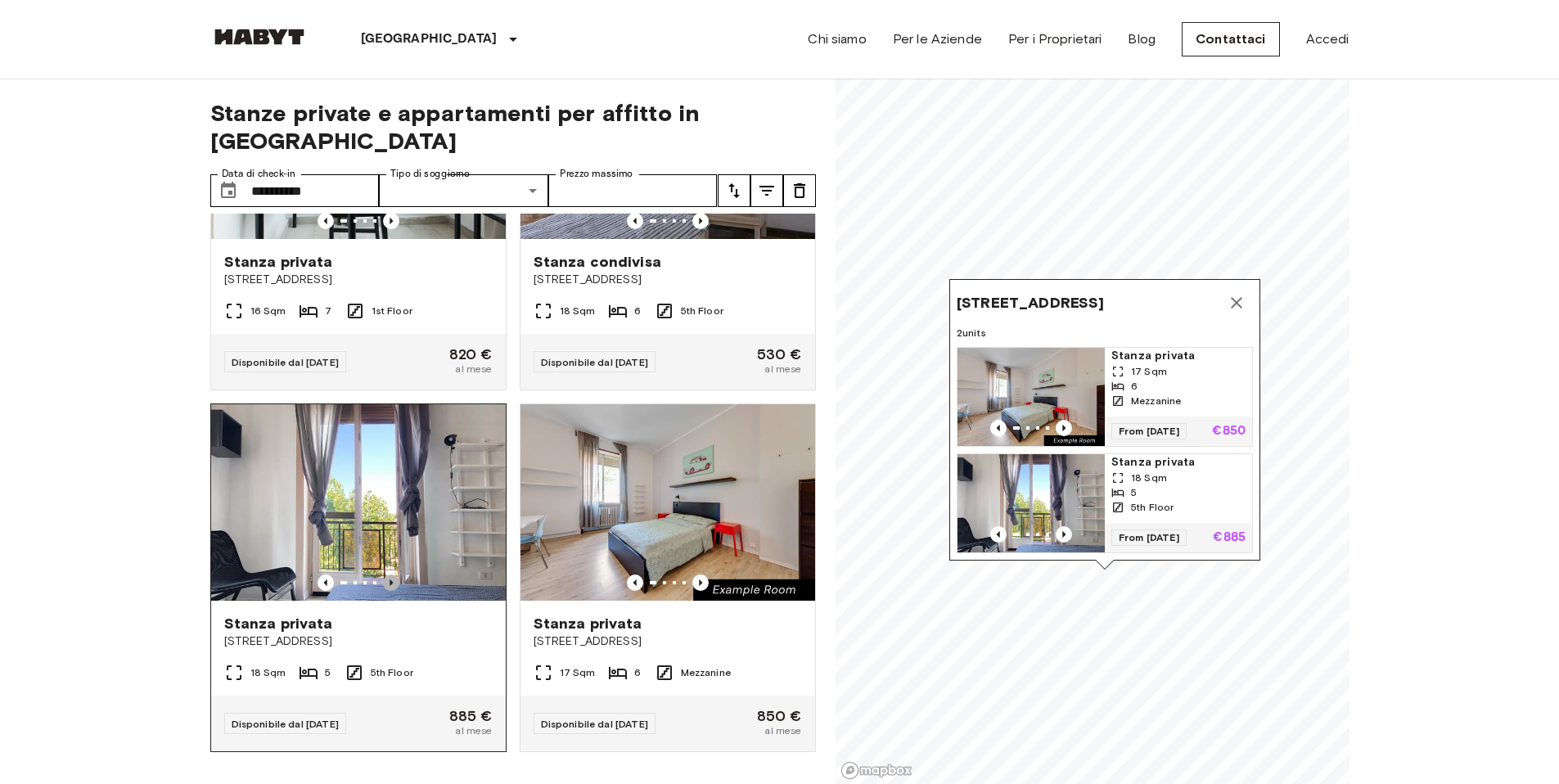
click at [390, 574] on icon "Previous image" at bounding box center [390, 582] width 16 height 16
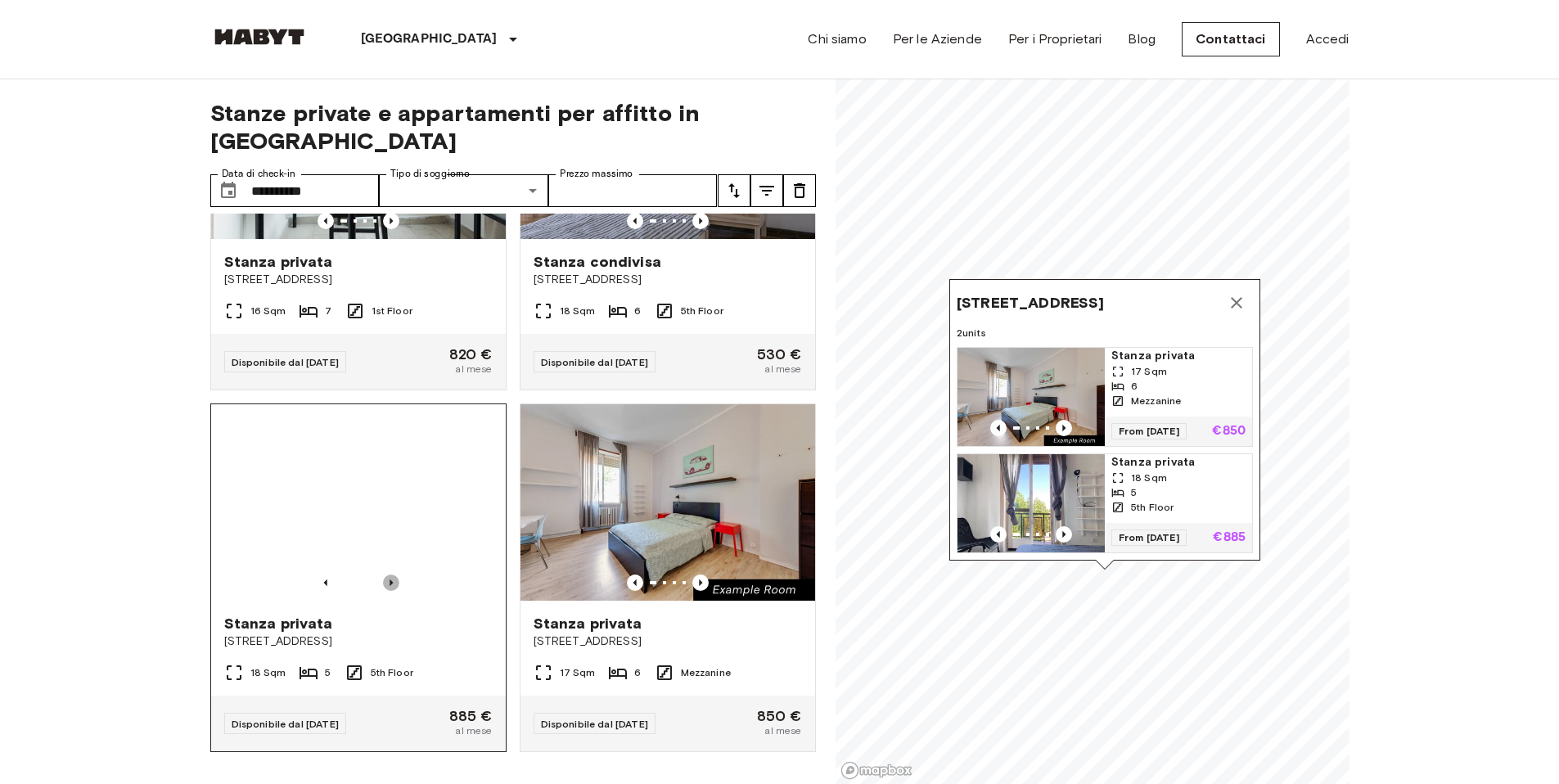
click at [390, 574] on icon "Previous image" at bounding box center [390, 582] width 16 height 16
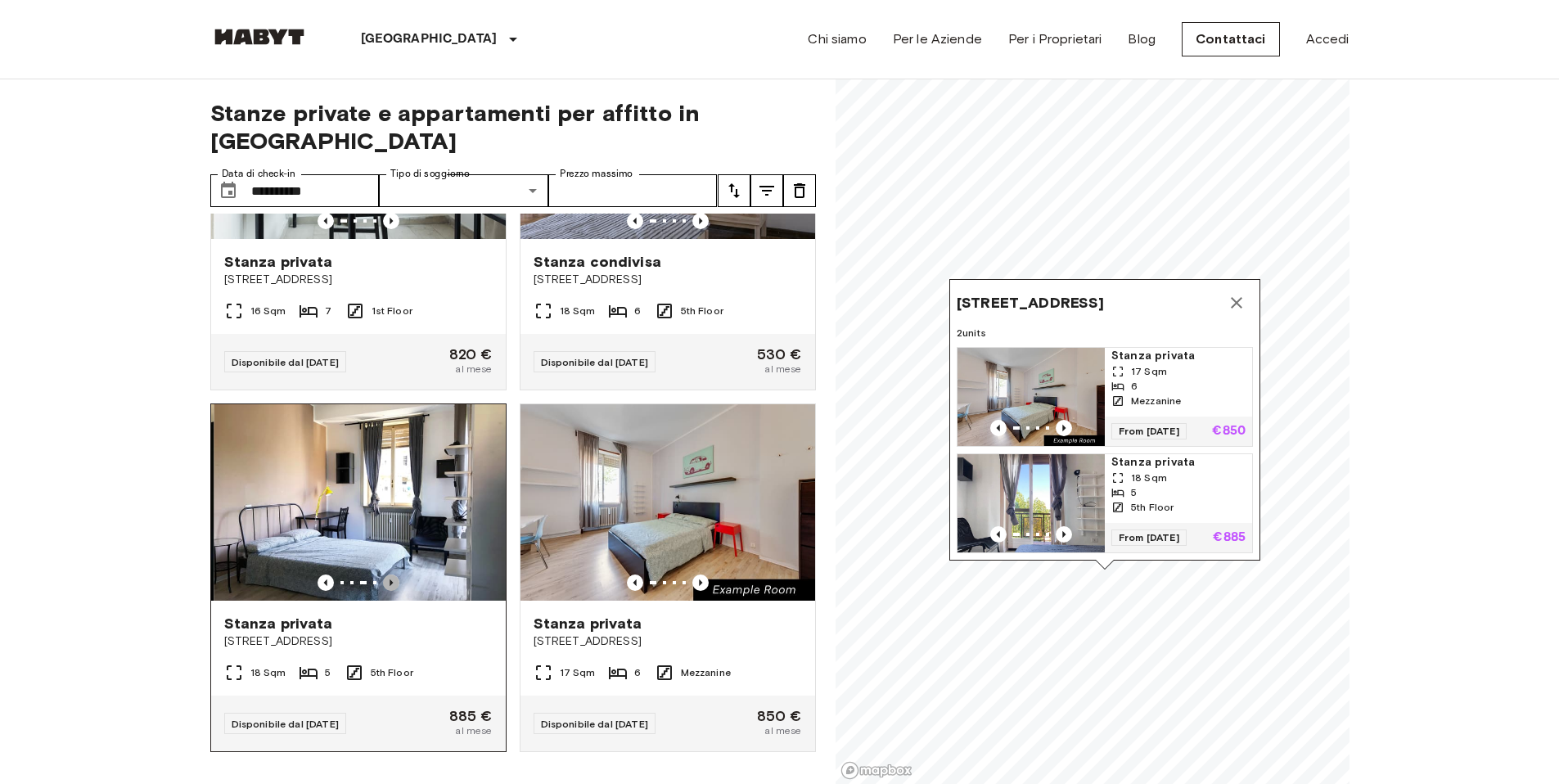
click at [390, 574] on icon "Previous image" at bounding box center [390, 582] width 16 height 16
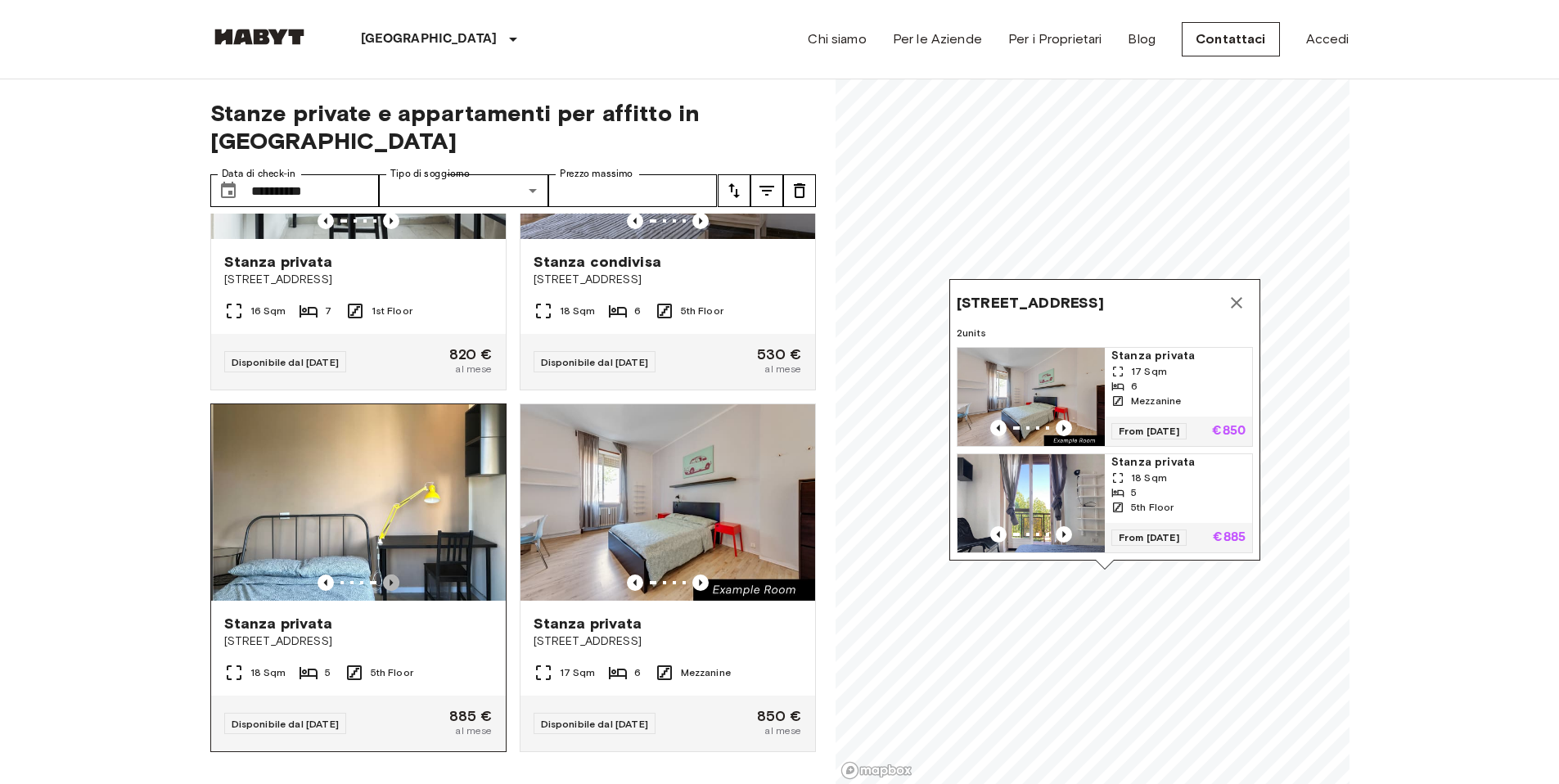
click at [390, 574] on icon "Previous image" at bounding box center [390, 582] width 16 height 16
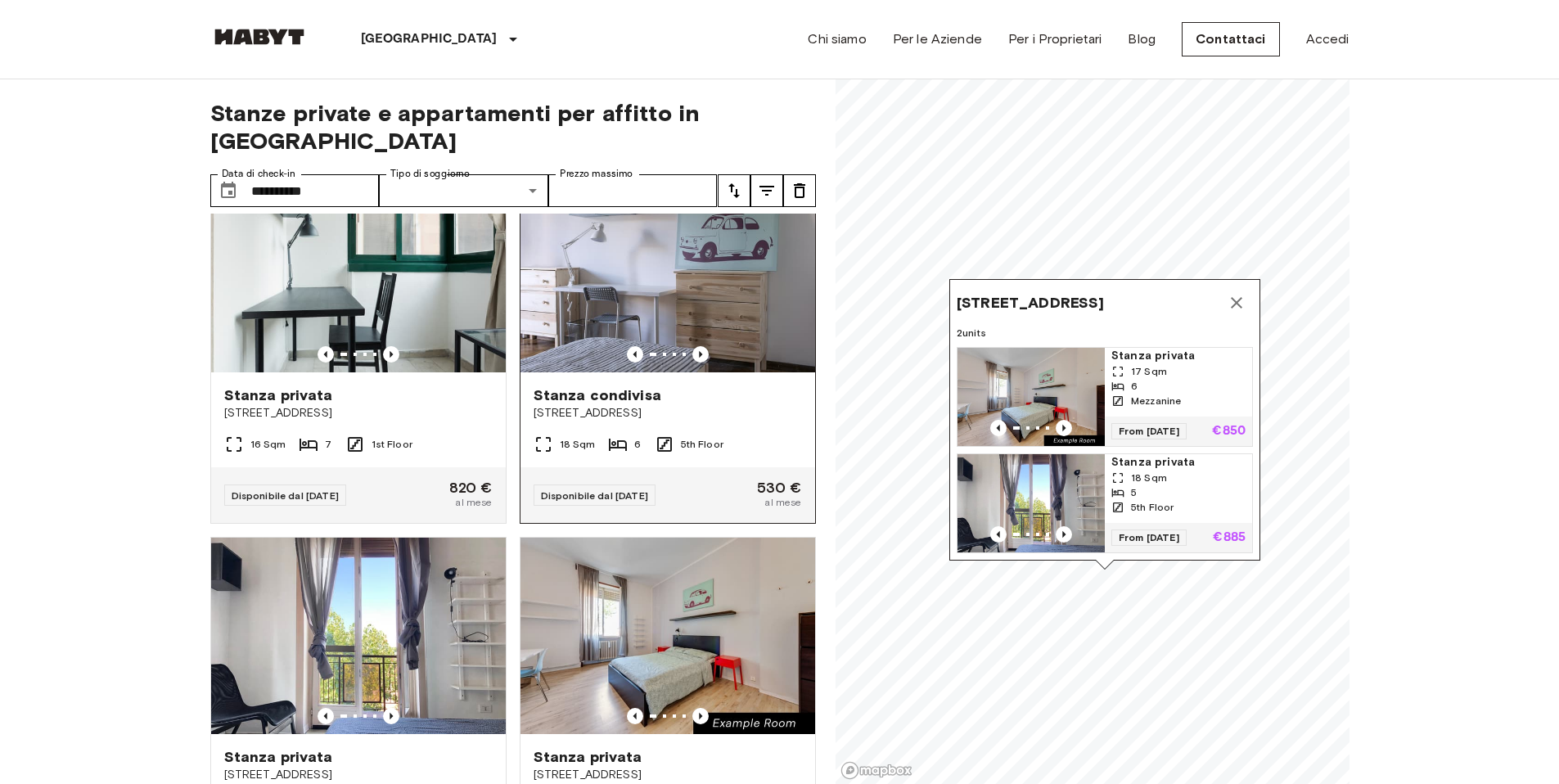
scroll to position [51, 0]
click at [1225, 287] on button "Map marker" at bounding box center [1237, 303] width 33 height 33
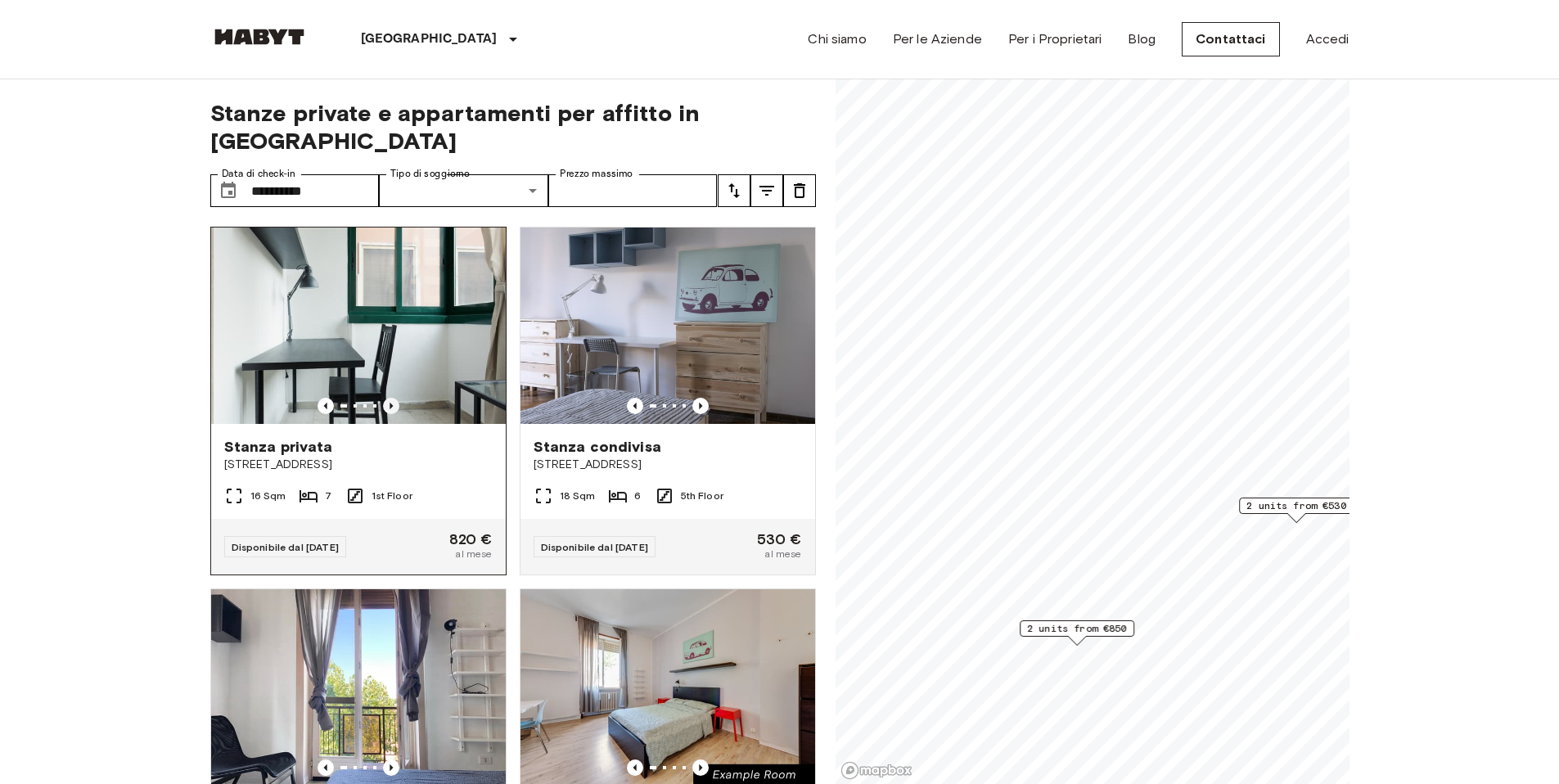
click at [384, 398] on icon "Previous image" at bounding box center [390, 406] width 16 height 16
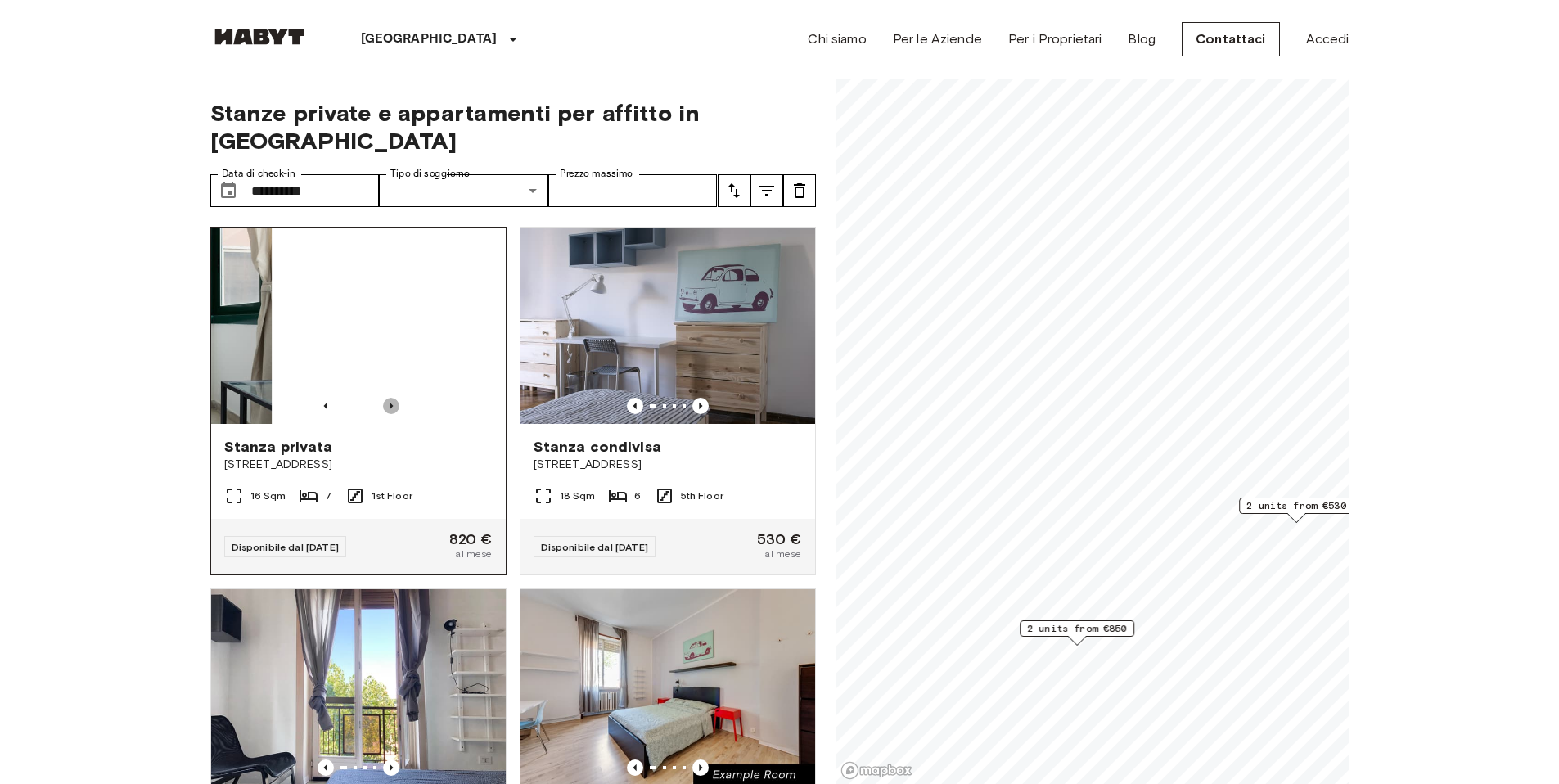
click at [384, 398] on icon "Previous image" at bounding box center [390, 406] width 16 height 16
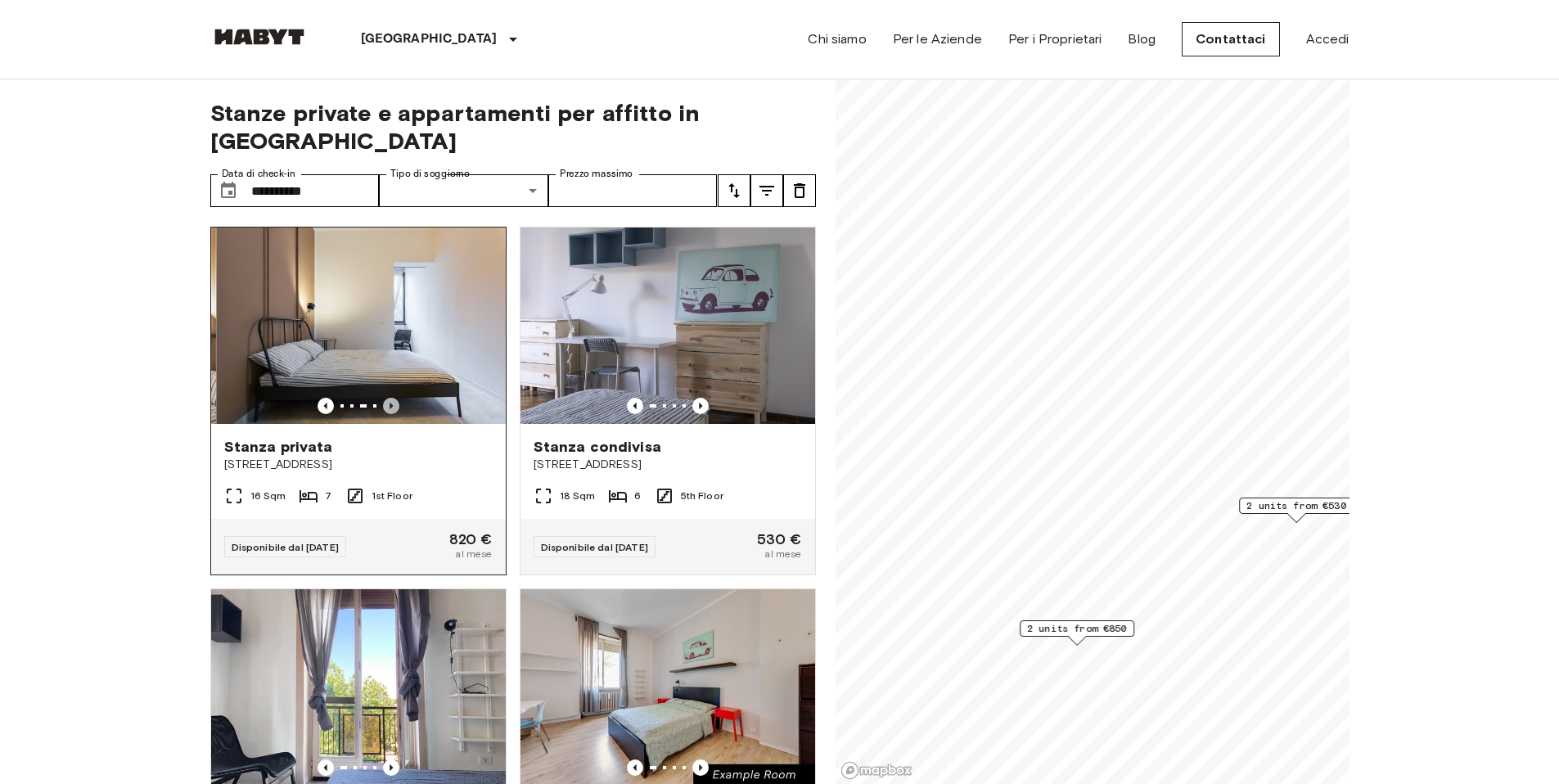
click at [384, 398] on icon "Previous image" at bounding box center [390, 406] width 16 height 16
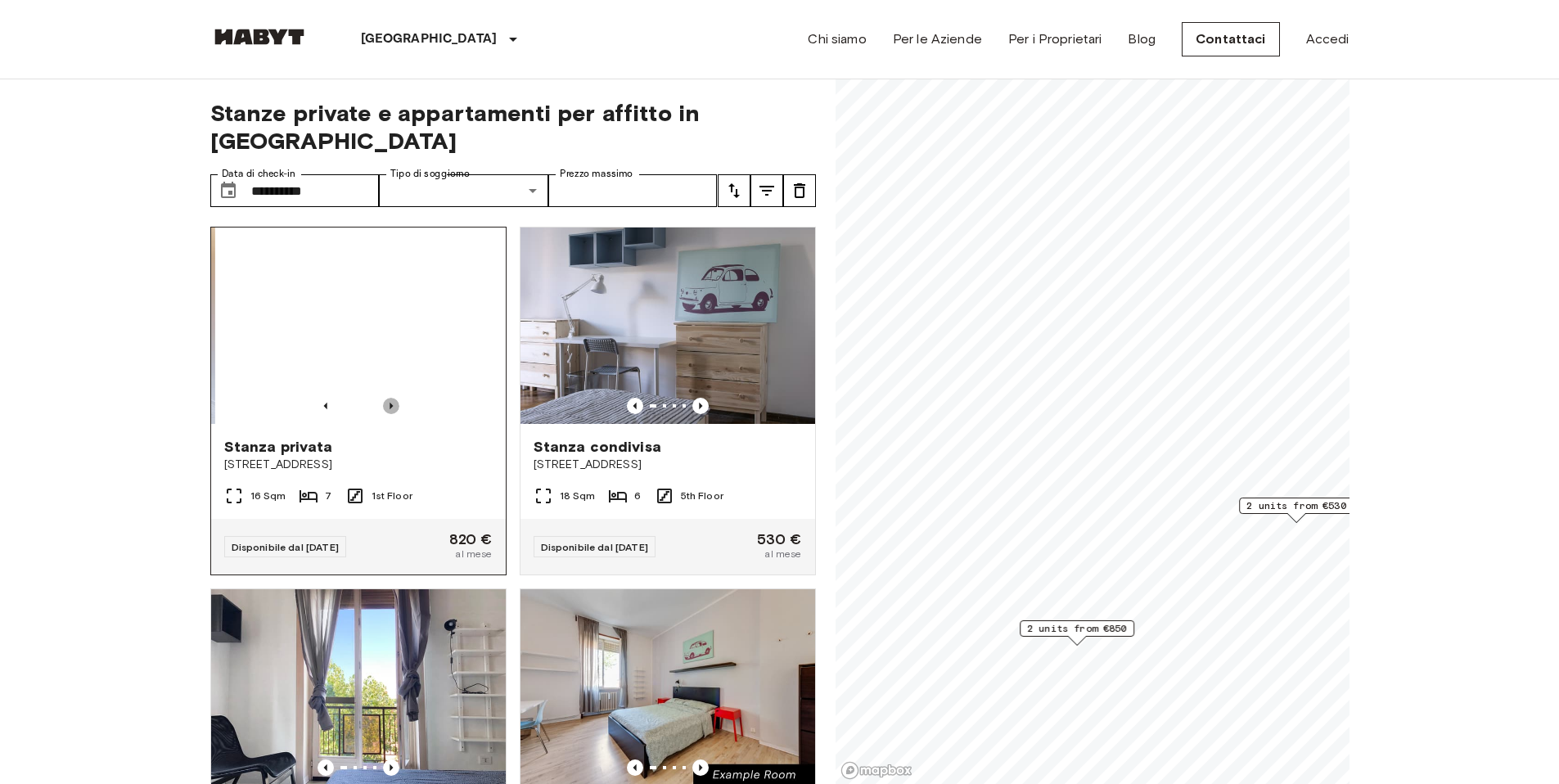
click at [384, 398] on icon "Previous image" at bounding box center [390, 406] width 16 height 16
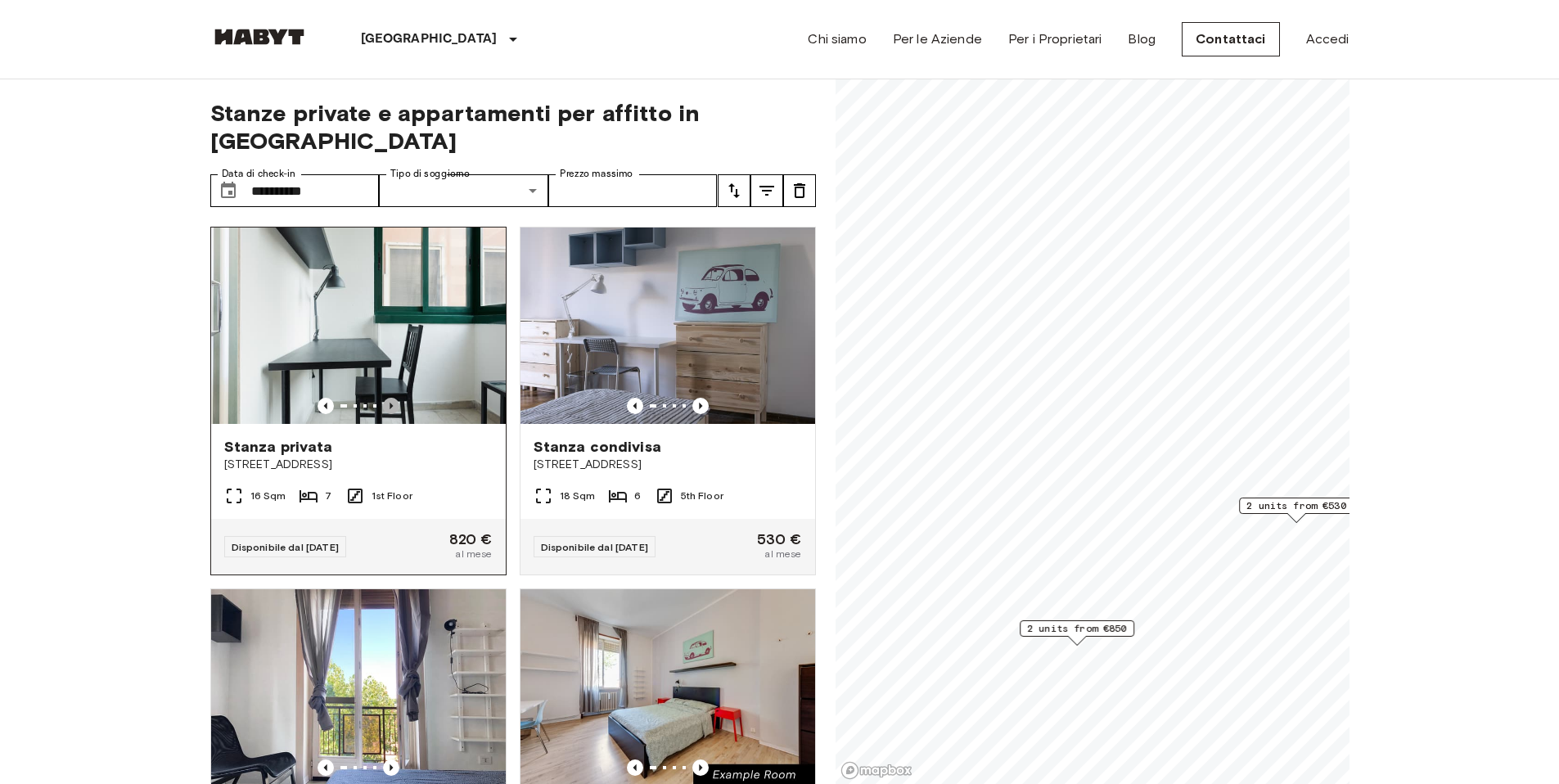
click at [384, 398] on icon "Previous image" at bounding box center [390, 406] width 16 height 16
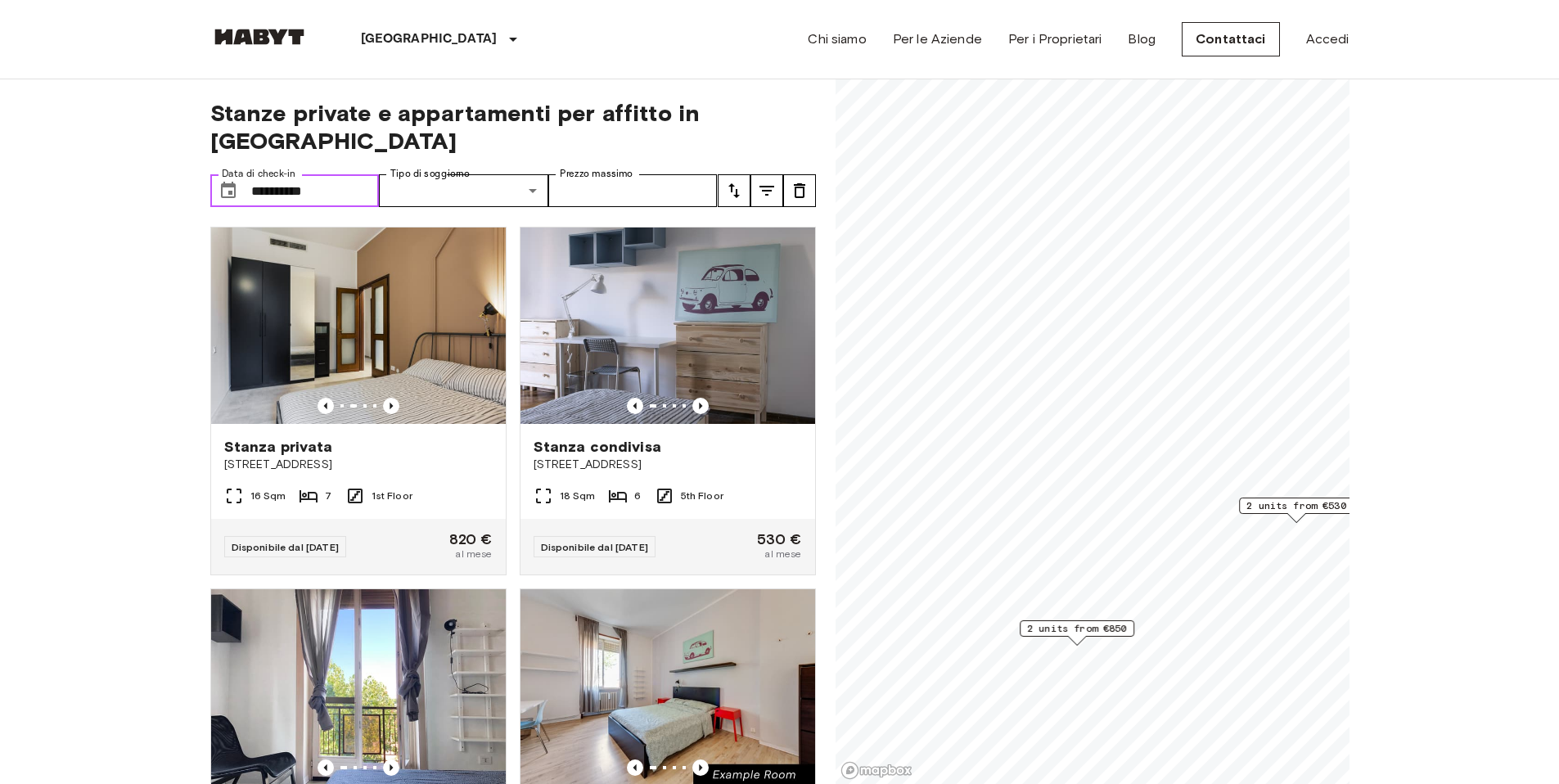
drag, startPoint x: 334, startPoint y: 160, endPoint x: 248, endPoint y: 167, distance: 86.3
click at [248, 174] on div "**********" at bounding box center [295, 191] width 169 height 33
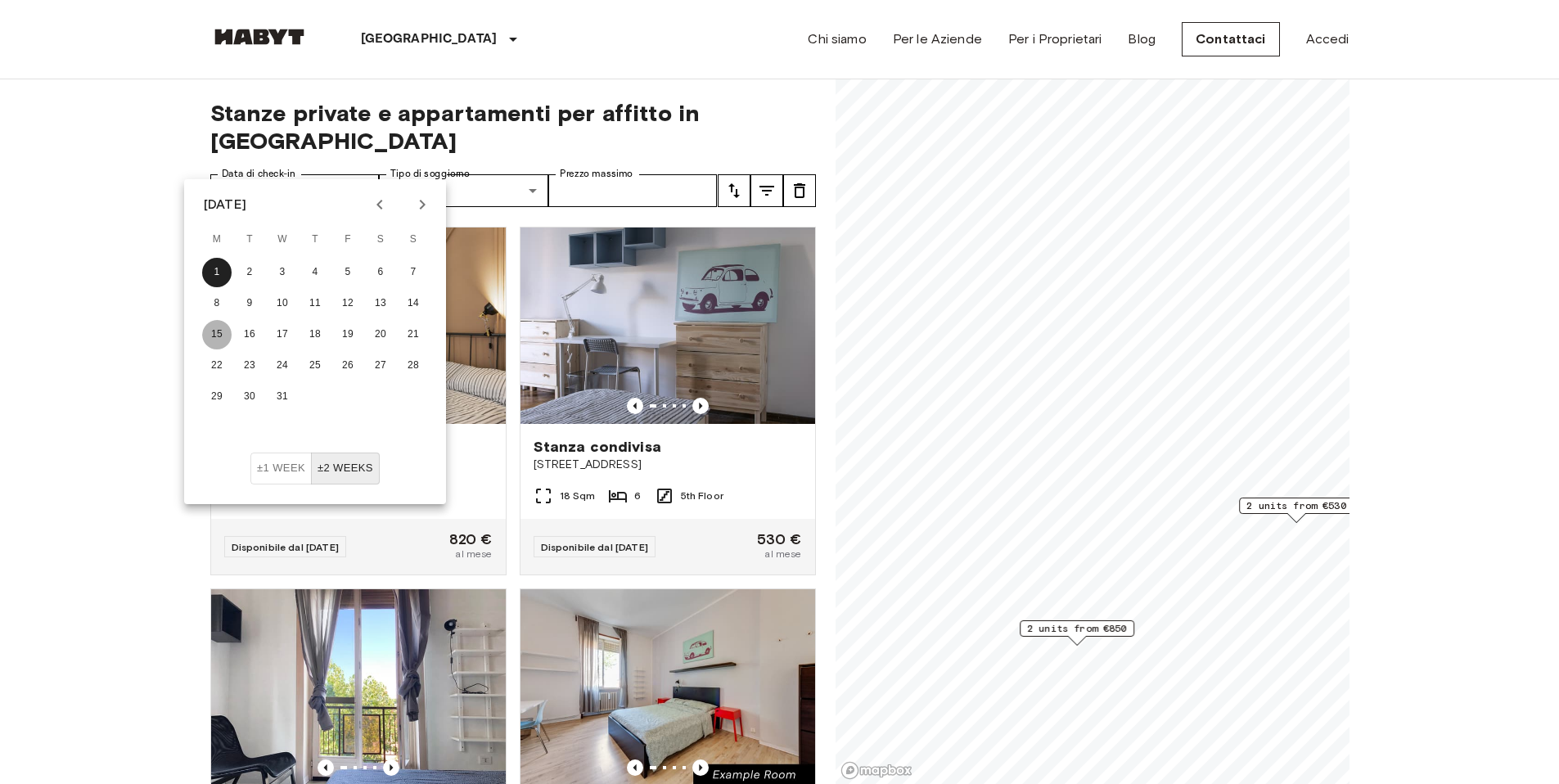
click at [213, 338] on button "15" at bounding box center [217, 334] width 29 height 29
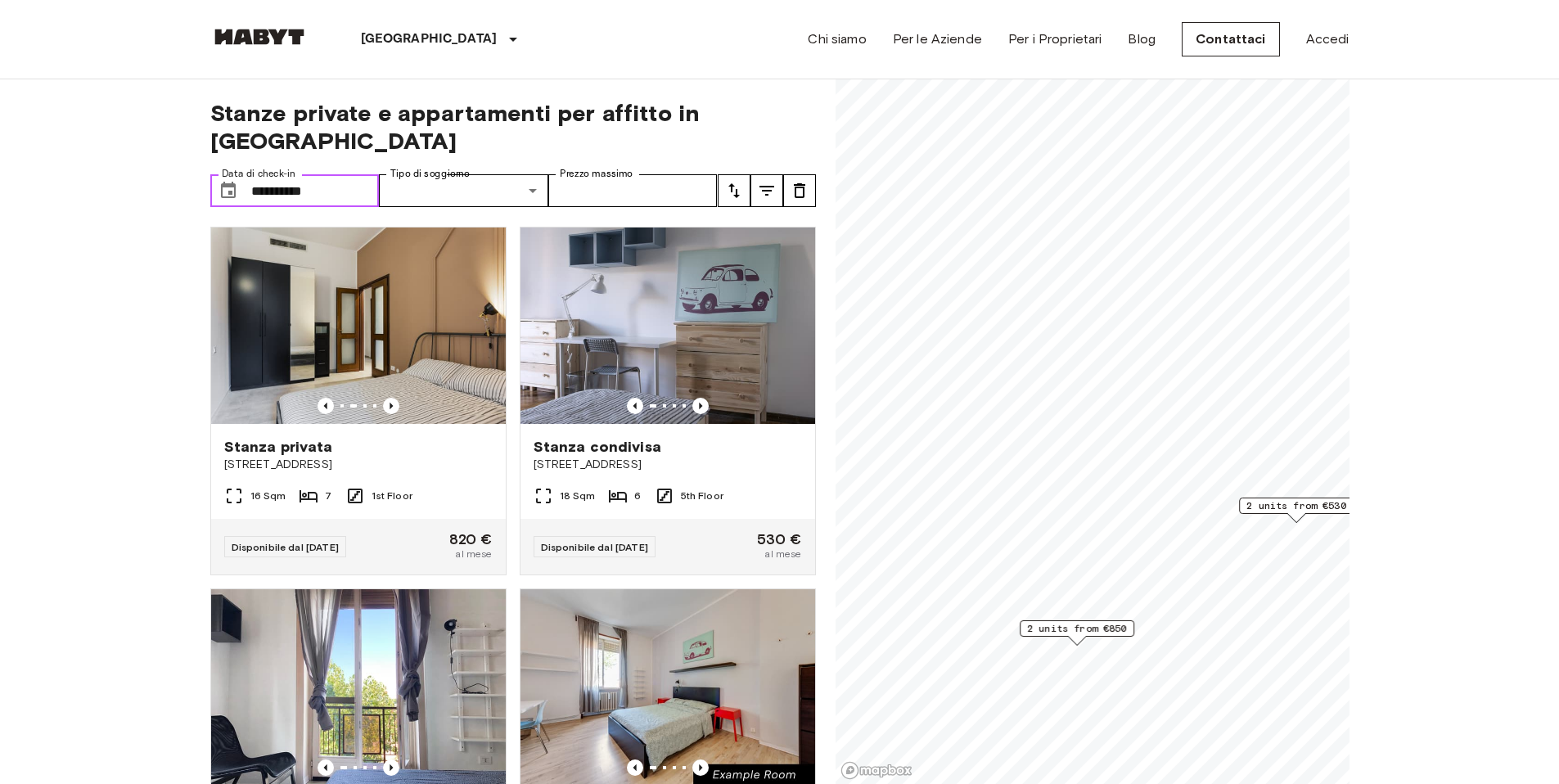
drag, startPoint x: 354, startPoint y: 167, endPoint x: 242, endPoint y: 159, distance: 112.3
click at [242, 174] on div "**********" at bounding box center [295, 191] width 169 height 33
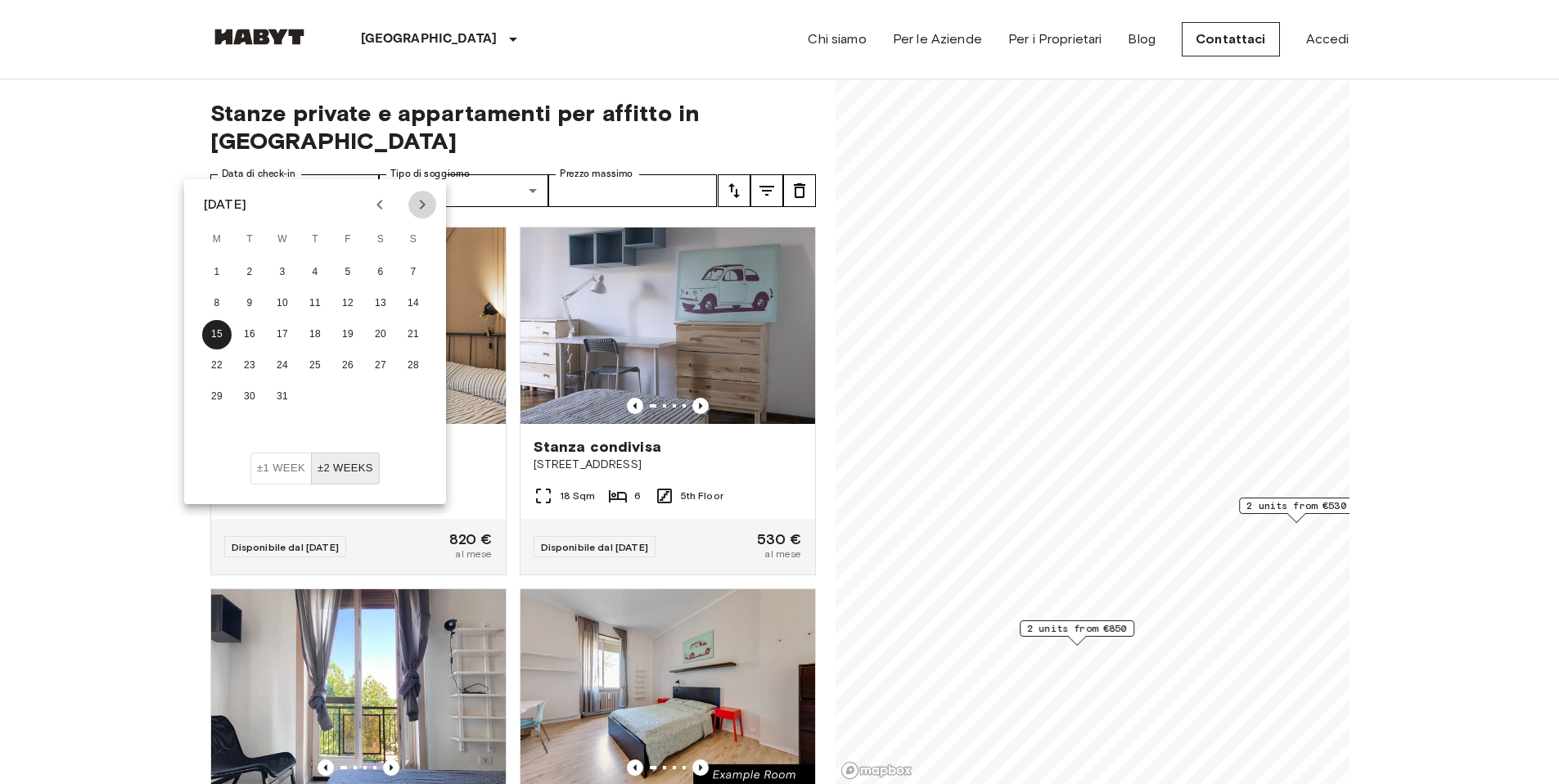
click at [420, 202] on icon "Next month" at bounding box center [422, 205] width 20 height 20
click at [325, 267] on button "1" at bounding box center [315, 272] width 29 height 29
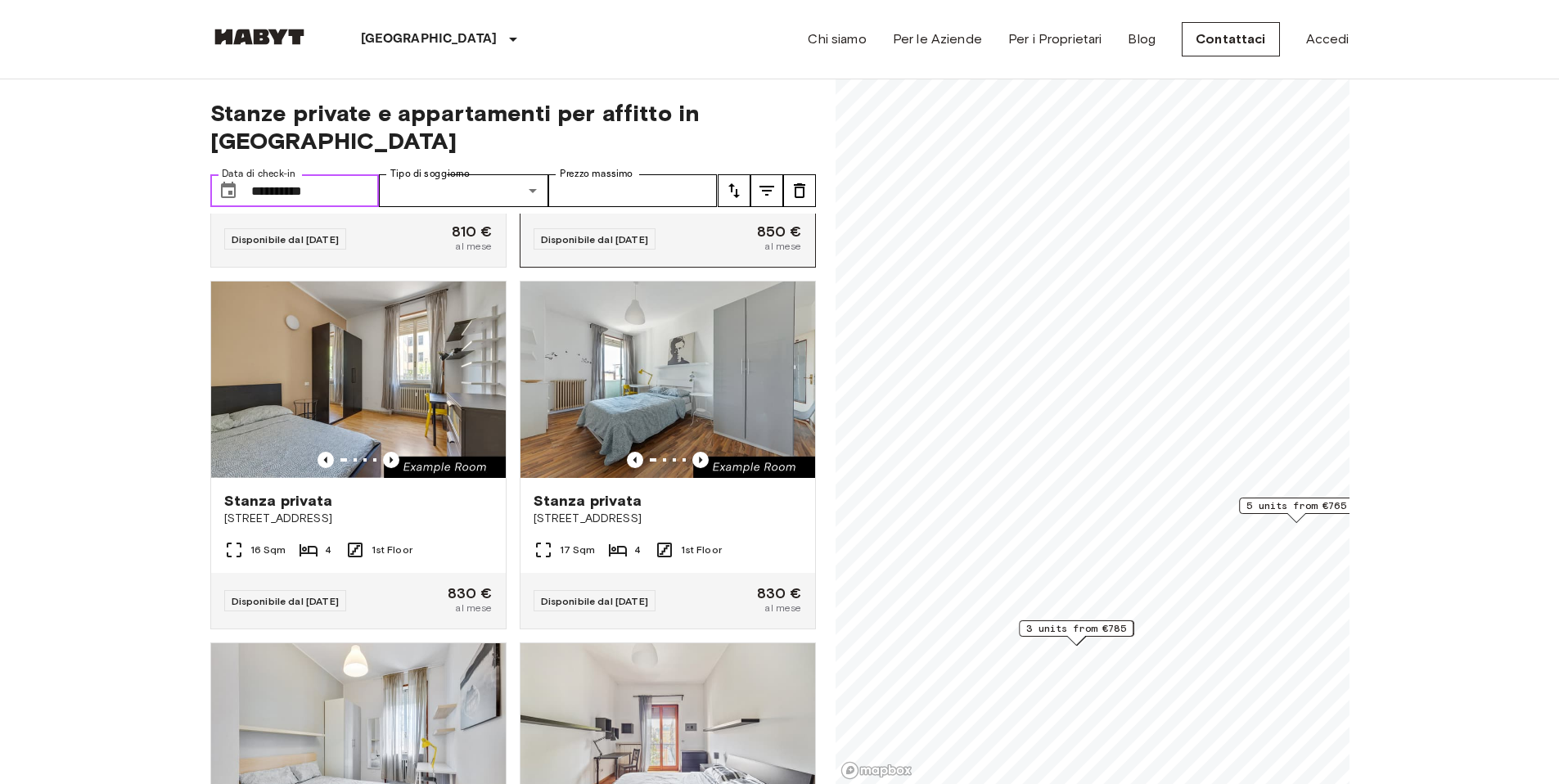
scroll to position [309, 0]
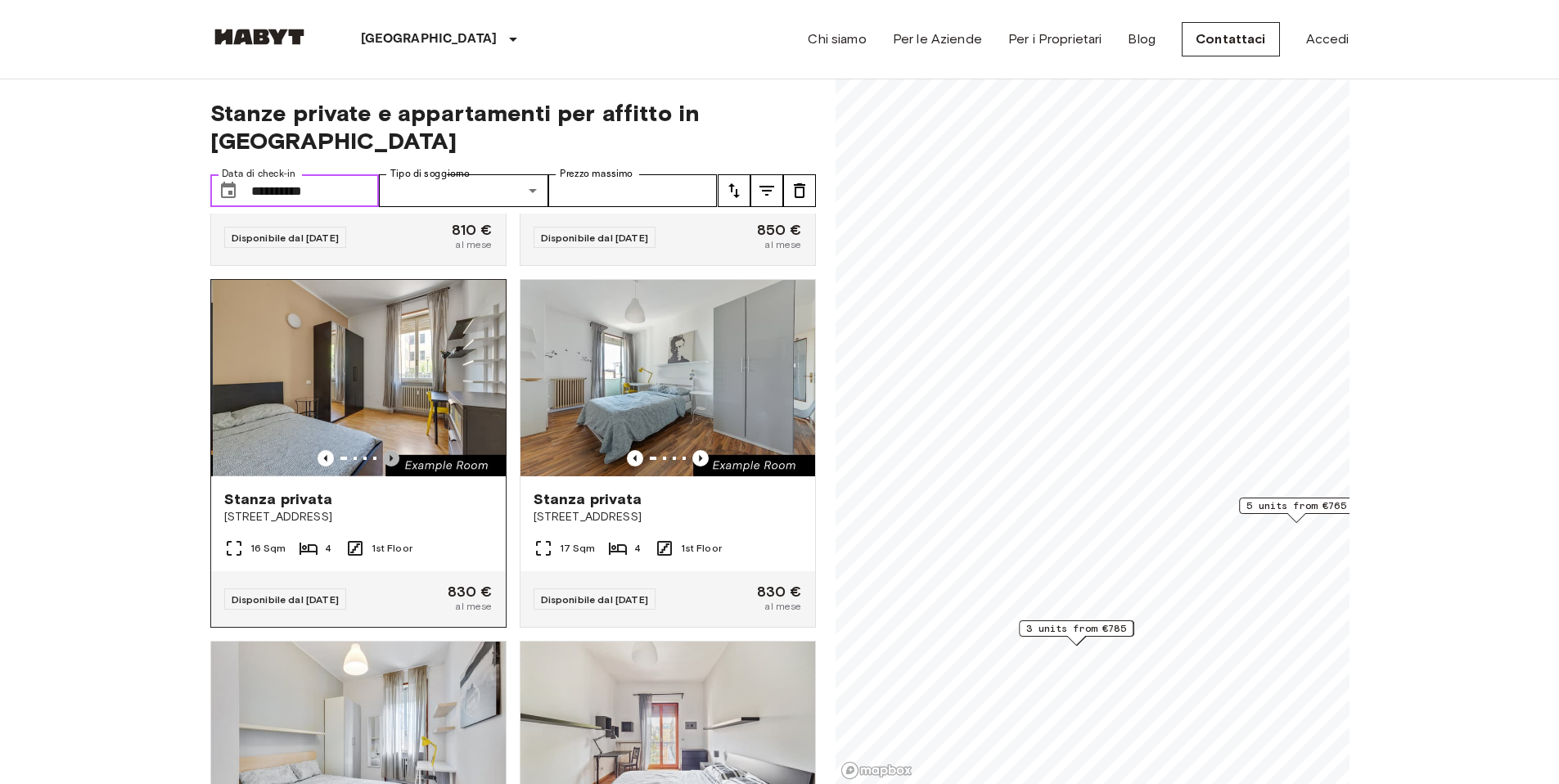
click at [389, 450] on icon "Previous image" at bounding box center [390, 458] width 16 height 16
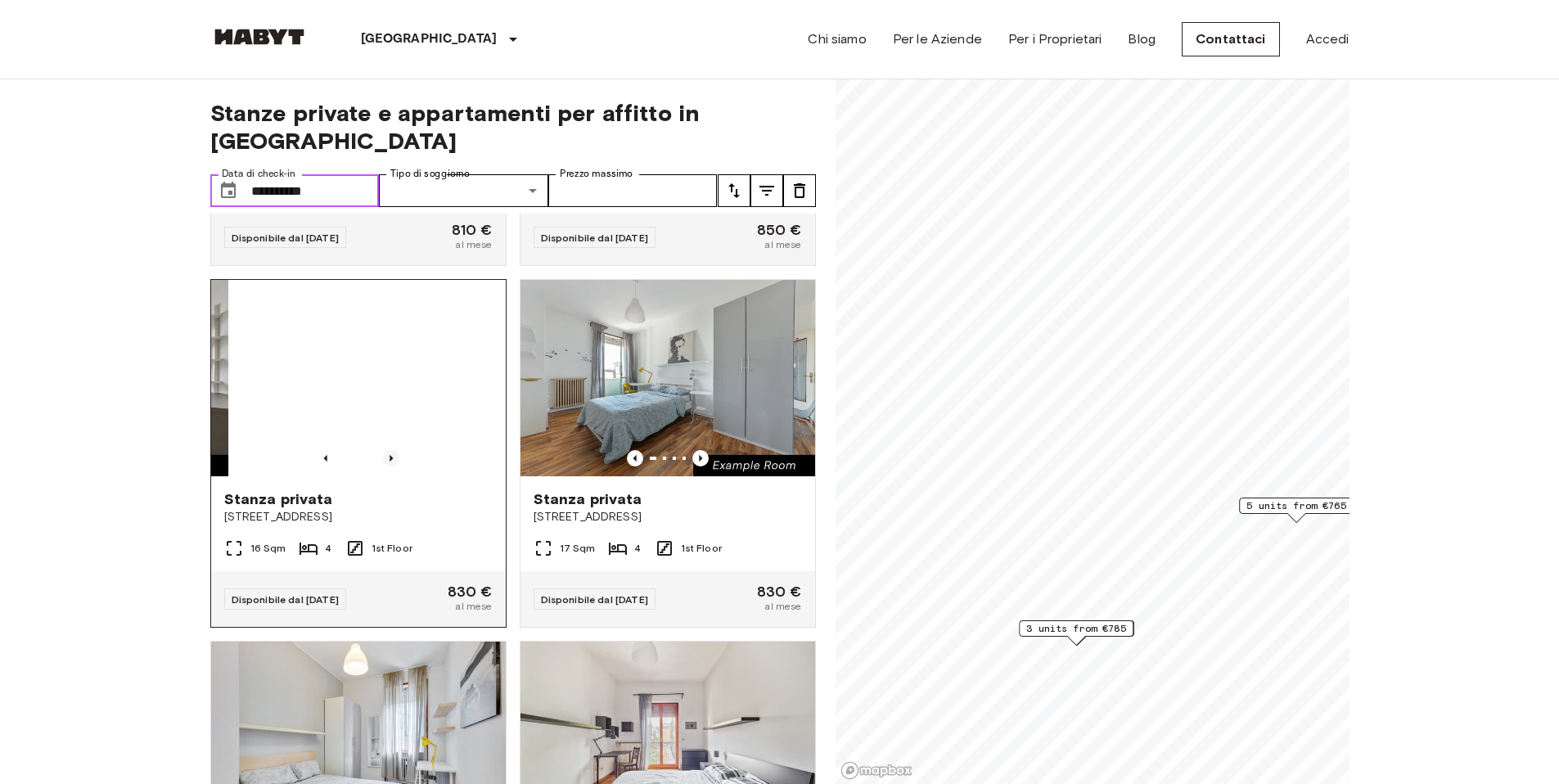
click at [389, 450] on icon "Previous image" at bounding box center [390, 458] width 16 height 16
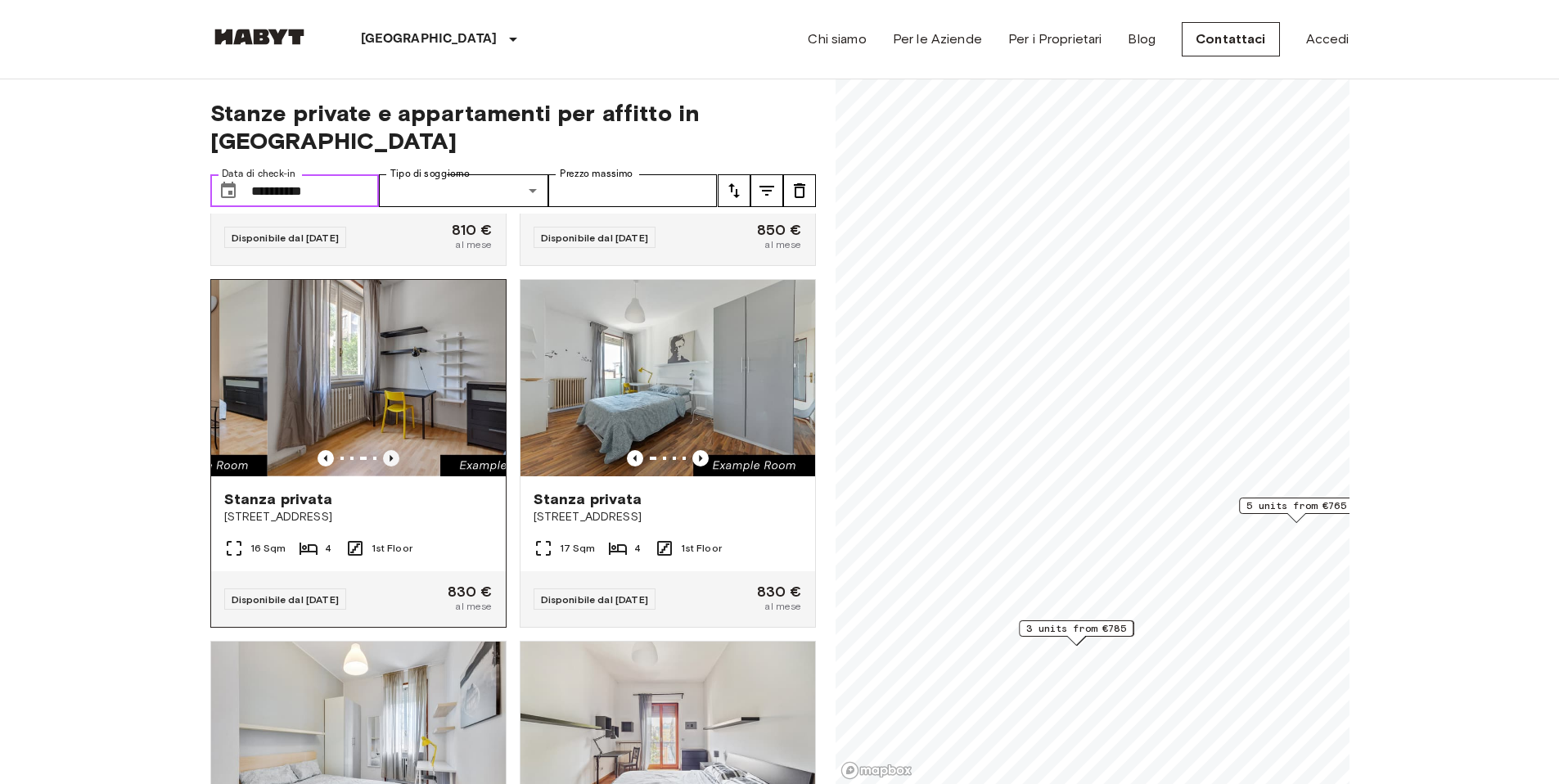
click at [389, 450] on icon "Previous image" at bounding box center [390, 458] width 16 height 16
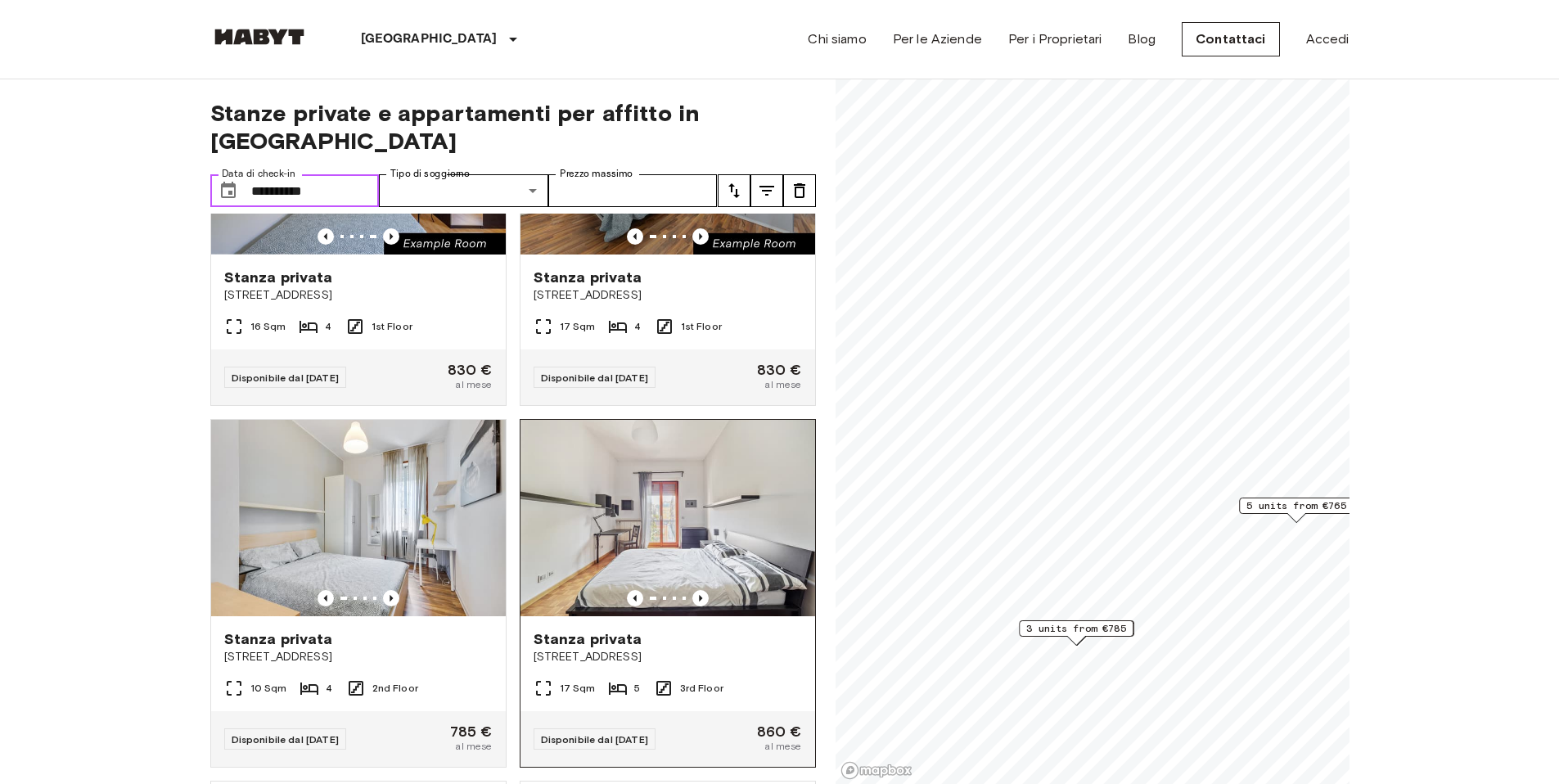
scroll to position [0, 0]
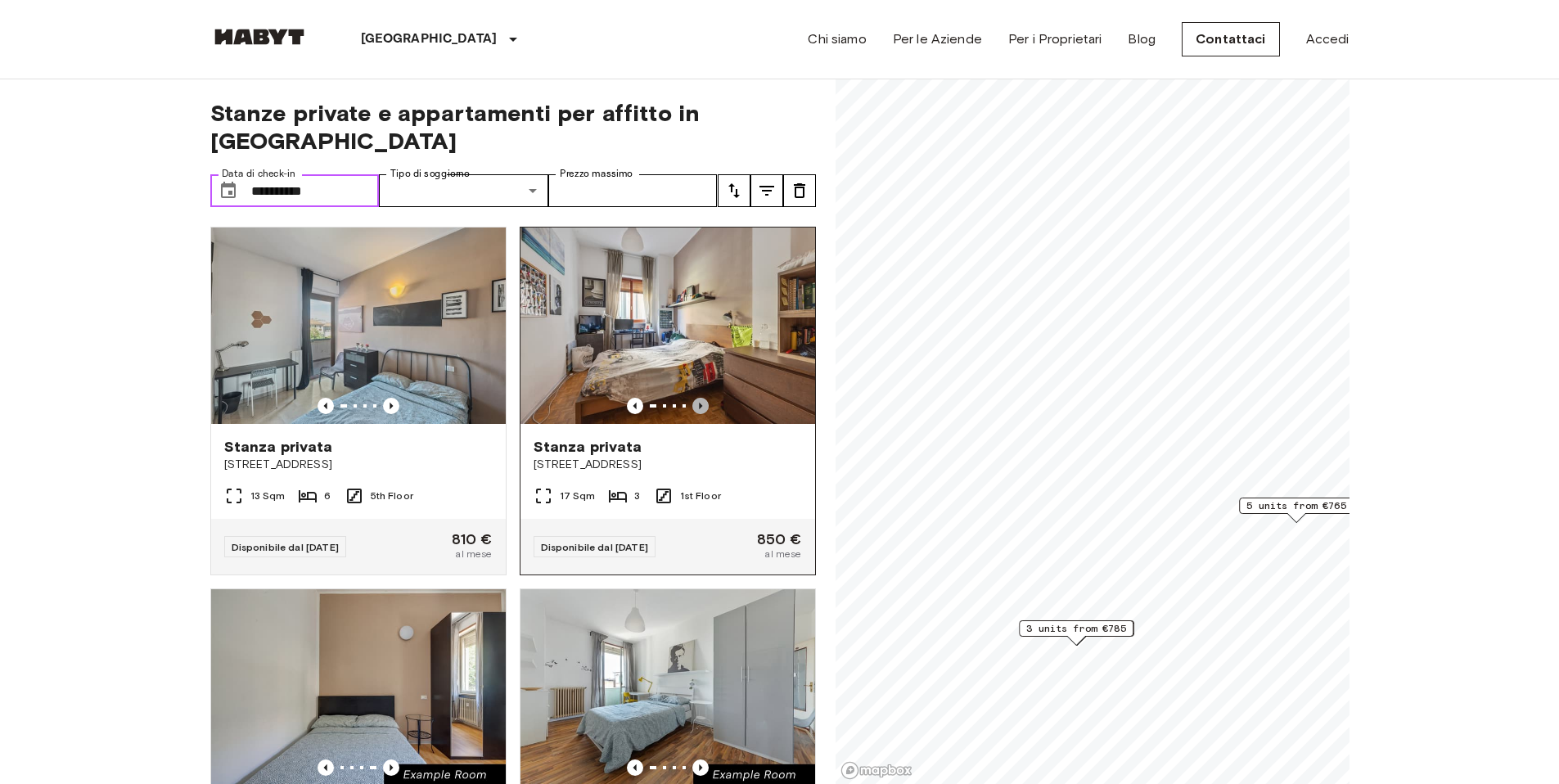
click at [693, 398] on icon "Previous image" at bounding box center [700, 406] width 16 height 16
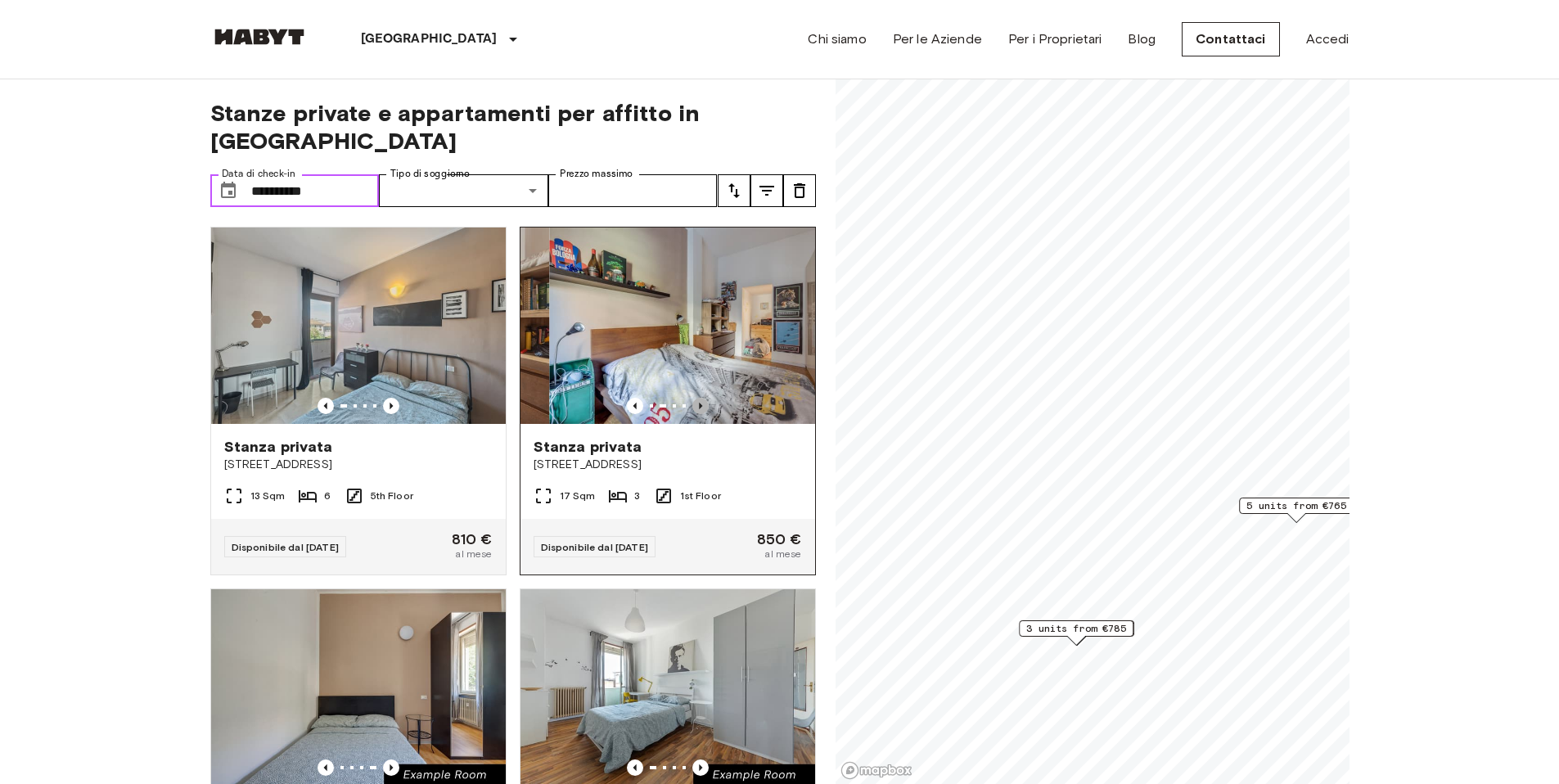
click at [693, 398] on icon "Previous image" at bounding box center [700, 406] width 16 height 16
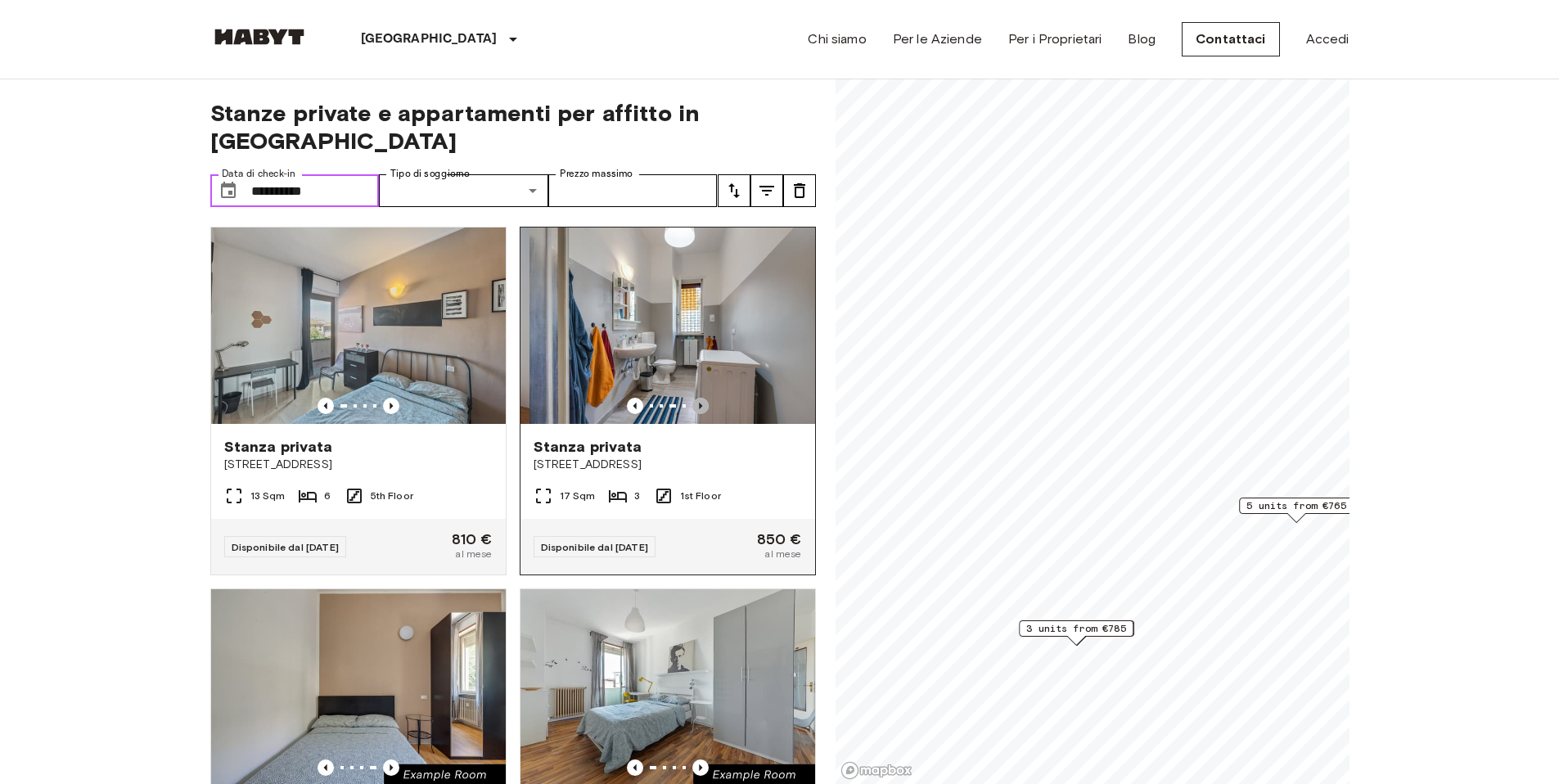
click at [693, 398] on icon "Previous image" at bounding box center [700, 406] width 16 height 16
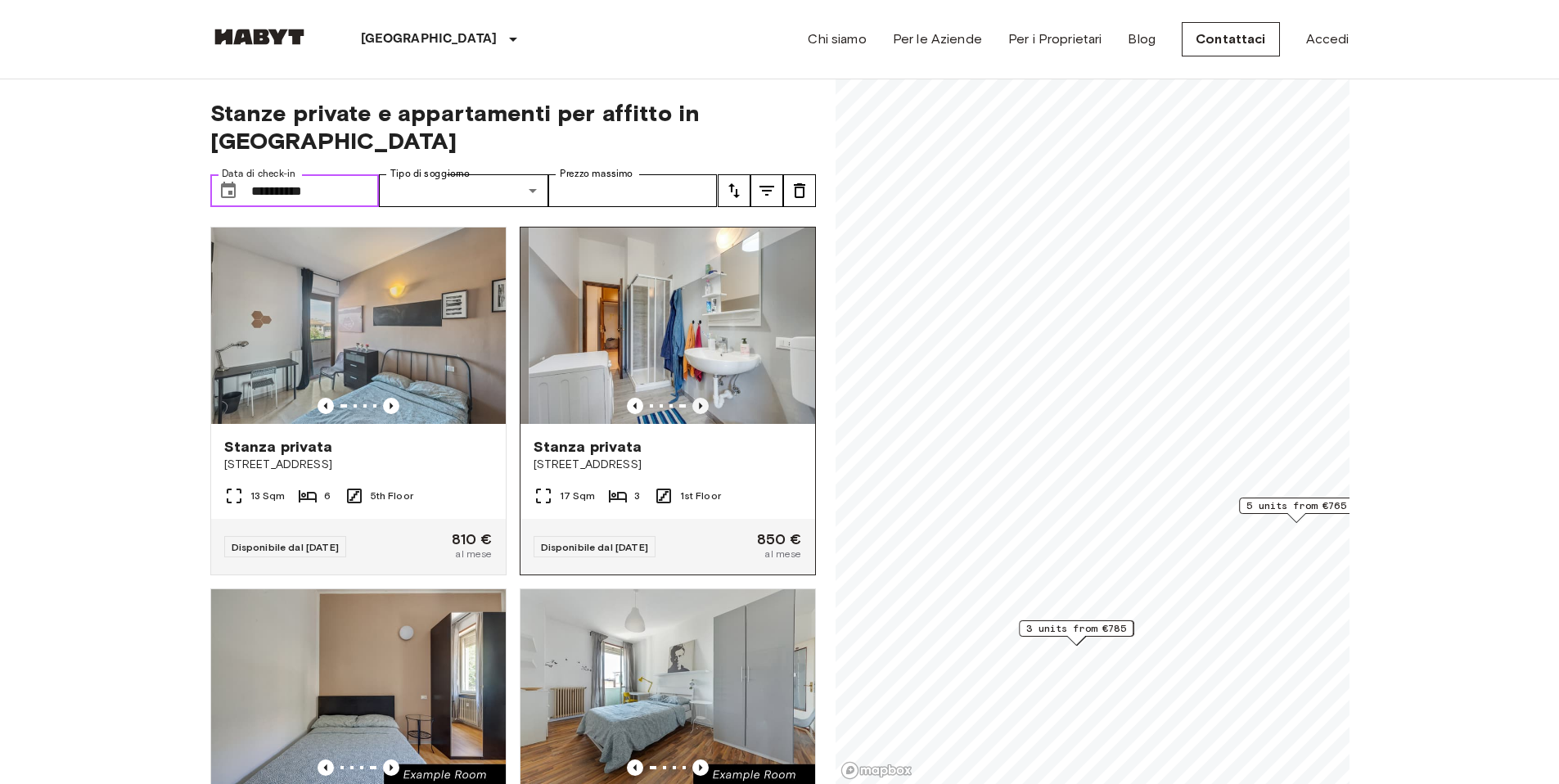
click at [693, 398] on icon "Previous image" at bounding box center [700, 406] width 16 height 16
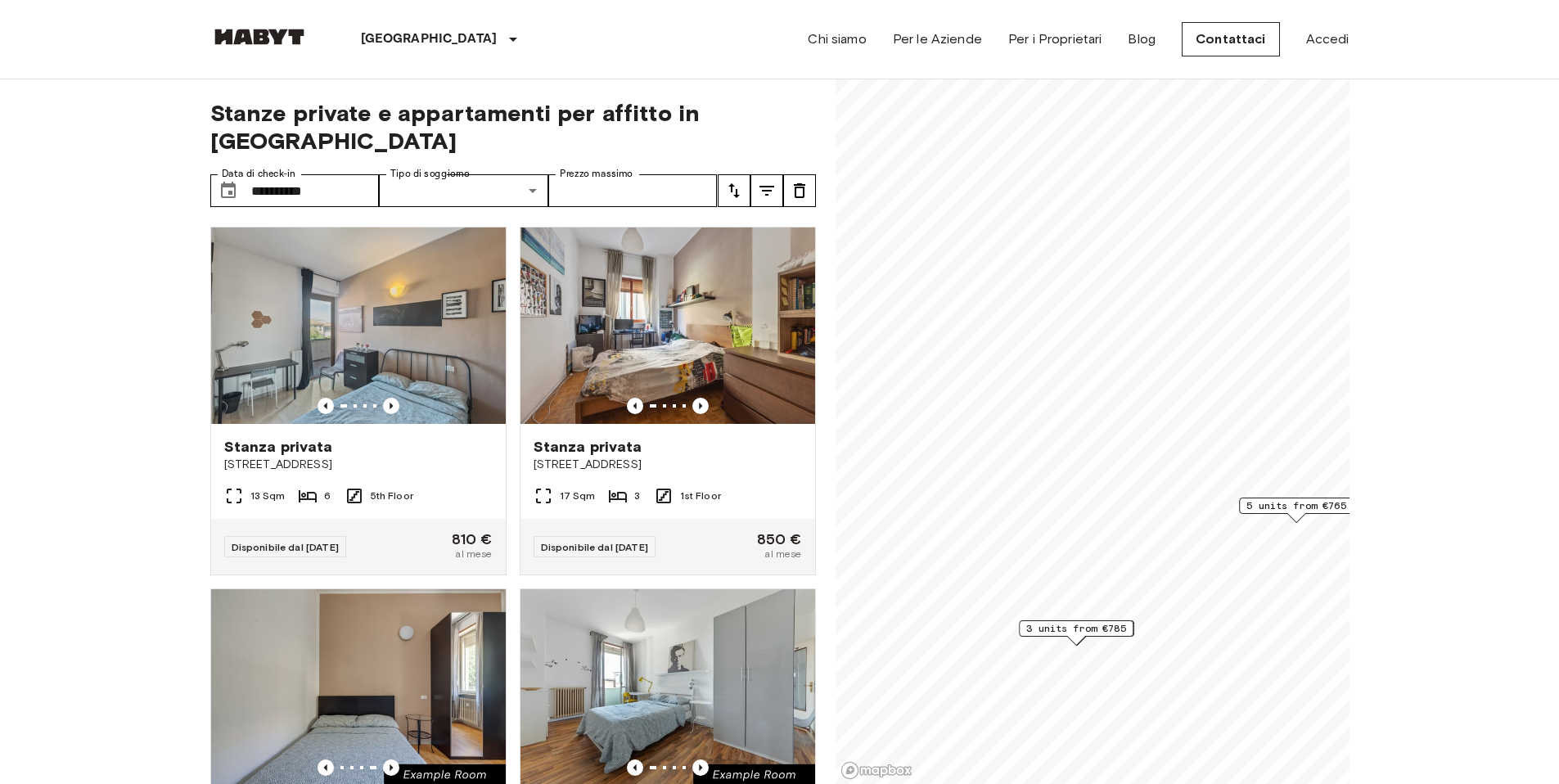
drag, startPoint x: 123, startPoint y: 378, endPoint x: 174, endPoint y: 297, distance: 95.7
drag, startPoint x: 351, startPoint y: 162, endPoint x: 247, endPoint y: 161, distance: 104.0
click at [247, 174] on div "**********" at bounding box center [295, 191] width 169 height 33
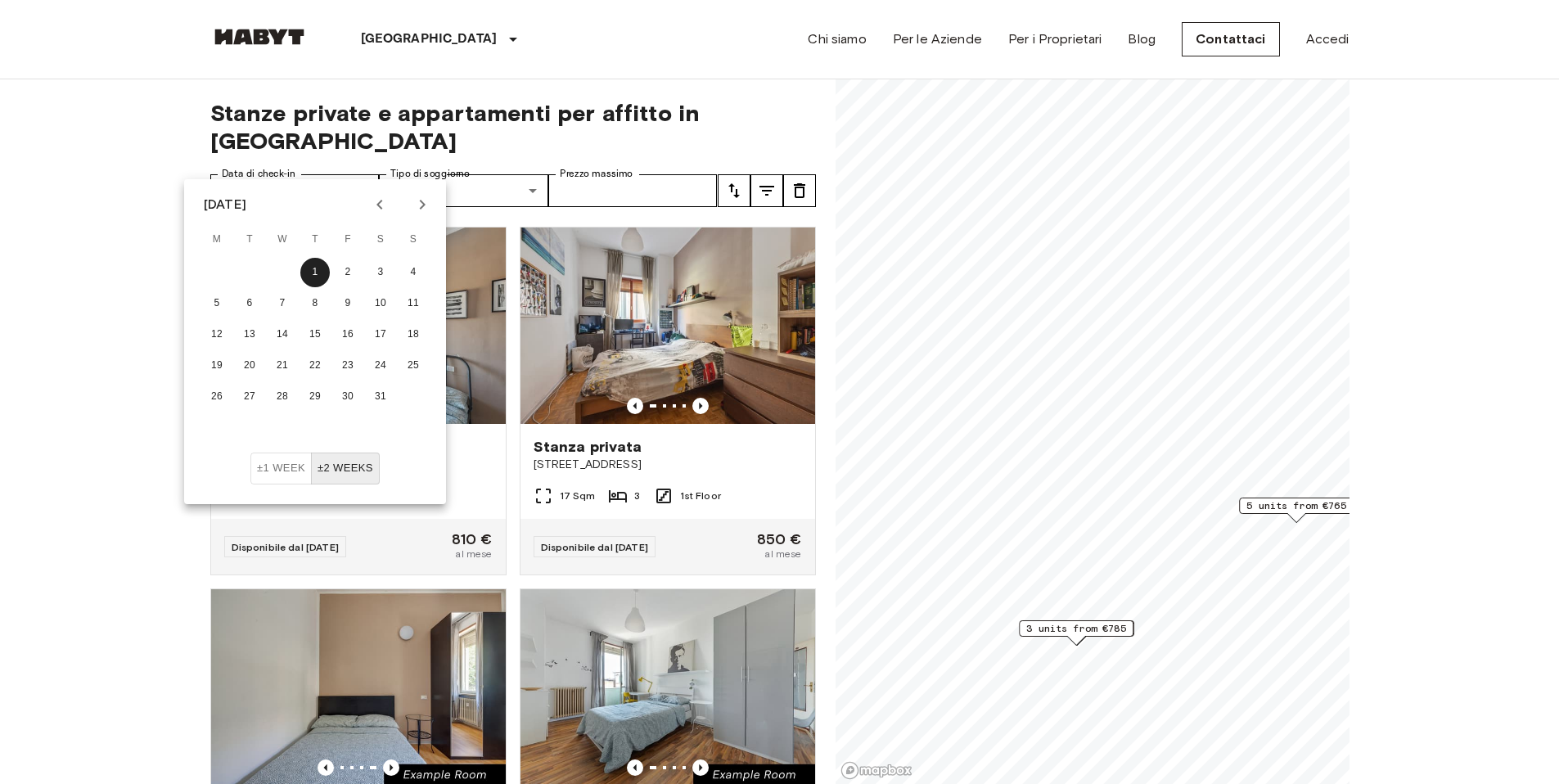
click at [416, 198] on icon "Next month" at bounding box center [422, 205] width 20 height 20
click at [417, 269] on button "1" at bounding box center [413, 272] width 29 height 29
type input "**********"
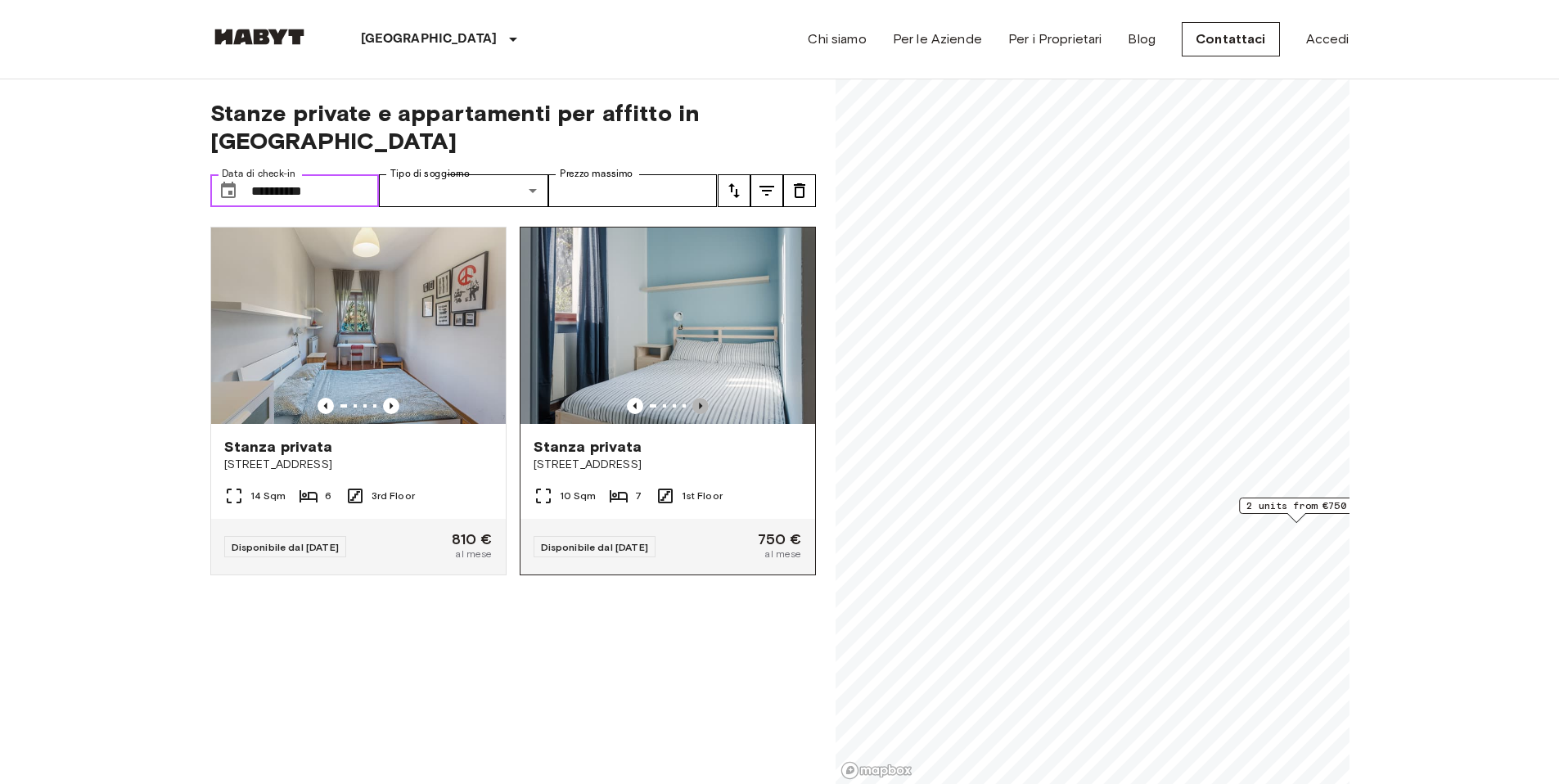
click at [694, 398] on icon "Previous image" at bounding box center [700, 406] width 16 height 16
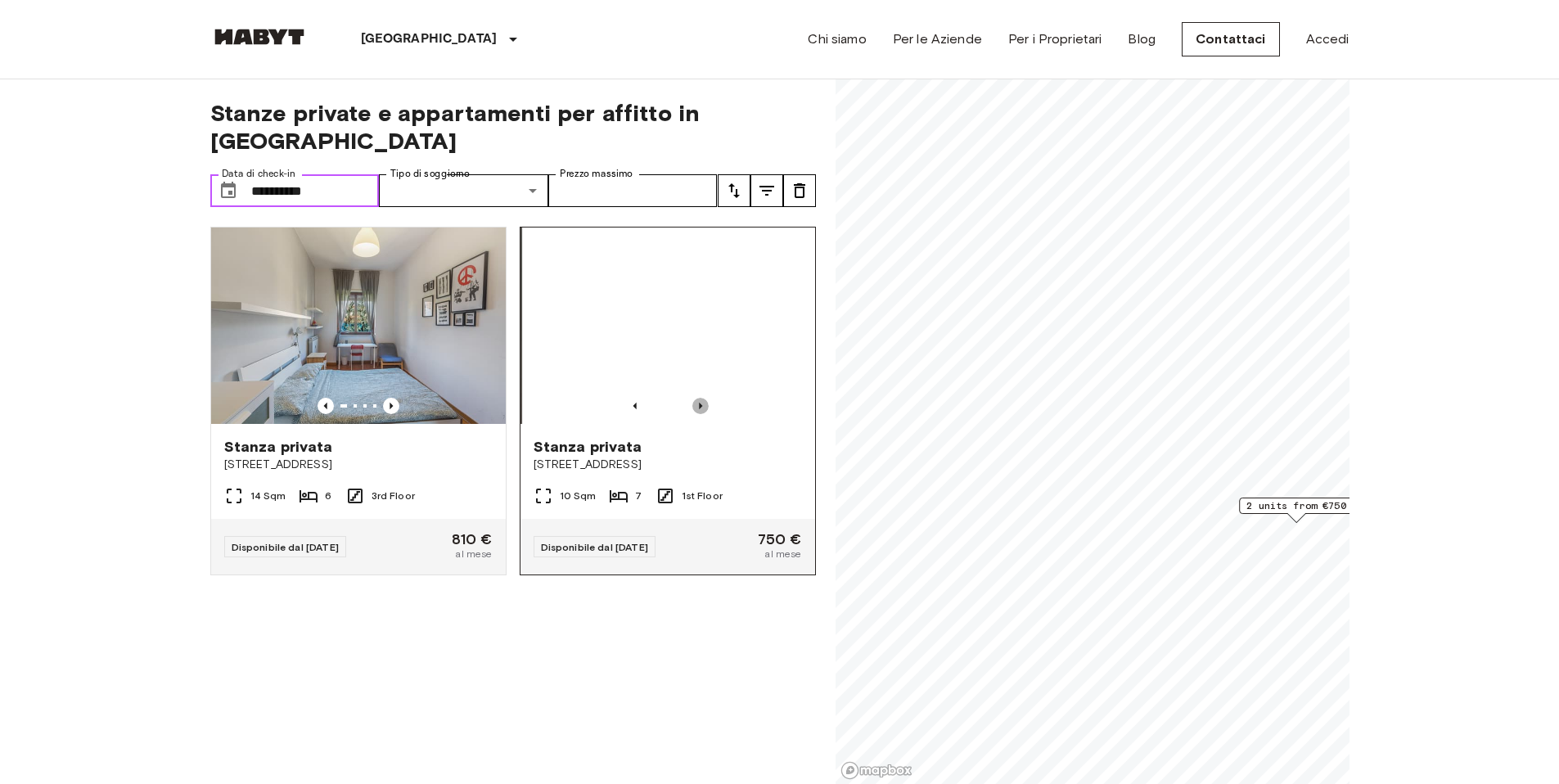
click at [694, 398] on icon "Previous image" at bounding box center [700, 406] width 16 height 16
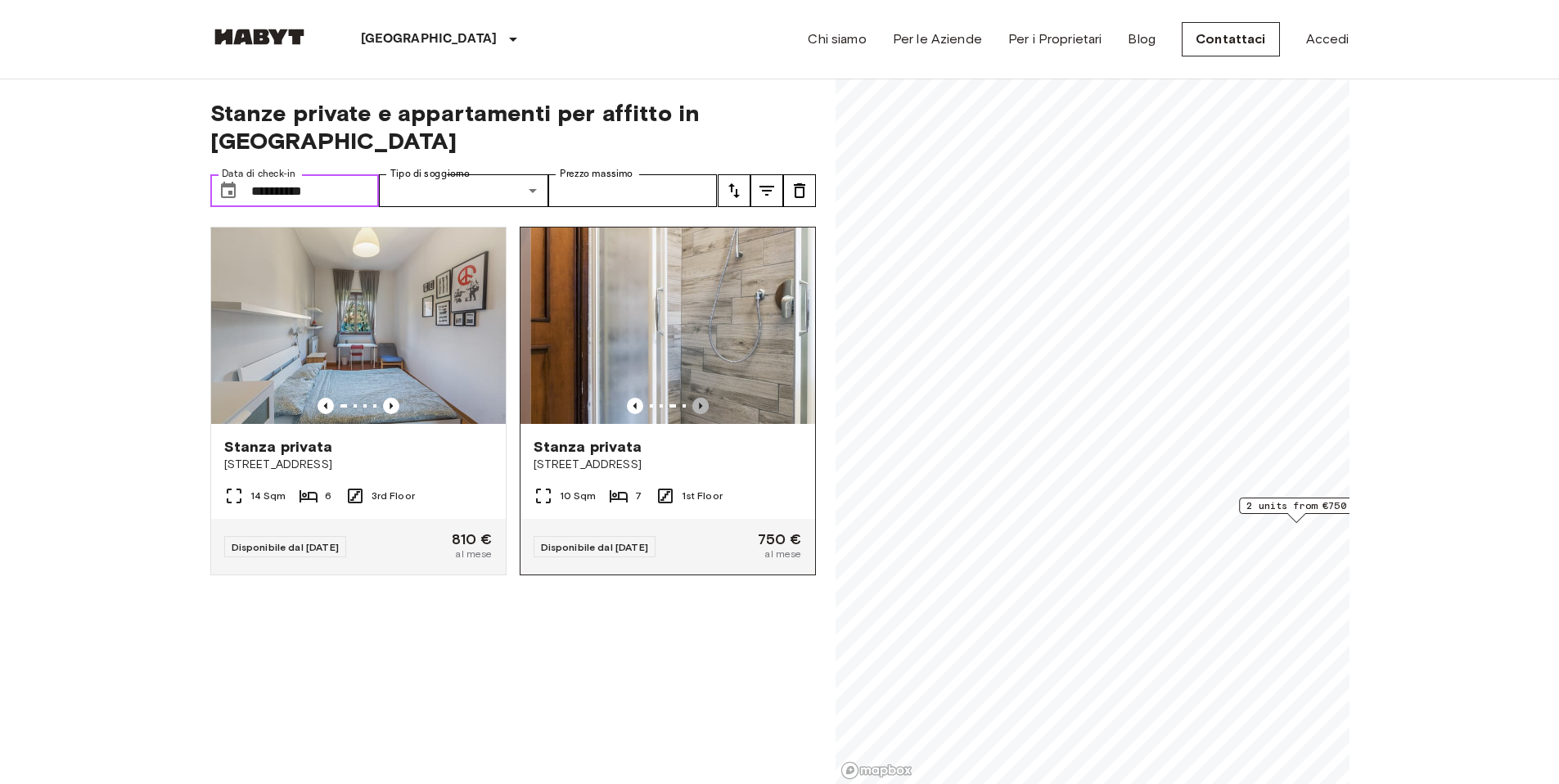
click at [694, 398] on icon "Previous image" at bounding box center [700, 406] width 16 height 16
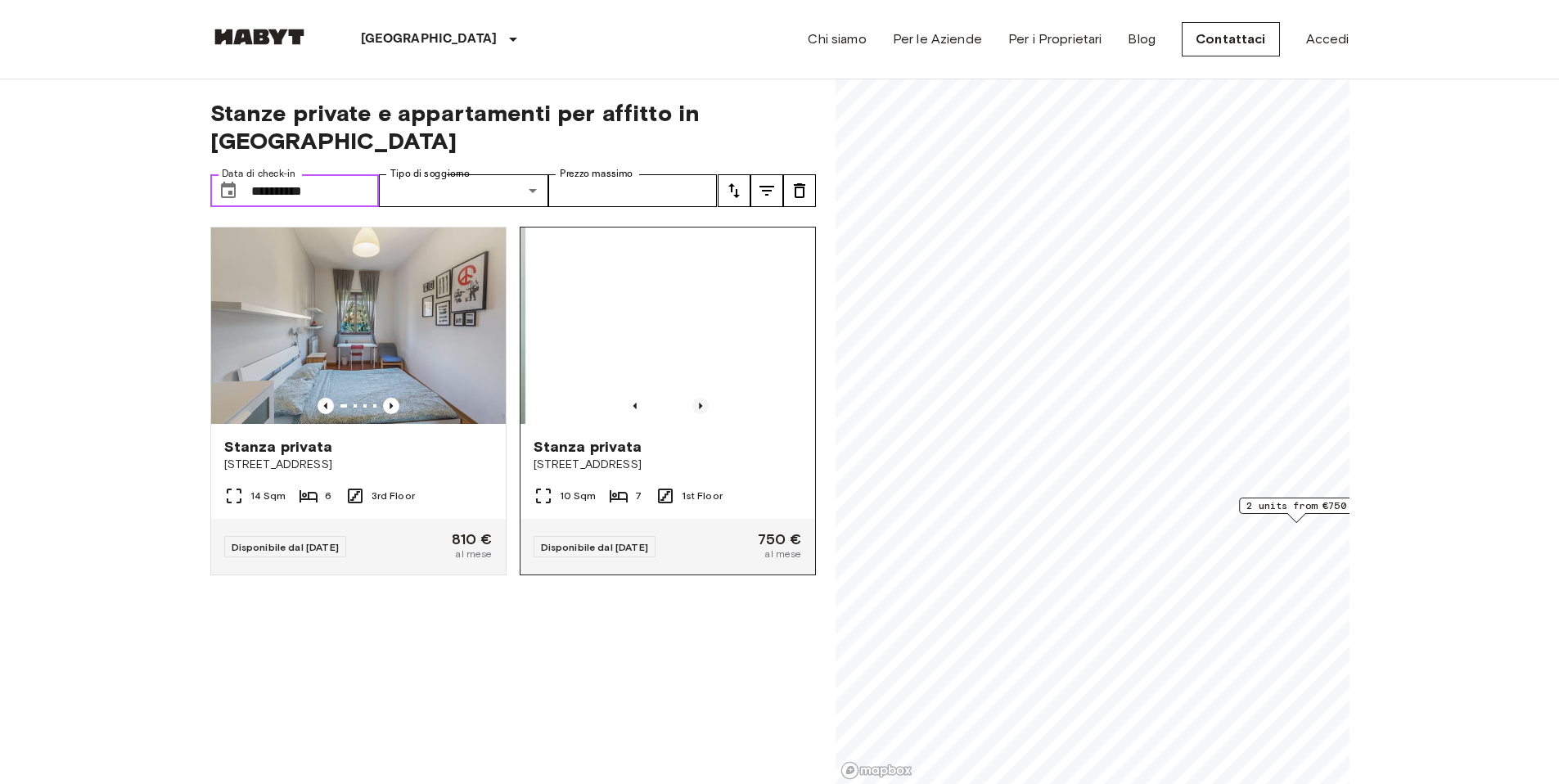
click at [694, 398] on icon "Previous image" at bounding box center [700, 406] width 16 height 16
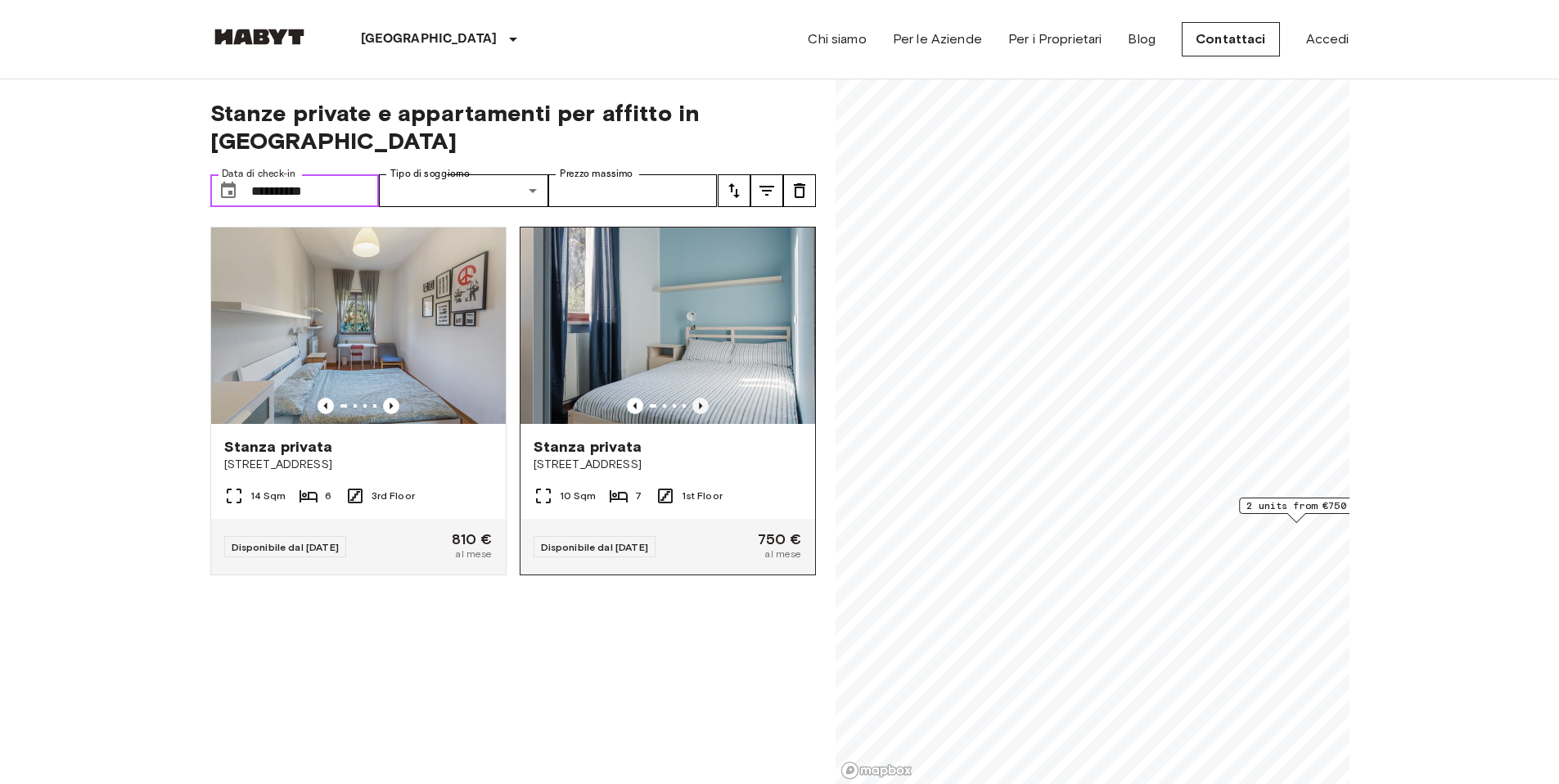
click at [694, 398] on icon "Previous image" at bounding box center [700, 406] width 16 height 16
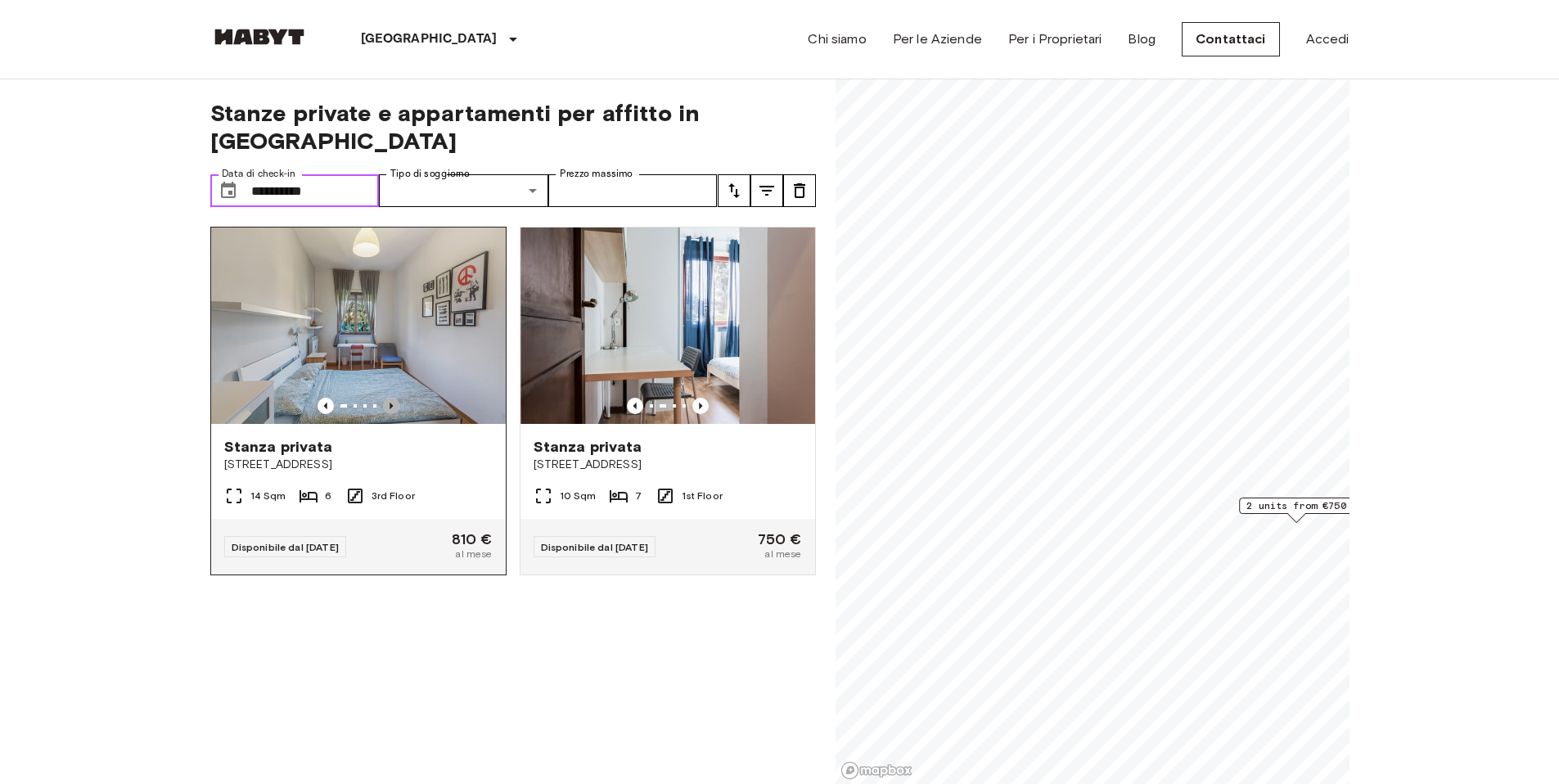
click at [385, 398] on icon "Previous image" at bounding box center [390, 406] width 16 height 16
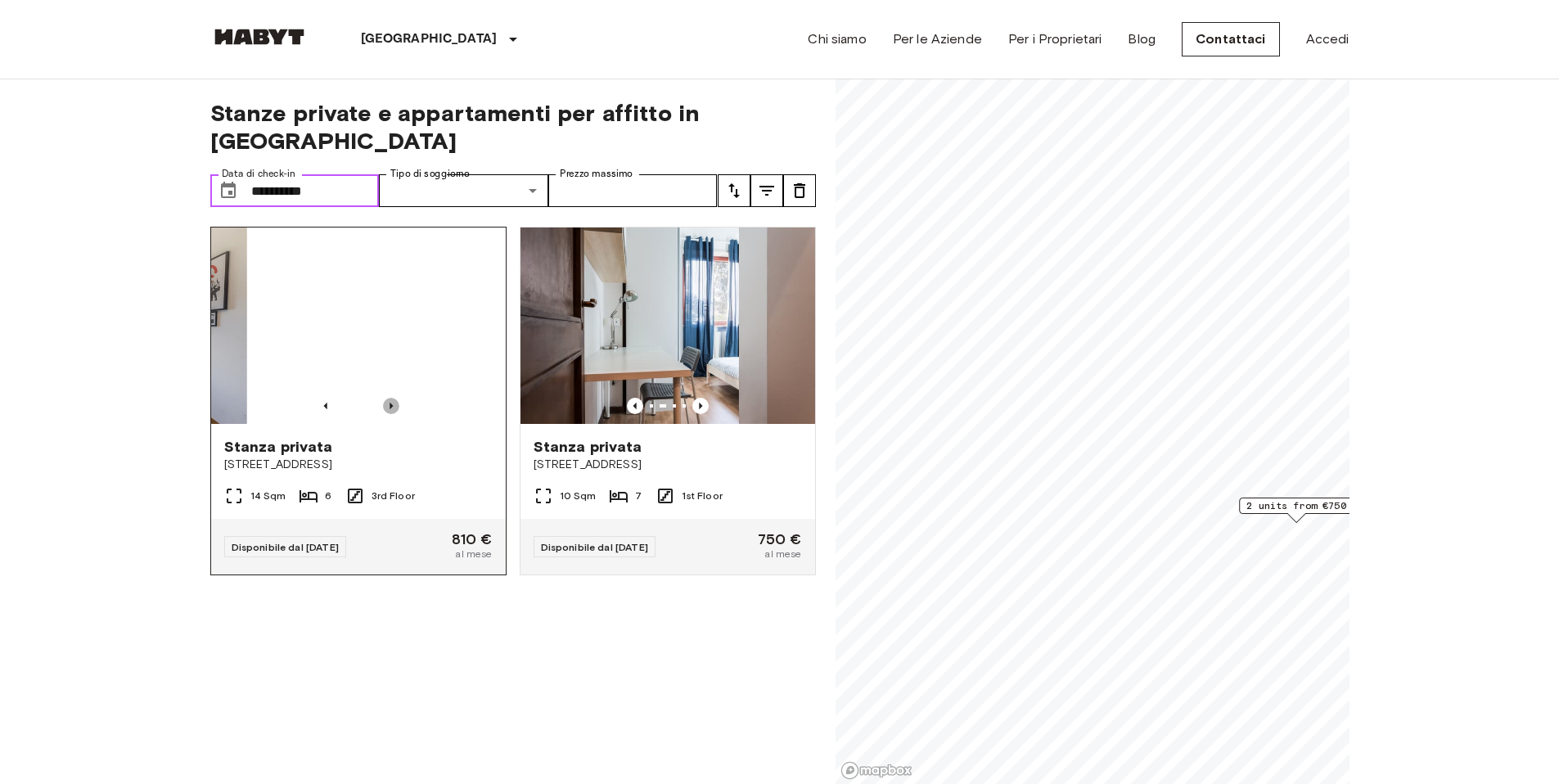
click at [385, 398] on icon "Previous image" at bounding box center [390, 406] width 16 height 16
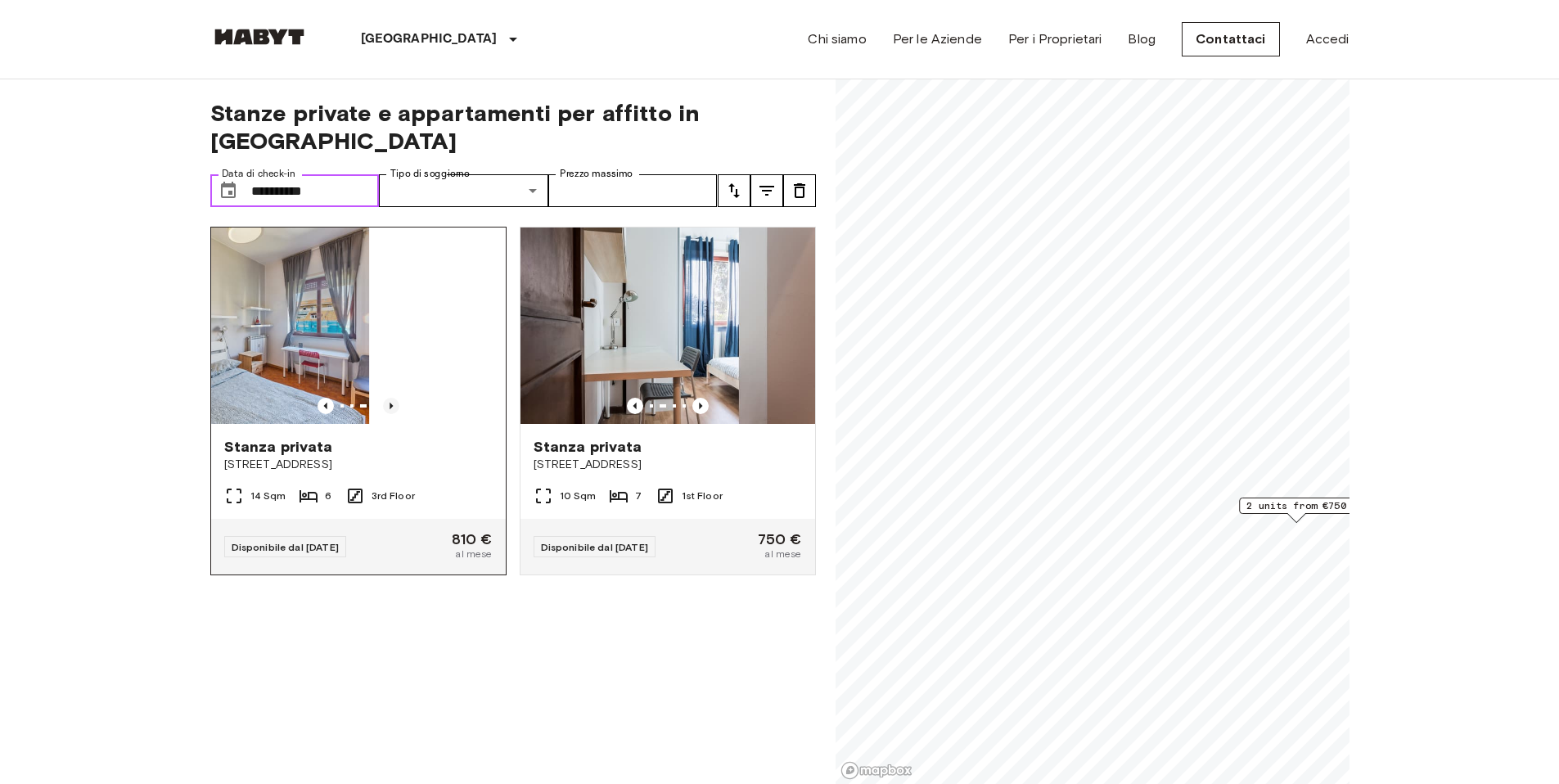
click at [385, 398] on icon "Previous image" at bounding box center [390, 406] width 16 height 16
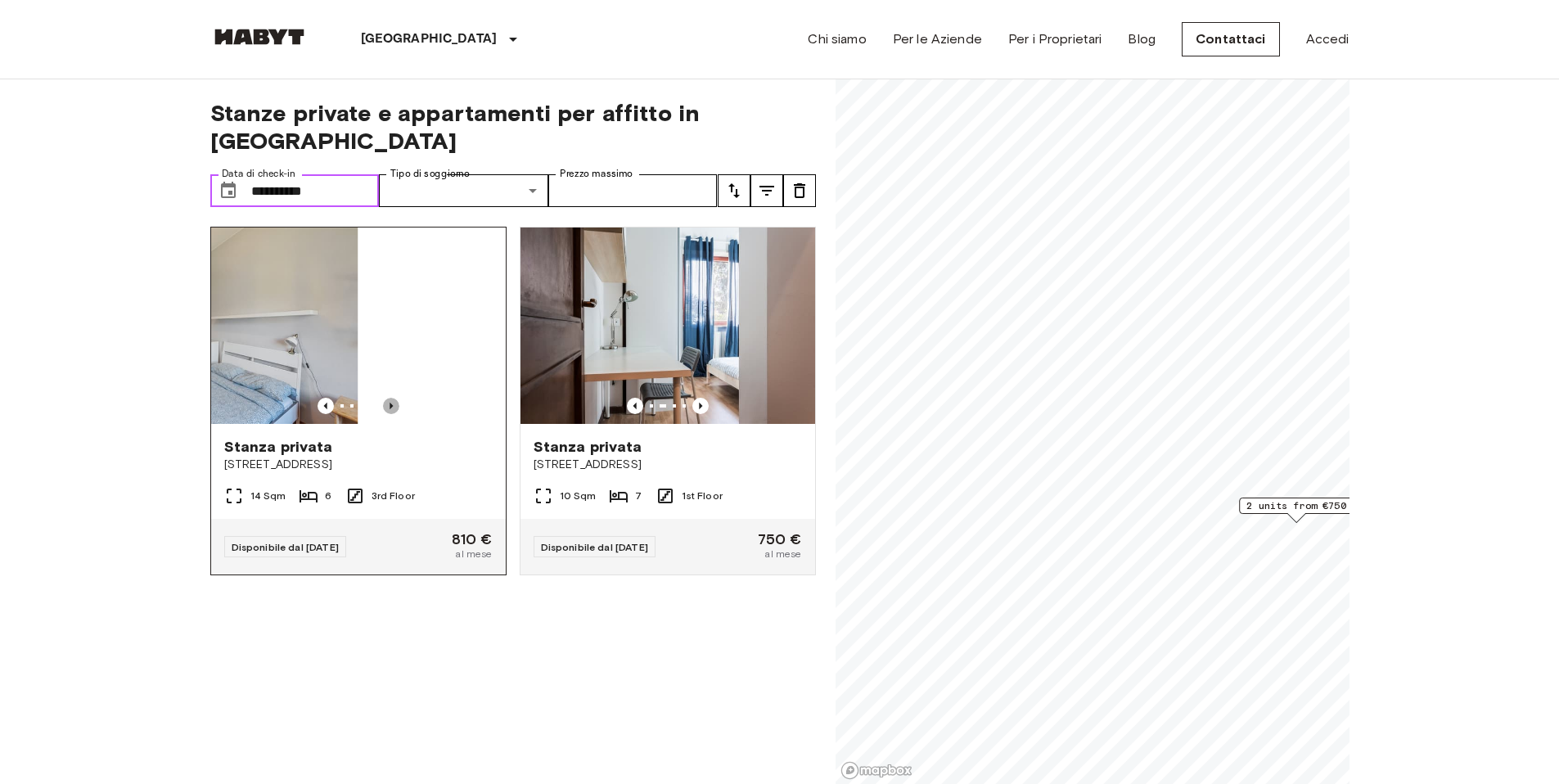
click at [385, 398] on icon "Previous image" at bounding box center [390, 406] width 16 height 16
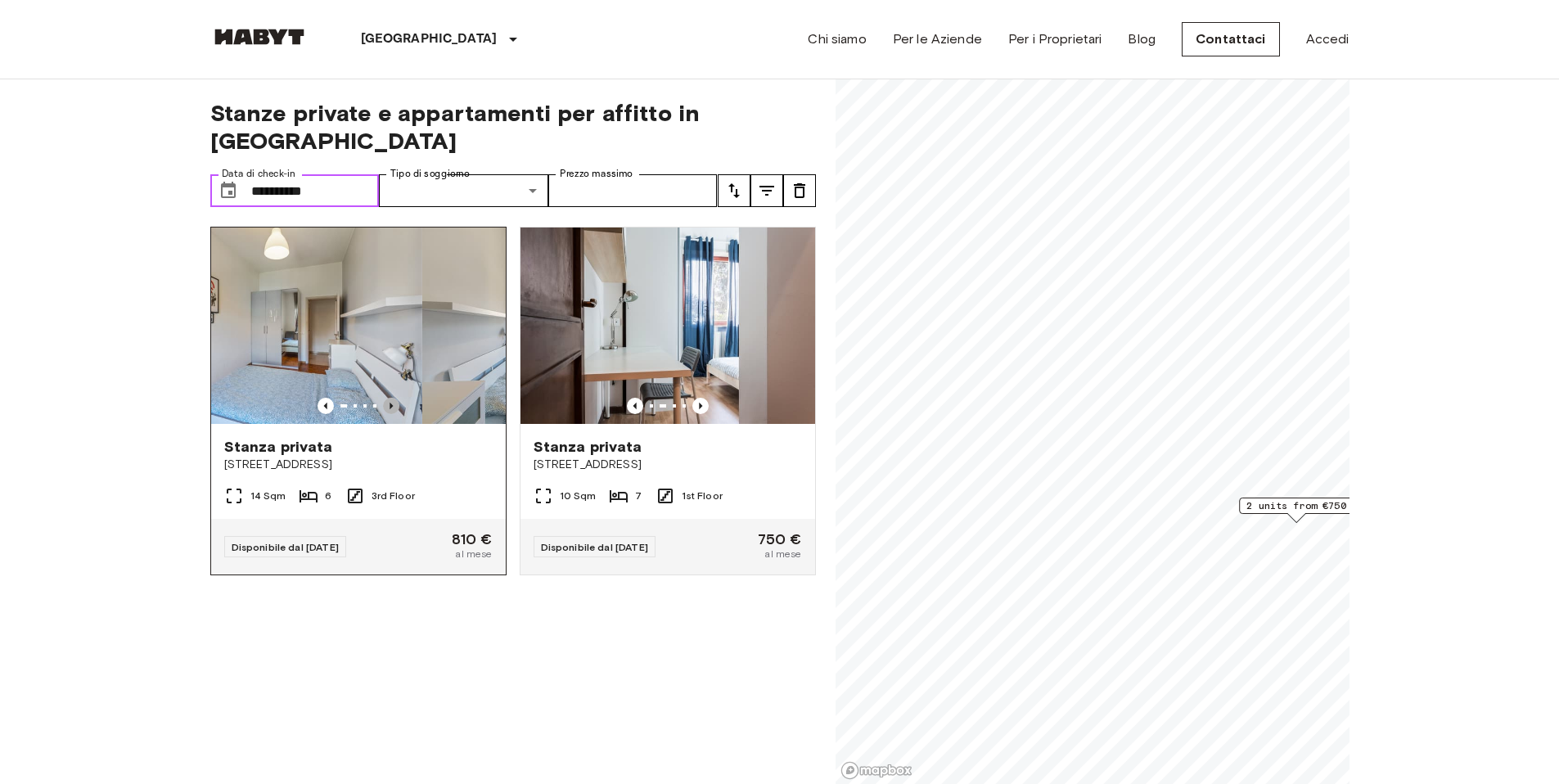
click at [385, 398] on icon "Previous image" at bounding box center [390, 406] width 16 height 16
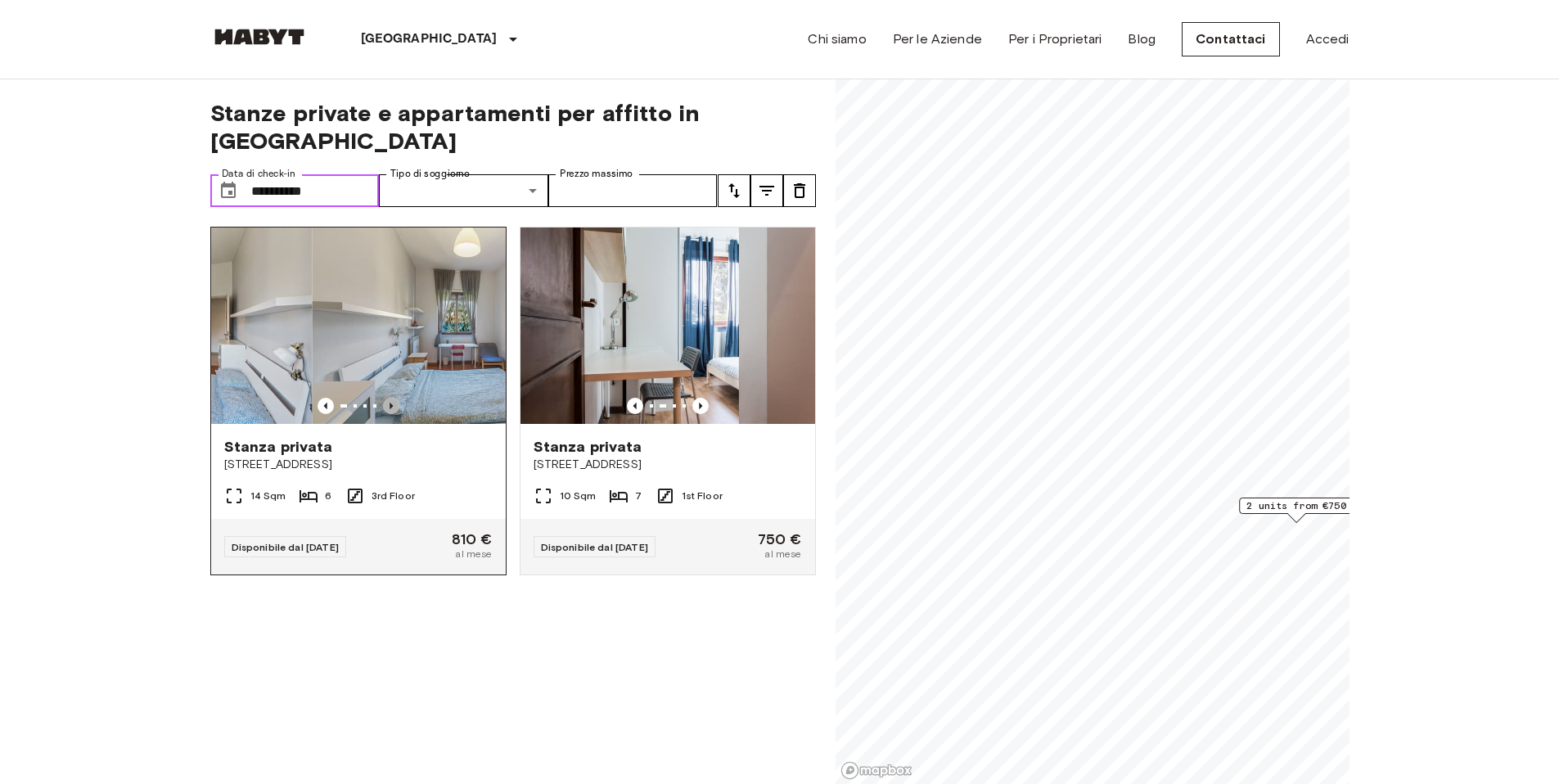
click at [385, 398] on icon "Previous image" at bounding box center [390, 406] width 16 height 16
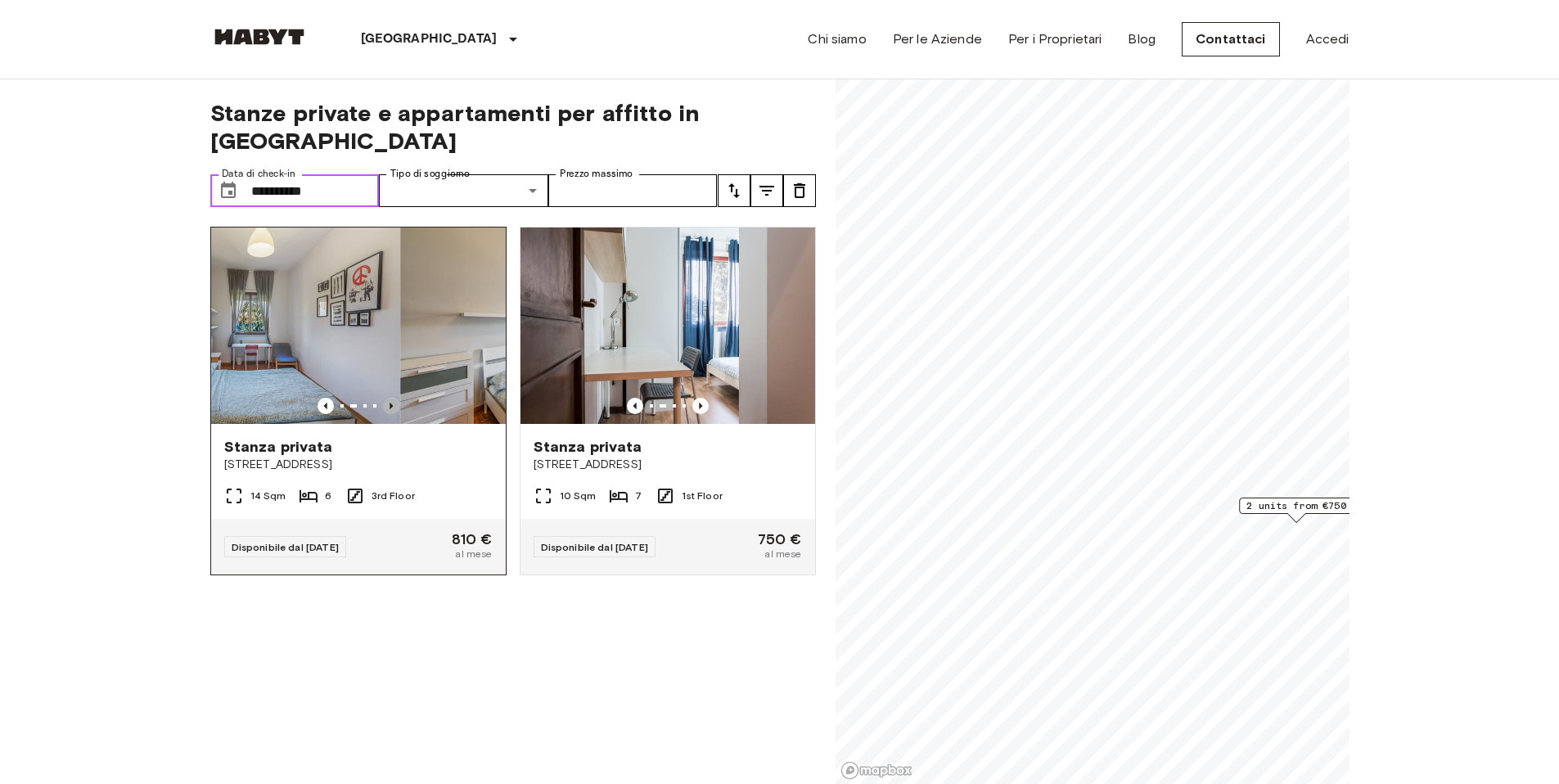
click at [385, 398] on icon "Previous image" at bounding box center [390, 406] width 16 height 16
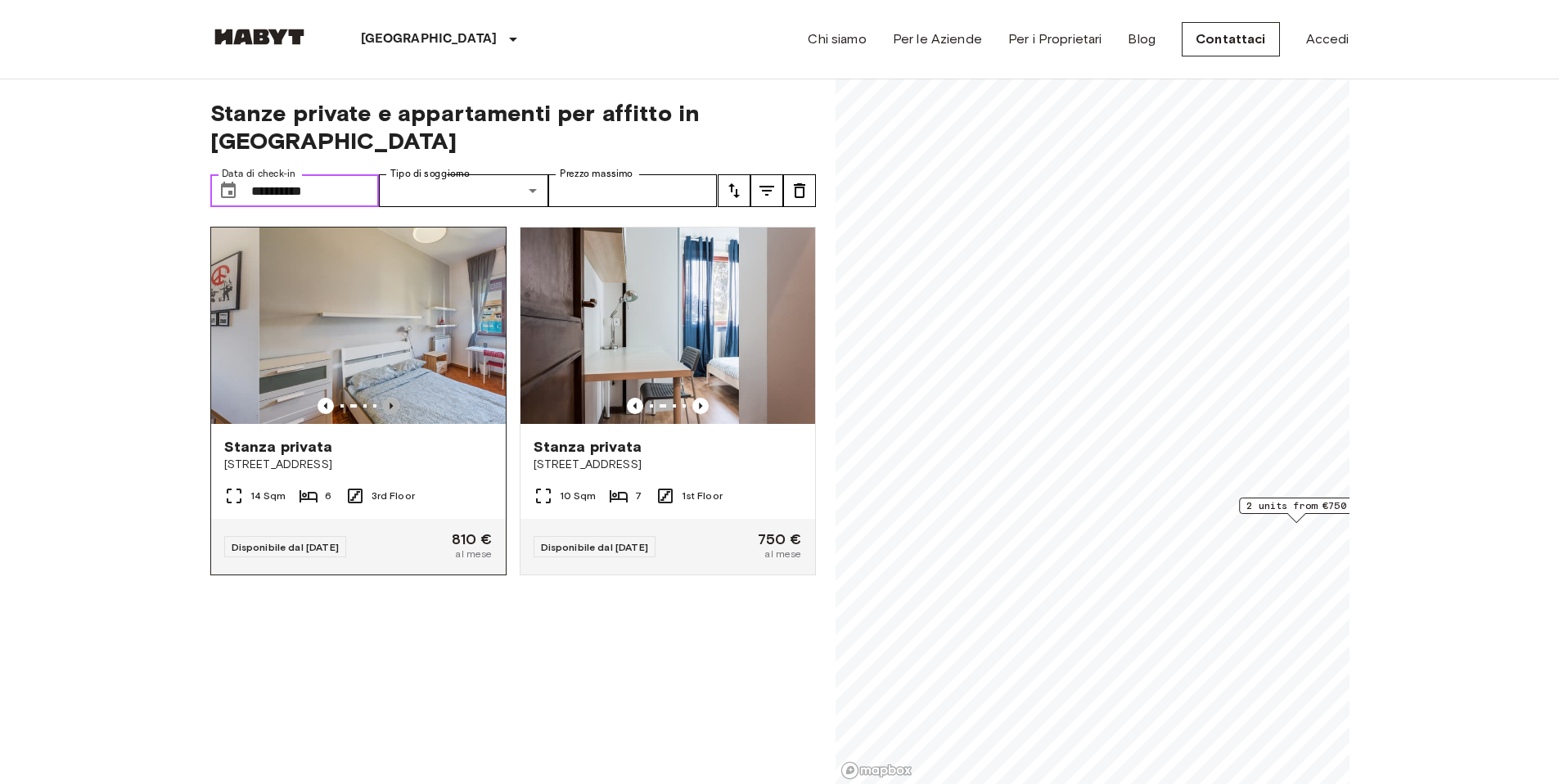
click at [385, 398] on icon "Previous image" at bounding box center [390, 406] width 16 height 16
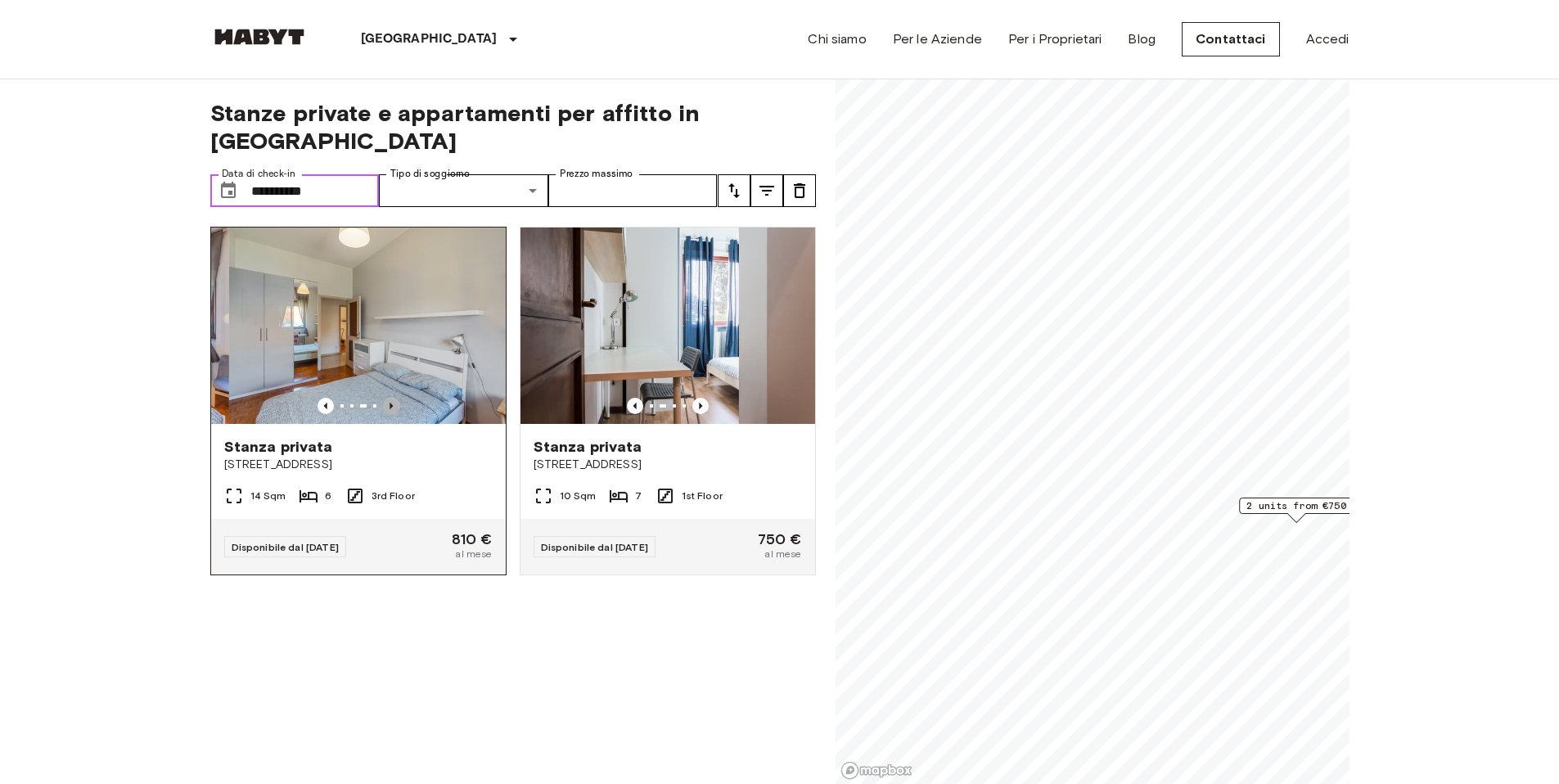
click at [385, 398] on icon "Previous image" at bounding box center [390, 406] width 16 height 16
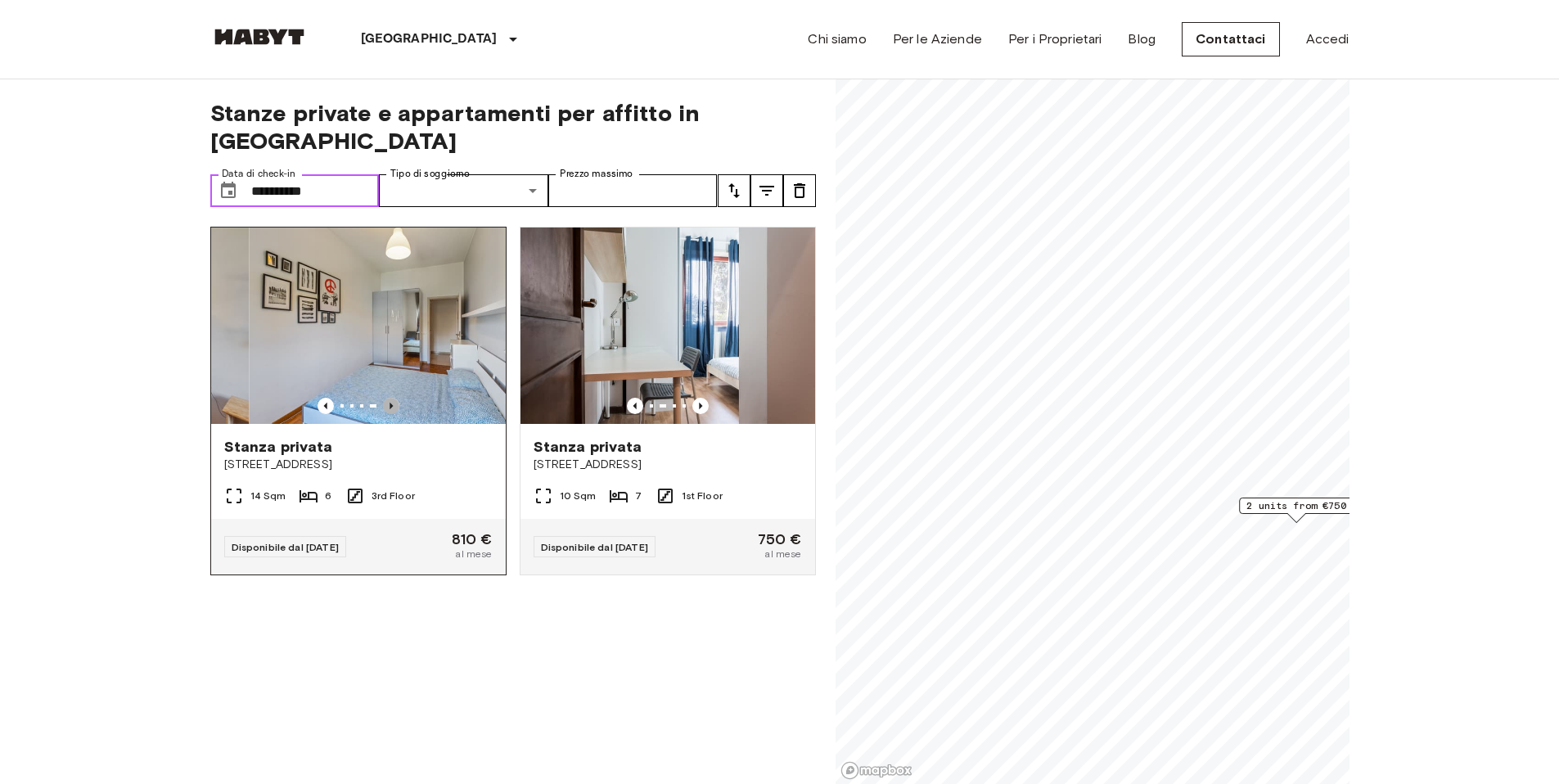
click at [385, 398] on icon "Previous image" at bounding box center [390, 406] width 16 height 16
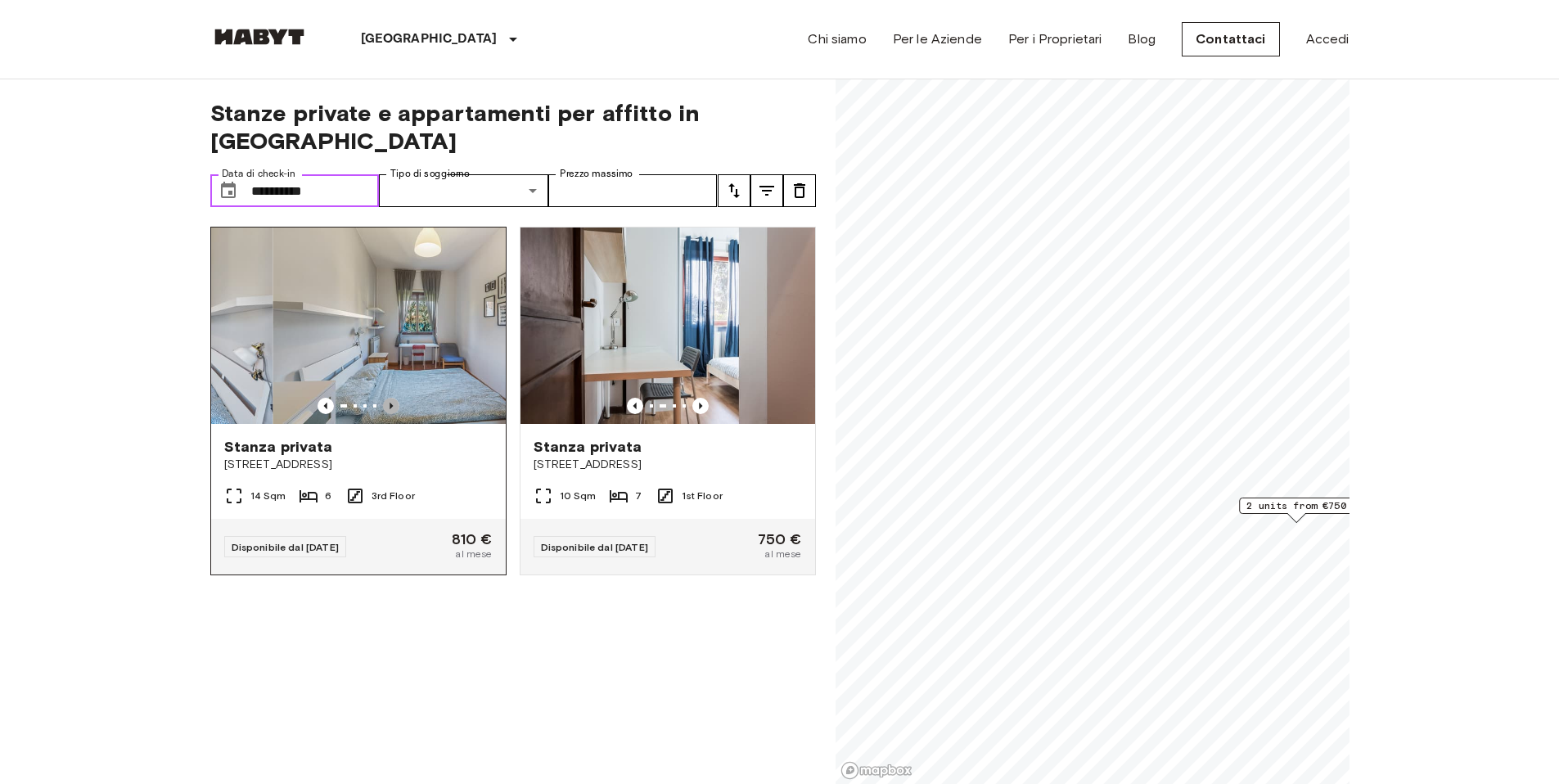
click at [385, 398] on icon "Previous image" at bounding box center [390, 406] width 16 height 16
